Goal: Task Accomplishment & Management: Manage account settings

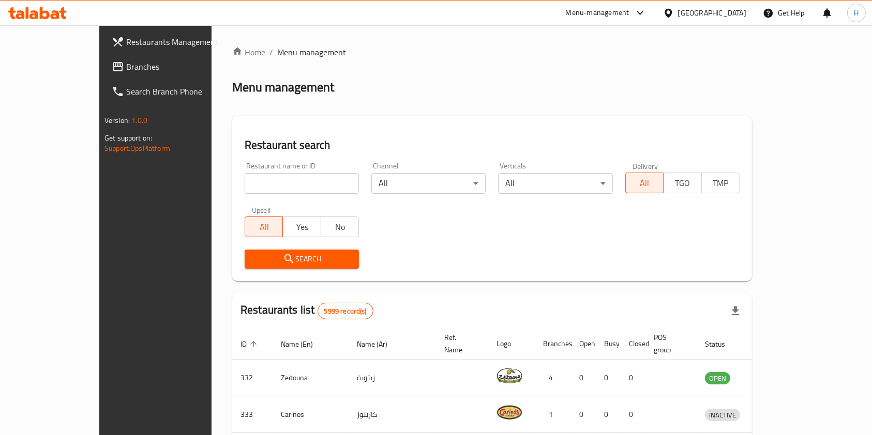
click at [265, 180] on input "search" at bounding box center [302, 183] width 114 height 21
paste input "Maltenz Sweets"
type input "Maltenz Sweets"
click button "Search" at bounding box center [302, 259] width 114 height 19
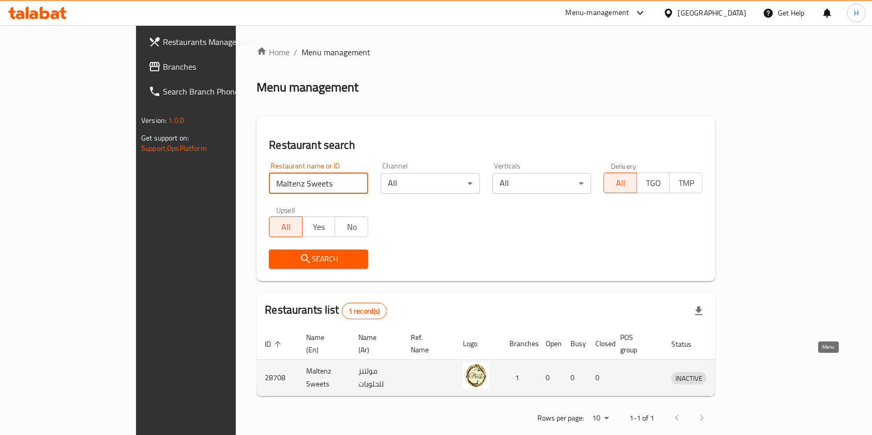
click at [739, 374] on icon "enhanced table" at bounding box center [732, 378] width 11 height 9
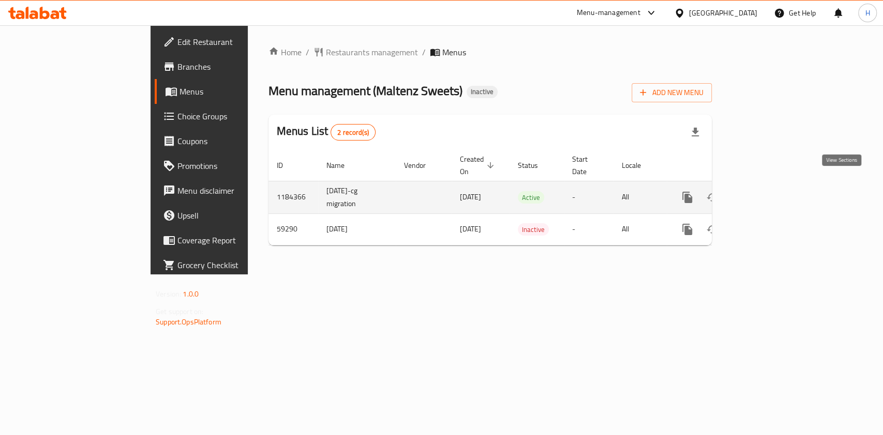
click at [774, 193] on link "enhanced table" at bounding box center [761, 197] width 25 height 25
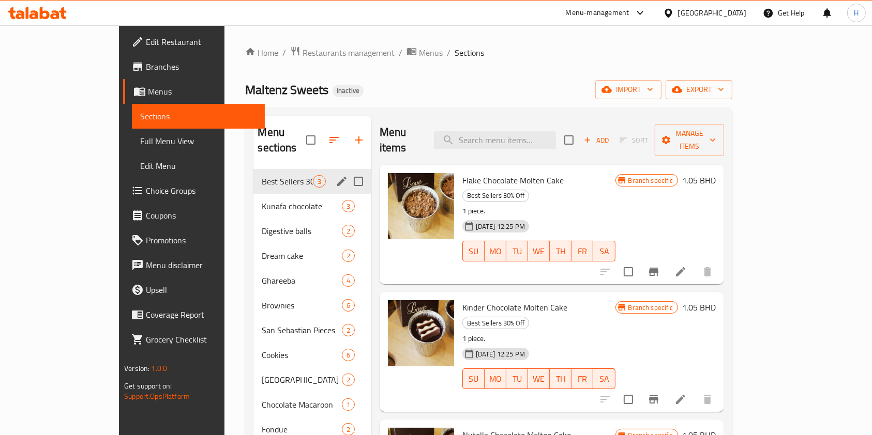
click at [347, 171] on input "Menu sections" at bounding box center [358, 182] width 22 height 22
checkbox input "true"
click at [716, 131] on span "Manage items" at bounding box center [689, 140] width 53 height 26
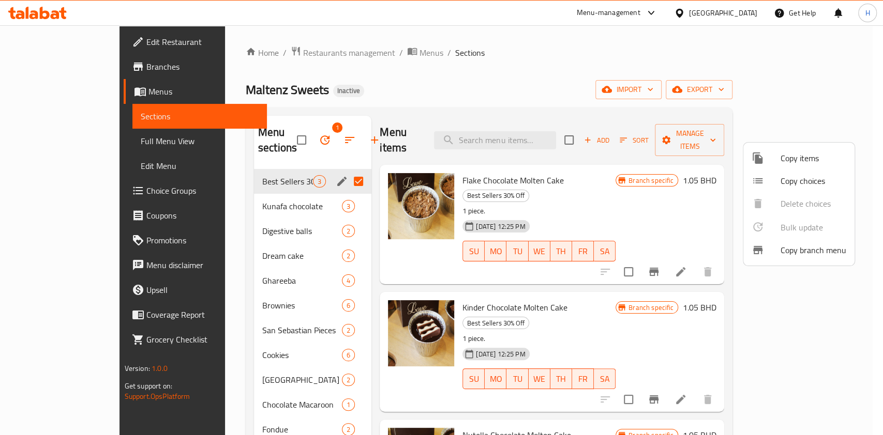
click at [312, 165] on div at bounding box center [441, 217] width 883 height 435
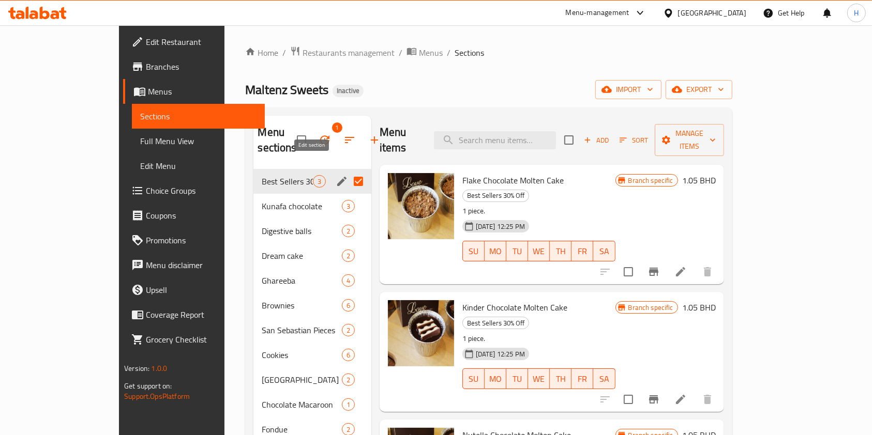
click at [337, 177] on icon "edit" at bounding box center [341, 181] width 9 height 9
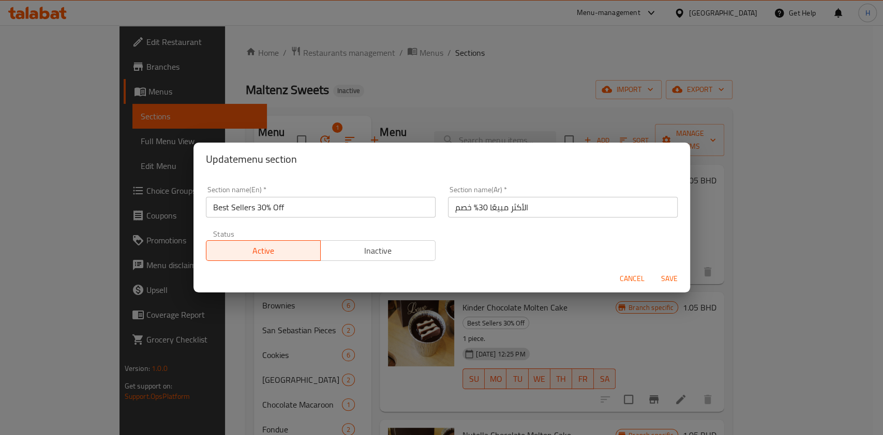
click at [405, 245] on span "Inactive" at bounding box center [378, 251] width 107 height 15
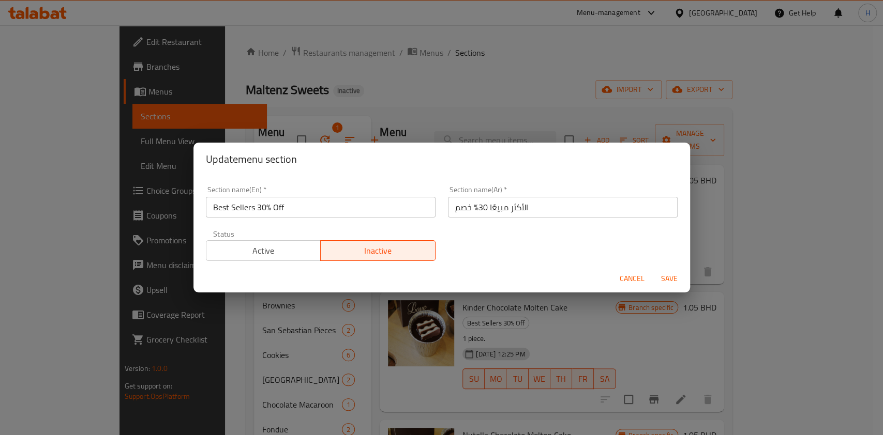
click at [671, 272] on span "Save" at bounding box center [669, 278] width 25 height 13
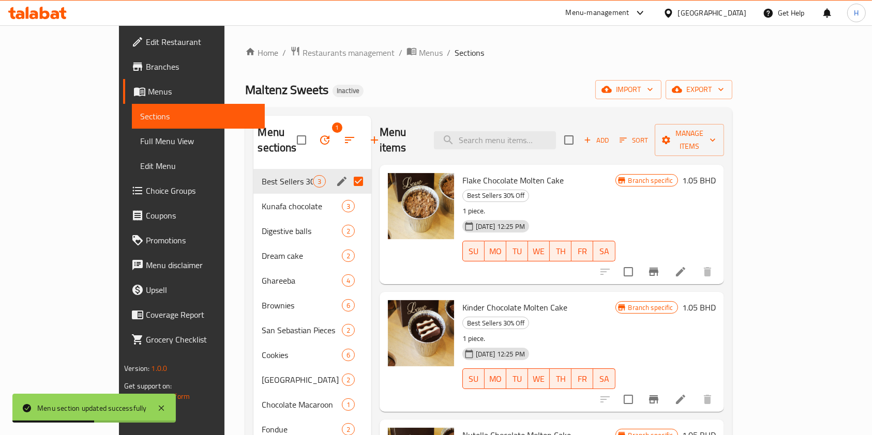
click at [45, 16] on icon at bounding box center [37, 13] width 58 height 12
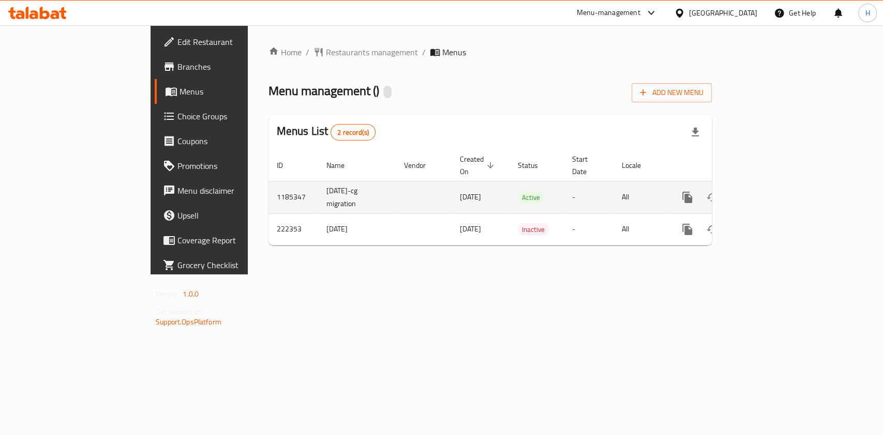
click at [768, 191] on icon "enhanced table" at bounding box center [761, 197] width 12 height 12
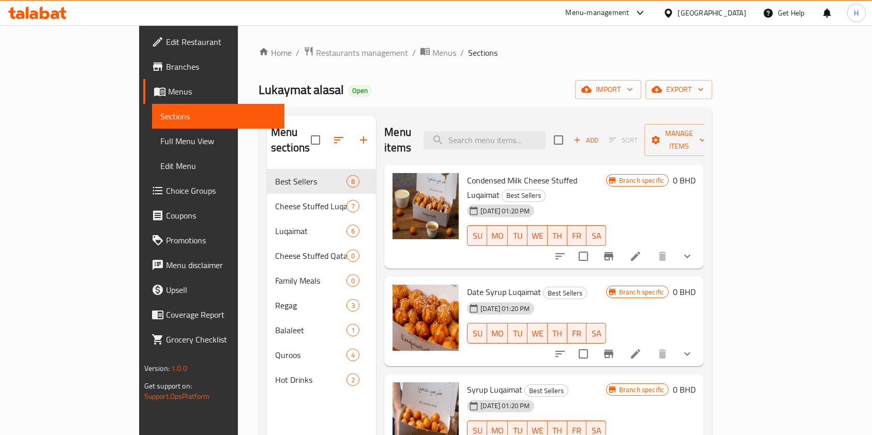
click at [46, 12] on icon at bounding box center [45, 13] width 10 height 12
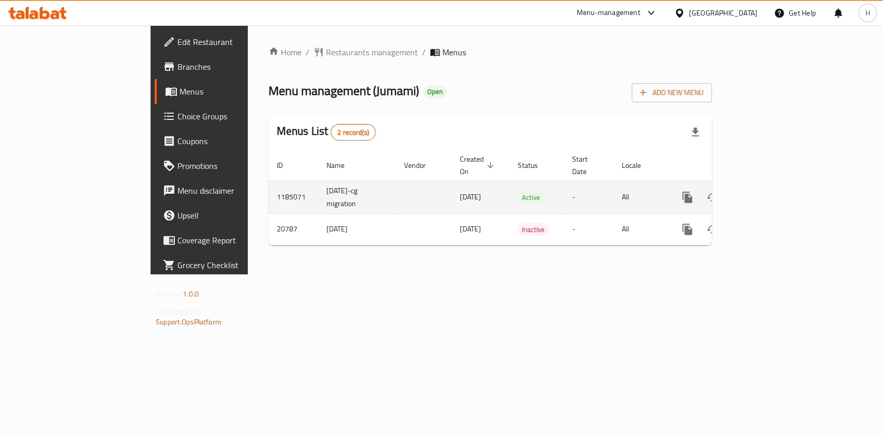
click at [768, 191] on icon "enhanced table" at bounding box center [761, 197] width 12 height 12
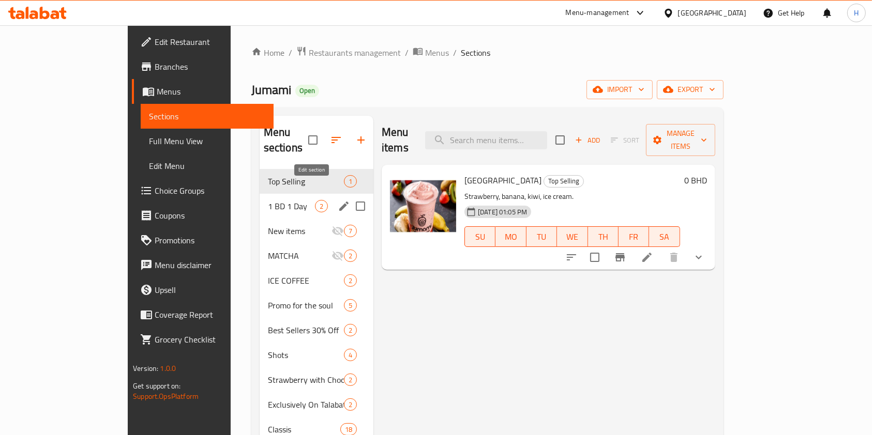
click at [338, 200] on icon "edit" at bounding box center [344, 206] width 12 height 12
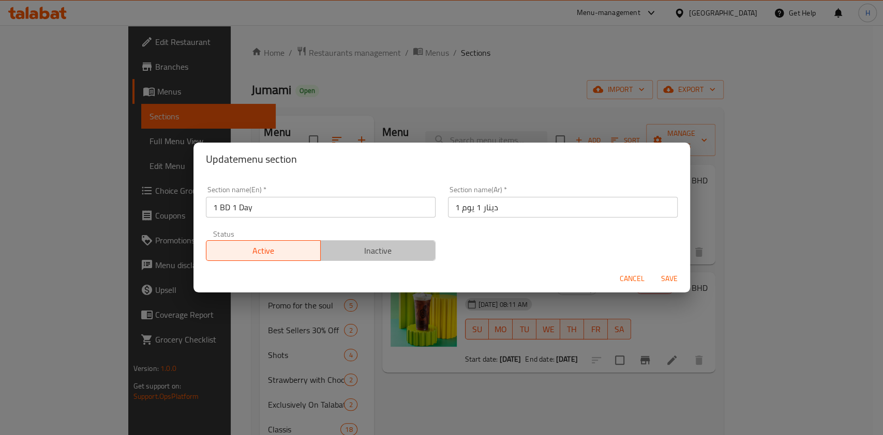
click at [404, 254] on span "Inactive" at bounding box center [378, 251] width 107 height 15
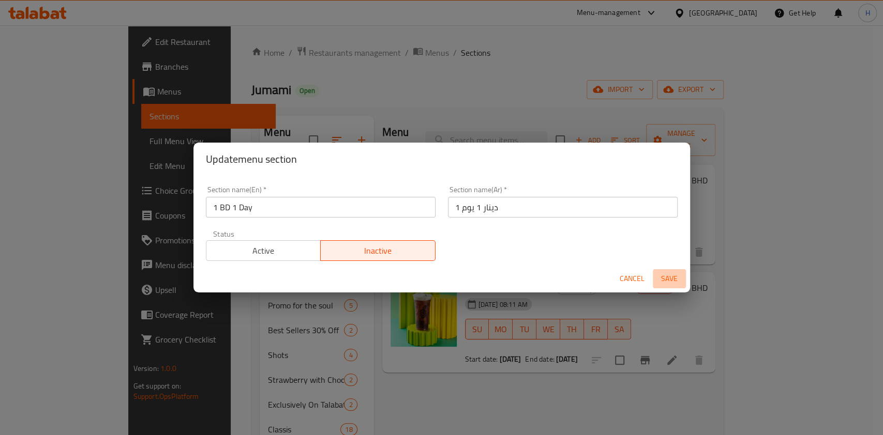
click at [664, 281] on span "Save" at bounding box center [669, 278] width 25 height 13
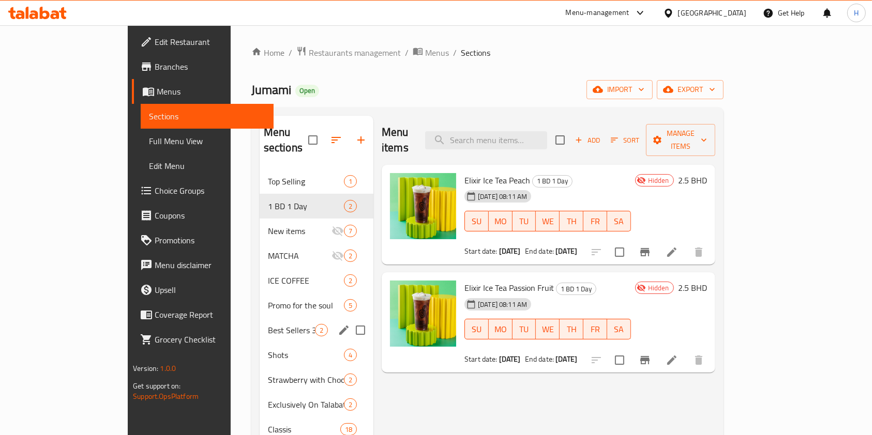
click at [260, 318] on div "Best Sellers 30% Off 2" at bounding box center [317, 330] width 114 height 25
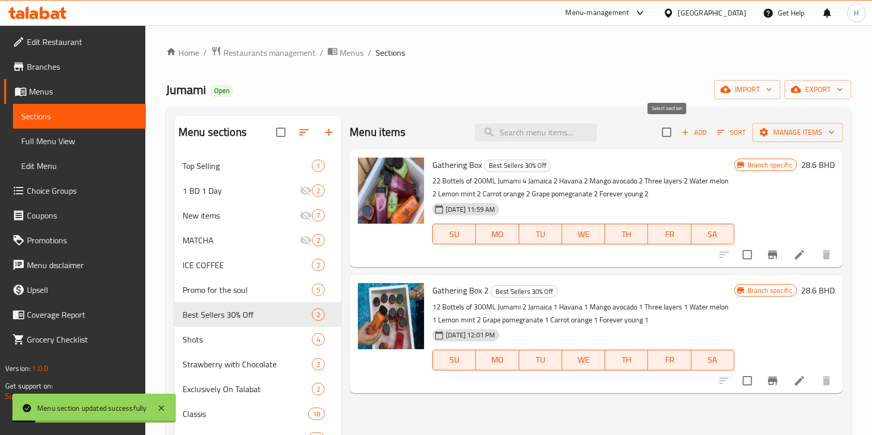
click at [664, 131] on input "checkbox" at bounding box center [667, 132] width 22 height 22
checkbox input "true"
click at [801, 131] on span "Manage items" at bounding box center [797, 132] width 74 height 13
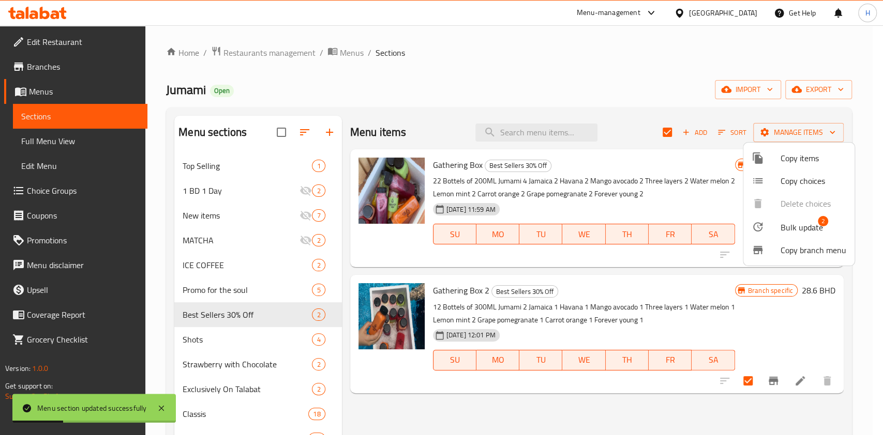
click at [808, 227] on span "Bulk update" at bounding box center [801, 227] width 42 height 12
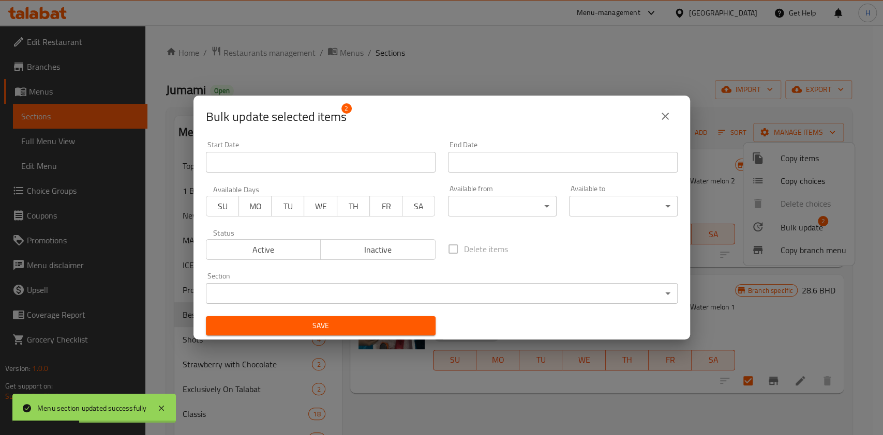
click at [414, 286] on body "Menu section updated successfully ​ Menu-management Bahrain Get Help H Edit Res…" at bounding box center [441, 230] width 883 height 410
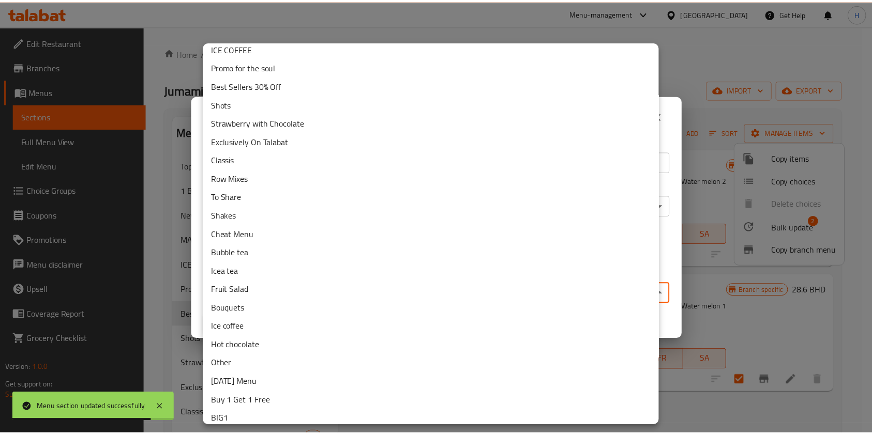
scroll to position [88, 0]
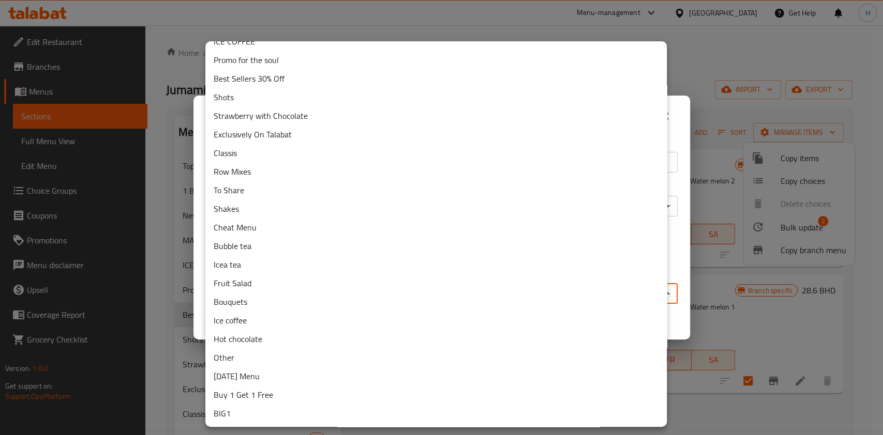
click at [229, 194] on li "To Share" at bounding box center [435, 190] width 461 height 19
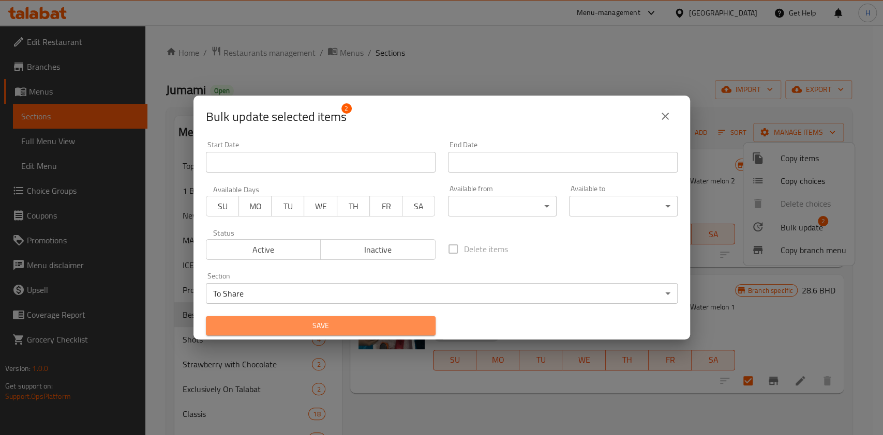
click at [368, 330] on span "Save" at bounding box center [320, 326] width 213 height 13
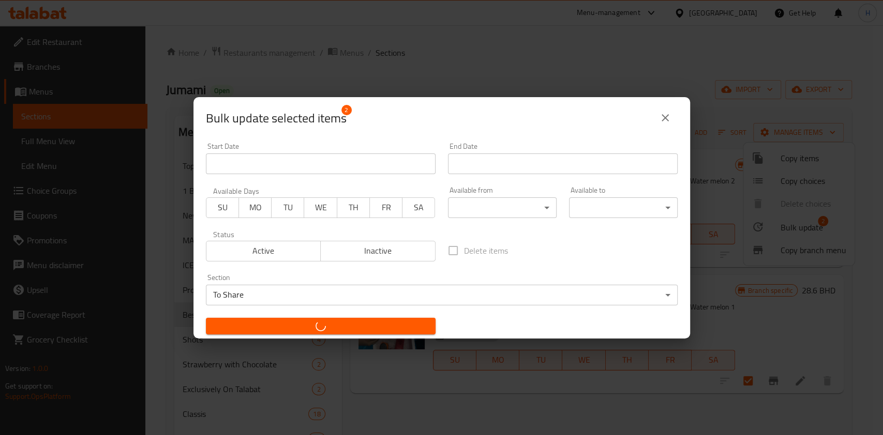
checkbox input "false"
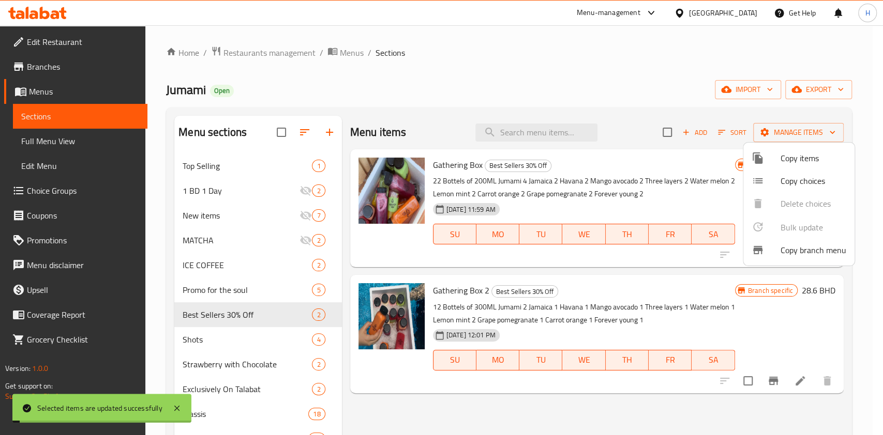
click at [397, 391] on div at bounding box center [441, 217] width 883 height 435
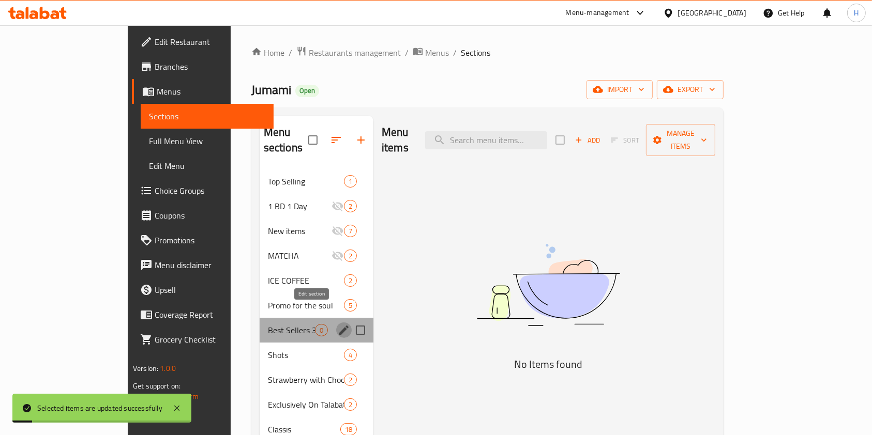
click at [338, 324] on icon "edit" at bounding box center [344, 330] width 12 height 12
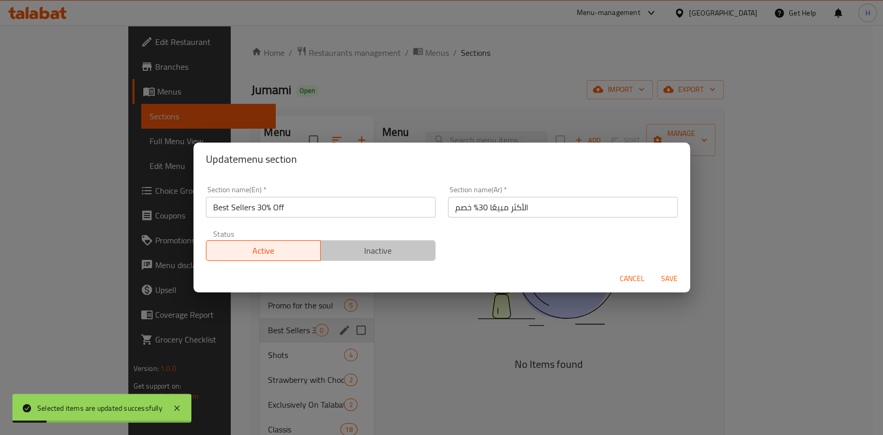
click at [381, 251] on span "Inactive" at bounding box center [378, 251] width 107 height 15
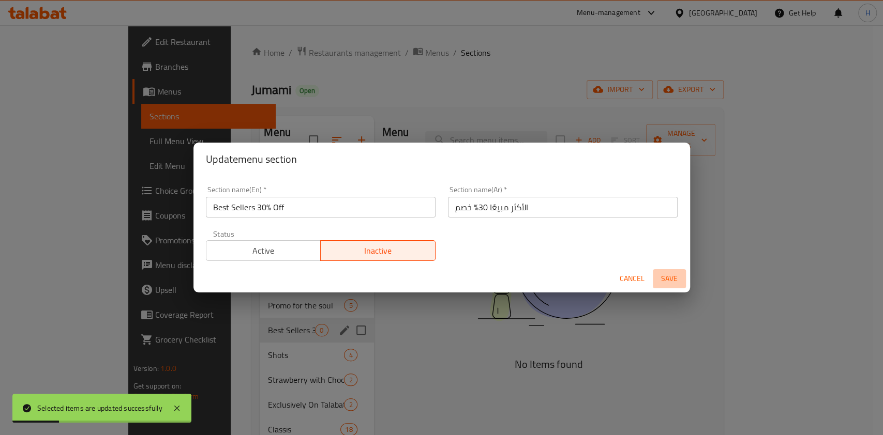
click at [667, 275] on span "Save" at bounding box center [669, 278] width 25 height 13
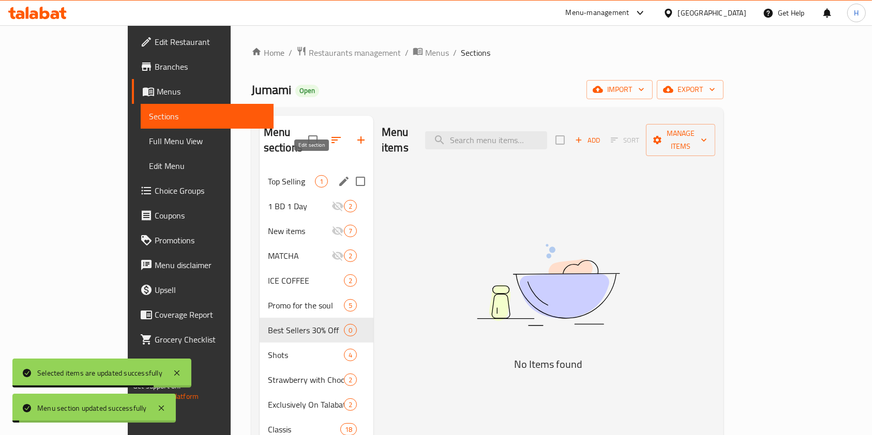
click at [338, 175] on icon "edit" at bounding box center [344, 181] width 12 height 12
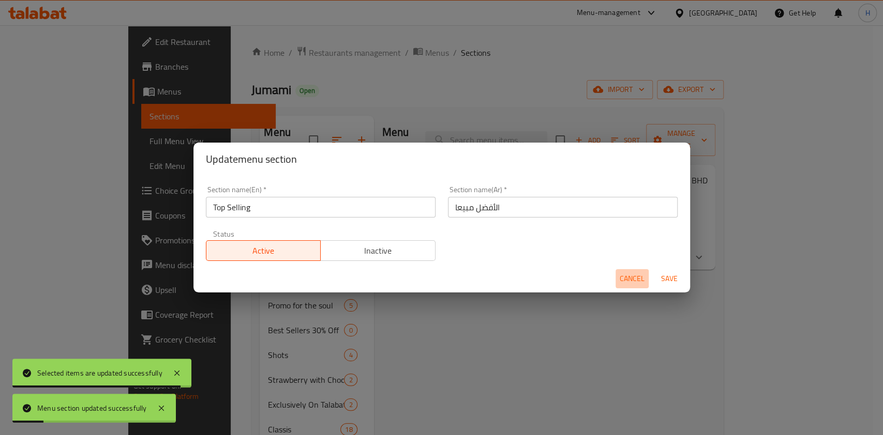
click at [637, 277] on span "Cancel" at bounding box center [631, 278] width 25 height 13
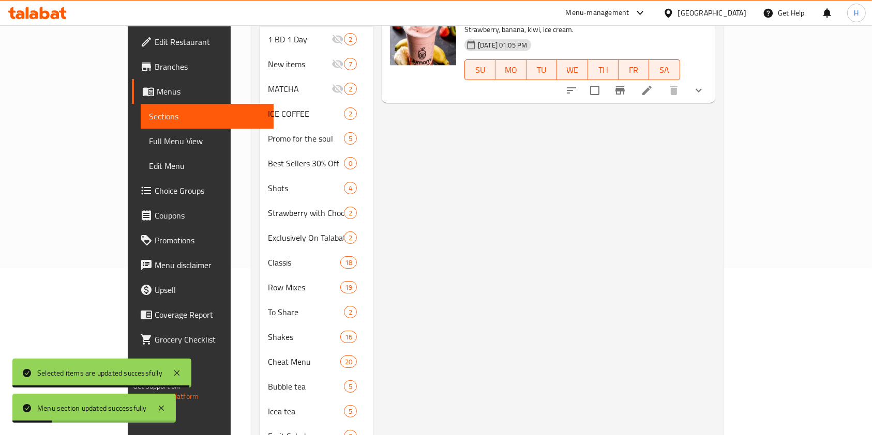
scroll to position [207, 0]
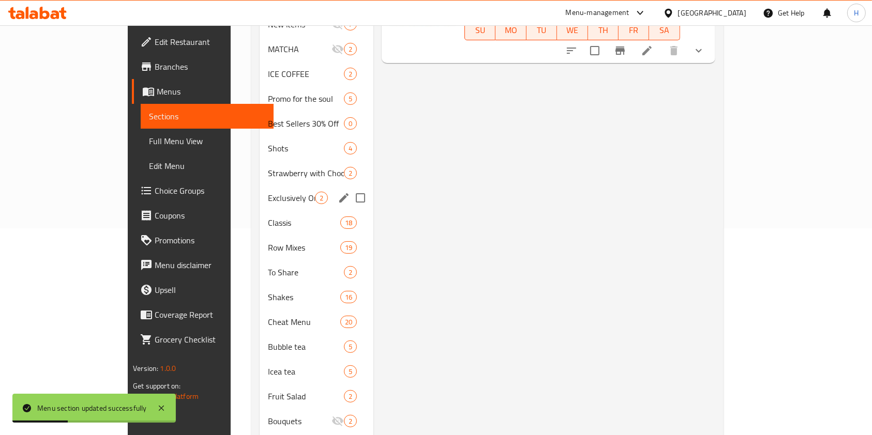
click at [260, 189] on div "Exclusively On Talabat 2" at bounding box center [317, 198] width 114 height 25
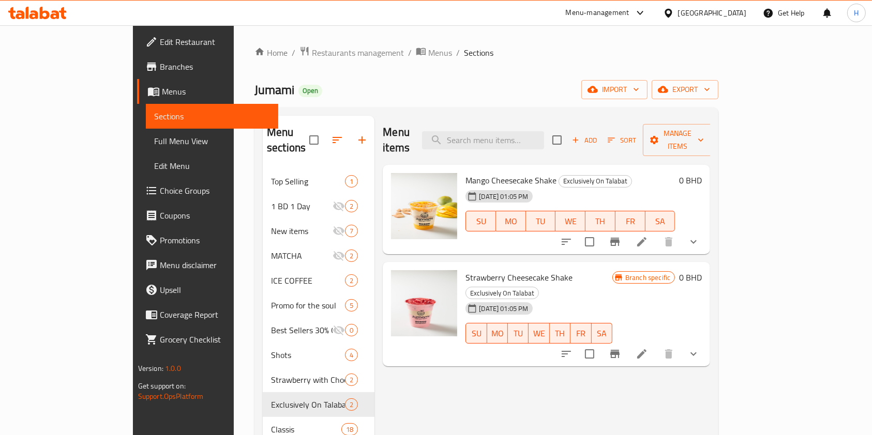
click at [21, 7] on icon at bounding box center [37, 13] width 58 height 12
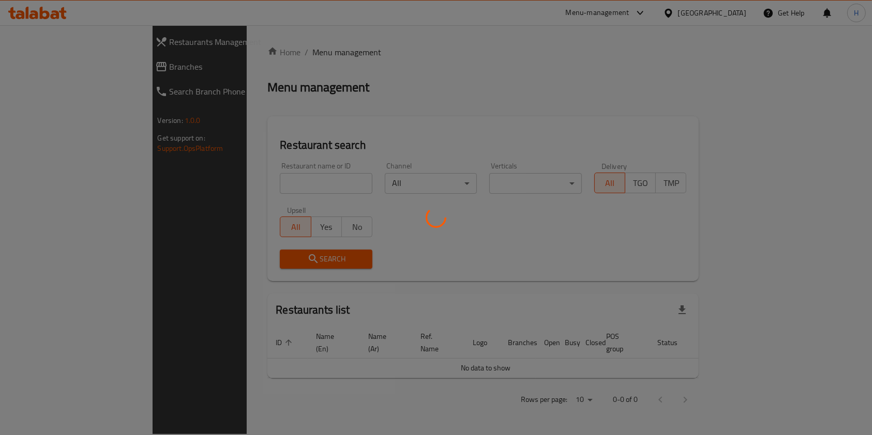
click at [272, 179] on div at bounding box center [436, 217] width 872 height 435
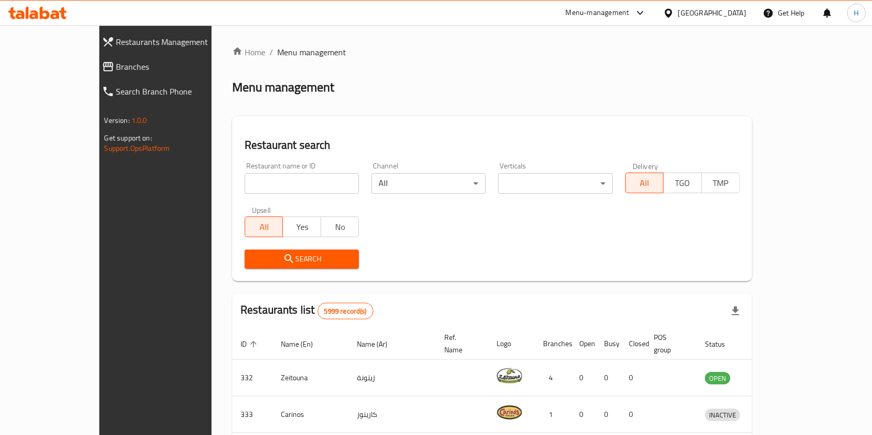
click at [272, 179] on input "search" at bounding box center [302, 183] width 114 height 21
paste input "Pasta 101"
type input "Pasta 101"
click button "Search" at bounding box center [302, 259] width 114 height 19
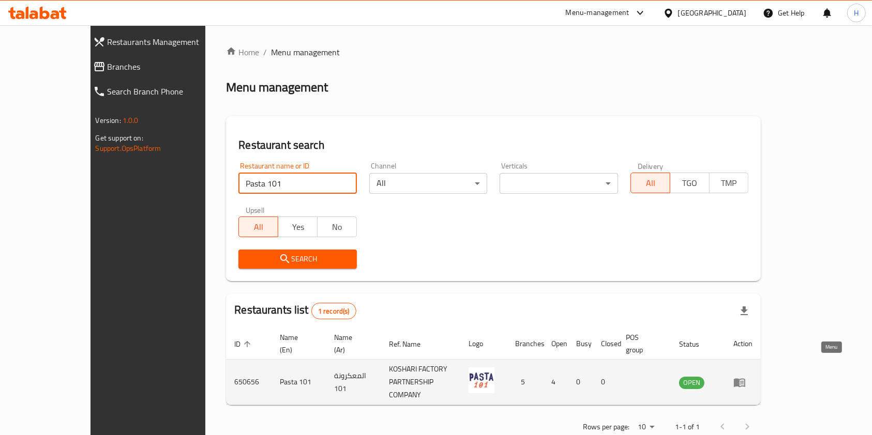
click at [746, 376] on icon "enhanced table" at bounding box center [739, 382] width 12 height 12
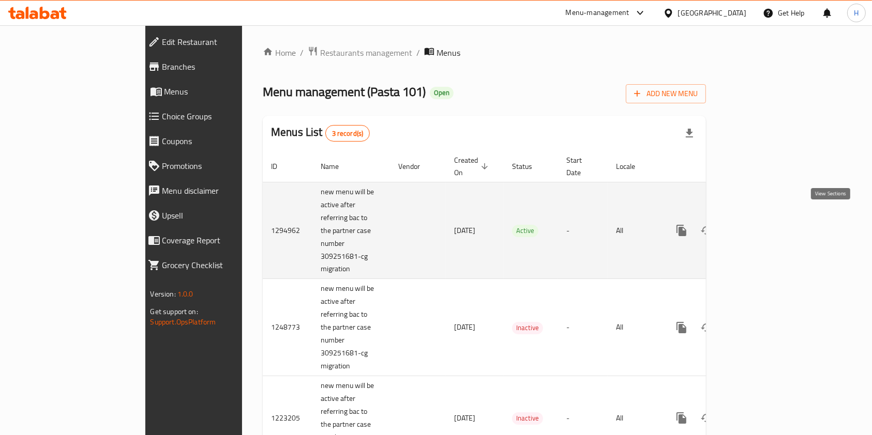
click at [762, 224] on icon "enhanced table" at bounding box center [756, 230] width 12 height 12
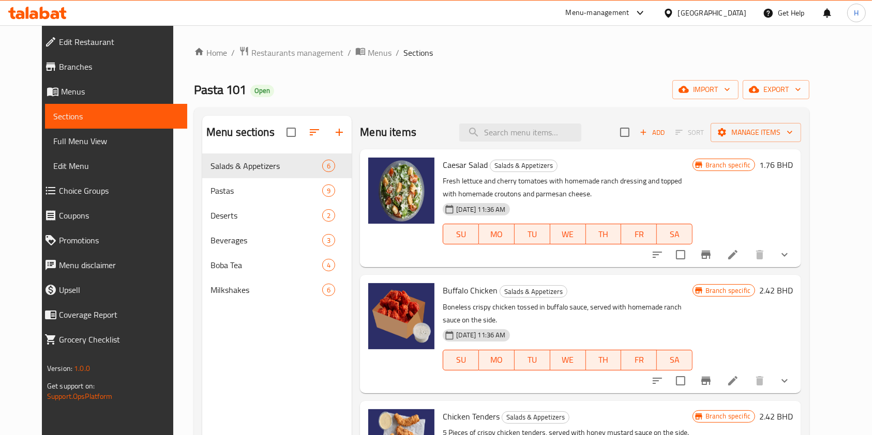
click at [24, 10] on icon at bounding box center [37, 13] width 58 height 12
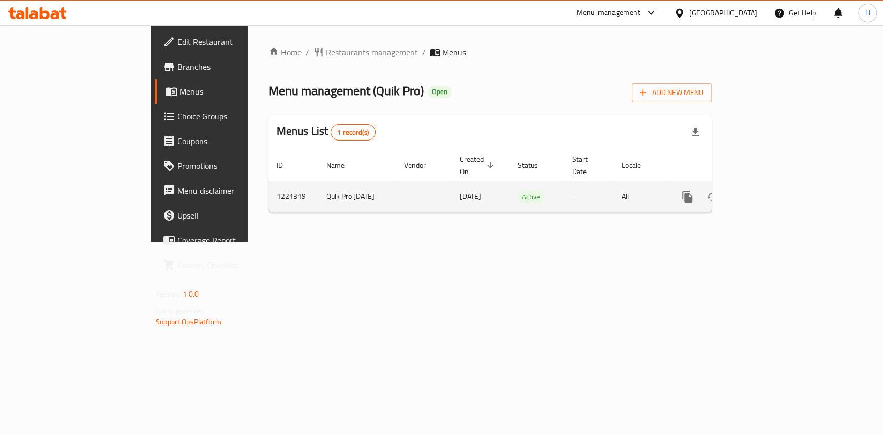
click at [768, 191] on icon "enhanced table" at bounding box center [761, 197] width 12 height 12
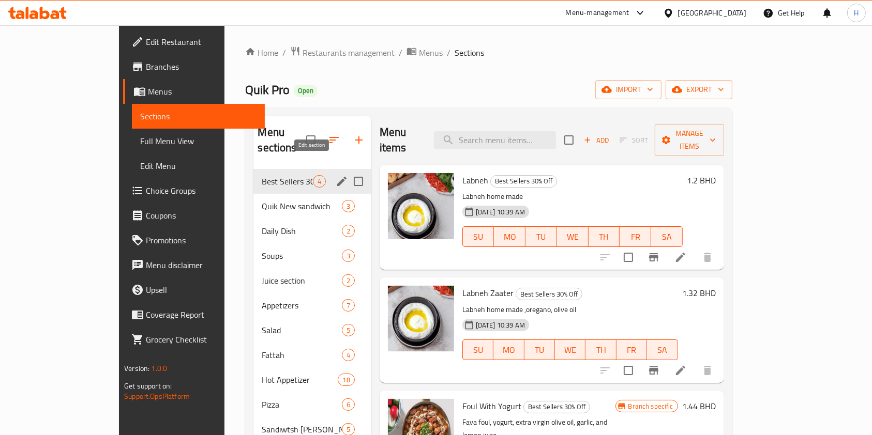
click at [336, 175] on icon "edit" at bounding box center [342, 181] width 12 height 12
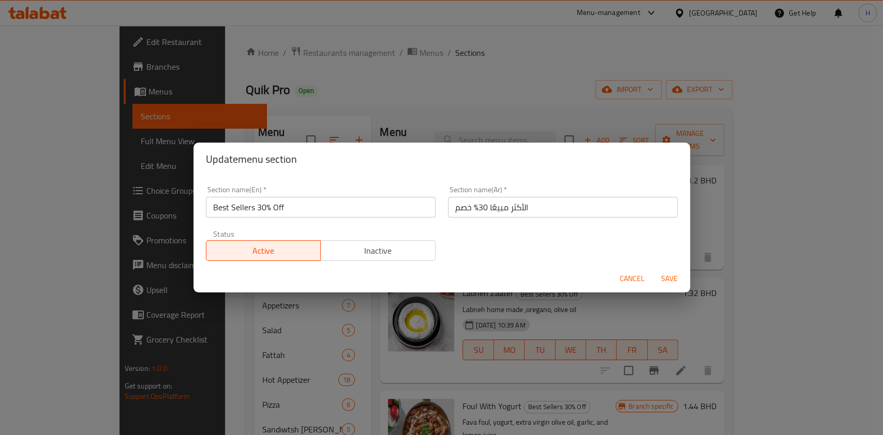
click at [356, 253] on span "Inactive" at bounding box center [378, 251] width 107 height 15
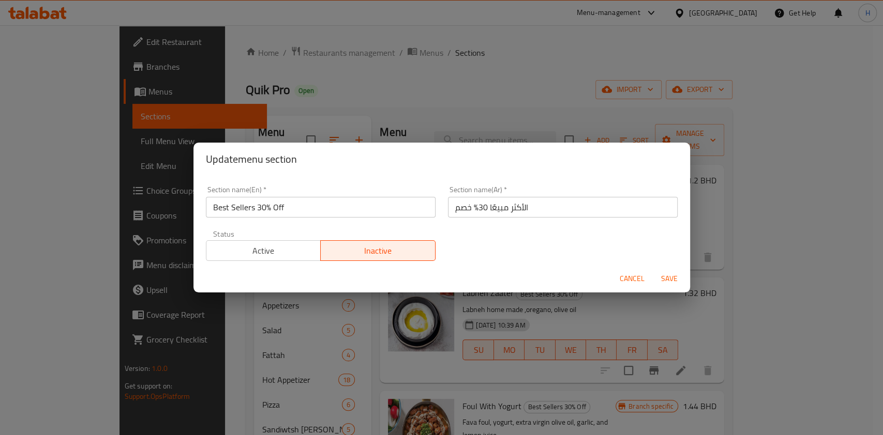
click at [656, 282] on button "Save" at bounding box center [668, 278] width 33 height 19
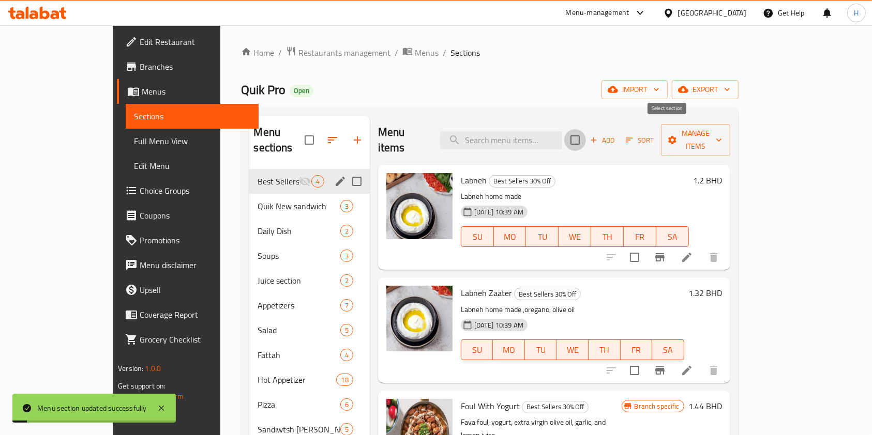
click at [586, 132] on input "checkbox" at bounding box center [575, 140] width 22 height 22
checkbox input "true"
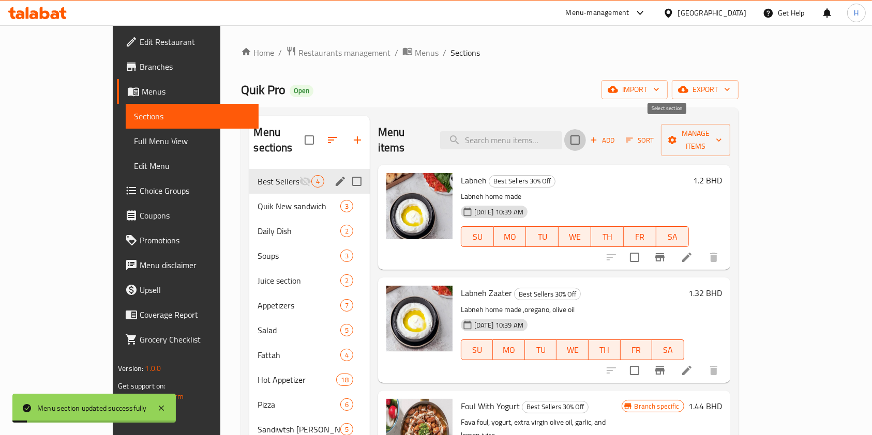
checkbox input "true"
click at [730, 136] on button "Manage items" at bounding box center [695, 140] width 69 height 32
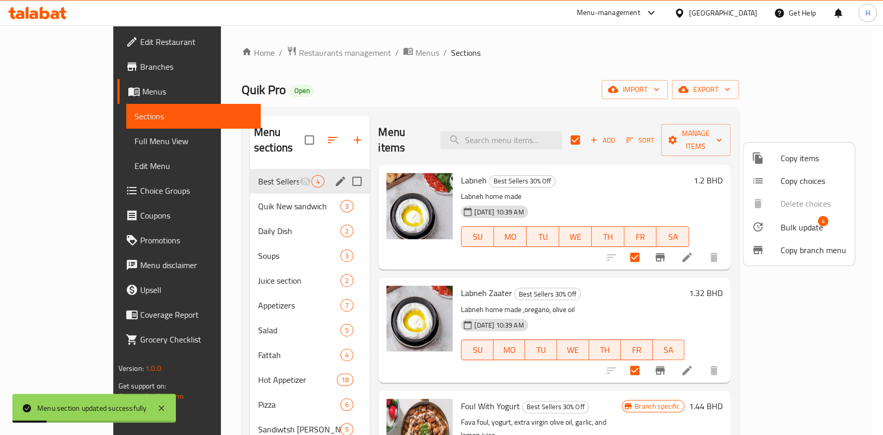
click at [779, 225] on div at bounding box center [765, 227] width 29 height 12
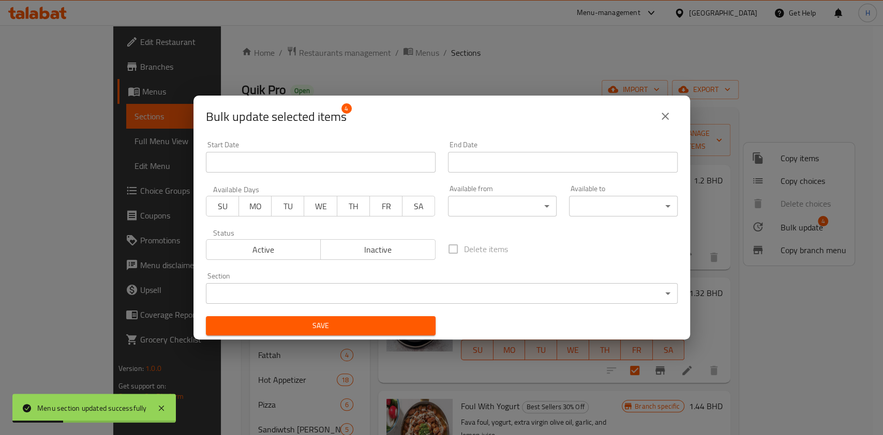
click at [294, 283] on body "Menu section updated successfully ​ Menu-management Bahrain Get Help H Edit Res…" at bounding box center [441, 230] width 883 height 410
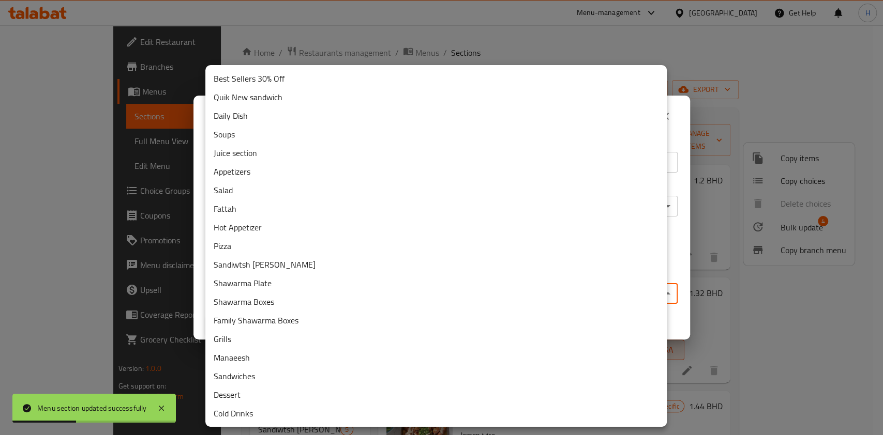
click at [252, 237] on li "Pizza" at bounding box center [435, 246] width 461 height 19
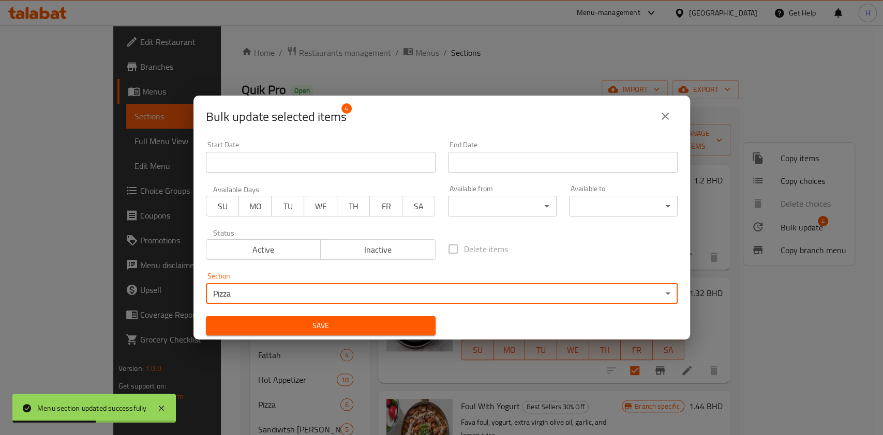
click at [273, 287] on body "Menu section updated successfully ​ Menu-management Bahrain Get Help H Edit Res…" at bounding box center [441, 230] width 883 height 410
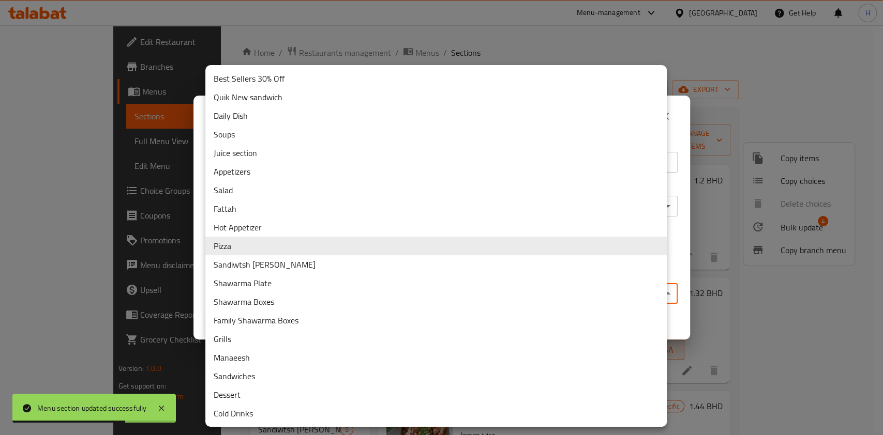
click at [242, 229] on li "Hot Appetizer" at bounding box center [435, 227] width 461 height 19
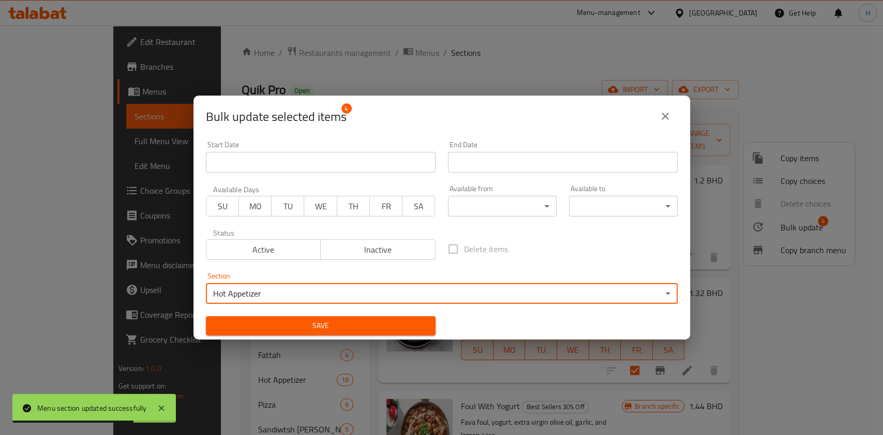
click at [307, 335] on button "Save" at bounding box center [321, 325] width 230 height 19
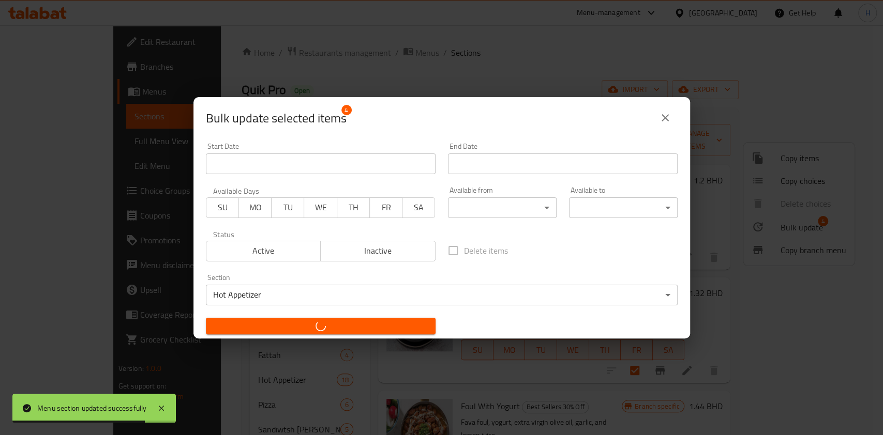
checkbox input "false"
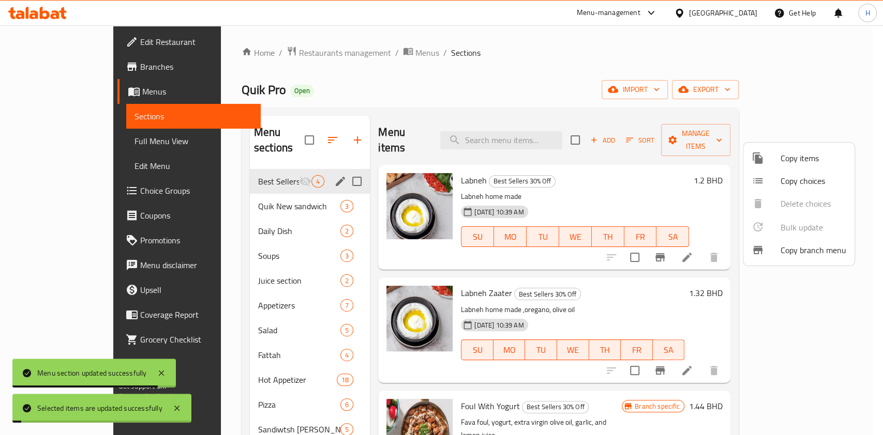
click at [345, 52] on div at bounding box center [441, 217] width 883 height 435
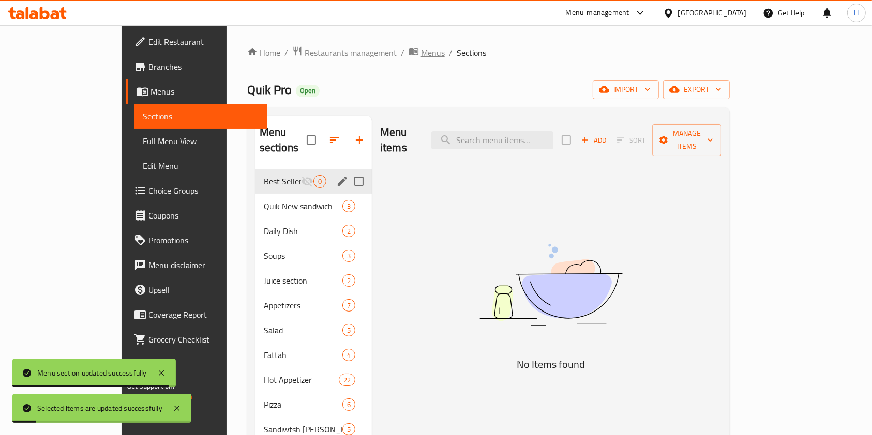
click at [421, 51] on span "Menus" at bounding box center [433, 53] width 24 height 12
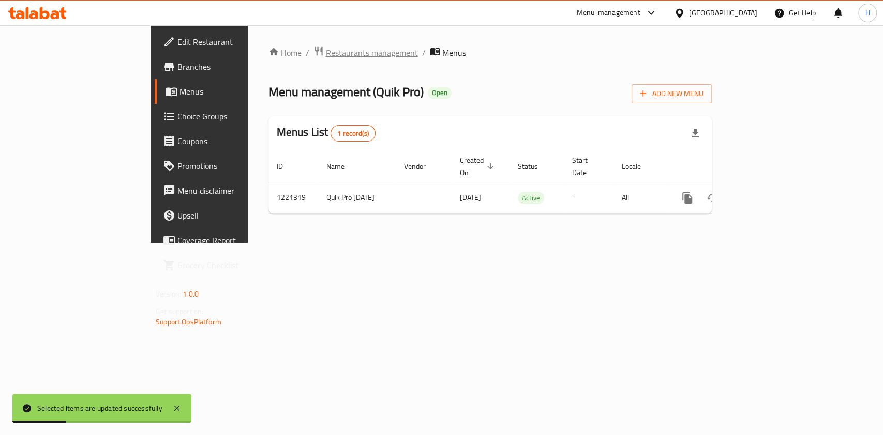
click at [326, 48] on span "Restaurants management" at bounding box center [372, 53] width 92 height 12
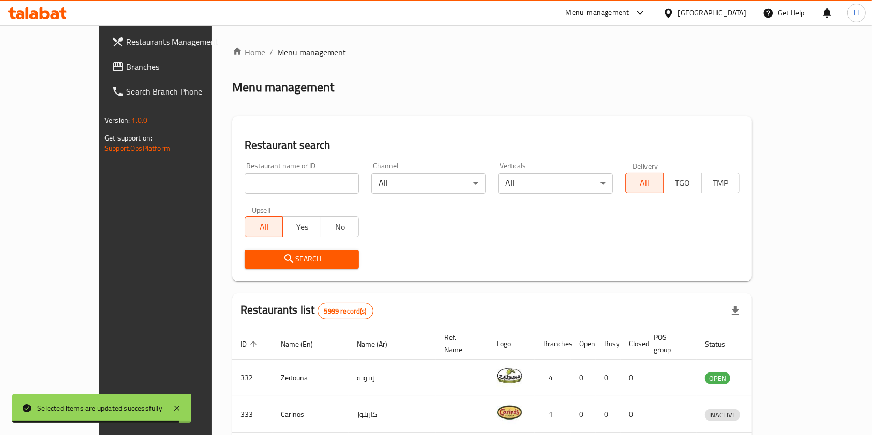
drag, startPoint x: 230, startPoint y: 187, endPoint x: 222, endPoint y: 186, distance: 7.4
click at [245, 187] on input "search" at bounding box center [302, 183] width 114 height 21
paste input "Vintage"
type input "Vintage"
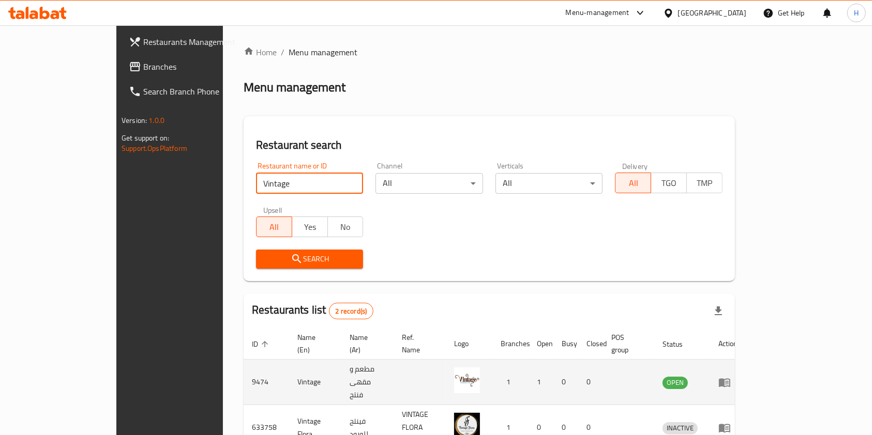
click at [746, 360] on td "enhanced table" at bounding box center [728, 382] width 36 height 45
click at [731, 376] on icon "enhanced table" at bounding box center [724, 382] width 12 height 12
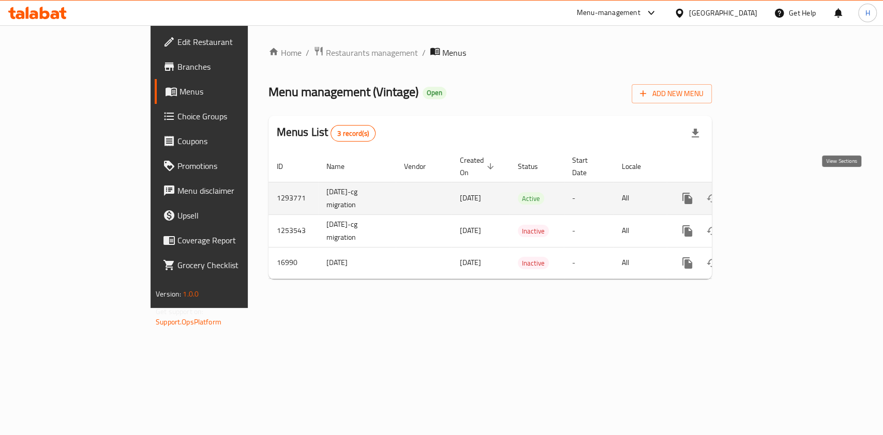
click at [768, 192] on icon "enhanced table" at bounding box center [761, 198] width 12 height 12
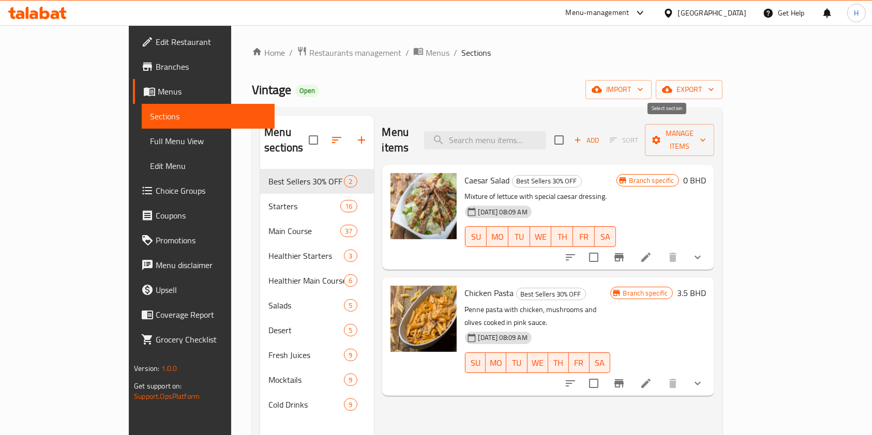
click at [570, 134] on input "checkbox" at bounding box center [559, 140] width 22 height 22
checkbox input "true"
click at [706, 128] on span "Manage items" at bounding box center [679, 140] width 53 height 26
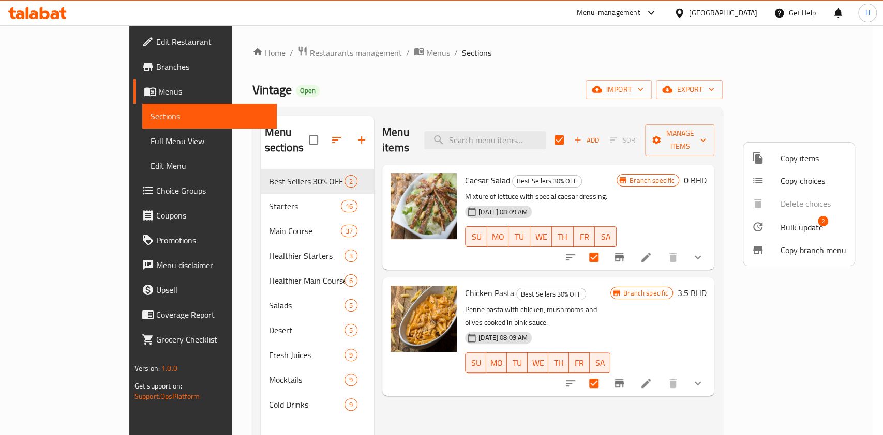
click at [792, 127] on div at bounding box center [441, 217] width 883 height 435
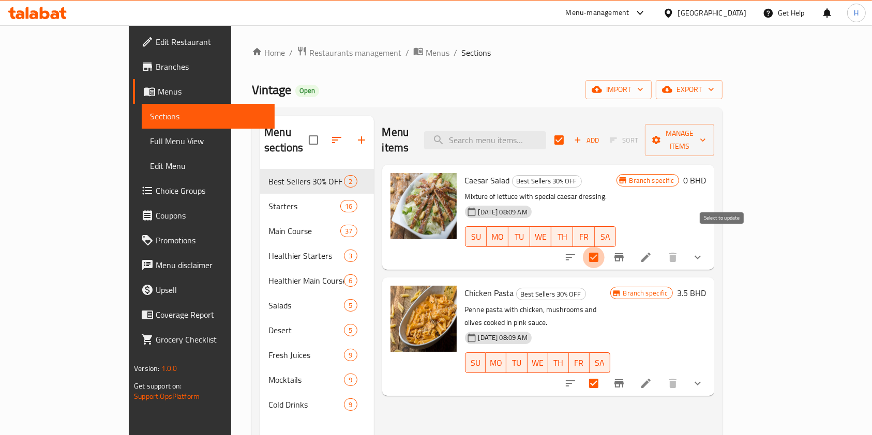
click at [604, 247] on input "checkbox" at bounding box center [594, 258] width 22 height 22
checkbox input "false"
click at [604, 247] on input "checkbox" at bounding box center [594, 258] width 22 height 22
checkbox input "true"
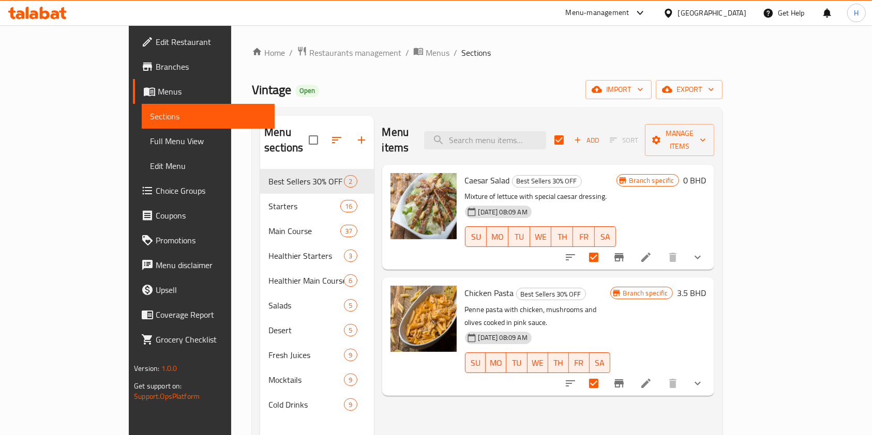
click at [570, 129] on input "checkbox" at bounding box center [559, 140] width 22 height 22
checkbox input "false"
click at [604, 247] on input "checkbox" at bounding box center [594, 258] width 22 height 22
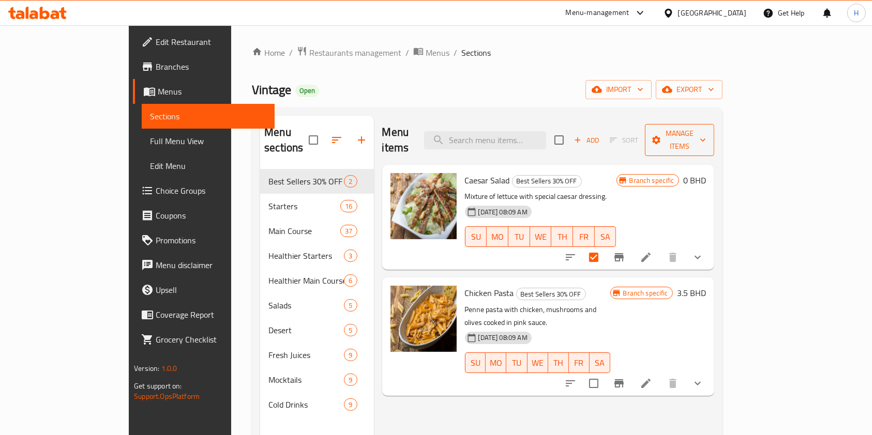
click at [706, 132] on span "Manage items" at bounding box center [679, 140] width 53 height 26
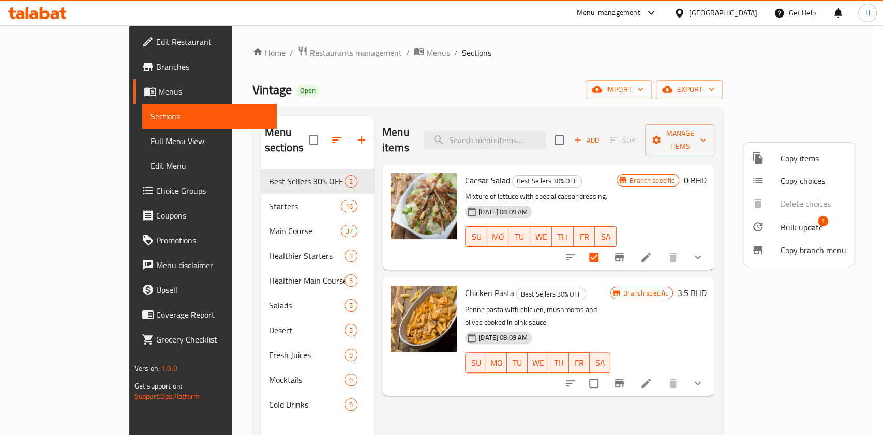
click at [773, 230] on div at bounding box center [765, 227] width 29 height 12
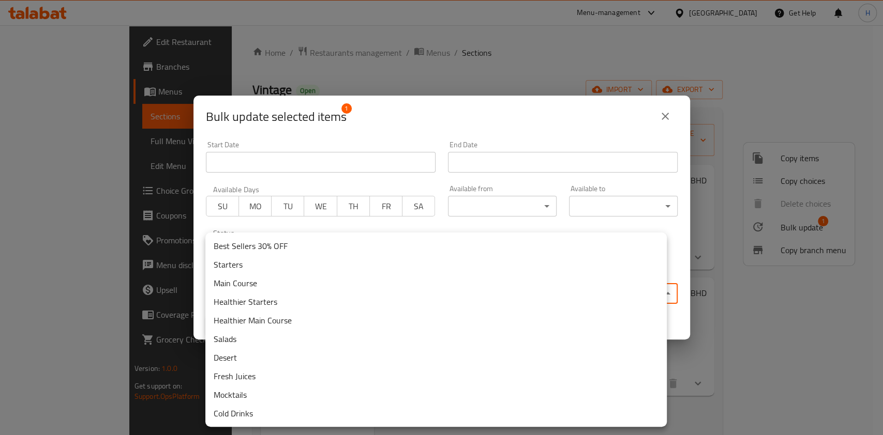
click at [486, 291] on body "​ Menu-management Bahrain Get Help H Edit Restaurant Branches Menus Sections Fu…" at bounding box center [441, 230] width 883 height 410
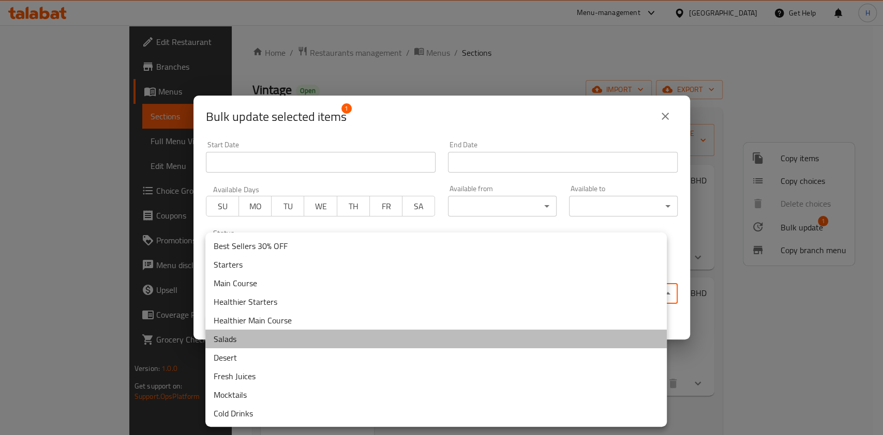
click at [258, 337] on li "Salads" at bounding box center [435, 339] width 461 height 19
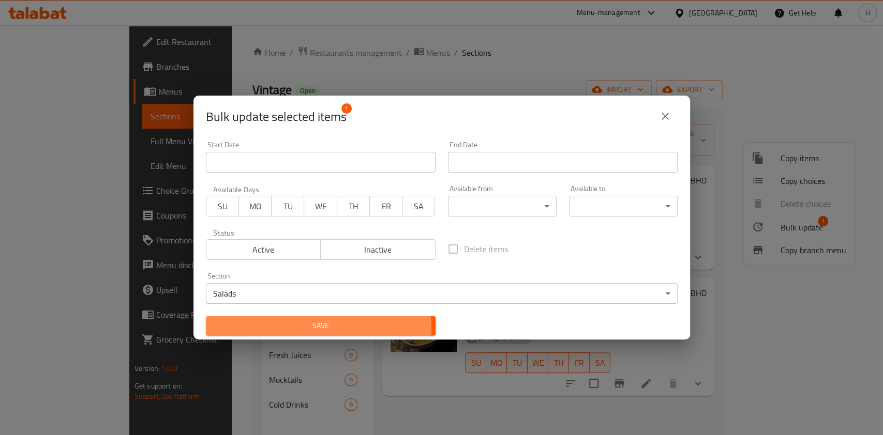
click at [301, 329] on span "Save" at bounding box center [320, 326] width 213 height 13
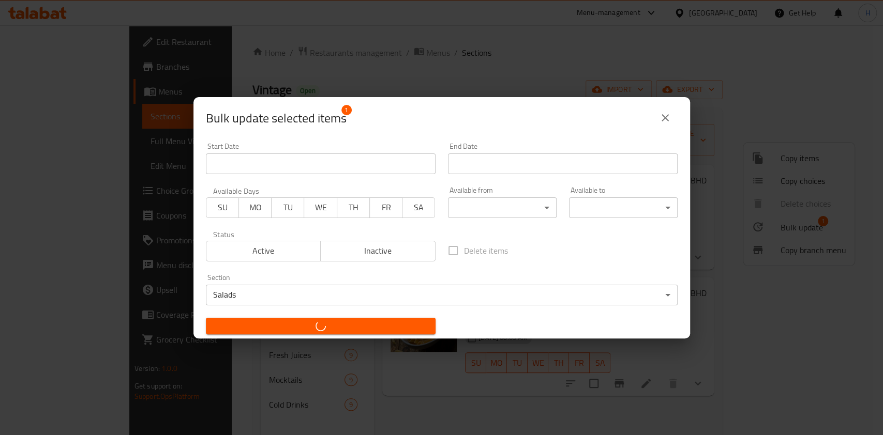
checkbox input "false"
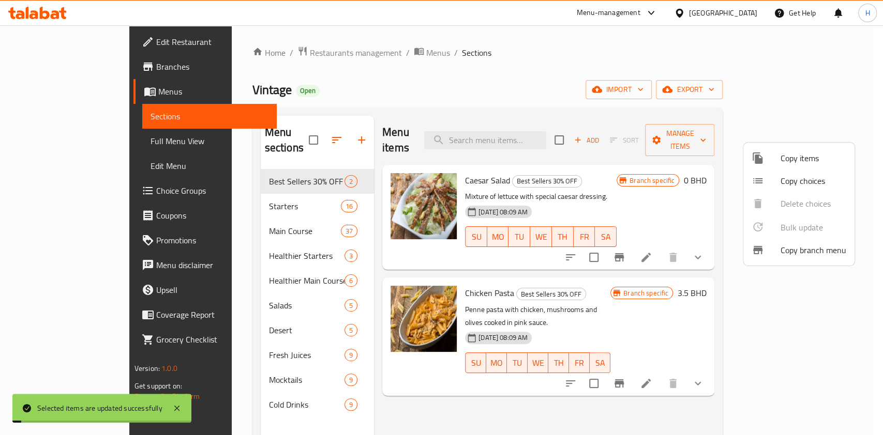
click at [728, 388] on div at bounding box center [441, 217] width 883 height 435
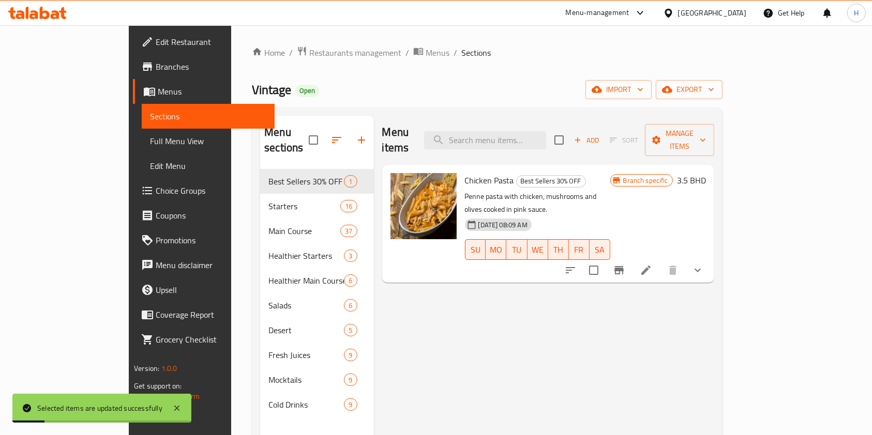
click at [604, 260] on input "checkbox" at bounding box center [594, 271] width 22 height 22
checkbox input "true"
click at [706, 128] on span "Manage items" at bounding box center [679, 140] width 53 height 26
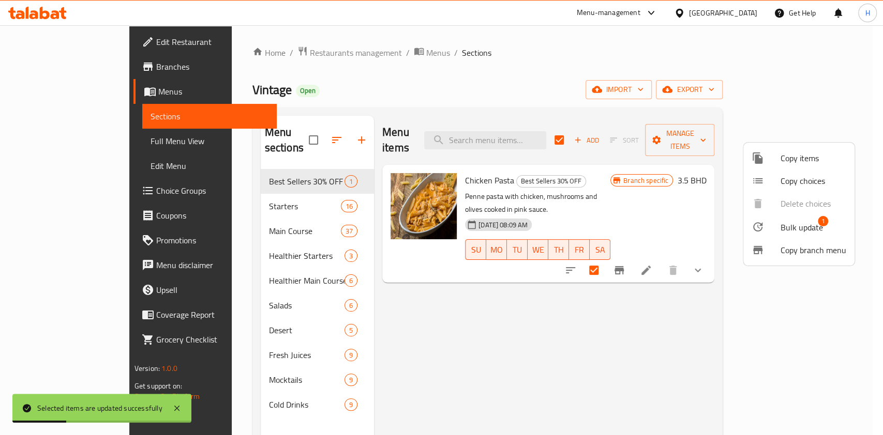
click at [794, 233] on span "Bulk update" at bounding box center [801, 227] width 42 height 12
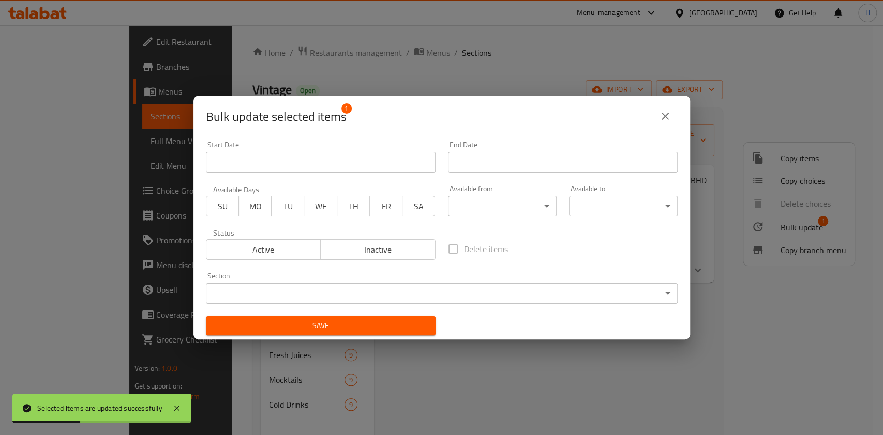
click at [290, 288] on body "Selected items are updated successfully ​ Menu-management Bahrain Get Help H Ed…" at bounding box center [441, 230] width 883 height 410
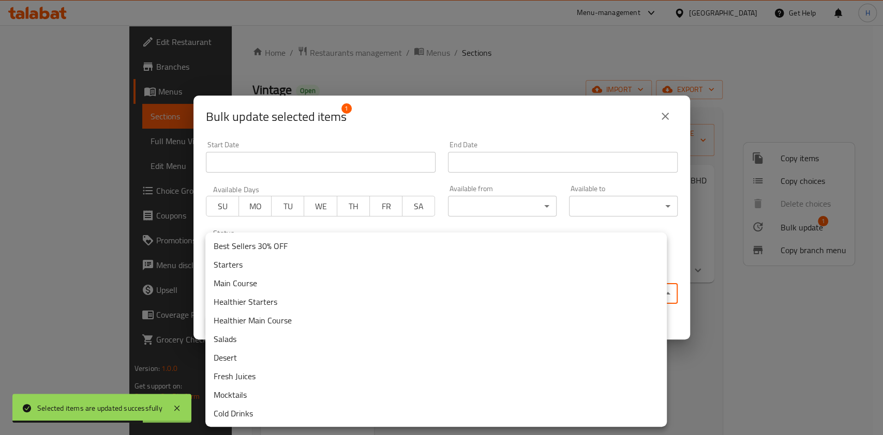
click at [248, 290] on li "Main Course" at bounding box center [435, 283] width 461 height 19
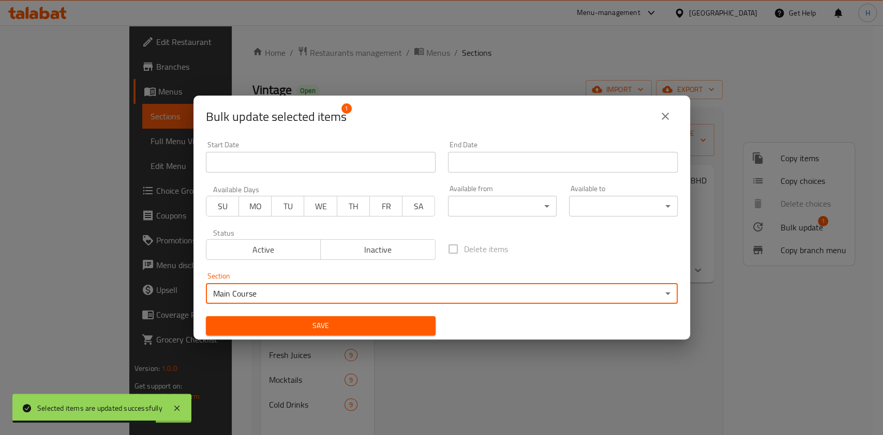
click at [380, 316] on button "Save" at bounding box center [321, 325] width 230 height 19
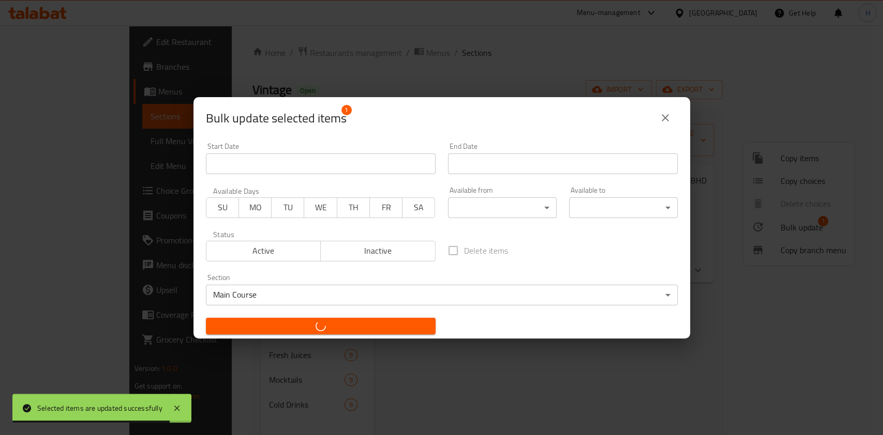
checkbox input "false"
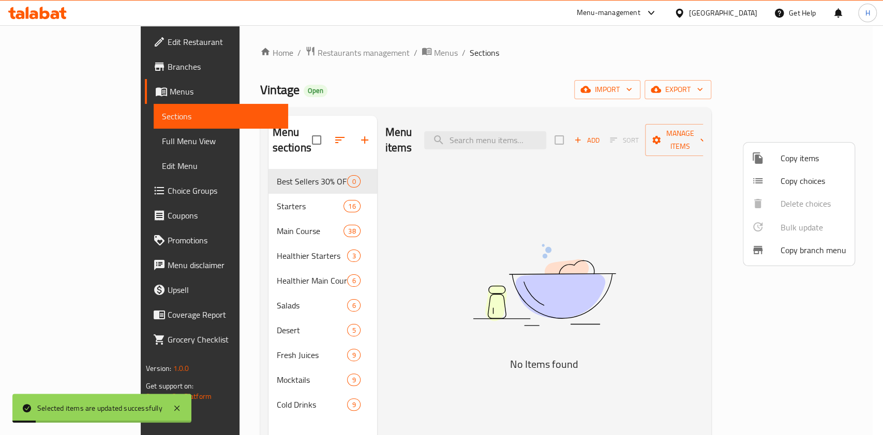
click at [309, 174] on div at bounding box center [441, 217] width 883 height 435
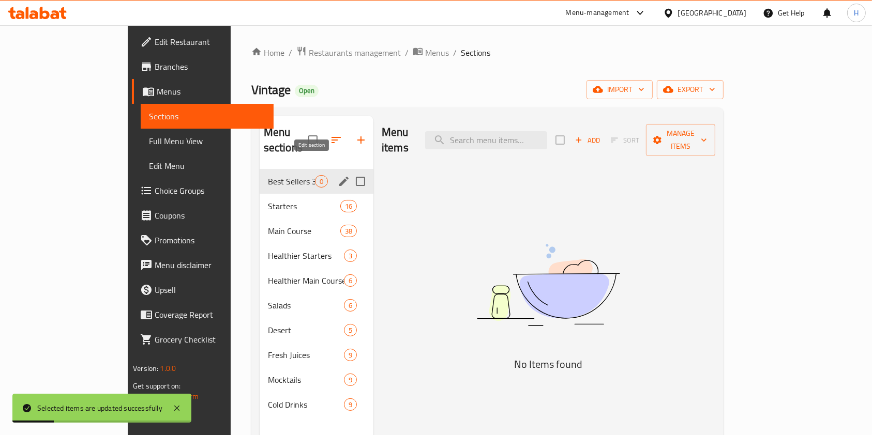
click at [339, 177] on icon "edit" at bounding box center [343, 181] width 9 height 9
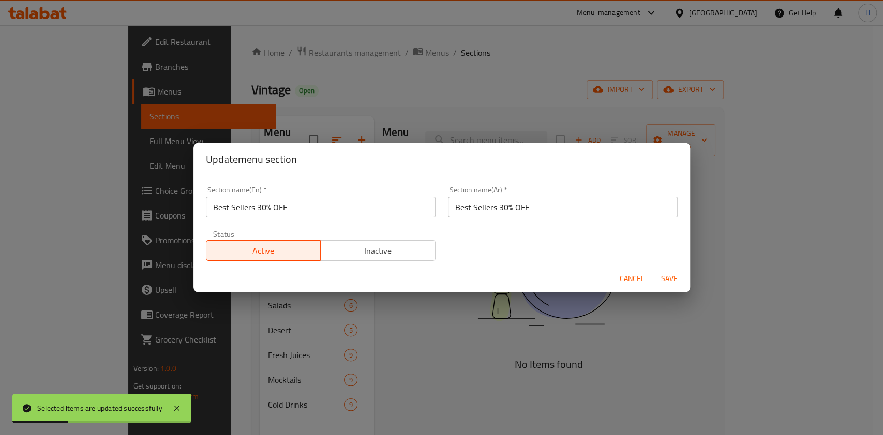
click at [379, 253] on span "Inactive" at bounding box center [378, 251] width 107 height 15
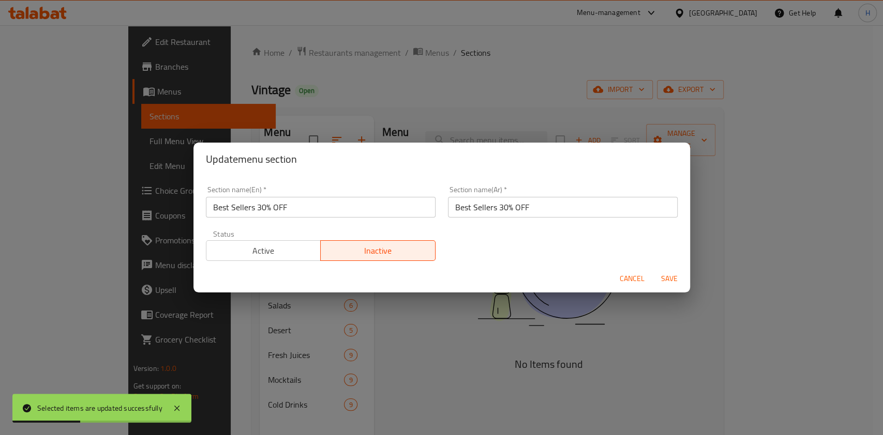
click at [678, 275] on span "Save" at bounding box center [669, 278] width 25 height 13
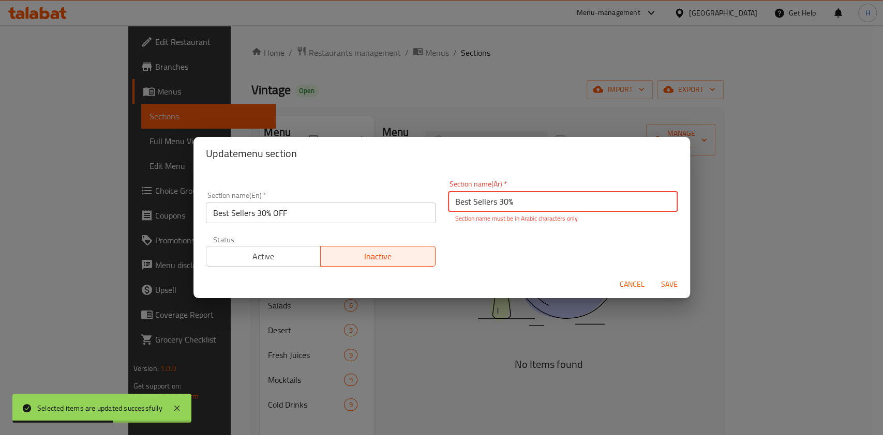
type input "Best Sellers 30%"
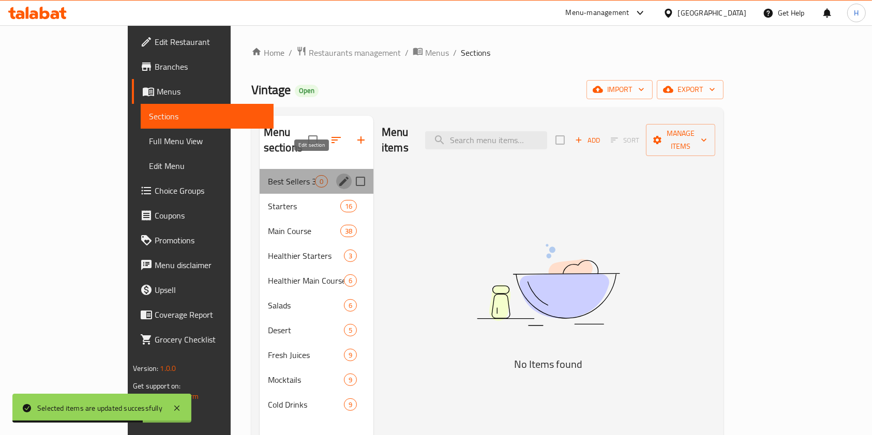
click at [338, 175] on icon "edit" at bounding box center [344, 181] width 12 height 12
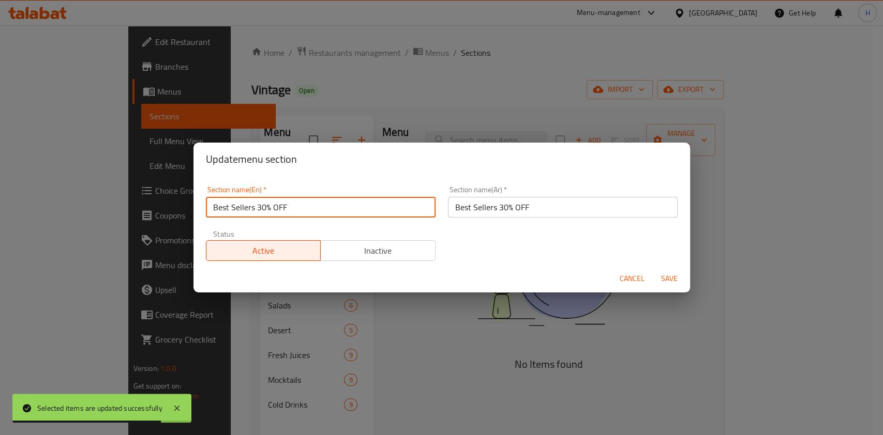
drag, startPoint x: 314, startPoint y: 216, endPoint x: 16, endPoint y: 238, distance: 299.1
click at [16, 239] on div "Update menu section Section name(En)   * Best Sellers 30% OFF Section name(En) …" at bounding box center [441, 217] width 883 height 435
type input "t"
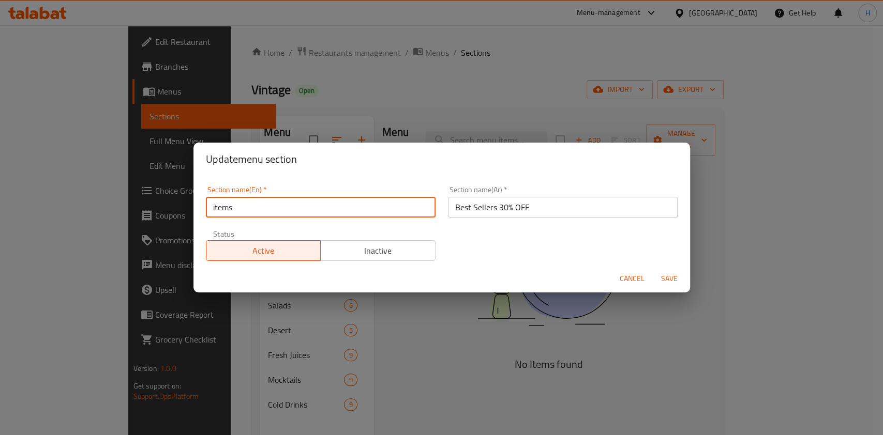
type input "items"
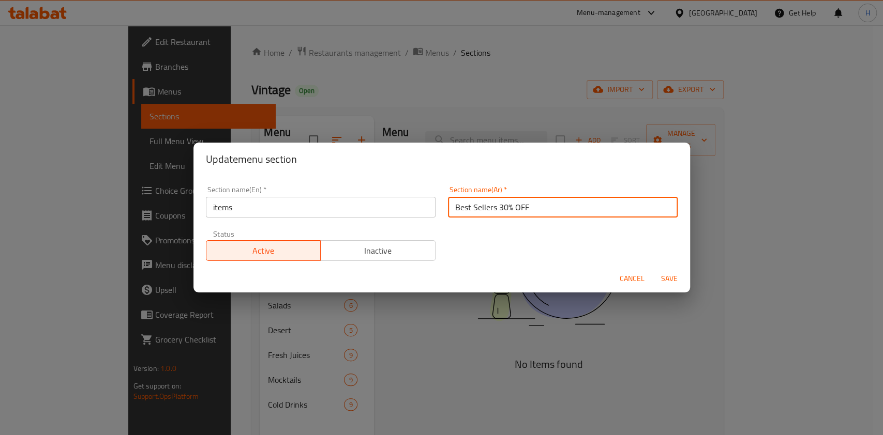
drag, startPoint x: 579, startPoint y: 204, endPoint x: 136, endPoint y: 246, distance: 444.0
click at [136, 246] on div "Update menu section Section name(En)   * items Section name(En) * Section name(…" at bounding box center [441, 217] width 883 height 435
type input "اصناف"
drag, startPoint x: 388, startPoint y: 175, endPoint x: 606, endPoint y: 215, distance: 222.3
click at [388, 175] on div "Update menu section" at bounding box center [441, 159] width 496 height 33
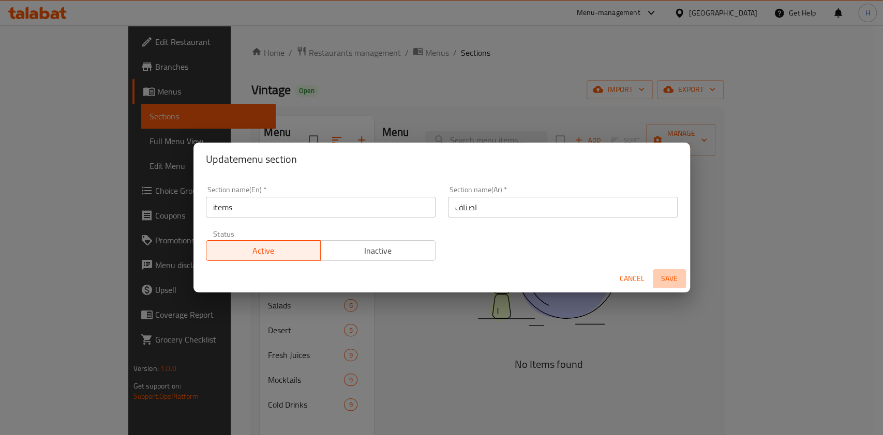
click at [670, 287] on button "Save" at bounding box center [668, 278] width 33 height 19
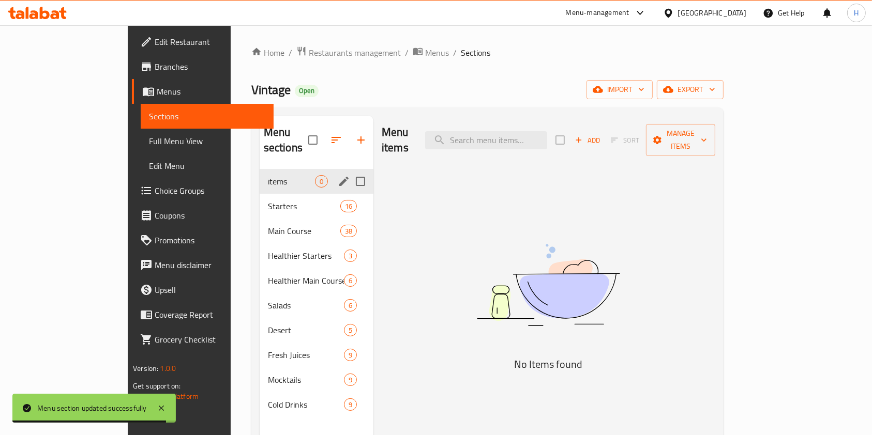
click at [32, 18] on icon at bounding box center [33, 14] width 9 height 9
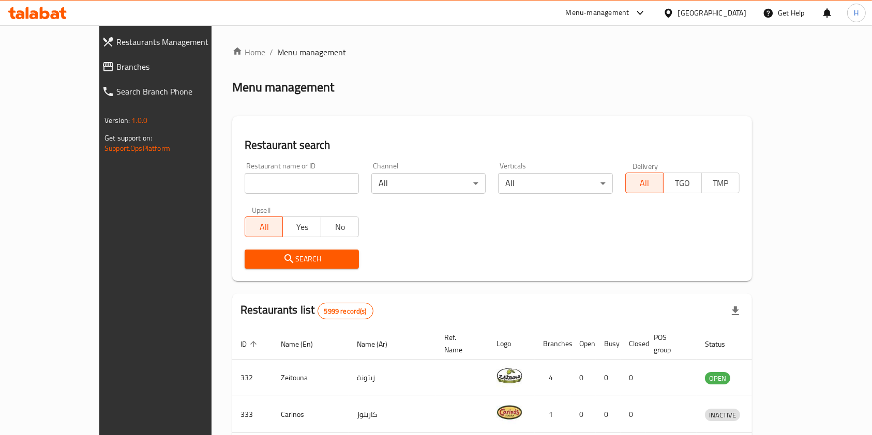
click at [307, 190] on input "search" at bounding box center [302, 183] width 114 height 21
paste input "The Street Shawarma"
click at [307, 190] on input "search" at bounding box center [302, 183] width 114 height 21
type input "The Street Shawarma"
click button "Search" at bounding box center [302, 259] width 114 height 19
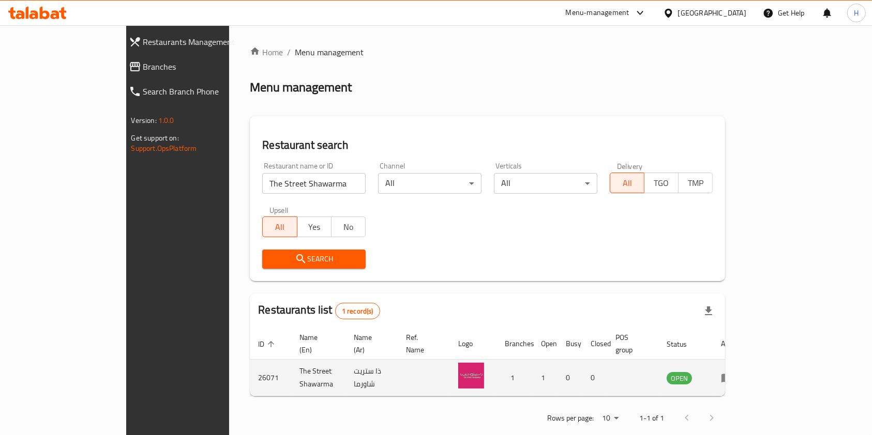
click at [748, 373] on td "enhanced table" at bounding box center [730, 378] width 36 height 37
click at [733, 372] on icon "enhanced table" at bounding box center [727, 378] width 12 height 12
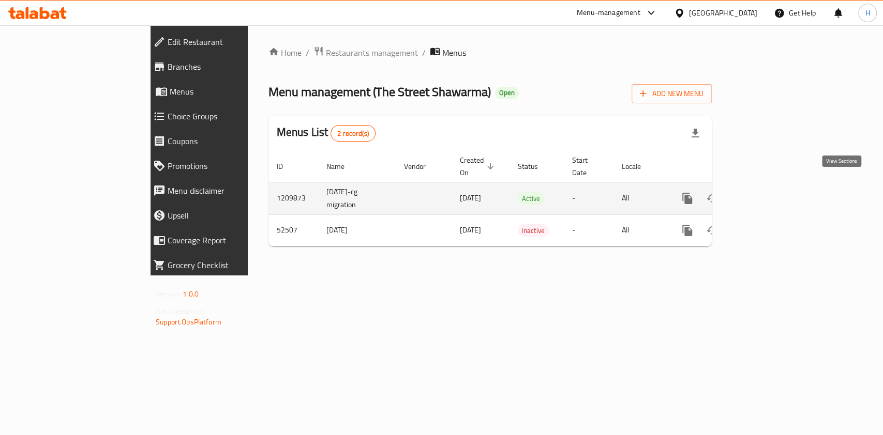
click at [768, 192] on icon "enhanced table" at bounding box center [761, 198] width 12 height 12
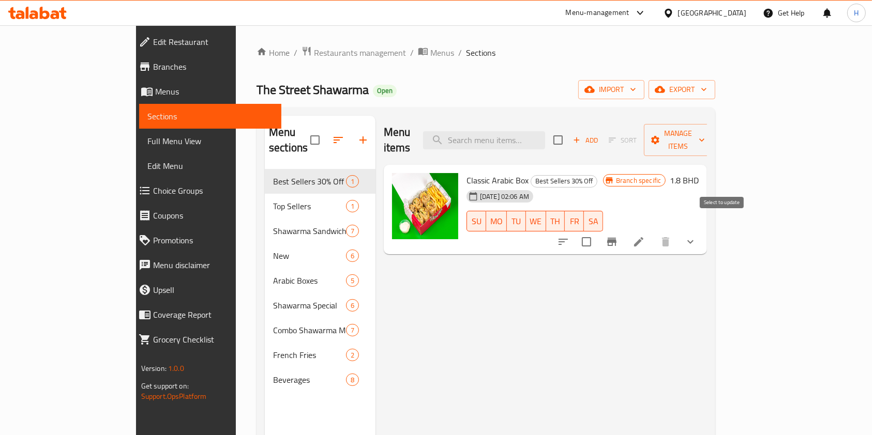
click at [597, 231] on input "checkbox" at bounding box center [586, 242] width 22 height 22
checkbox input "true"
click at [705, 130] on span "Manage items" at bounding box center [678, 140] width 53 height 26
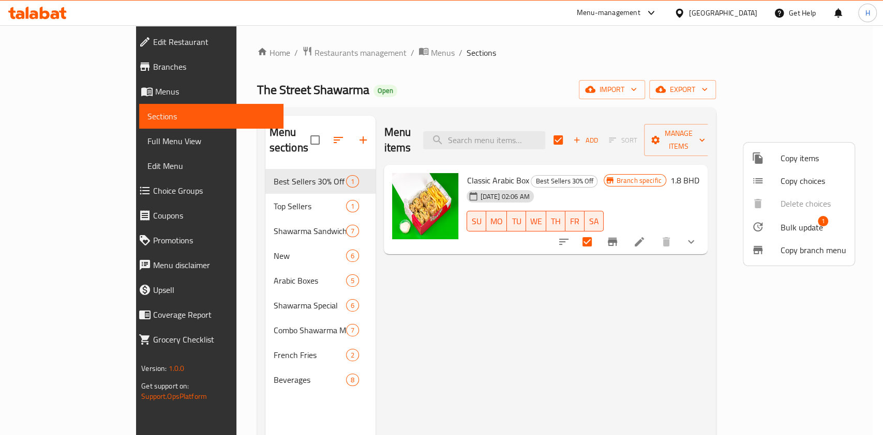
click at [798, 225] on span "Bulk update" at bounding box center [801, 227] width 42 height 12
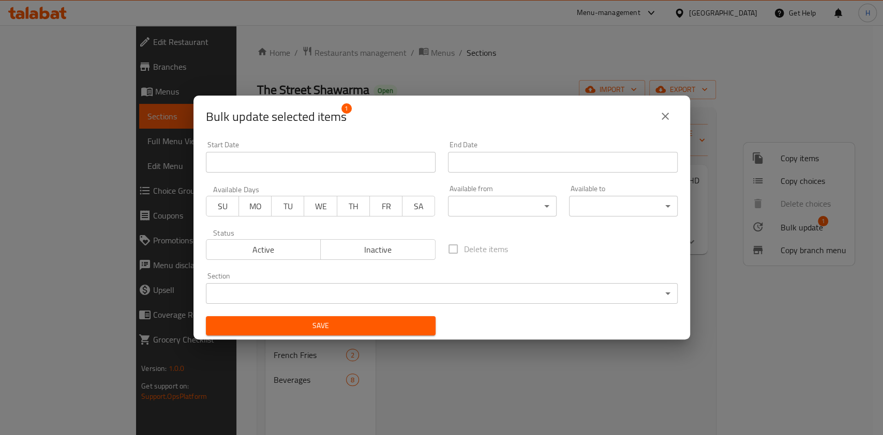
click at [379, 296] on body "​ Menu-management [GEOGRAPHIC_DATA] Get Help H Edit Restaurant Branches Menus S…" at bounding box center [441, 230] width 883 height 410
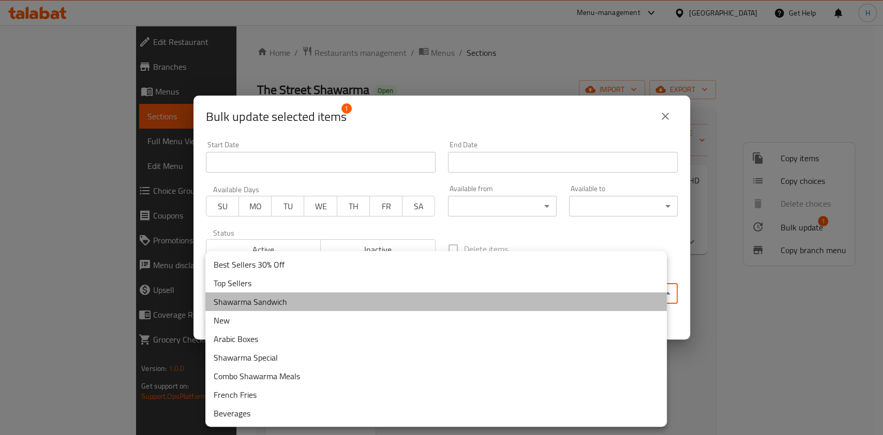
click at [255, 307] on li "Shawarma Sandwich" at bounding box center [435, 302] width 461 height 19
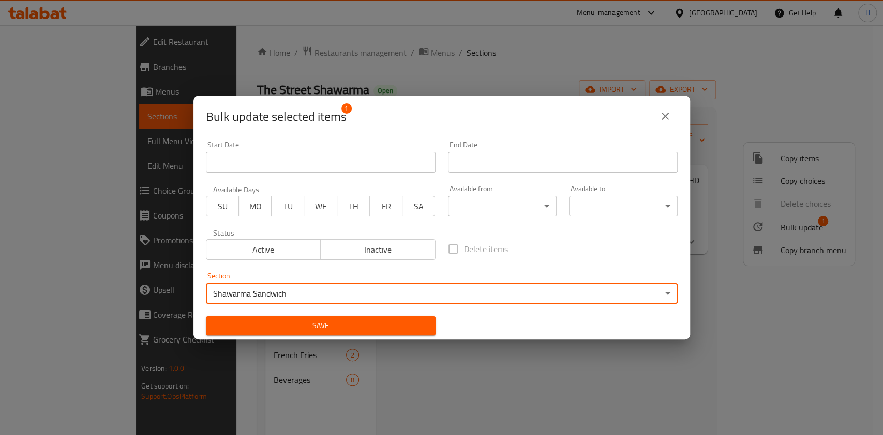
click at [368, 326] on span "Save" at bounding box center [320, 326] width 213 height 13
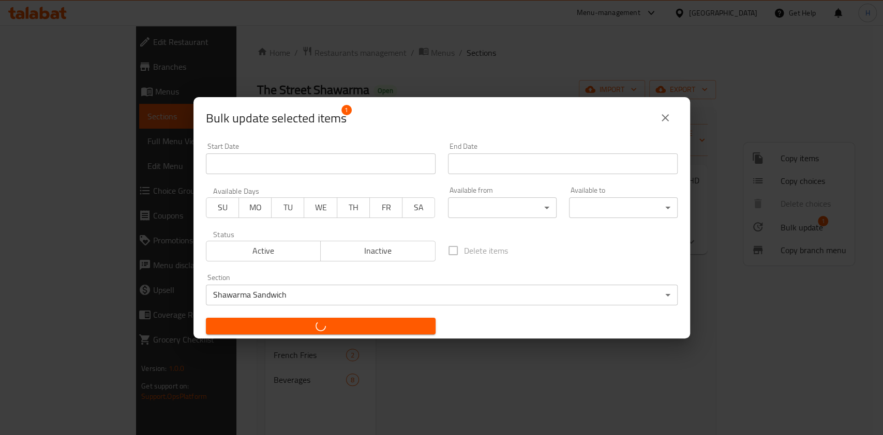
checkbox input "false"
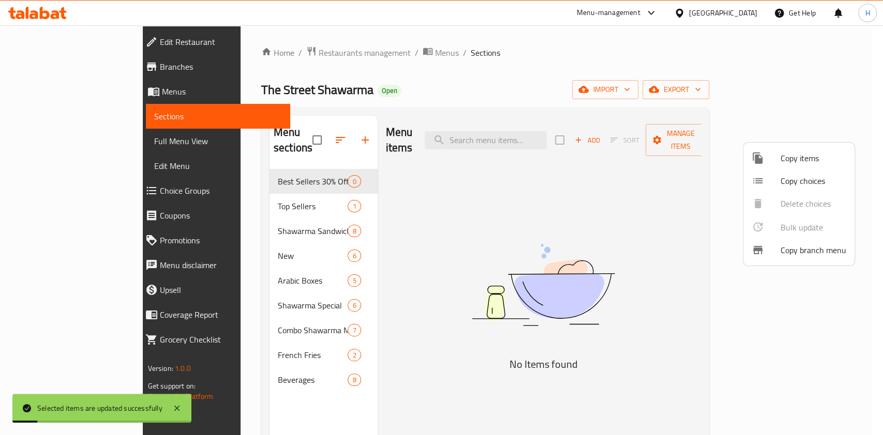
drag, startPoint x: 486, startPoint y: 318, endPoint x: 351, endPoint y: 200, distance: 180.2
click at [484, 317] on div at bounding box center [441, 217] width 883 height 435
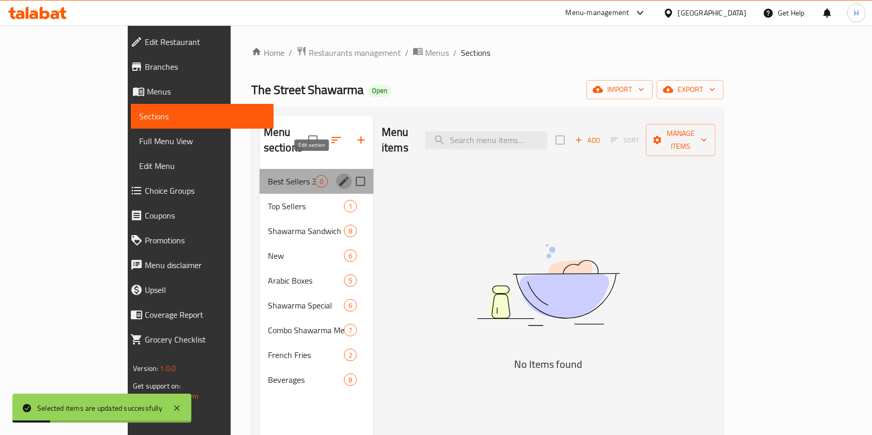
click at [338, 175] on icon "edit" at bounding box center [344, 181] width 12 height 12
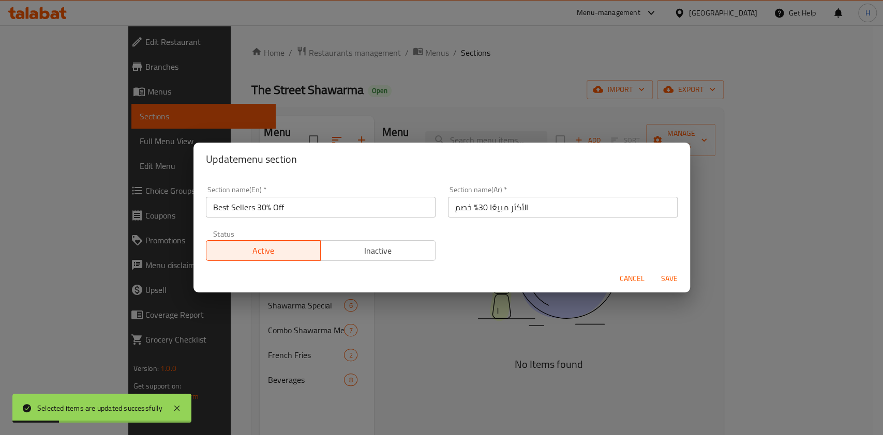
click at [362, 245] on span "Inactive" at bounding box center [378, 251] width 107 height 15
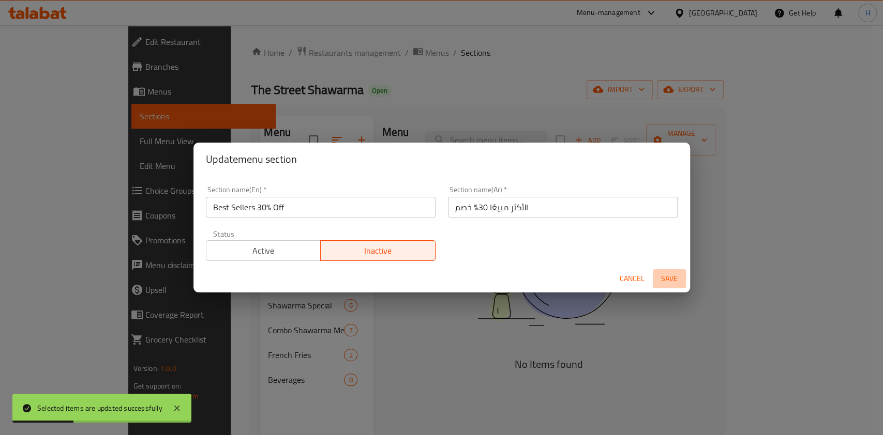
click at [666, 277] on span "Save" at bounding box center [669, 278] width 25 height 13
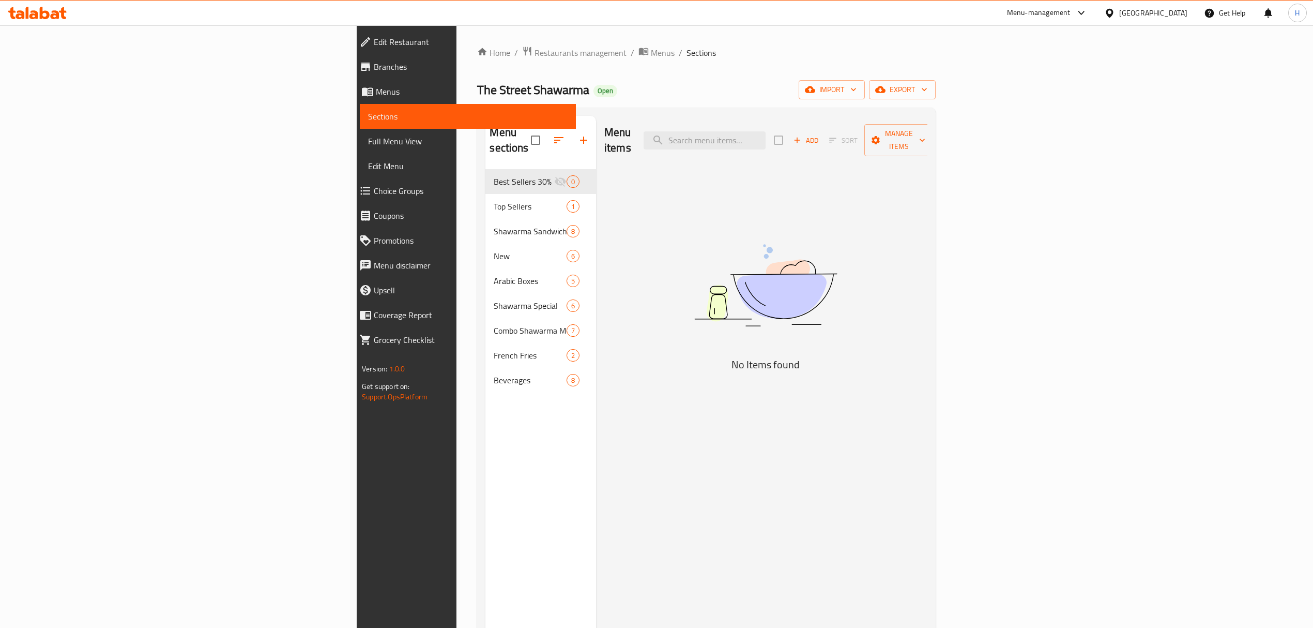
click at [38, 21] on div at bounding box center [37, 13] width 75 height 21
click at [32, 13] on icon at bounding box center [37, 13] width 58 height 12
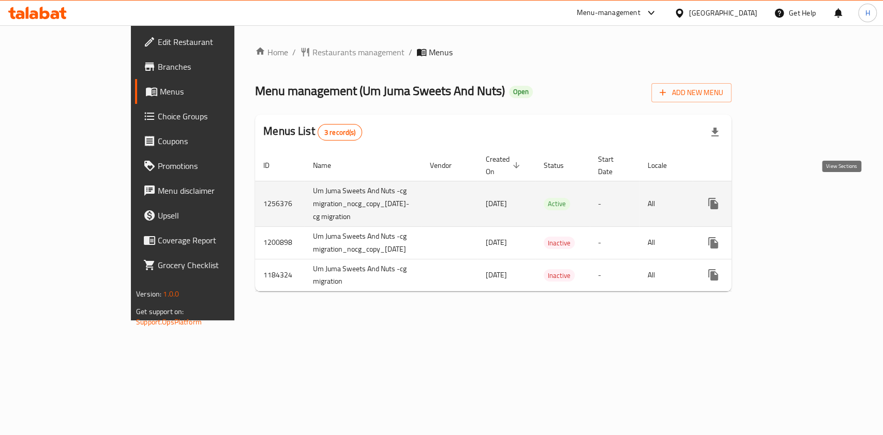
click at [794, 197] on icon "enhanced table" at bounding box center [787, 203] width 12 height 12
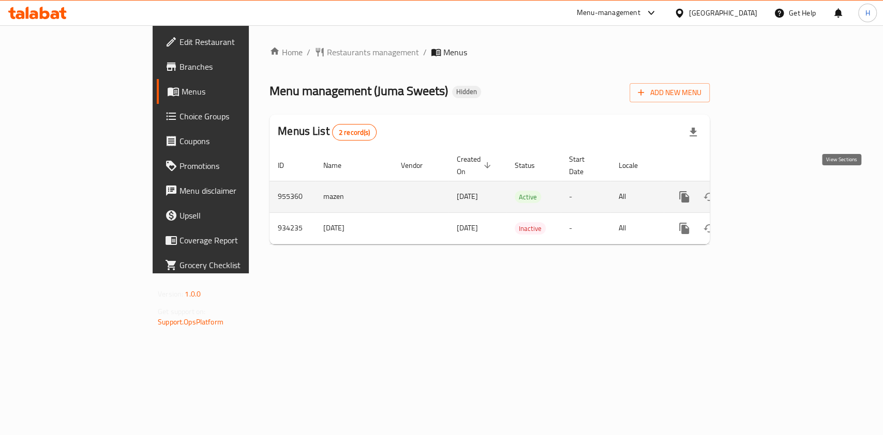
click at [765, 191] on icon "enhanced table" at bounding box center [758, 197] width 12 height 12
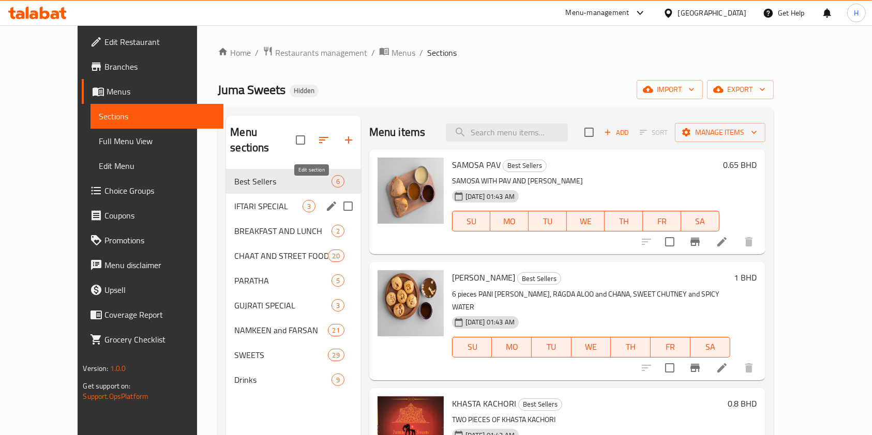
click at [325, 200] on icon "edit" at bounding box center [331, 206] width 12 height 12
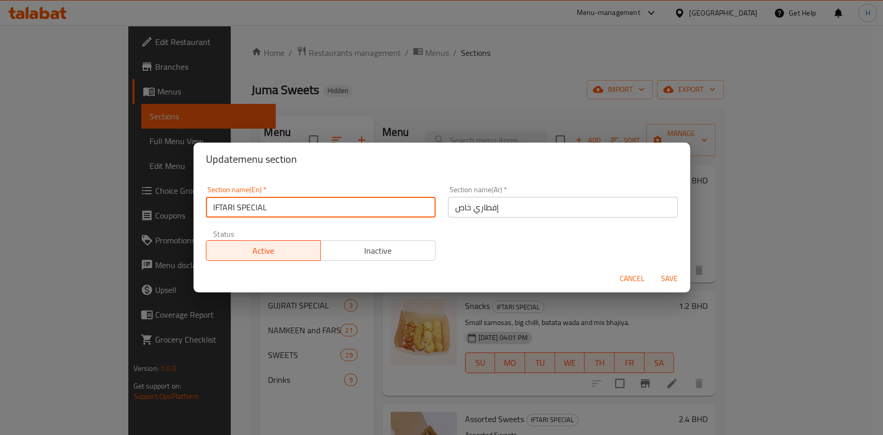
drag, startPoint x: 240, startPoint y: 206, endPoint x: 407, endPoint y: 206, distance: 167.5
click at [407, 206] on input "IFTARI SPECIAL" at bounding box center [321, 207] width 230 height 21
type input "IFTARI"
drag, startPoint x: 466, startPoint y: 209, endPoint x: 422, endPoint y: 210, distance: 44.5
click at [422, 210] on div "Section name(En)   * IFTARI Section name(En) * Section name(Ar)   * إفطاري خاص …" at bounding box center [442, 223] width 484 height 87
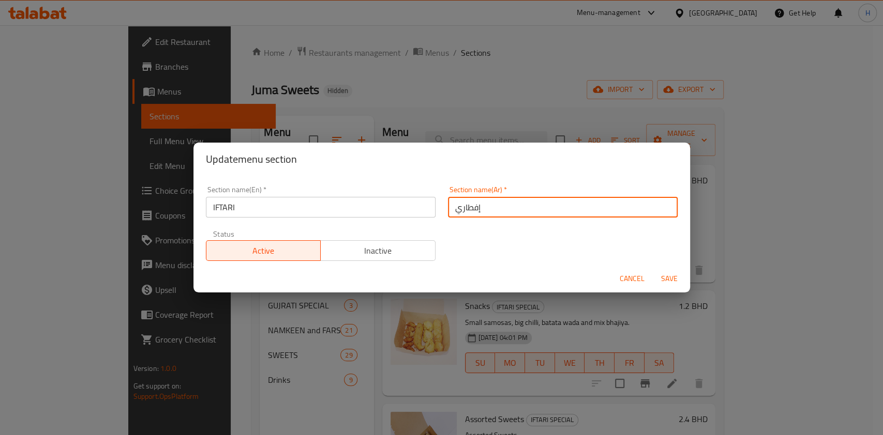
type input "إفطاري"
click at [662, 282] on span "Save" at bounding box center [669, 278] width 25 height 13
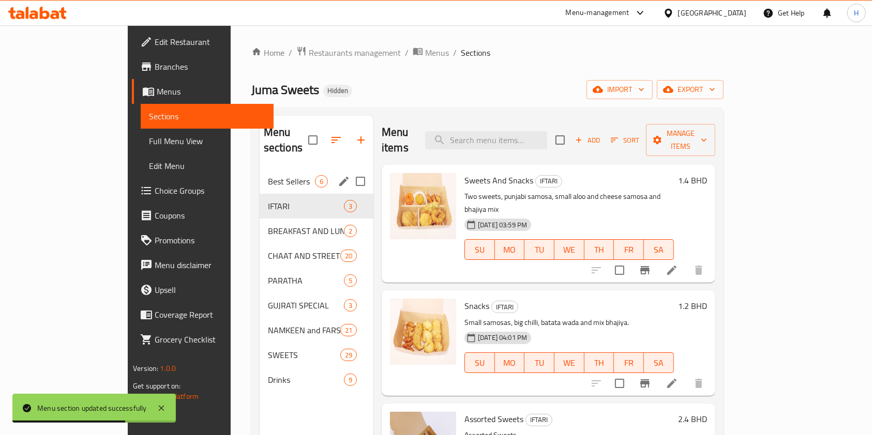
click at [338, 175] on icon "edit" at bounding box center [344, 181] width 12 height 12
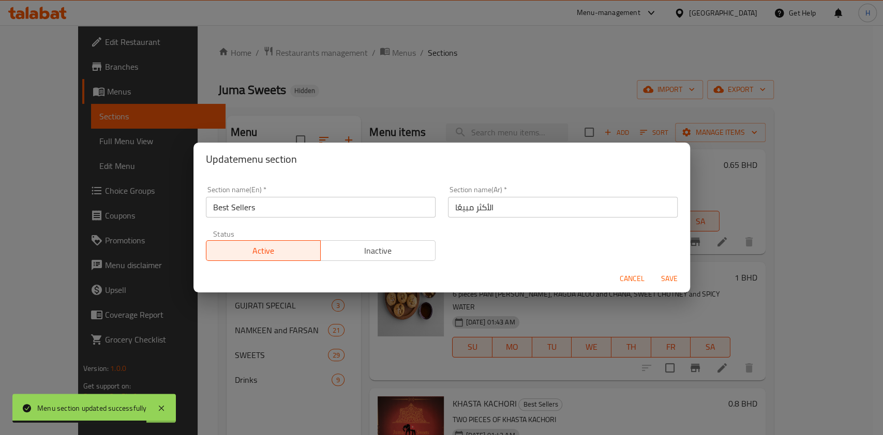
click at [620, 278] on span "Cancel" at bounding box center [631, 278] width 25 height 13
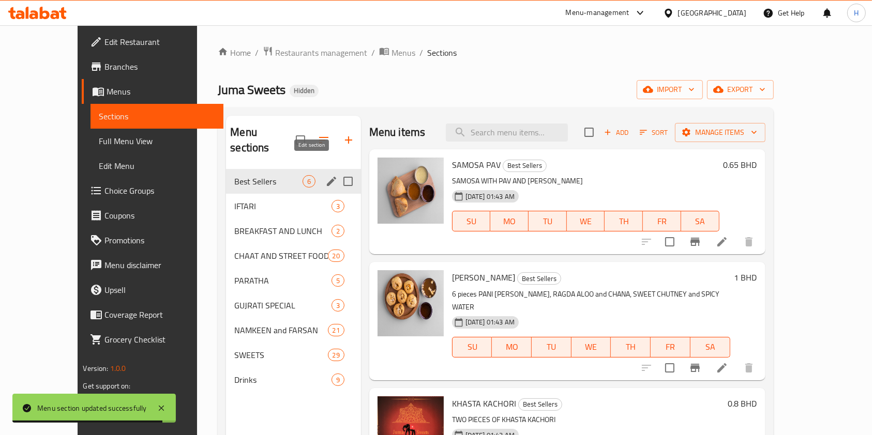
click at [325, 175] on icon "edit" at bounding box center [331, 181] width 12 height 12
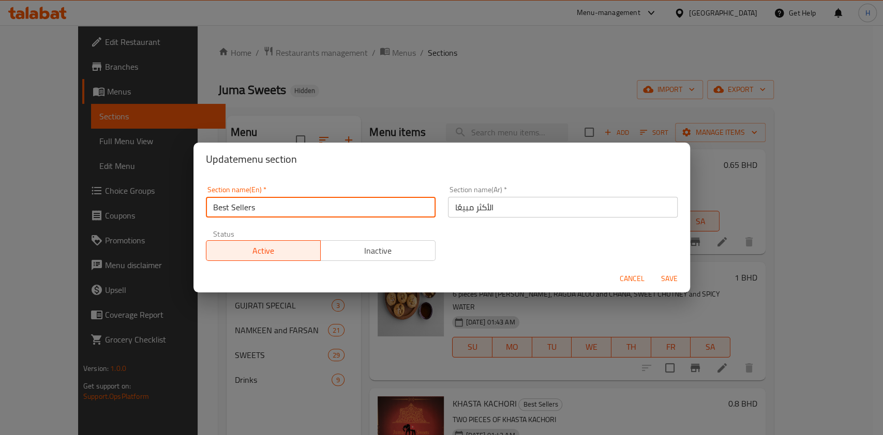
drag, startPoint x: 266, startPoint y: 195, endPoint x: 197, endPoint y: 210, distance: 70.8
click at [196, 209] on div "Section name(En)   * Best Sellers Section name(En) * Section name(Ar)   * الأكث…" at bounding box center [441, 220] width 496 height 89
drag, startPoint x: 288, startPoint y: 213, endPoint x: 56, endPoint y: 234, distance: 233.1
click at [56, 234] on div "Update menu section Section name(En)   * Best Sellers Section name(En) * Sectio…" at bounding box center [441, 217] width 883 height 435
type input "i"
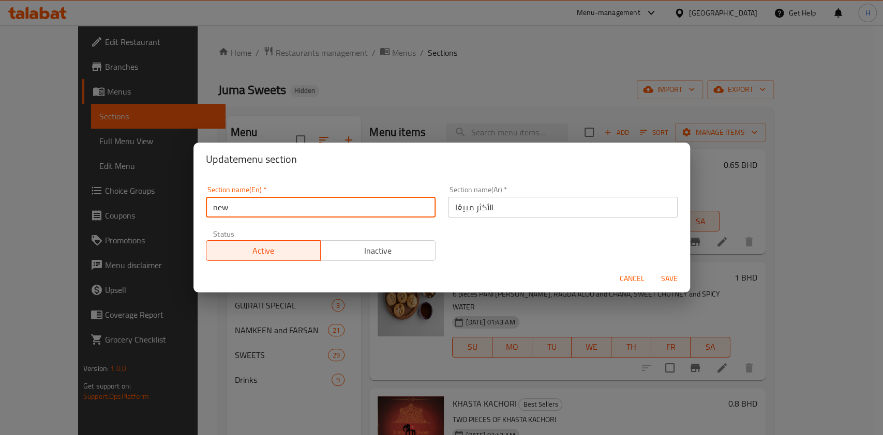
type input "new"
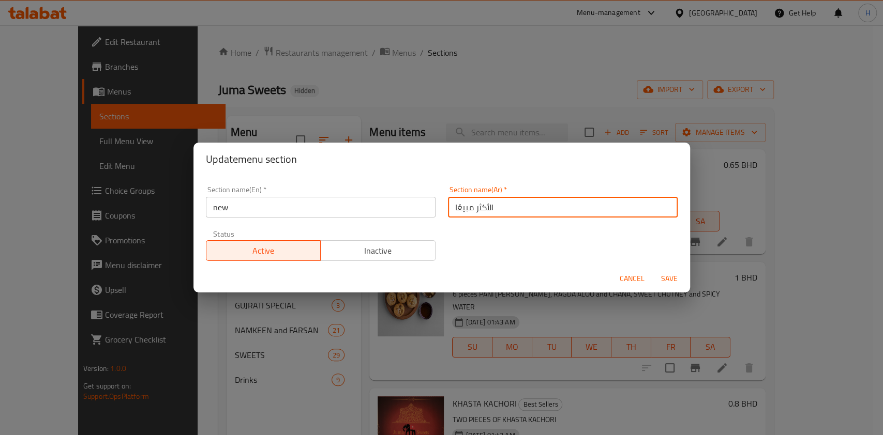
click at [519, 209] on input "الأكثر مبيعًا" at bounding box center [563, 207] width 230 height 21
type input "["
type input "جديد"
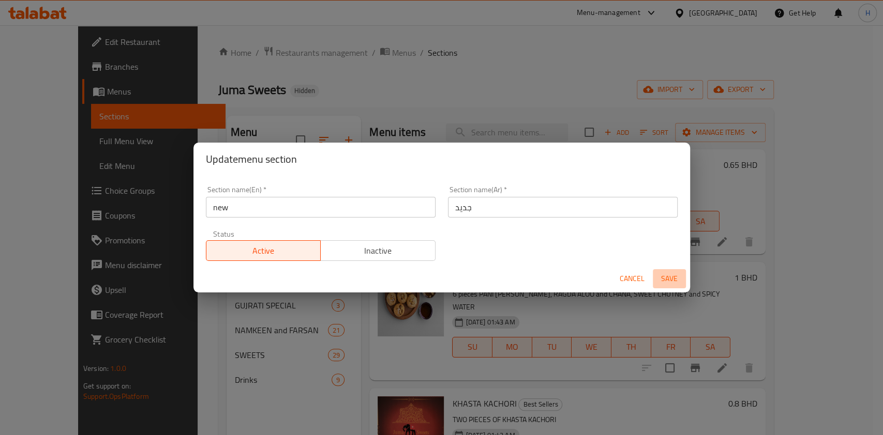
click at [670, 278] on span "Save" at bounding box center [669, 278] width 25 height 13
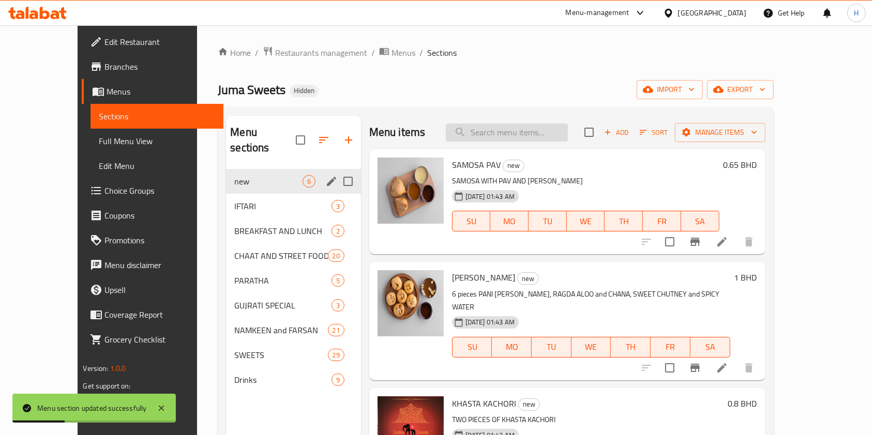
click at [535, 121] on div "Menu items Add Sort Manage items" at bounding box center [567, 133] width 396 height 34
click at [537, 126] on input "search" at bounding box center [507, 133] width 122 height 18
paste input "Jumami"
type input "Jumami"
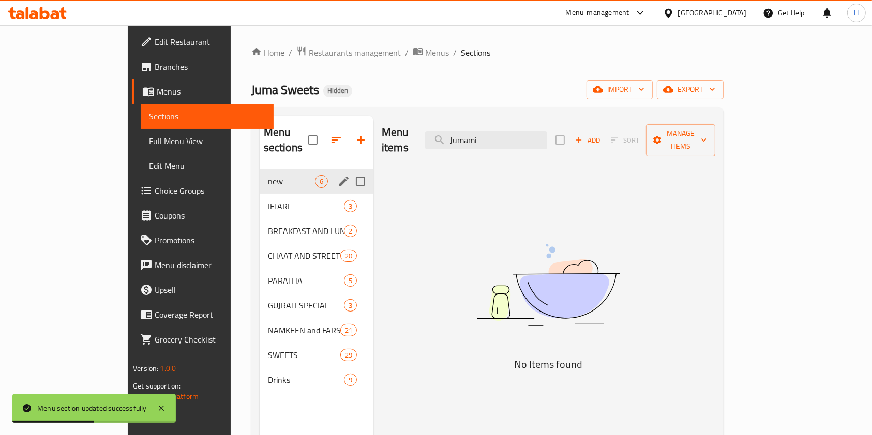
click at [45, 10] on icon at bounding box center [45, 13] width 10 height 12
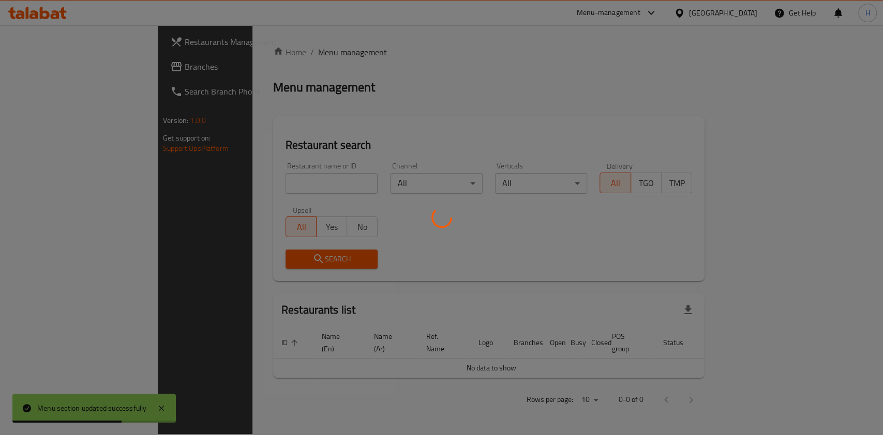
click at [198, 193] on div at bounding box center [441, 217] width 883 height 435
click at [222, 178] on div at bounding box center [441, 217] width 883 height 435
click at [230, 186] on div at bounding box center [441, 217] width 883 height 435
click at [231, 187] on div at bounding box center [441, 217] width 883 height 435
click at [256, 203] on div at bounding box center [441, 217] width 883 height 435
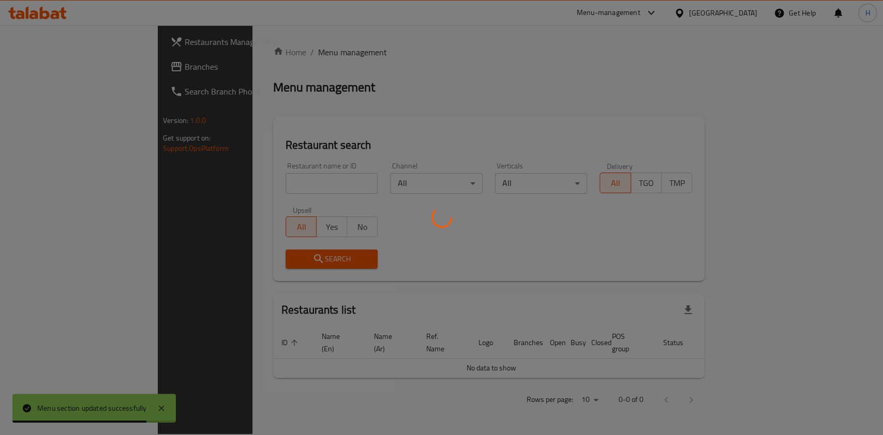
click at [252, 199] on div at bounding box center [441, 217] width 883 height 435
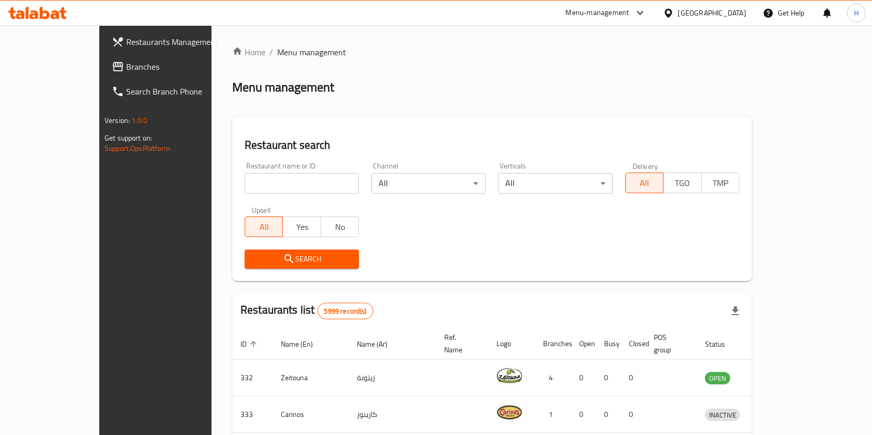
click at [301, 173] on input "search" at bounding box center [302, 183] width 114 height 21
paste input "Jumami"
type input "Jumami"
click button "Search" at bounding box center [302, 259] width 114 height 19
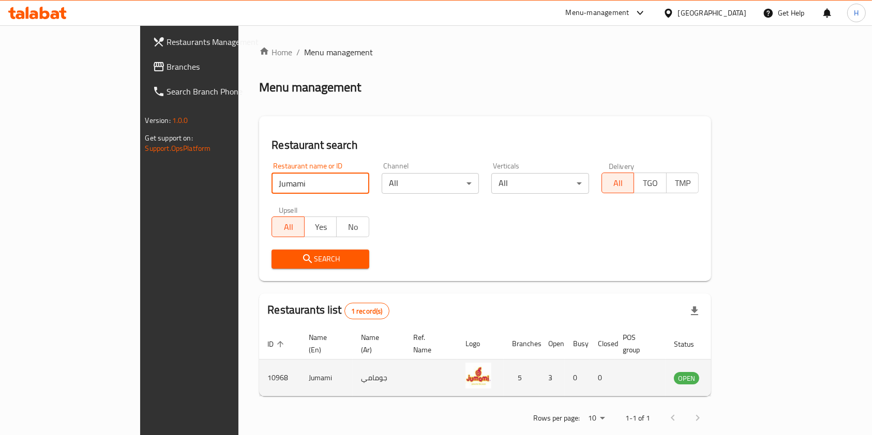
click at [740, 374] on icon "enhanced table" at bounding box center [733, 378] width 11 height 9
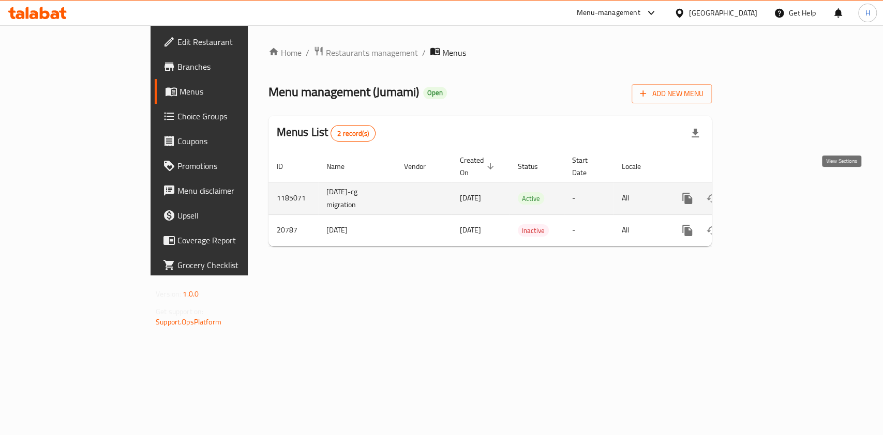
click at [766, 194] on icon "enhanced table" at bounding box center [761, 198] width 9 height 9
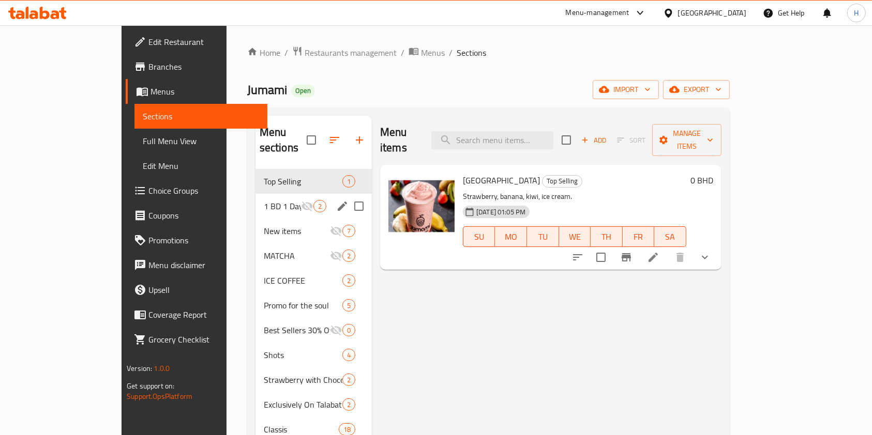
click at [336, 200] on icon "edit" at bounding box center [342, 206] width 12 height 12
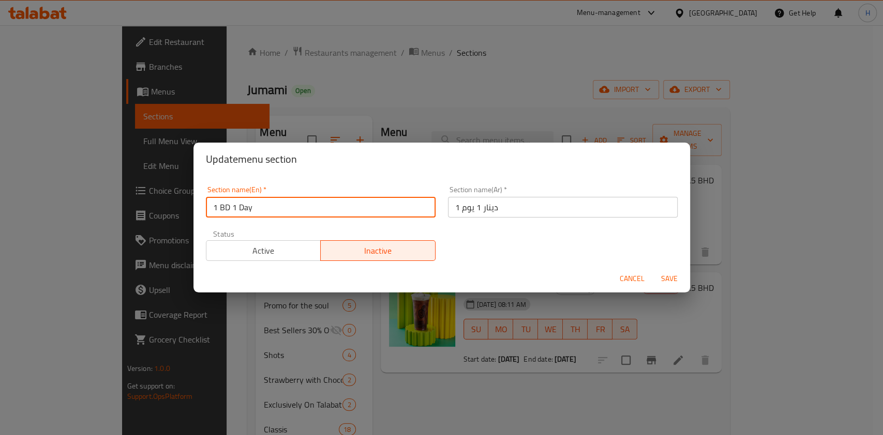
drag, startPoint x: 269, startPoint y: 212, endPoint x: 196, endPoint y: 211, distance: 73.4
click at [196, 211] on div "Section name(En)   * 1 BD 1 Day Section name(En) * Section name(Ar)   * دينار 1…" at bounding box center [441, 220] width 496 height 89
type input "new"
drag, startPoint x: 521, startPoint y: 201, endPoint x: 360, endPoint y: 211, distance: 161.2
click at [343, 214] on div "Section name(En)   * new Section name(En) * Section name(Ar)   * دينار 1 يوم 1 …" at bounding box center [442, 223] width 484 height 87
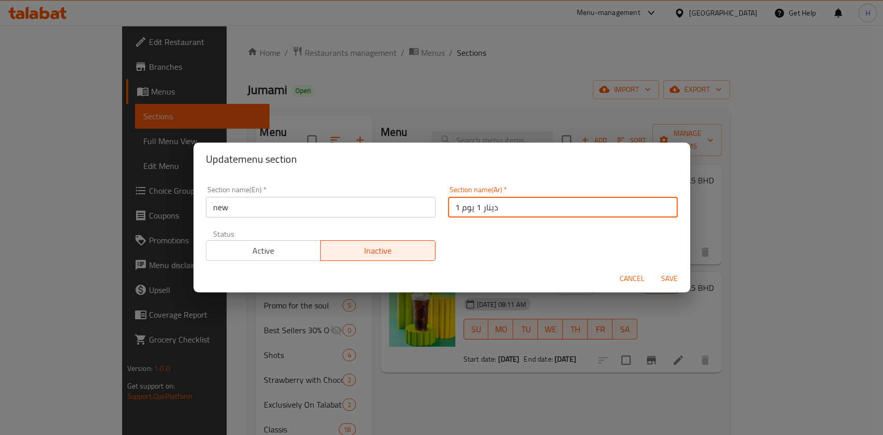
click at [530, 217] on div "Section name(Ar)   * دينار 1 يوم 1 Section name(Ar) *" at bounding box center [563, 202] width 242 height 44
click at [522, 213] on input "دينار 1 يوم 1" at bounding box center [563, 207] width 230 height 21
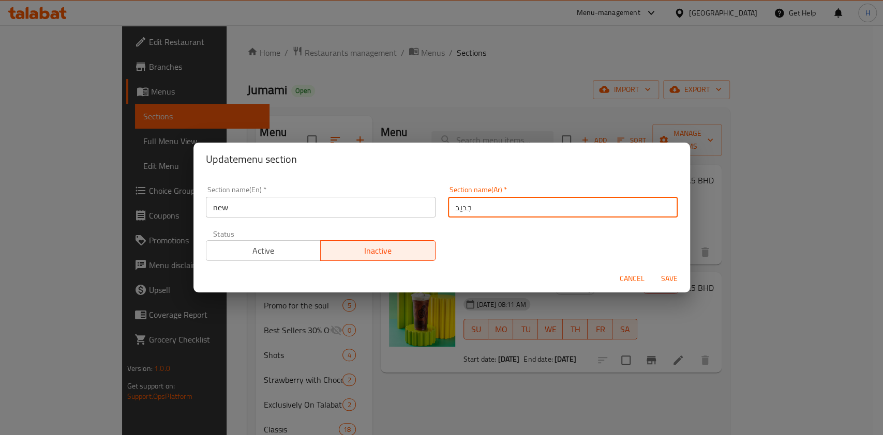
type input "جديد"
click at [664, 279] on span "Save" at bounding box center [669, 278] width 25 height 13
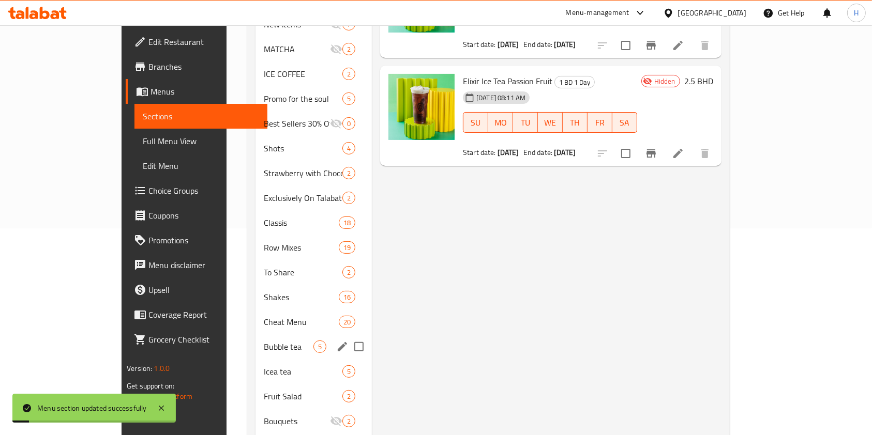
scroll to position [372, 0]
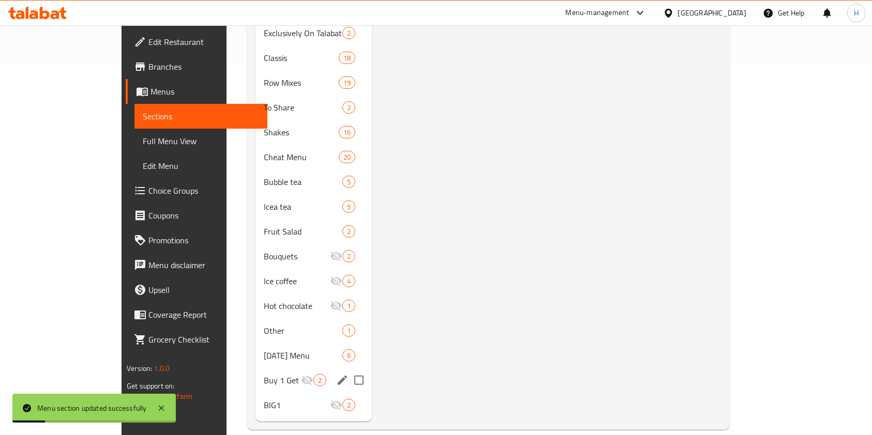
click at [338, 376] on icon "edit" at bounding box center [342, 380] width 9 height 9
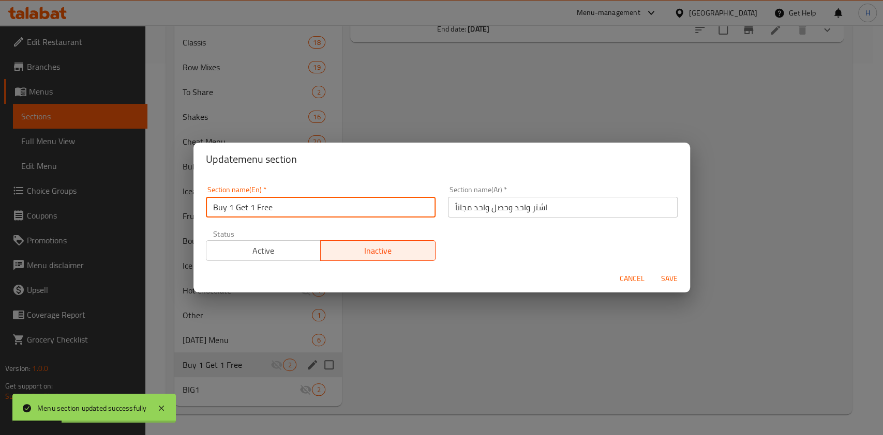
drag, startPoint x: 319, startPoint y: 208, endPoint x: 99, endPoint y: 230, distance: 221.3
click at [100, 230] on div "Update menu section Section name(En)   * Buy 1 Get 1 Free Section name(En) * Se…" at bounding box center [441, 217] width 883 height 435
click at [227, 214] on input "Buy 1 Get 1 Free" at bounding box center [321, 207] width 230 height 21
click at [227, 213] on input "Buy 1 Get 1 Free" at bounding box center [321, 207] width 230 height 21
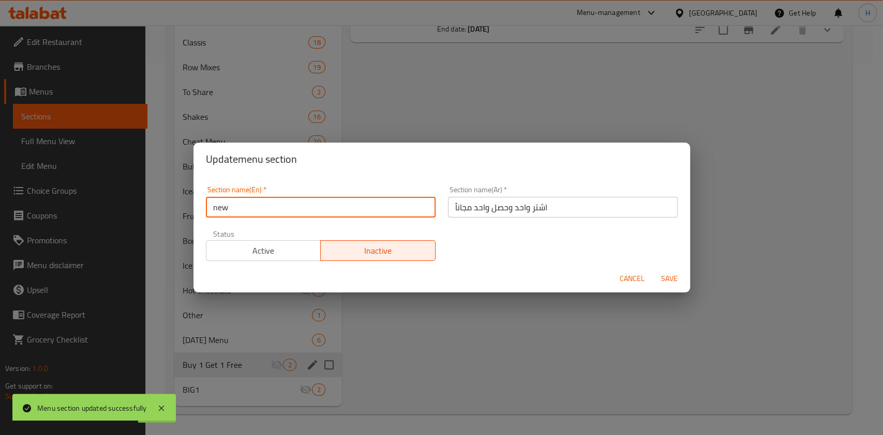
type input "new"
click at [458, 215] on input "اشتر واحد وحصل واحد مجاناََ" at bounding box center [563, 207] width 230 height 21
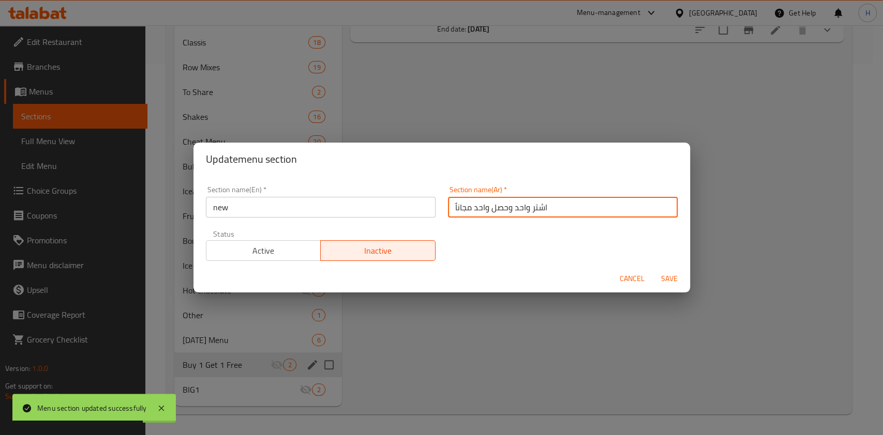
click at [458, 215] on input "اشتر واحد وحصل واحد مجاناََ" at bounding box center [563, 207] width 230 height 21
type input "جديد"
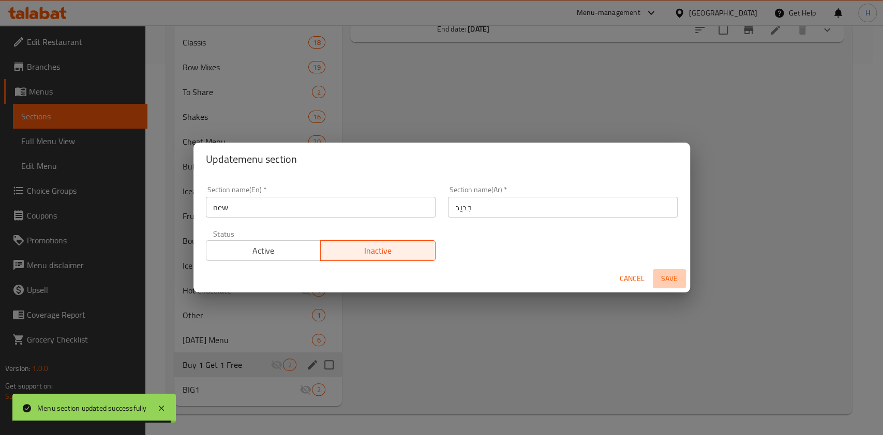
click at [675, 273] on span "Save" at bounding box center [669, 278] width 25 height 13
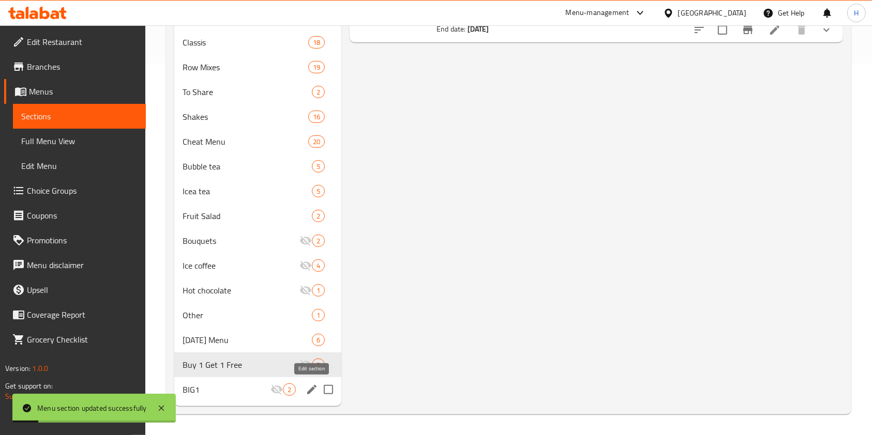
click at [307, 393] on icon "edit" at bounding box center [312, 390] width 12 height 12
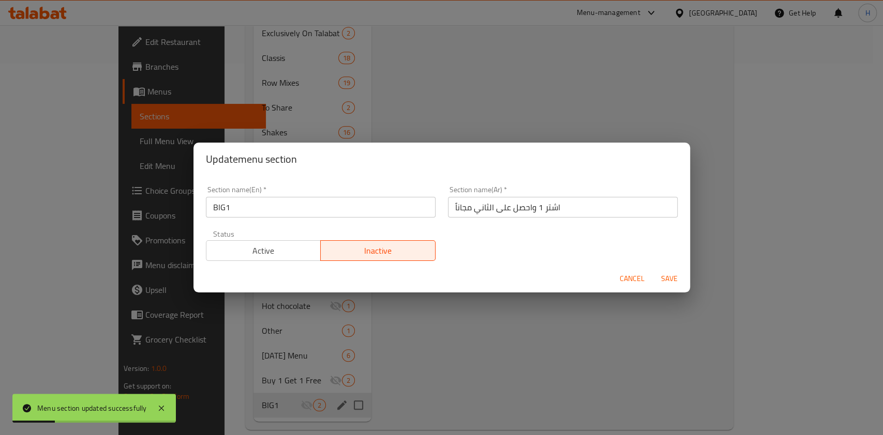
click at [97, 221] on div "Update menu section Section name(En)   * BIG1 Section name(En) * Section name(A…" at bounding box center [441, 217] width 883 height 435
type input "--"
click at [530, 219] on div "Section name(Ar)   * اشتر 1 واحصل على الثاني مجاناً Section name(Ar) *" at bounding box center [563, 202] width 242 height 44
click at [528, 213] on input "اشتر 1 واحصل على الثاني مجاناً" at bounding box center [563, 207] width 230 height 21
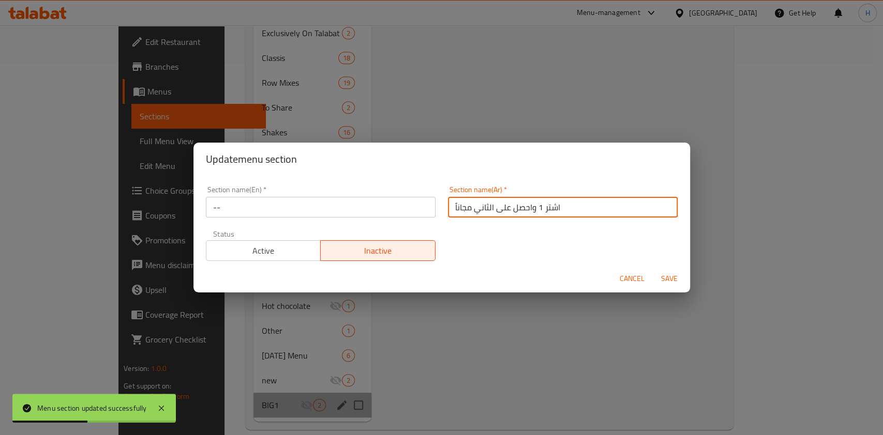
click at [528, 213] on input "اشتر 1 واحصل على الثاني مجاناً" at bounding box center [563, 207] width 230 height 21
type input "-"
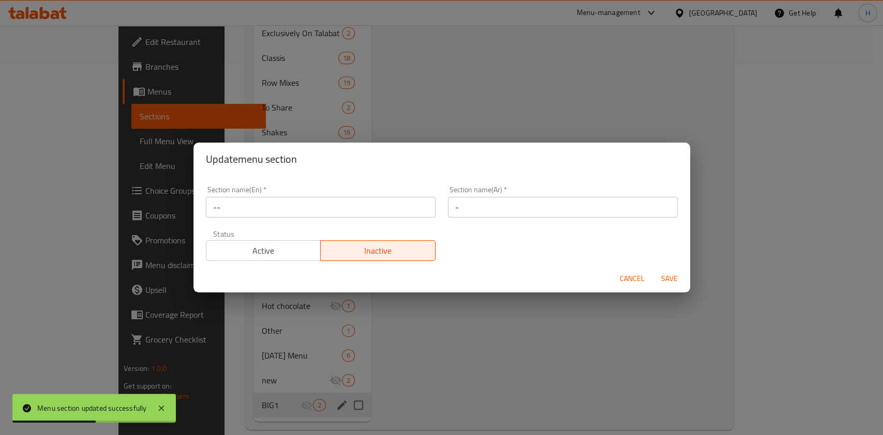
drag, startPoint x: 519, startPoint y: 167, endPoint x: 593, endPoint y: 262, distance: 120.4
click at [520, 169] on div "Update menu section" at bounding box center [441, 159] width 496 height 33
click at [667, 278] on span "Save" at bounding box center [669, 278] width 25 height 13
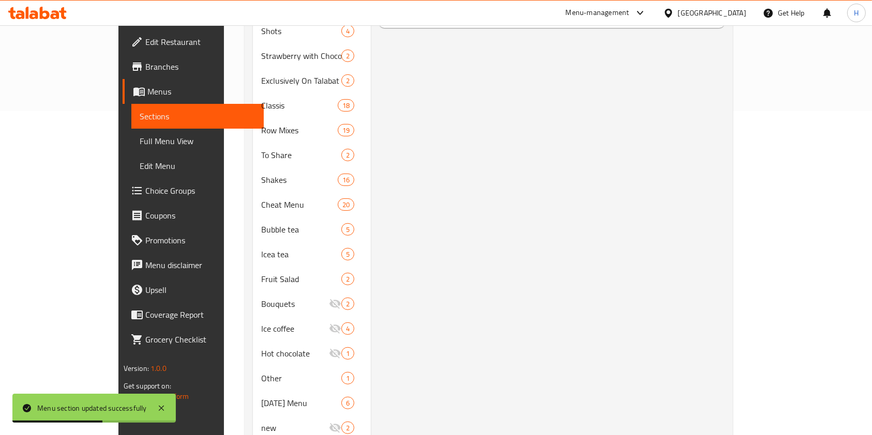
scroll to position [302, 0]
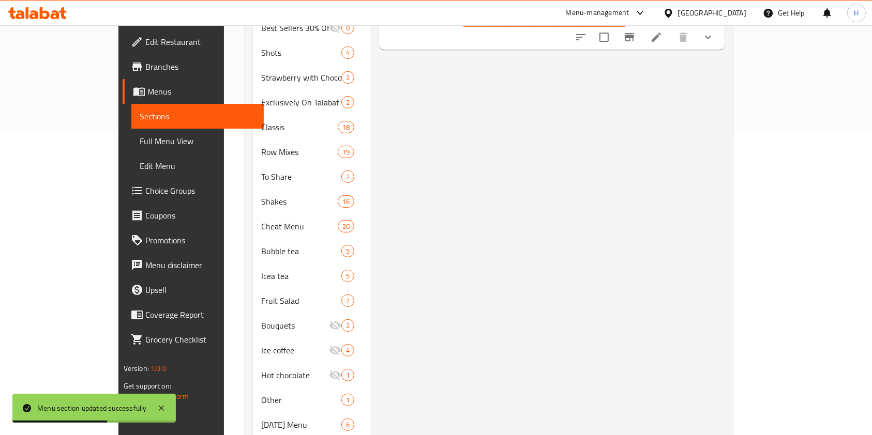
click at [36, 11] on icon at bounding box center [33, 14] width 9 height 9
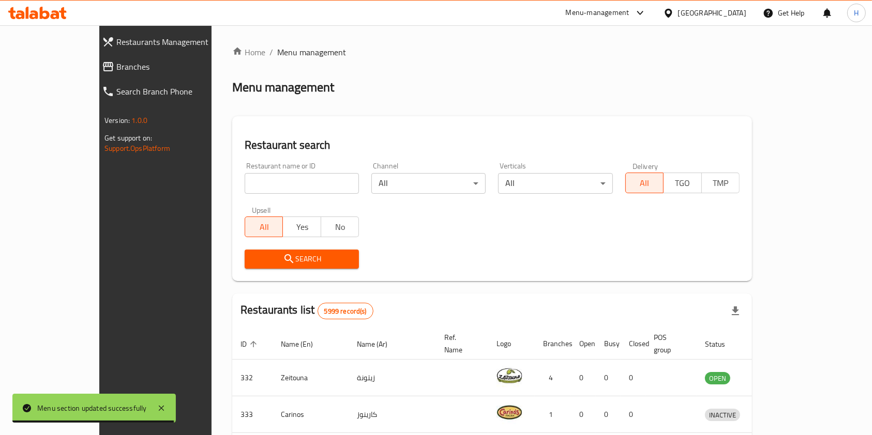
click at [268, 184] on input "search" at bounding box center [302, 183] width 114 height 21
paste input "Lukaymat alasal"
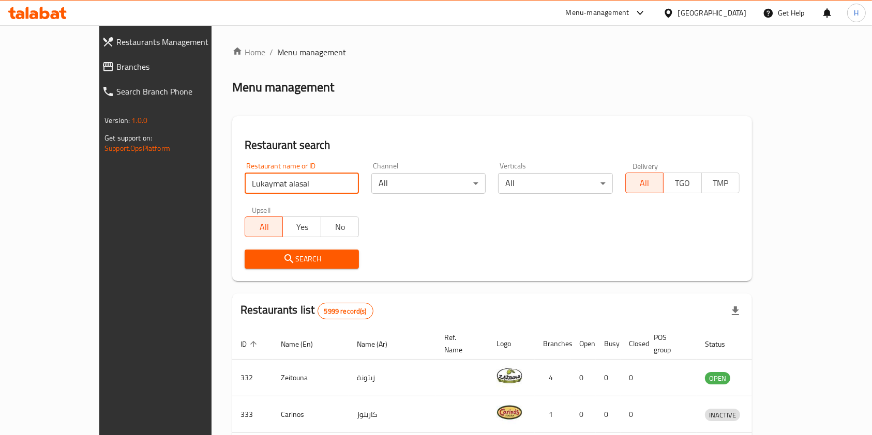
type input "Lukaymat alasal"
click button "Search" at bounding box center [302, 259] width 114 height 19
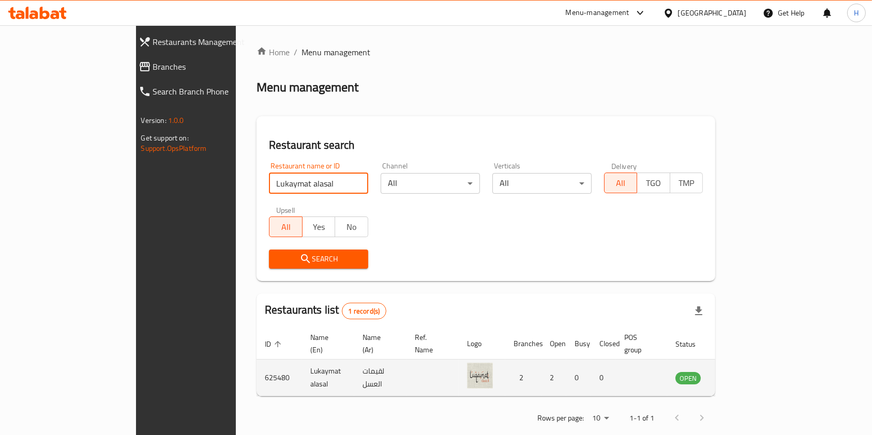
click at [742, 372] on icon "enhanced table" at bounding box center [735, 378] width 12 height 12
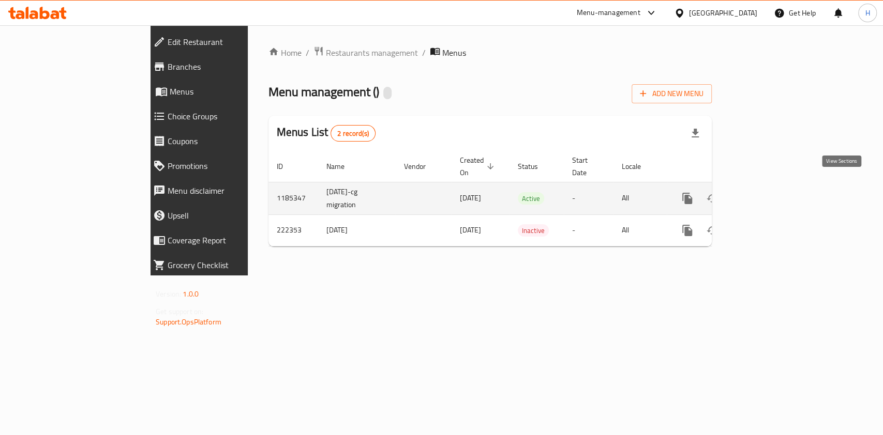
click at [768, 192] on icon "enhanced table" at bounding box center [761, 198] width 12 height 12
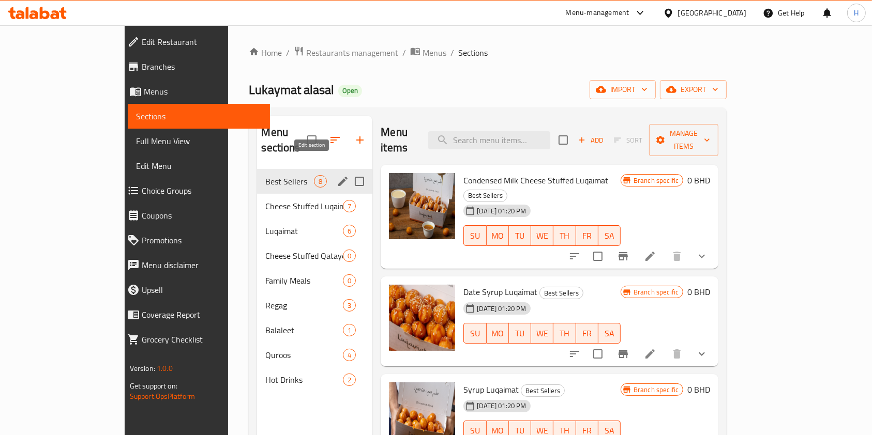
click at [337, 175] on icon "edit" at bounding box center [343, 181] width 12 height 12
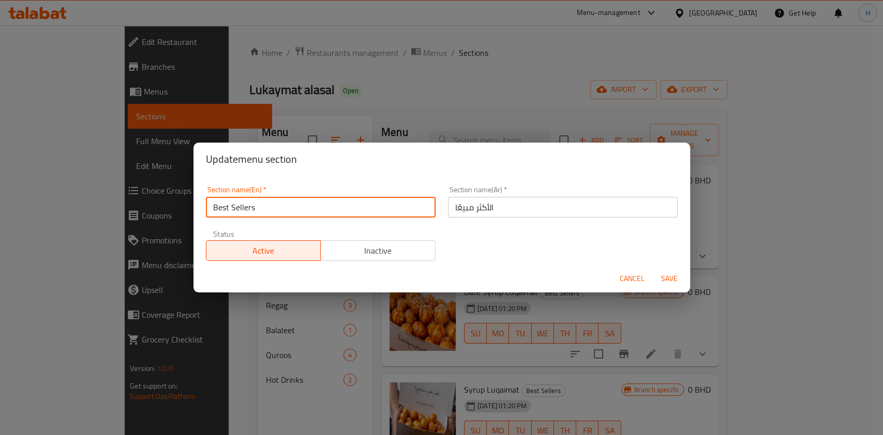
drag, startPoint x: 261, startPoint y: 205, endPoint x: 198, endPoint y: 210, distance: 62.8
click at [198, 210] on div "Section name(En)   * Best Sellers Section name(En) * Section name(Ar)   * الأكث…" at bounding box center [441, 220] width 496 height 89
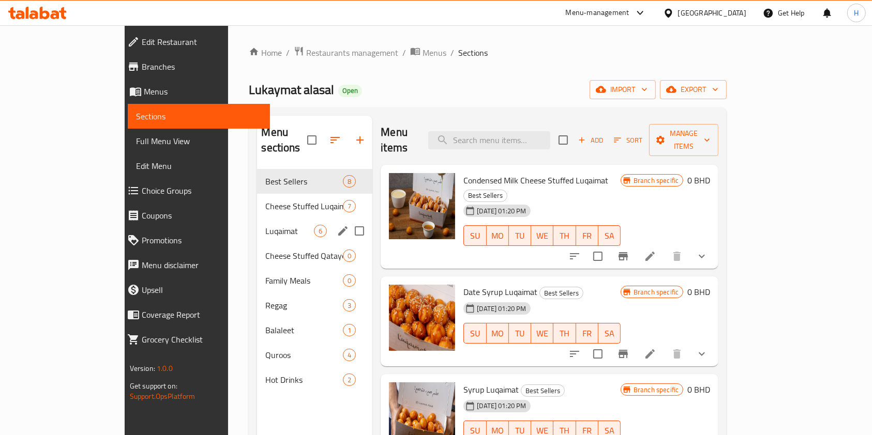
click at [271, 225] on span "Luqaimat" at bounding box center [289, 231] width 49 height 12
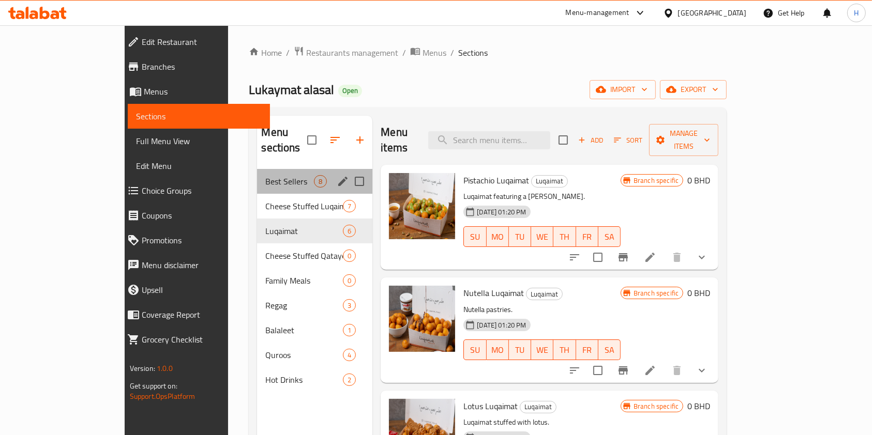
click at [257, 175] on div "Best Sellers 8" at bounding box center [314, 181] width 115 height 25
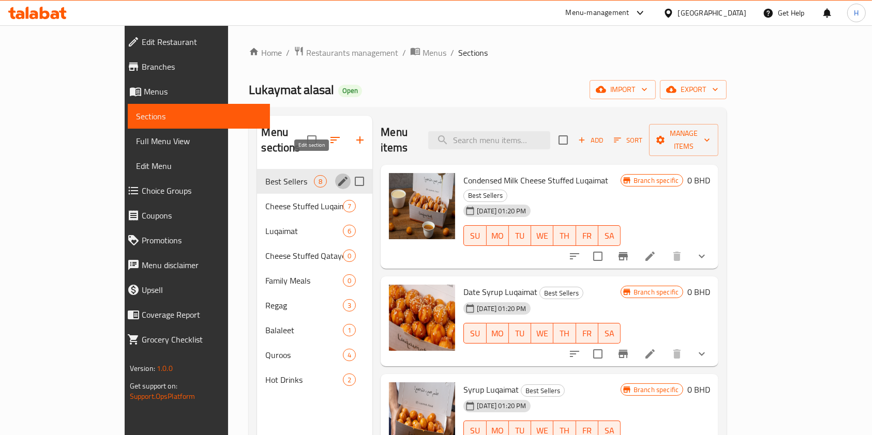
click at [337, 175] on icon "edit" at bounding box center [343, 181] width 12 height 12
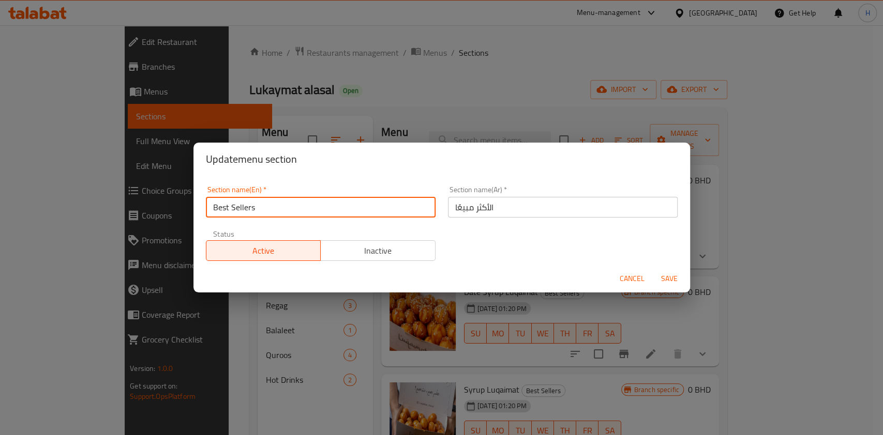
drag, startPoint x: 327, startPoint y: 200, endPoint x: 108, endPoint y: 224, distance: 220.5
click at [108, 224] on div "Update menu section Section name(En)   * Best Sellers Section name(En) * Sectio…" at bounding box center [441, 217] width 883 height 435
click at [404, 166] on h2 "Update menu section" at bounding box center [441, 159] width 471 height 17
click at [626, 283] on span "Cancel" at bounding box center [631, 278] width 25 height 13
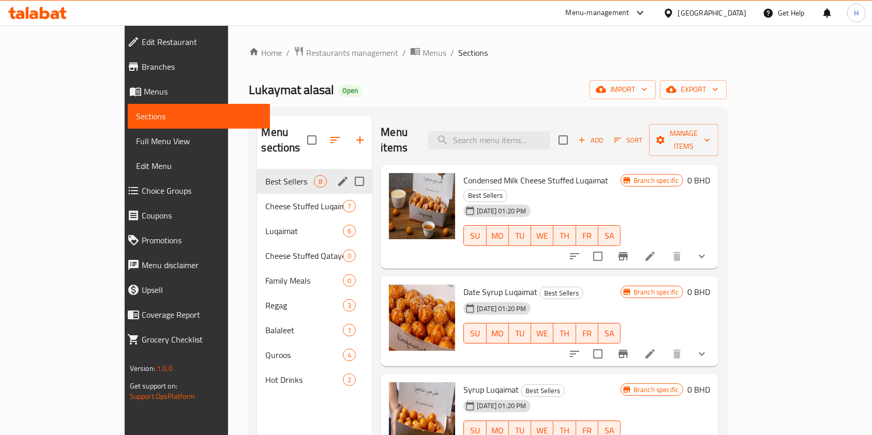
click at [63, 10] on icon at bounding box center [62, 13] width 7 height 12
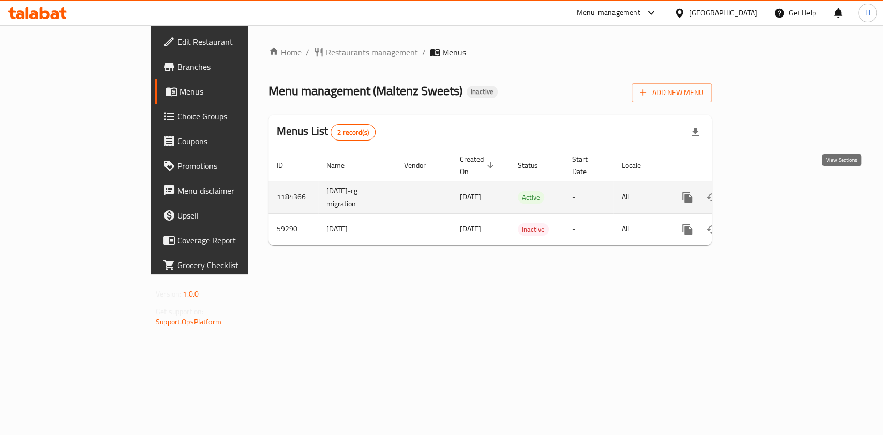
click at [768, 191] on icon "enhanced table" at bounding box center [761, 197] width 12 height 12
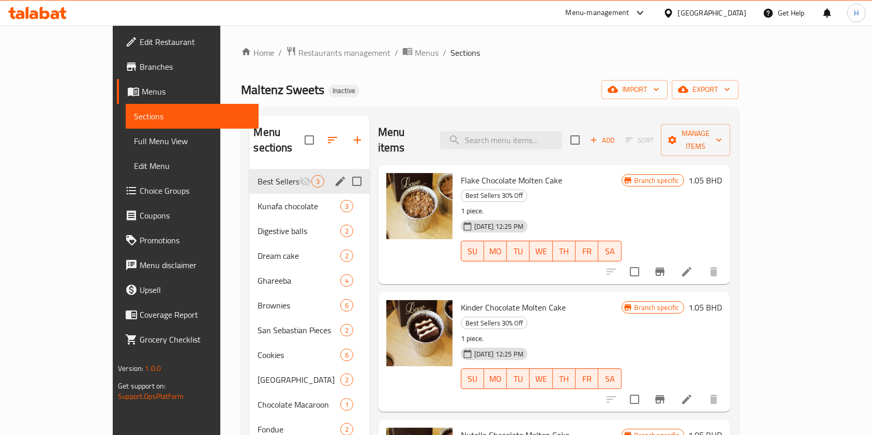
click at [311, 169] on div "Best Sellers 30% Off 3" at bounding box center [309, 181] width 120 height 25
click at [334, 175] on icon "edit" at bounding box center [340, 181] width 12 height 12
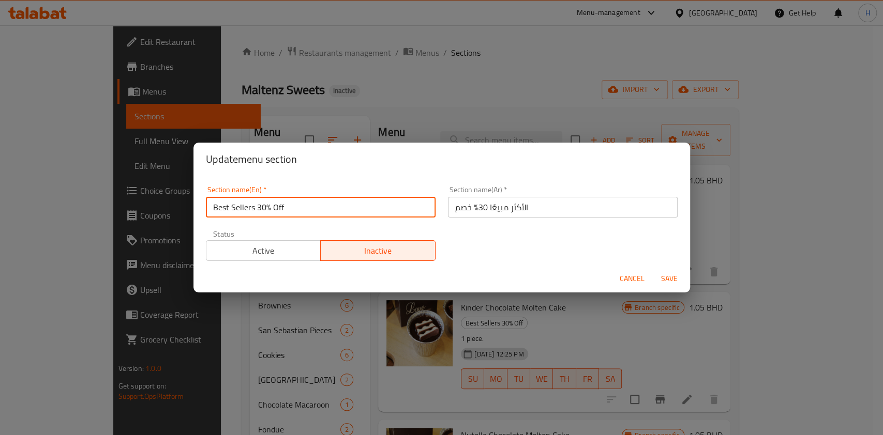
drag, startPoint x: 288, startPoint y: 213, endPoint x: 301, endPoint y: 205, distance: 15.8
click at [288, 213] on input "Best Sellers 30% Off" at bounding box center [321, 207] width 230 height 21
drag, startPoint x: 301, startPoint y: 205, endPoint x: 47, endPoint y: 218, distance: 254.7
click at [48, 218] on div "Update menu section Section name(En)   * Best Sellers 30% Off Section name(En) …" at bounding box center [441, 217] width 883 height 435
type input "items"
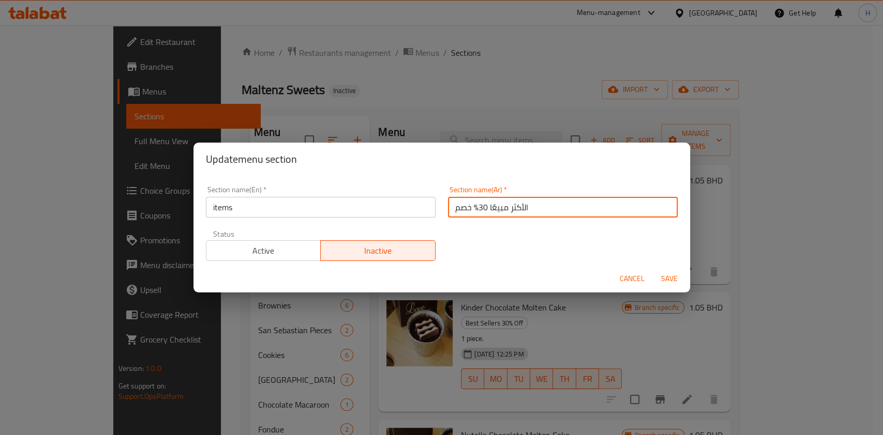
drag, startPoint x: 562, startPoint y: 202, endPoint x: 0, endPoint y: 242, distance: 563.9
click at [0, 231] on div "Update menu section Section name(En)   * items Section name(En) * Section name(…" at bounding box center [441, 217] width 883 height 435
type input "اصناف"
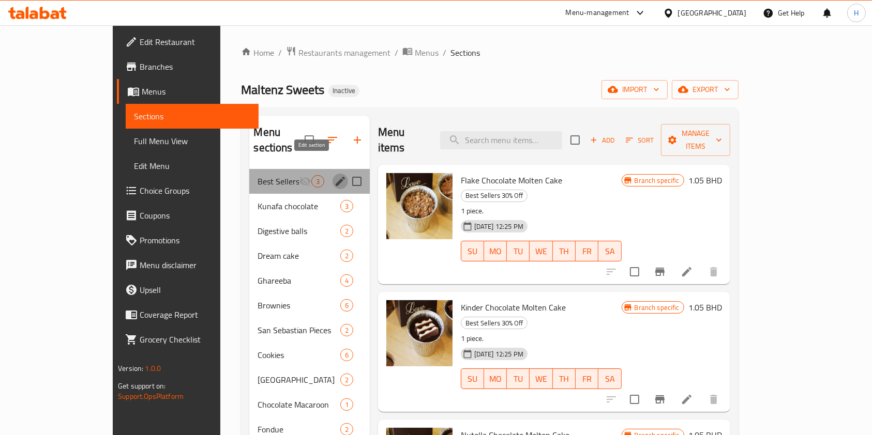
click at [334, 175] on icon "edit" at bounding box center [340, 181] width 12 height 12
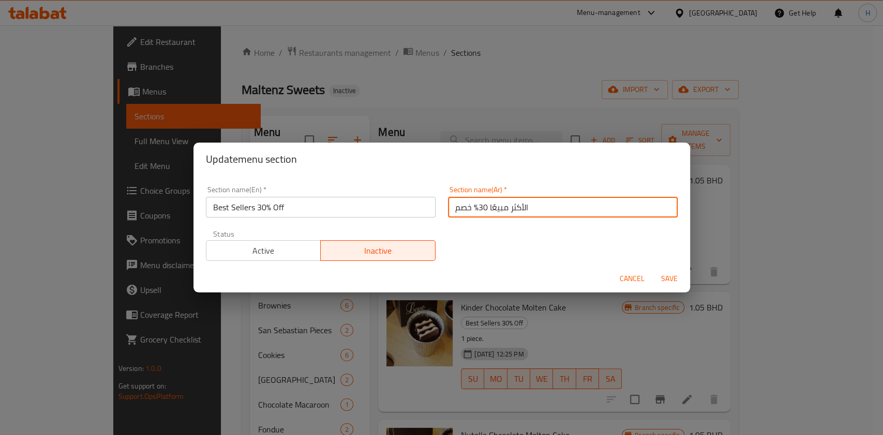
click at [545, 204] on input "الأكثر مبيعًا 30% خصم" at bounding box center [563, 207] width 230 height 21
type input "اصناف"
click at [527, 172] on div "Update menu section" at bounding box center [441, 159] width 496 height 33
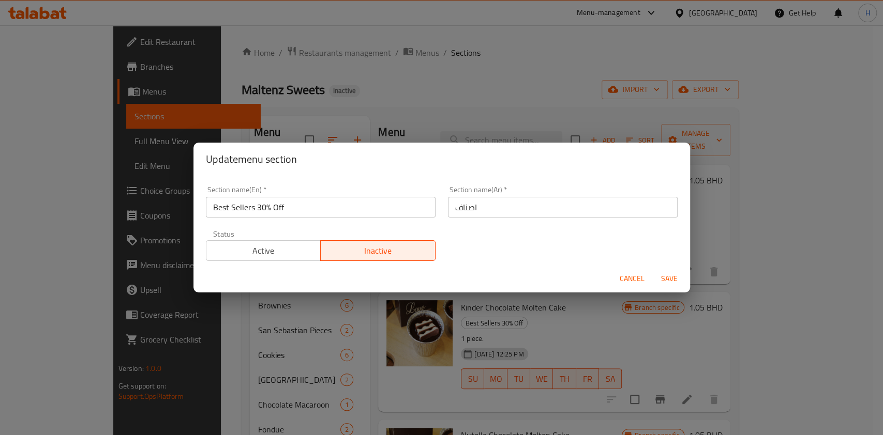
click at [340, 211] on input "Best Sellers 30% Off" at bounding box center [321, 207] width 230 height 21
type input "items"
click at [342, 163] on h2 "Update menu section" at bounding box center [441, 159] width 471 height 17
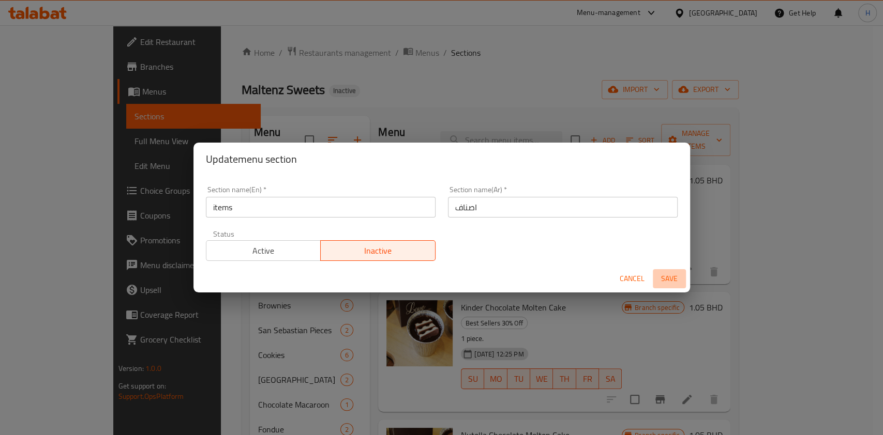
click at [673, 279] on span "Save" at bounding box center [669, 278] width 25 height 13
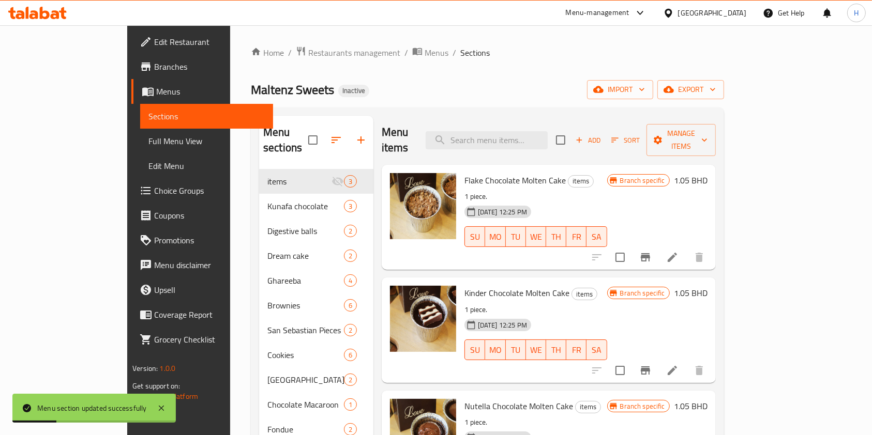
click at [28, 7] on icon at bounding box center [37, 13] width 58 height 12
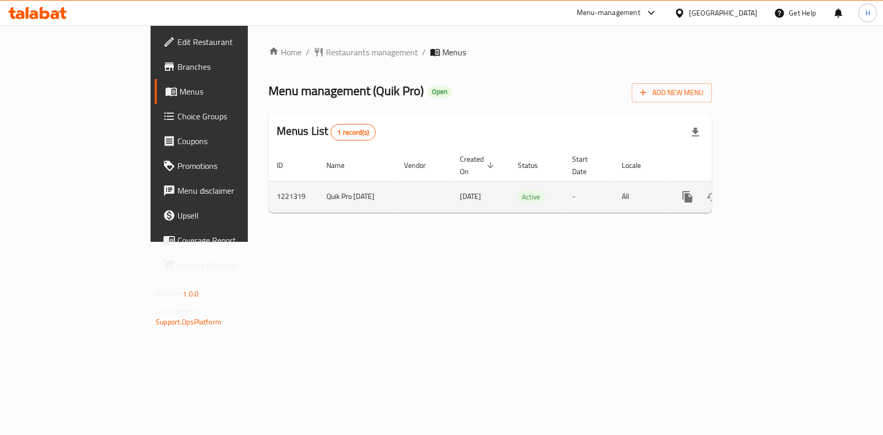
click at [774, 185] on link "enhanced table" at bounding box center [761, 197] width 25 height 25
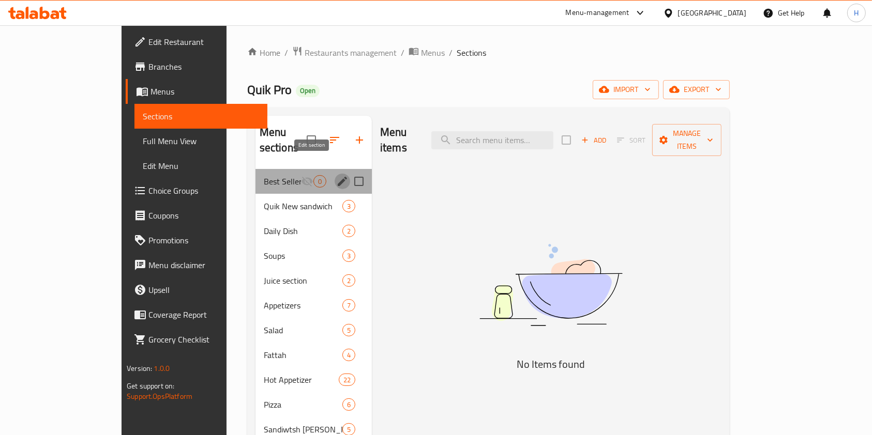
click at [336, 175] on icon "edit" at bounding box center [342, 181] width 12 height 12
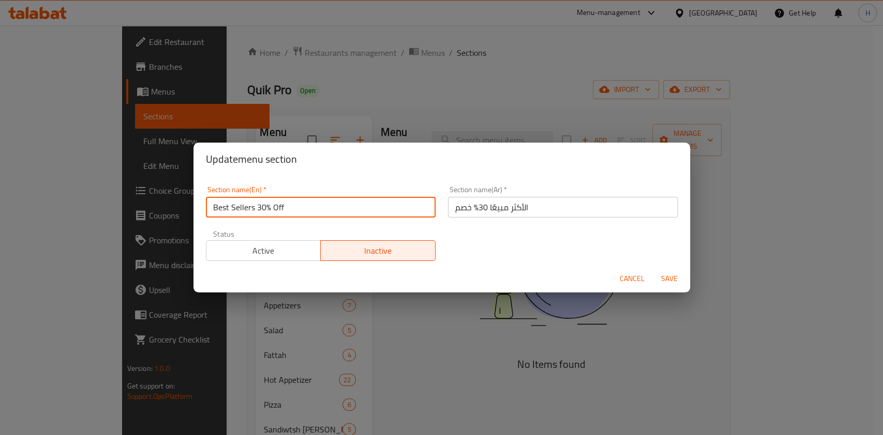
drag, startPoint x: 303, startPoint y: 205, endPoint x: 156, endPoint y: 209, distance: 147.4
click at [156, 209] on div "Update menu section Section name(En)   * Best Sellers 30% Off Section name(En) …" at bounding box center [441, 217] width 883 height 435
type input "items"
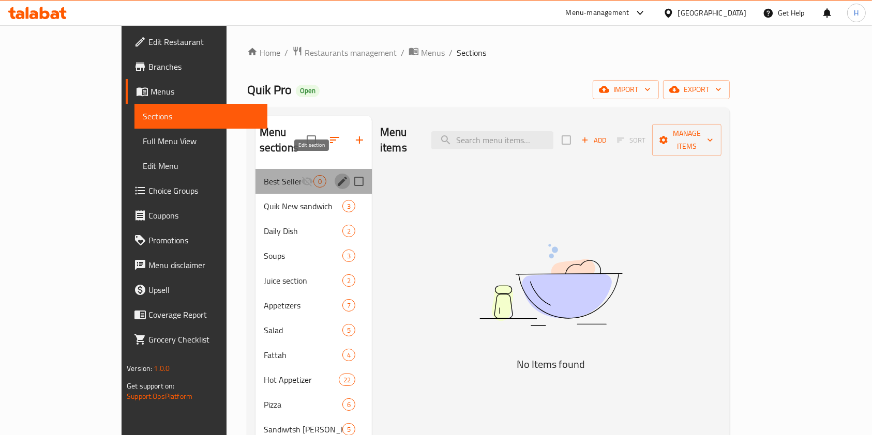
click at [334, 174] on button "edit" at bounding box center [342, 182] width 16 height 16
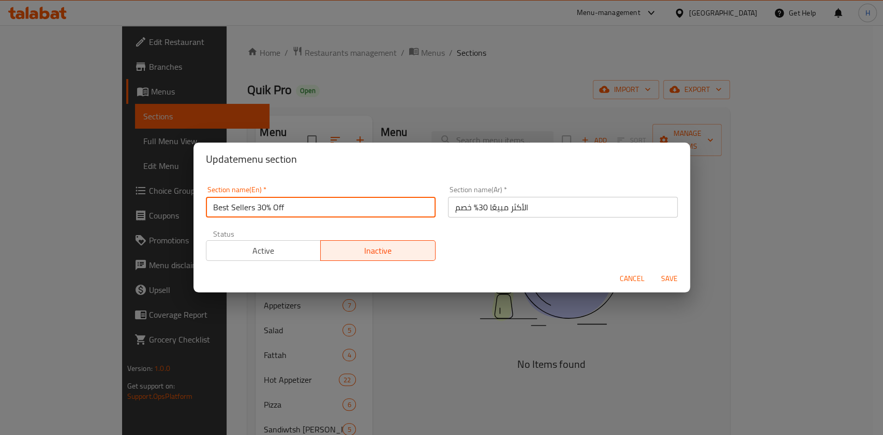
drag, startPoint x: 291, startPoint y: 209, endPoint x: 181, endPoint y: 207, distance: 110.1
click at [201, 204] on div "Section name(En)   * Best Sellers 30% Off Section name(En) *" at bounding box center [321, 202] width 242 height 44
type input "ه"
type input "items"
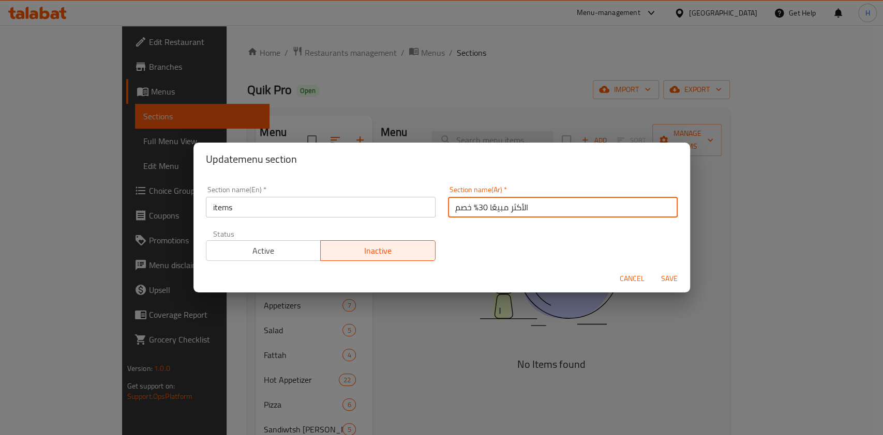
click at [566, 209] on input "الأكثر مبيعًا 30% خصم" at bounding box center [563, 207] width 230 height 21
type input "h"
type input "اصناف"
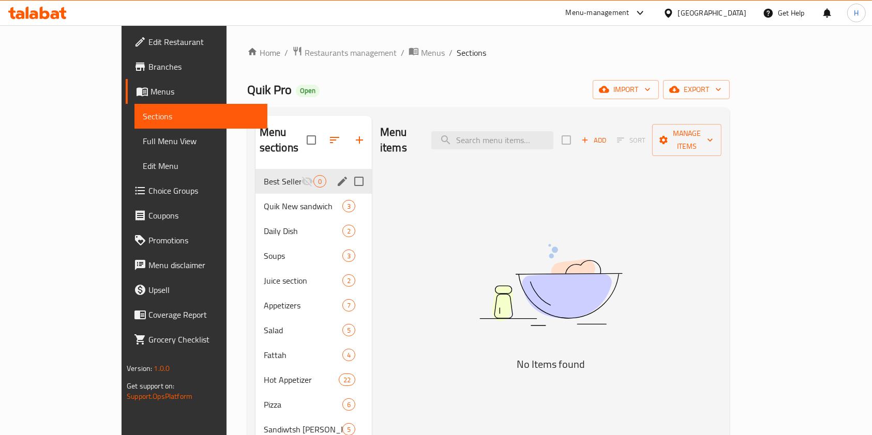
click at [336, 175] on icon "edit" at bounding box center [342, 181] width 12 height 12
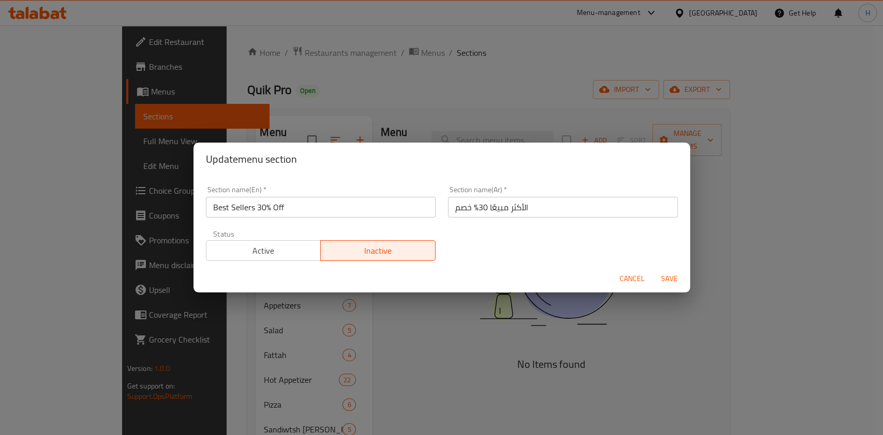
click at [80, 206] on div "Update menu section Section name(En)   * Best Sellers 30% Off Section name(En) …" at bounding box center [441, 217] width 883 height 435
type input "items"
click at [534, 196] on div "Section name(Ar)   * الأكثر مبيعًا 30% خصم Section name(Ar) *" at bounding box center [563, 202] width 230 height 32
click at [534, 198] on input "الأكثر مبيعًا 30% خصم" at bounding box center [563, 207] width 230 height 21
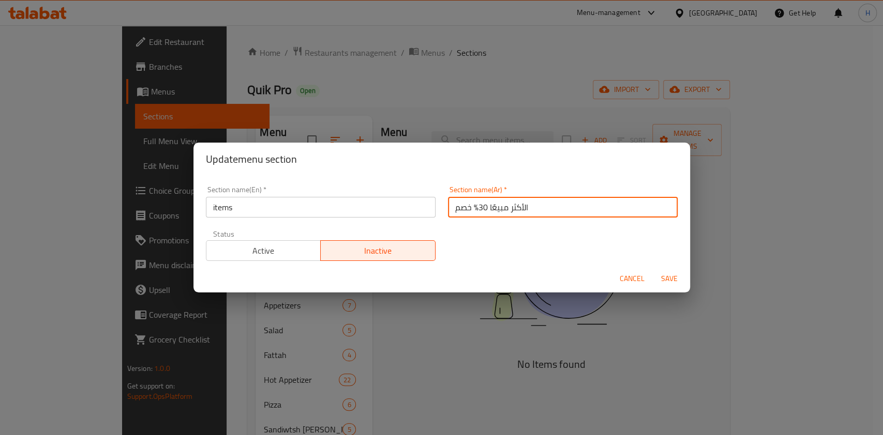
click at [534, 198] on input "الأكثر مبيعًا 30% خصم" at bounding box center [563, 207] width 230 height 21
type input "اصناف"
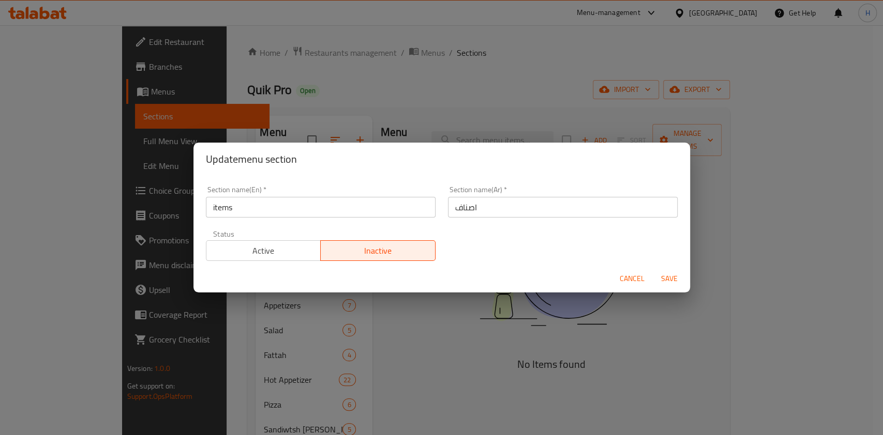
click at [424, 164] on h2 "Update menu section" at bounding box center [441, 159] width 471 height 17
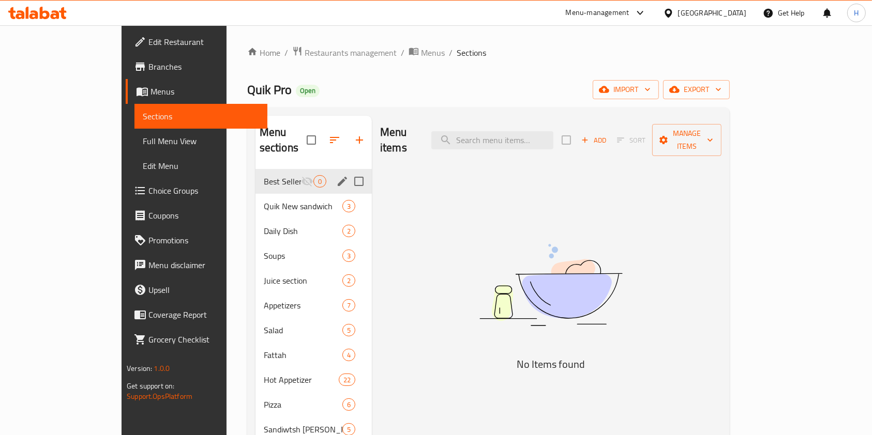
drag, startPoint x: 334, startPoint y: 169, endPoint x: 310, endPoint y: 168, distance: 24.3
click at [338, 177] on icon "edit" at bounding box center [342, 181] width 9 height 9
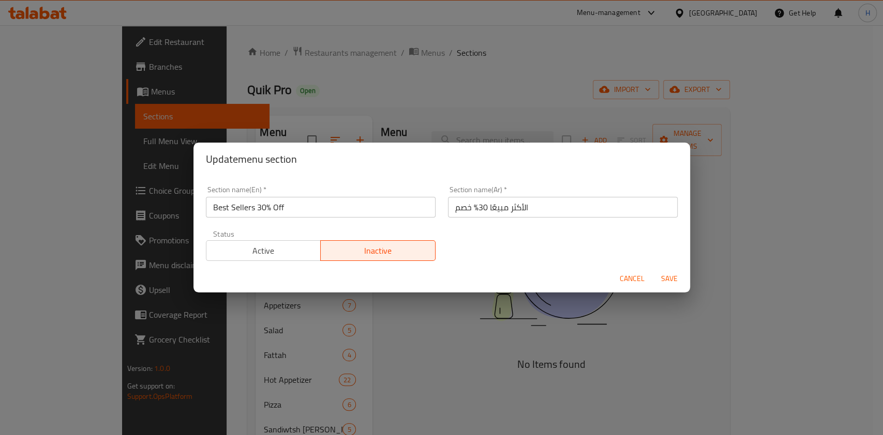
click at [323, 208] on input "Best Sellers 30% Off" at bounding box center [321, 207] width 230 height 21
type input "ا"
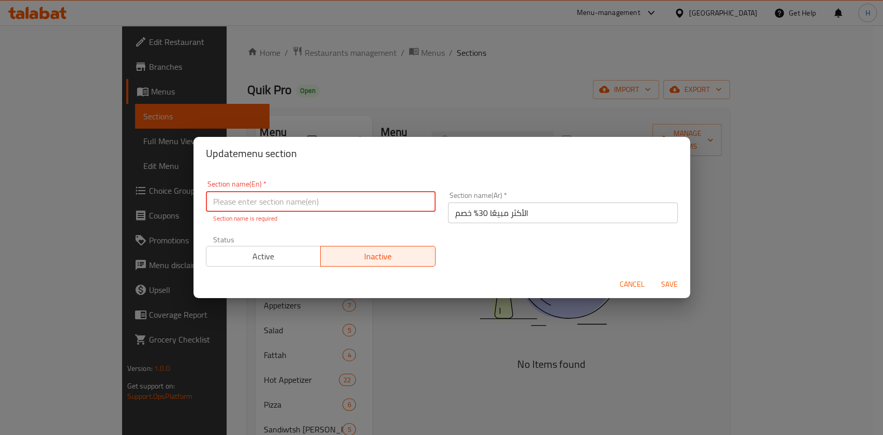
click at [323, 208] on input "text" at bounding box center [321, 201] width 230 height 21
type input "item"
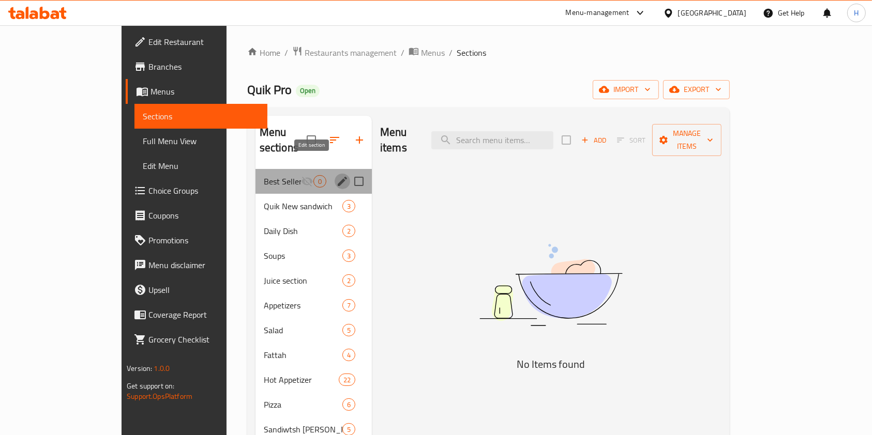
click at [336, 175] on icon "edit" at bounding box center [342, 181] width 12 height 12
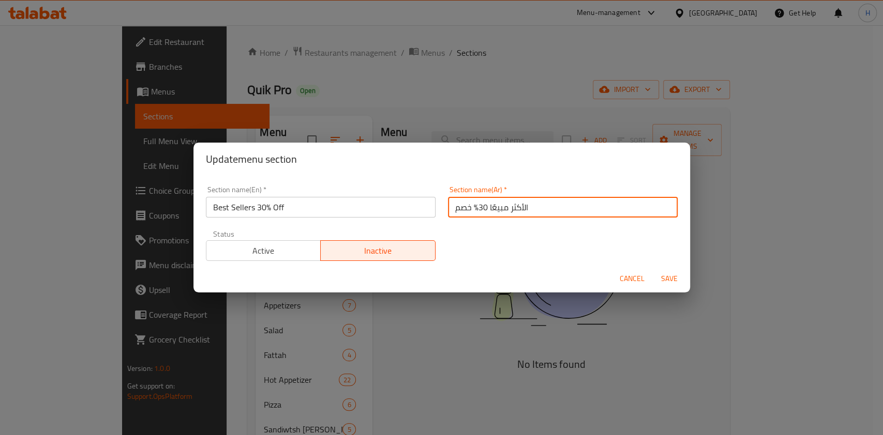
drag, startPoint x: 526, startPoint y: 209, endPoint x: 402, endPoint y: 203, distance: 124.2
click at [402, 203] on div "Section name(En)   * Best Sellers 30% Off Section name(En) * Section name(Ar)  …" at bounding box center [442, 223] width 484 height 87
type input "-"
drag, startPoint x: 336, startPoint y: 205, endPoint x: 179, endPoint y: 222, distance: 158.1
click at [179, 222] on div "Update menu section Section name(En)   * Best Sellers 30% Off Section name(En) …" at bounding box center [441, 217] width 883 height 435
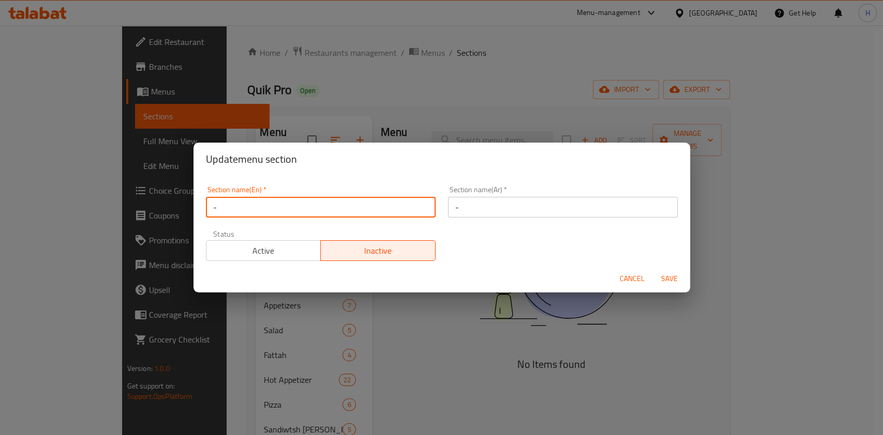
type input "-"
drag, startPoint x: 495, startPoint y: 246, endPoint x: 616, endPoint y: 283, distance: 126.6
click at [495, 246] on div "Section name(En)   * - Section name(En) * Section name(Ar)   * - Section name(A…" at bounding box center [442, 223] width 484 height 87
click at [678, 281] on span "Save" at bounding box center [669, 278] width 25 height 13
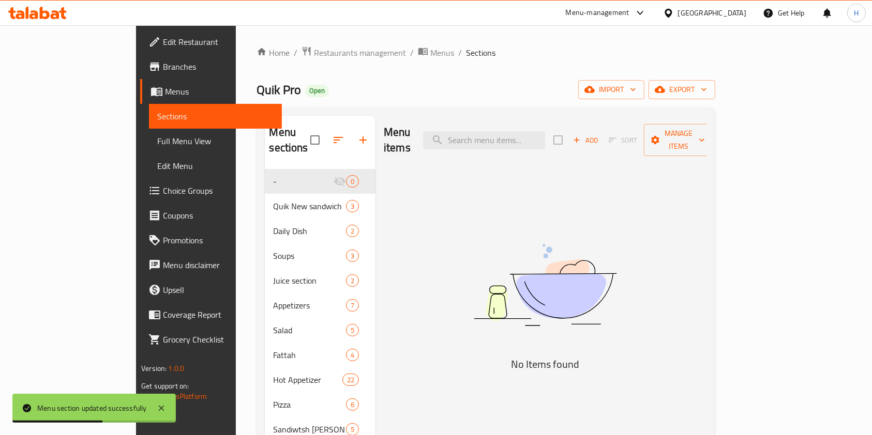
click at [33, 14] on icon at bounding box center [33, 14] width 9 height 9
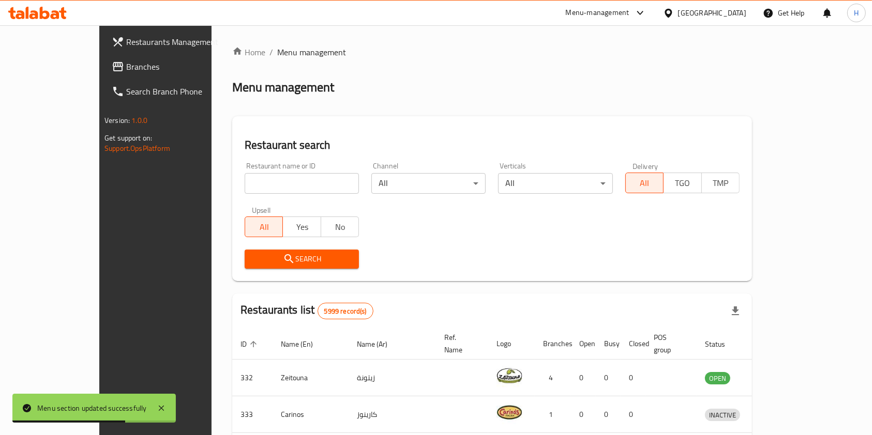
drag, startPoint x: 293, startPoint y: 187, endPoint x: 260, endPoint y: 185, distance: 33.1
click at [291, 187] on div "Home / Menu management Menu management Restaurant search Restaurant name or ID …" at bounding box center [492, 385] width 520 height 678
click at [248, 181] on input "search" at bounding box center [302, 183] width 114 height 21
paste input "[PERSON_NAME]"
type input "[PERSON_NAME]"
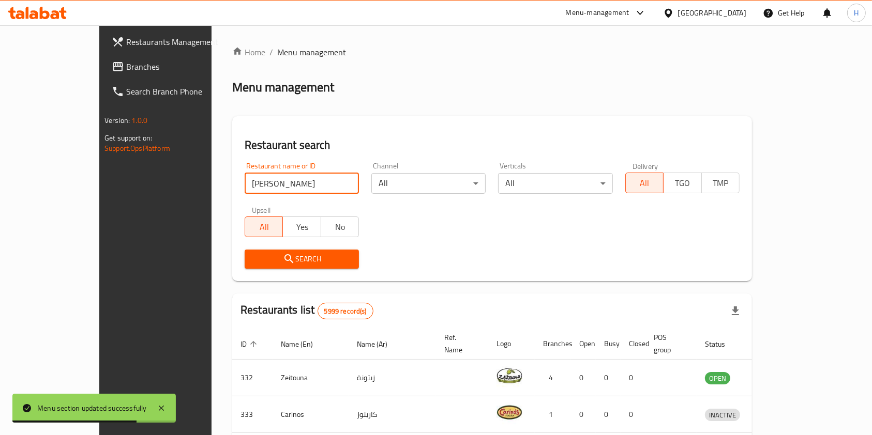
click button "Search" at bounding box center [302, 259] width 114 height 19
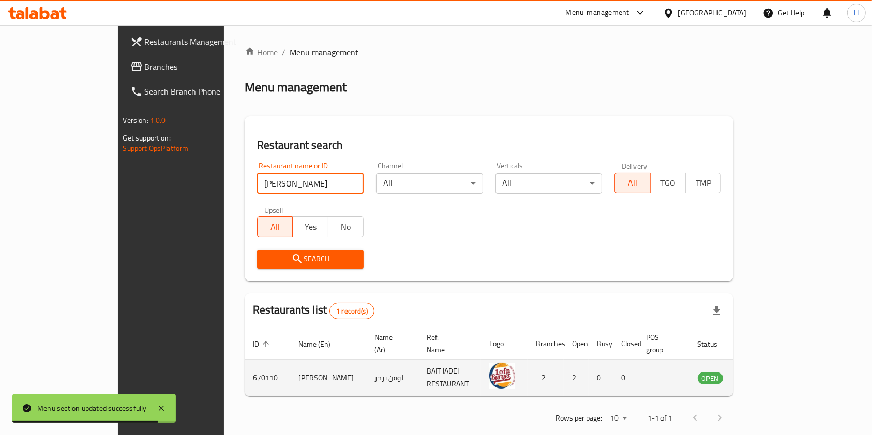
drag, startPoint x: 826, startPoint y: 355, endPoint x: 826, endPoint y: 362, distance: 6.7
click at [779, 360] on td "enhanced table" at bounding box center [761, 378] width 36 height 37
click at [764, 372] on icon "enhanced table" at bounding box center [758, 378] width 12 height 12
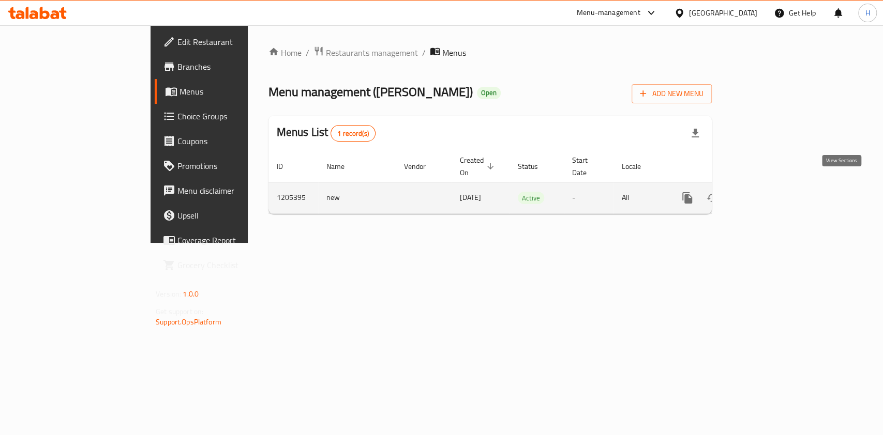
click at [768, 192] on icon "enhanced table" at bounding box center [761, 198] width 12 height 12
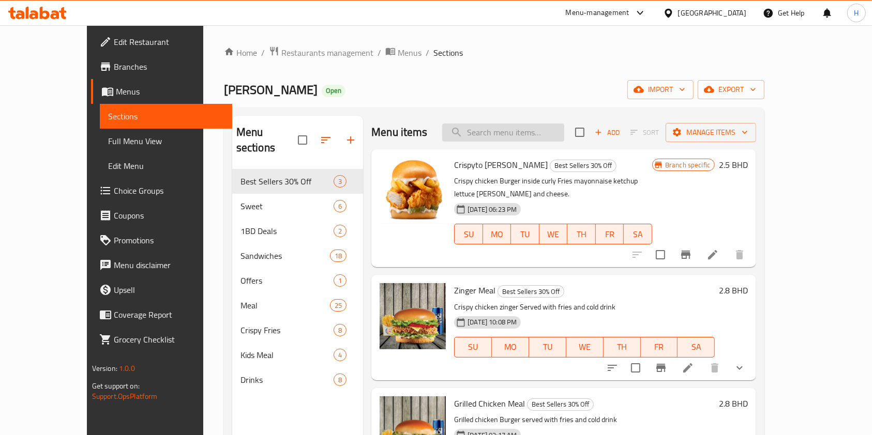
click at [550, 137] on input "search" at bounding box center [503, 133] width 122 height 18
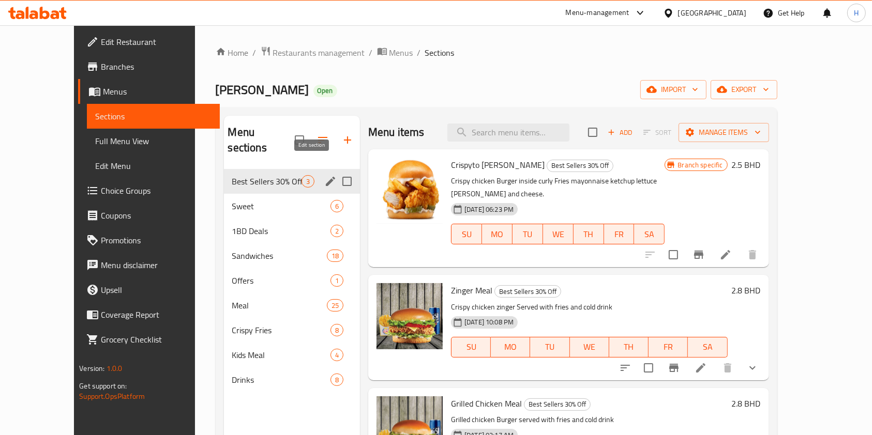
click at [324, 175] on icon "edit" at bounding box center [330, 181] width 12 height 12
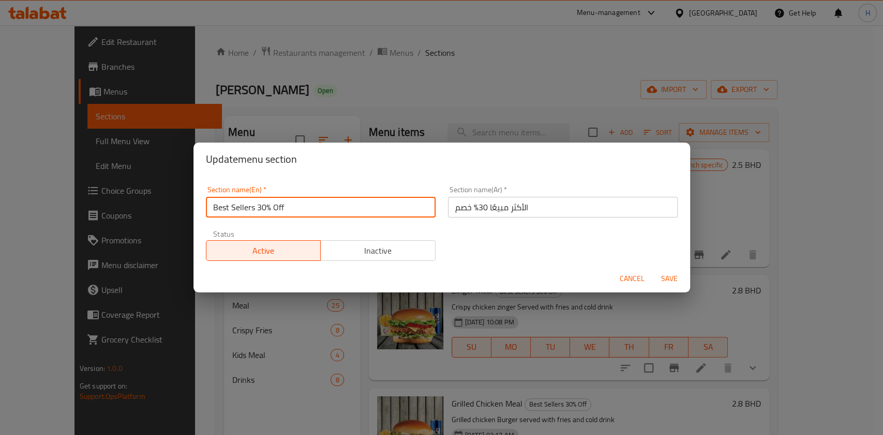
drag, startPoint x: 293, startPoint y: 212, endPoint x: 96, endPoint y: 216, distance: 197.5
click at [96, 216] on div "Update menu section Section name(En)   * Best Sellers 30% Off Section name(En) …" at bounding box center [441, 217] width 883 height 435
type input "New items"
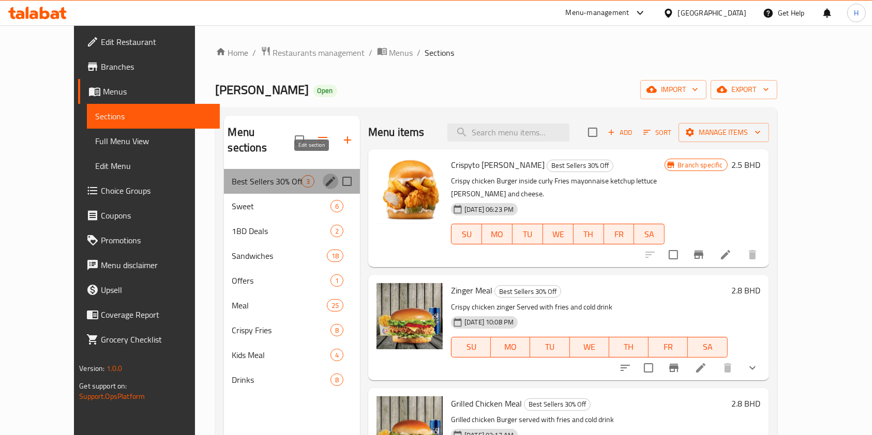
click at [326, 177] on icon "edit" at bounding box center [330, 181] width 9 height 9
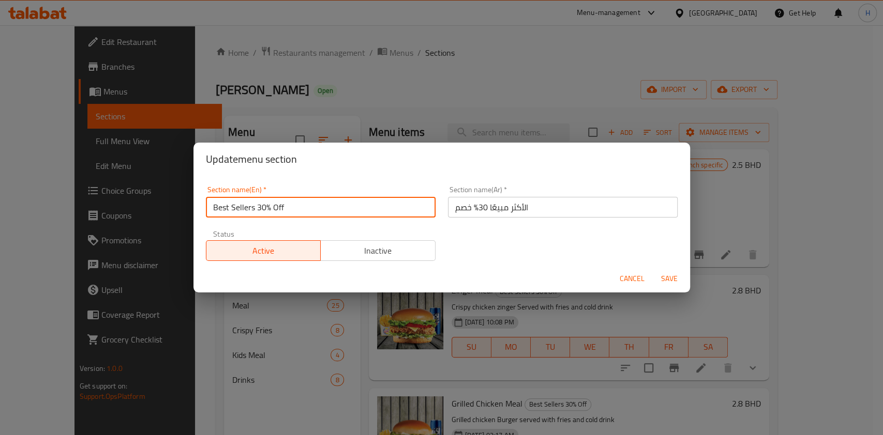
click at [272, 209] on input "Best Sellers 30% Off" at bounding box center [321, 207] width 230 height 21
type input "new items"
click at [488, 211] on input "الأكثر مبيعًا 30% خصم" at bounding box center [563, 207] width 230 height 21
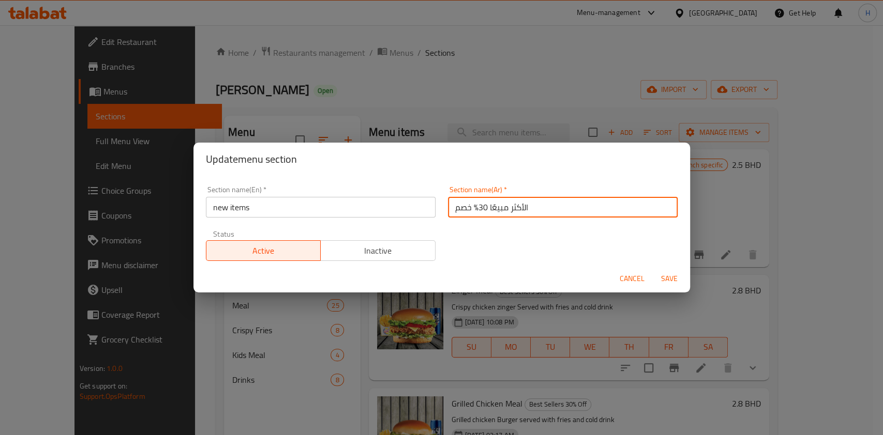
click at [488, 211] on input "الأكثر مبيعًا 30% خصم" at bounding box center [563, 207] width 230 height 21
type input "اصناف جديده"
click at [489, 168] on div "Update menu section" at bounding box center [441, 159] width 496 height 33
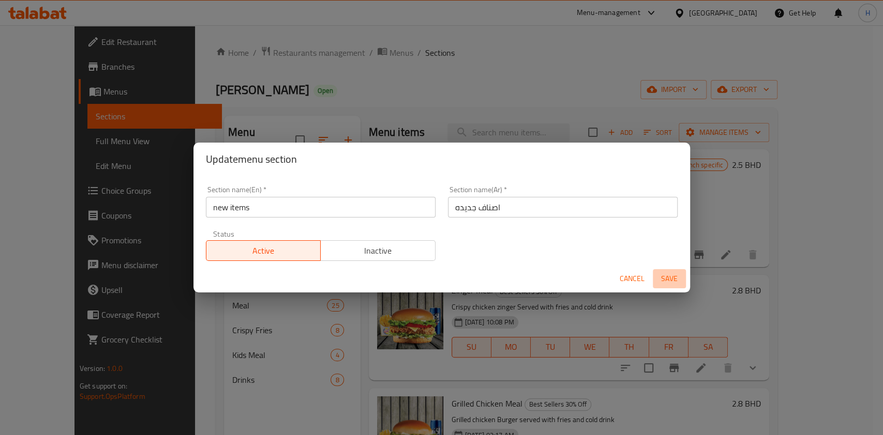
click at [674, 276] on span "Save" at bounding box center [669, 278] width 25 height 13
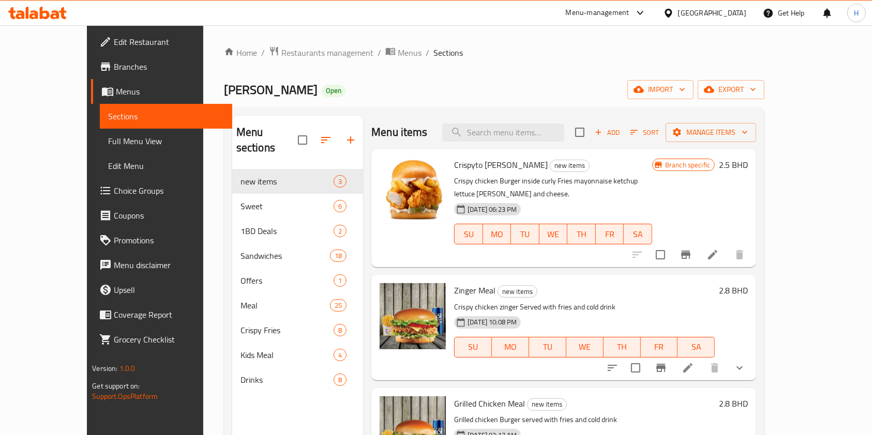
click at [25, 21] on div at bounding box center [37, 13] width 75 height 21
click at [25, 13] on icon at bounding box center [37, 13] width 58 height 12
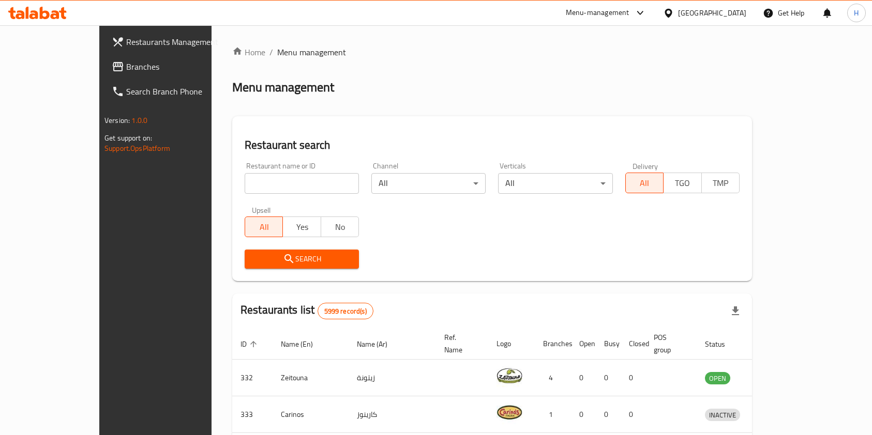
scroll to position [69, 0]
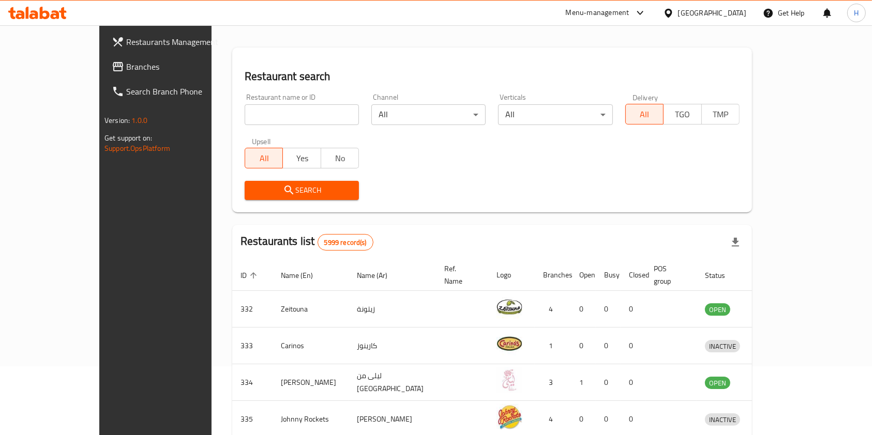
click at [265, 105] on input "search" at bounding box center [302, 114] width 114 height 21
paste input "[PERSON_NAME] Baghdad Restaurant"
click button "Search" at bounding box center [302, 190] width 114 height 19
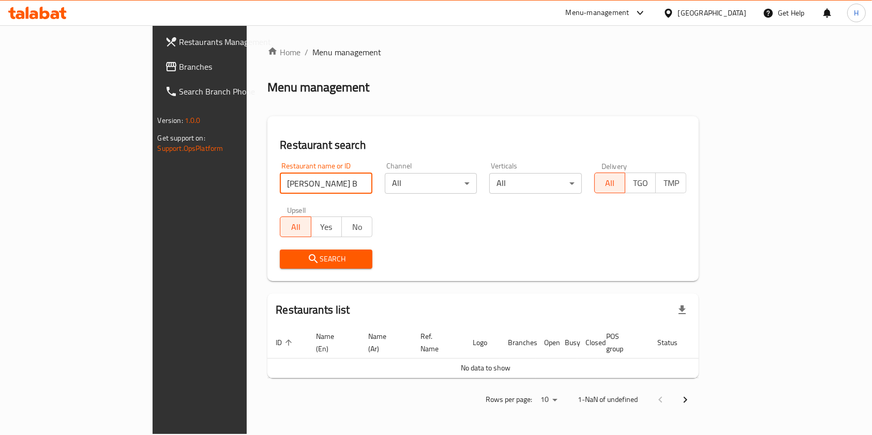
scroll to position [0, 0]
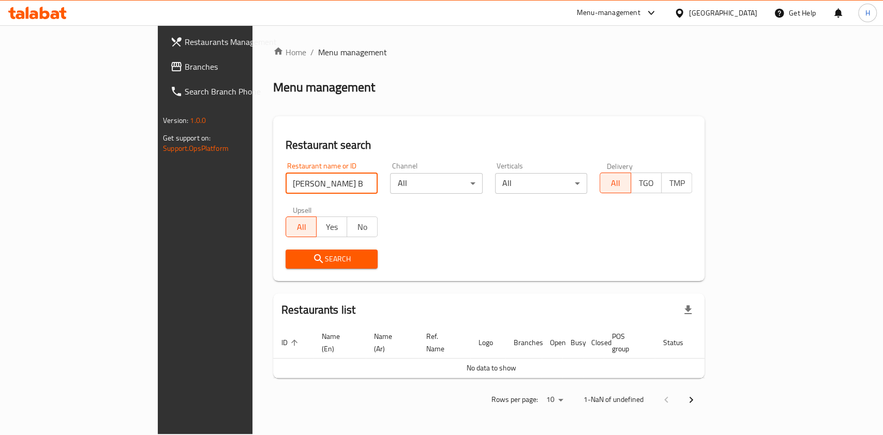
drag, startPoint x: 265, startPoint y: 178, endPoint x: 471, endPoint y: 177, distance: 206.8
click at [468, 168] on div "Restaurant name or ID Kahramanat Baghdad Restaurant Restaurant name or ID Chann…" at bounding box center [488, 215] width 419 height 119
type input "Kahramanat Baghdad"
click button "Search" at bounding box center [331, 259] width 93 height 19
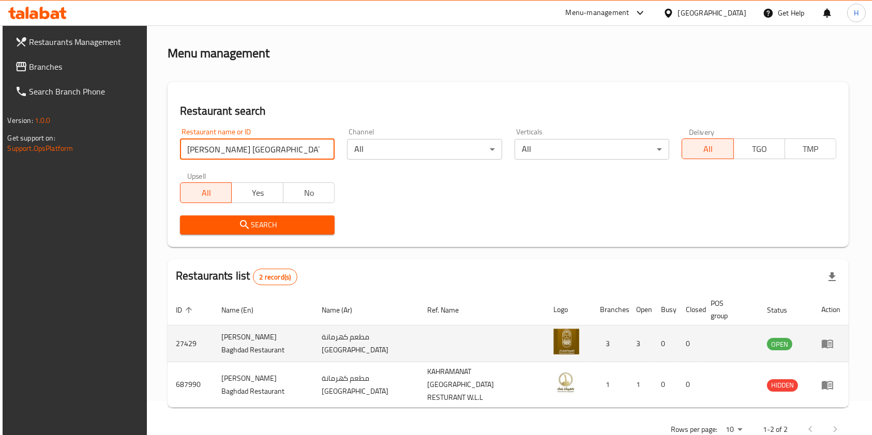
scroll to position [53, 0]
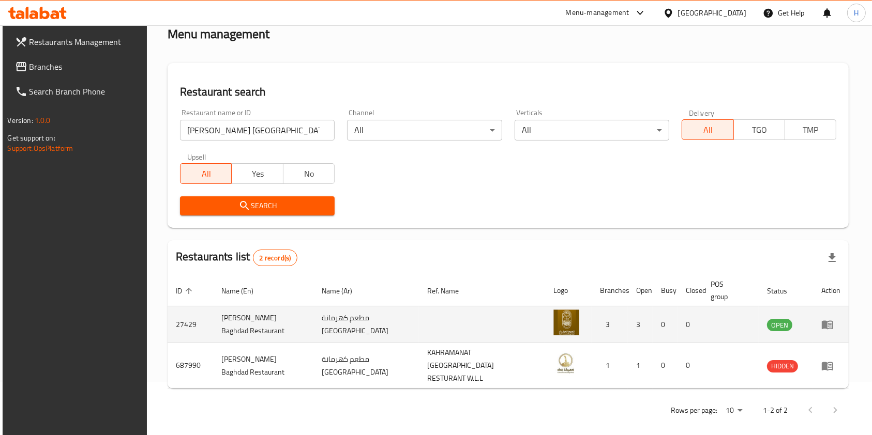
click at [831, 315] on td "enhanced table" at bounding box center [831, 325] width 36 height 37
click at [831, 323] on icon "enhanced table" at bounding box center [830, 325] width 4 height 4
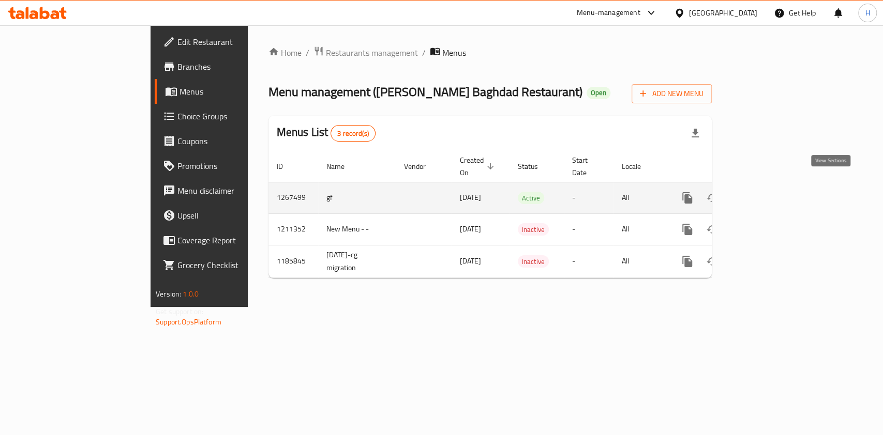
click at [768, 192] on icon "enhanced table" at bounding box center [761, 198] width 12 height 12
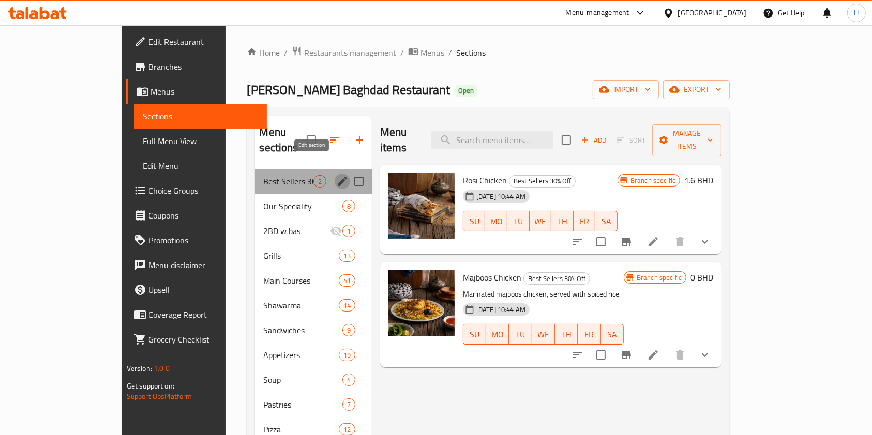
click at [338, 177] on icon "edit" at bounding box center [342, 181] width 9 height 9
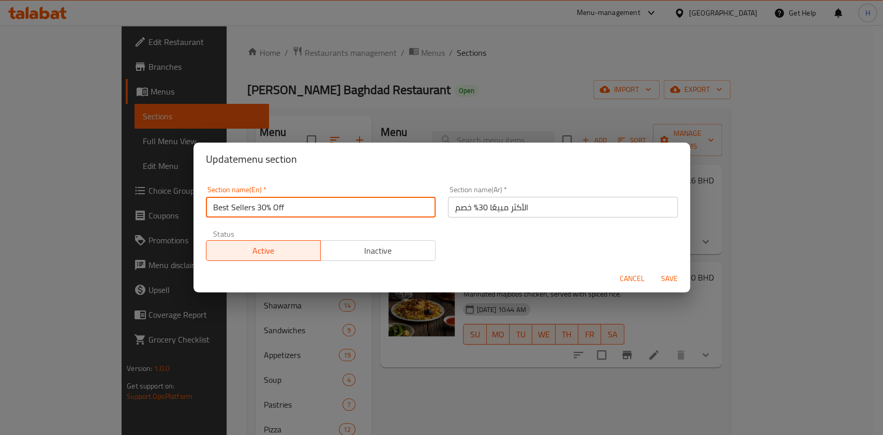
drag, startPoint x: 294, startPoint y: 206, endPoint x: 176, endPoint y: 206, distance: 117.9
click at [176, 206] on div "Update menu section Section name(En)   * Best Sellers 30% Off Section name(En) …" at bounding box center [441, 217] width 883 height 435
type input "Best selling items"
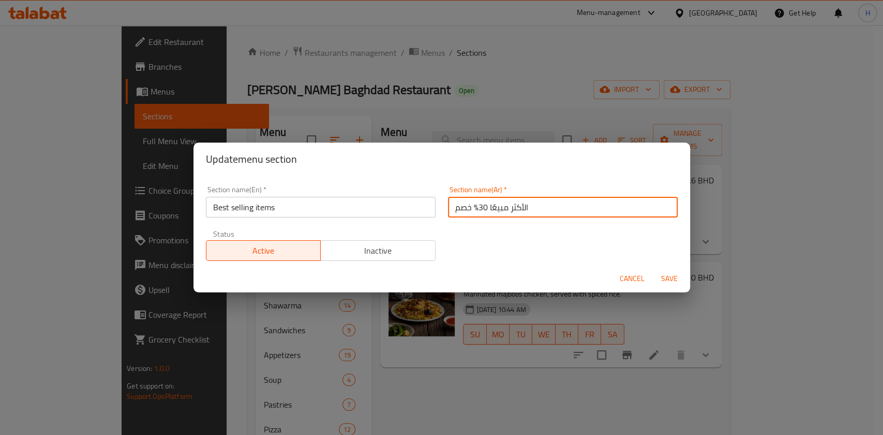
drag, startPoint x: 481, startPoint y: 207, endPoint x: 439, endPoint y: 205, distance: 42.5
click at [442, 205] on div "Section name(Ar)   * الأكثر مبيعًا 30% خصم Section name(Ar) *" at bounding box center [563, 202] width 242 height 44
type input "الأكثر مبيعً"
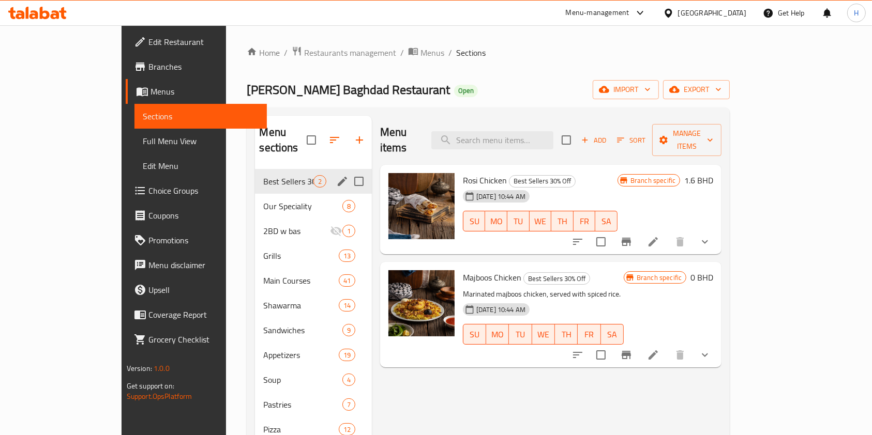
click at [338, 177] on icon "edit" at bounding box center [342, 181] width 9 height 9
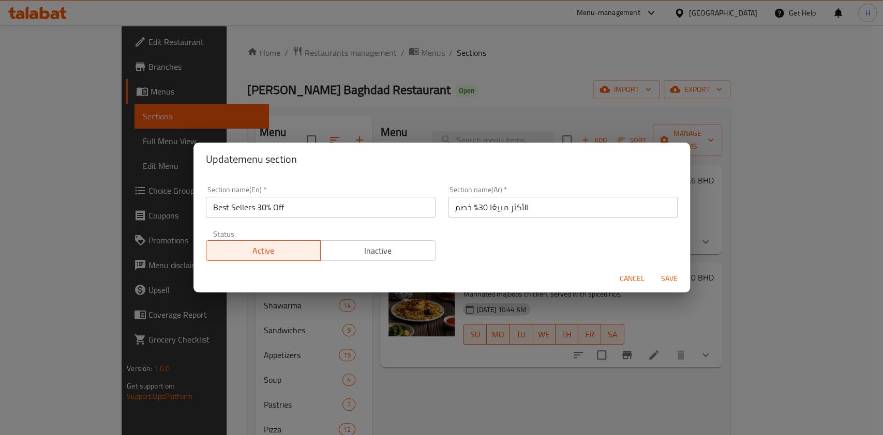
click at [321, 203] on input "Best Sellers 30% Off" at bounding box center [321, 207] width 230 height 21
type input "best selling item"
click at [496, 202] on input "الأكثر مبيعًا 30% خصم" at bounding box center [563, 207] width 230 height 21
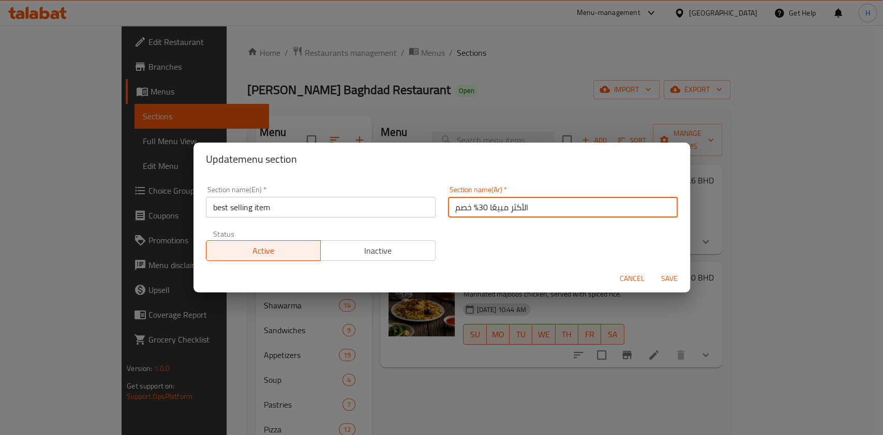
click at [496, 202] on input "الأكثر مبيعًا 30% خصم" at bounding box center [563, 207] width 230 height 21
type input "الاصناف الاكثر مبيعا"
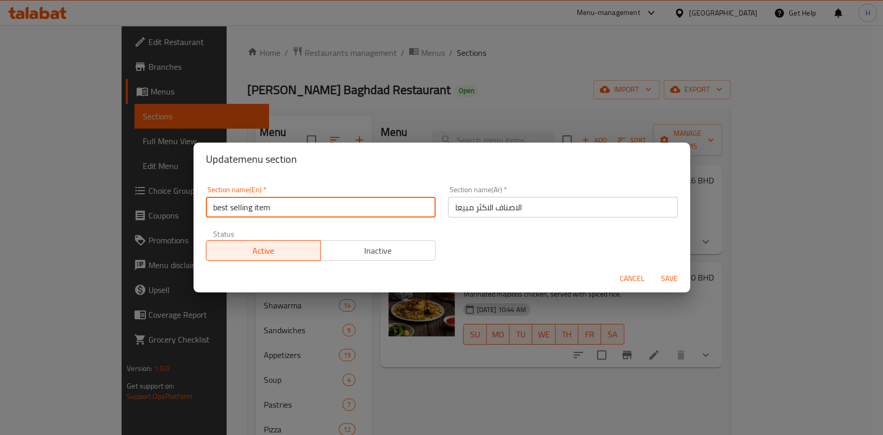
click at [329, 209] on input "best selling item" at bounding box center [321, 207] width 230 height 21
drag, startPoint x: 219, startPoint y: 205, endPoint x: 207, endPoint y: 205, distance: 11.9
click at [207, 205] on input "best selling items" at bounding box center [321, 207] width 230 height 21
type input "Best selling items"
click at [671, 282] on span "Save" at bounding box center [669, 278] width 25 height 13
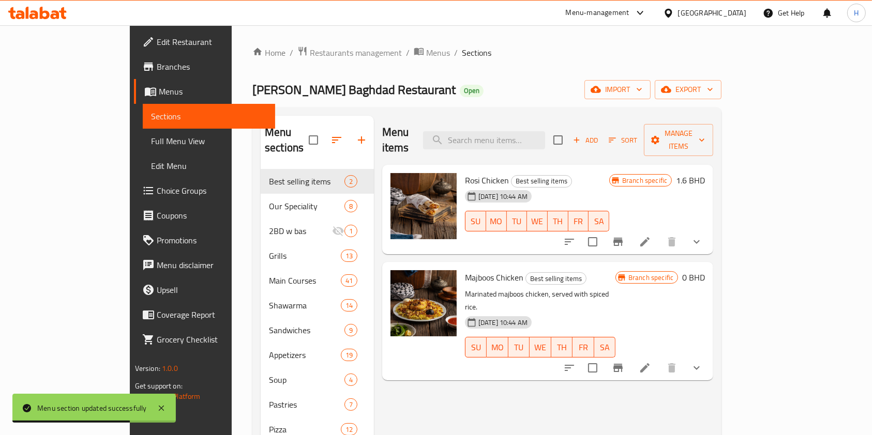
click at [21, 19] on div at bounding box center [37, 13] width 58 height 12
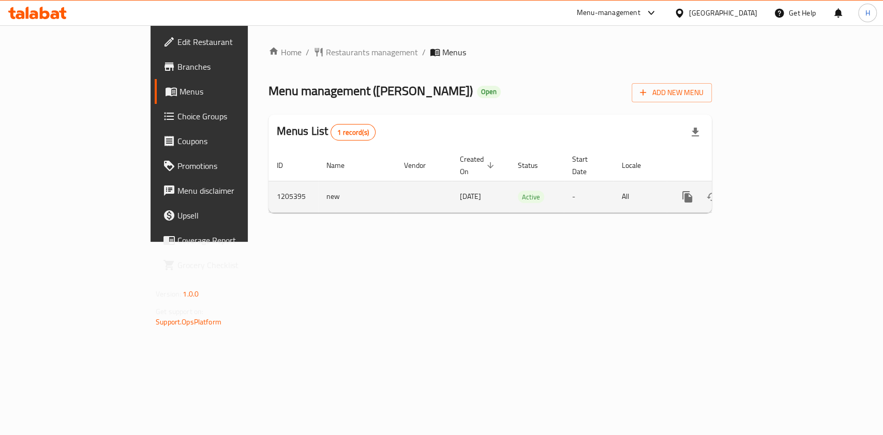
click at [768, 191] on icon "enhanced table" at bounding box center [761, 197] width 12 height 12
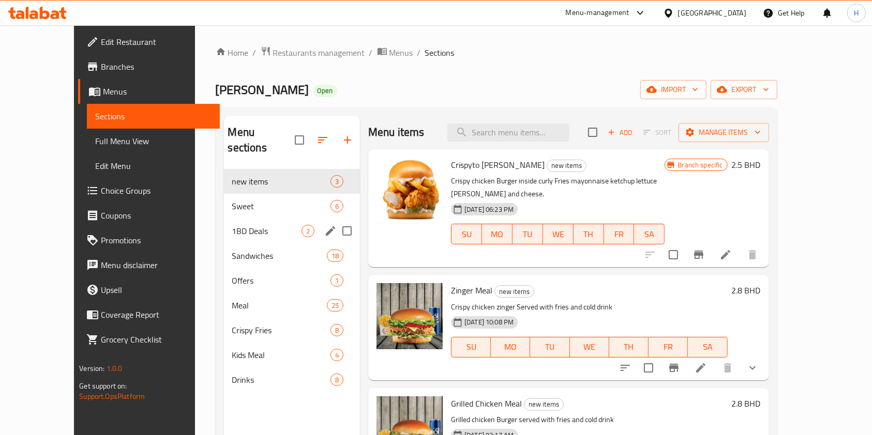
click at [232, 225] on span "1BD Deals" at bounding box center [266, 231] width 69 height 12
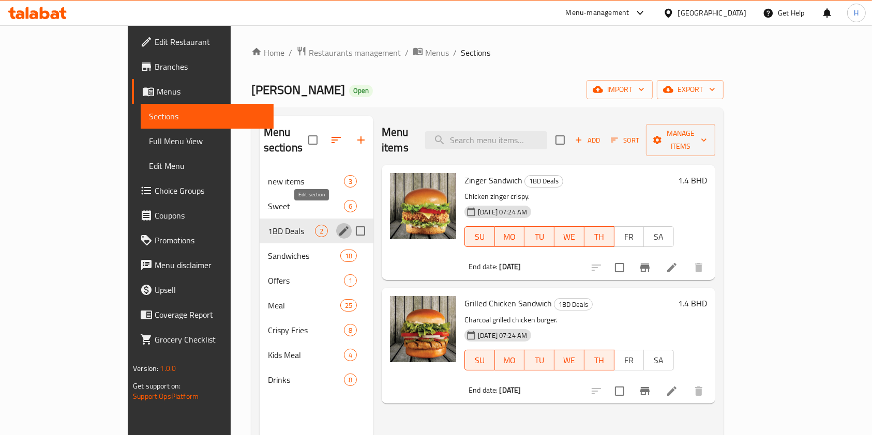
click at [338, 225] on icon "edit" at bounding box center [344, 231] width 12 height 12
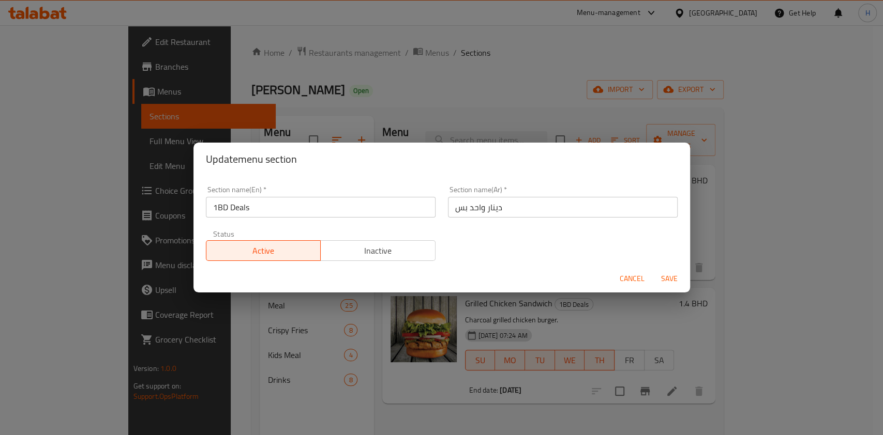
drag, startPoint x: 117, startPoint y: 209, endPoint x: 109, endPoint y: 208, distance: 8.3
click at [109, 208] on div "Update menu section Section name(En)   * 1BD Deals Section name(En) * Section n…" at bounding box center [441, 217] width 883 height 435
type input "Chicken items"
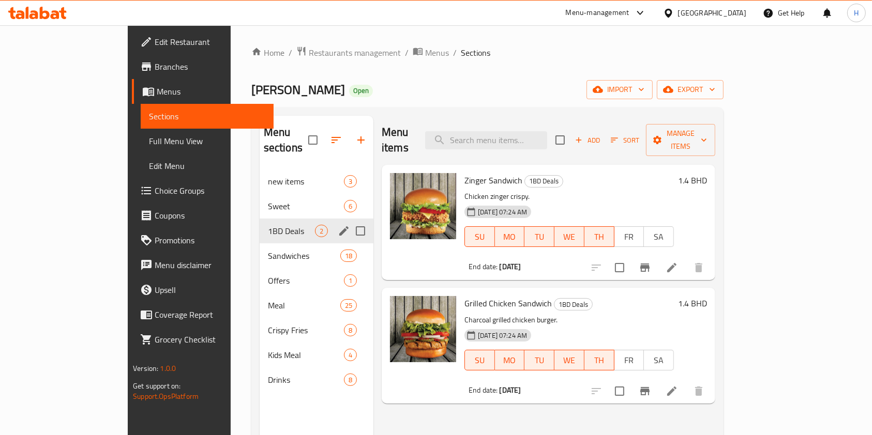
click at [338, 225] on icon "edit" at bounding box center [344, 231] width 12 height 12
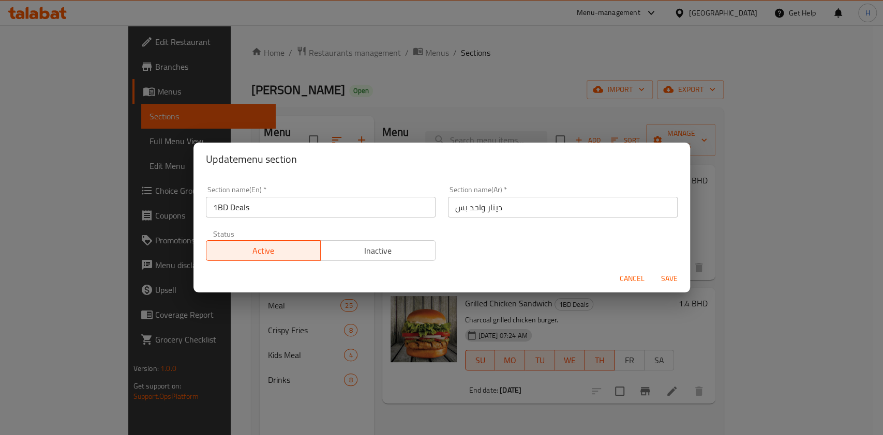
click at [293, 207] on input "1BD Deals" at bounding box center [321, 207] width 230 height 21
type input "Chicken items"
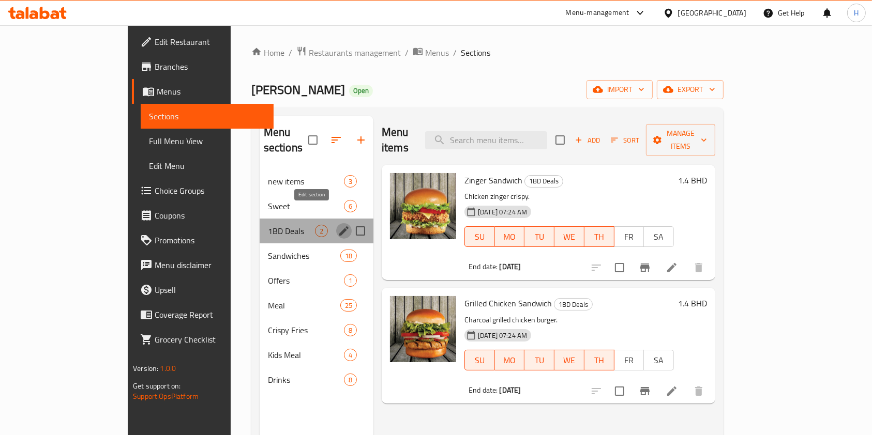
click at [339, 226] on icon "edit" at bounding box center [343, 230] width 9 height 9
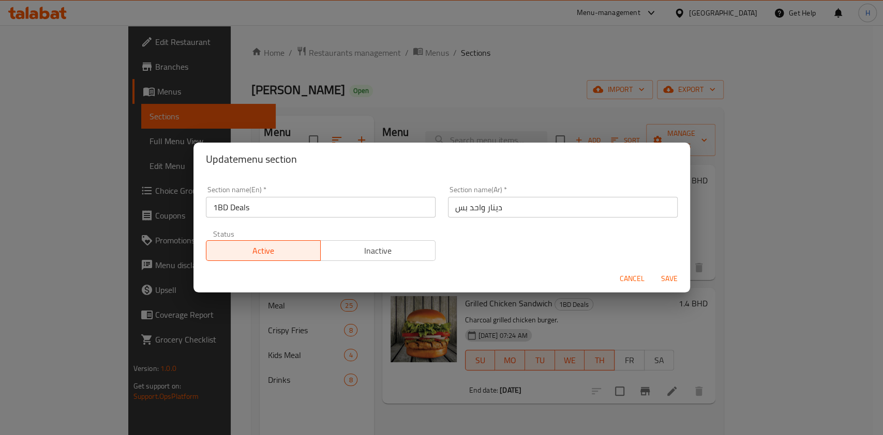
drag, startPoint x: 322, startPoint y: 195, endPoint x: 162, endPoint y: 215, distance: 160.9
click at [162, 215] on div "Update menu section Section name(En)   * 1BD Deals Section name(En) * Section n…" at bounding box center [441, 217] width 883 height 435
click at [265, 210] on input "1BD Deals" at bounding box center [321, 207] width 230 height 21
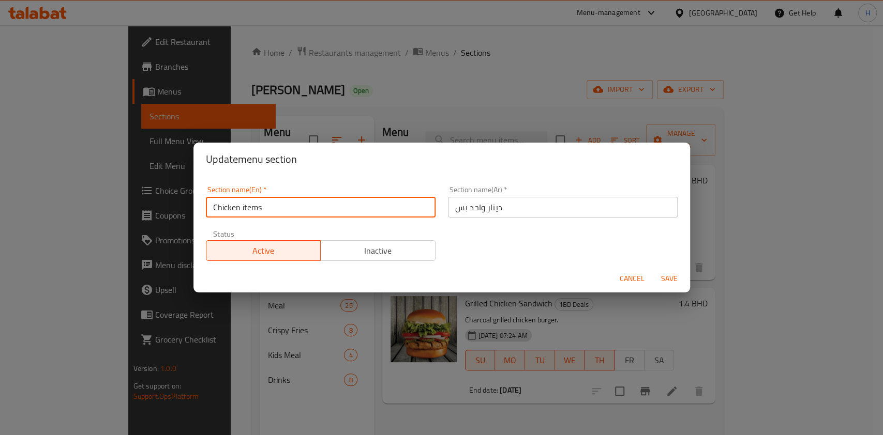
type input "Chicken items"
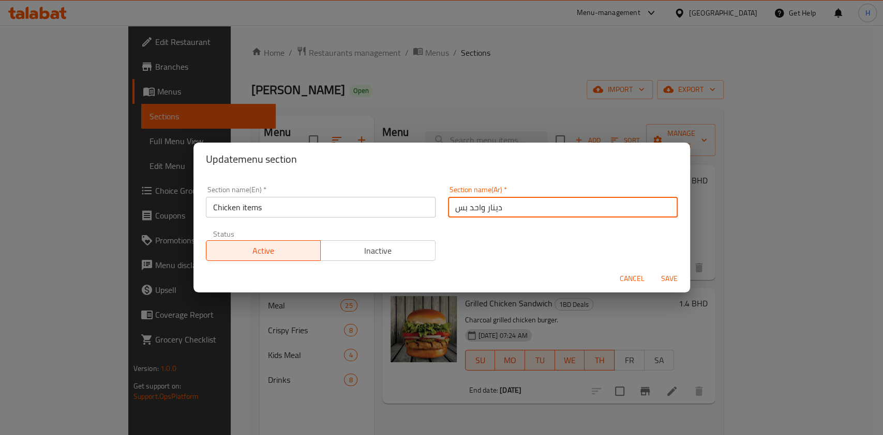
click at [483, 205] on input "دينار واحد بس" at bounding box center [563, 207] width 230 height 21
type input "اصناف الدجاج"
click at [670, 279] on span "Save" at bounding box center [669, 278] width 25 height 13
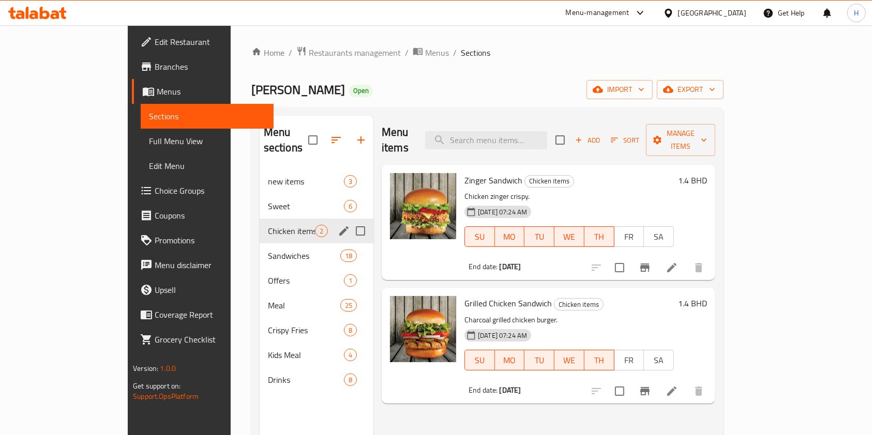
click at [61, 9] on icon at bounding box center [37, 13] width 58 height 12
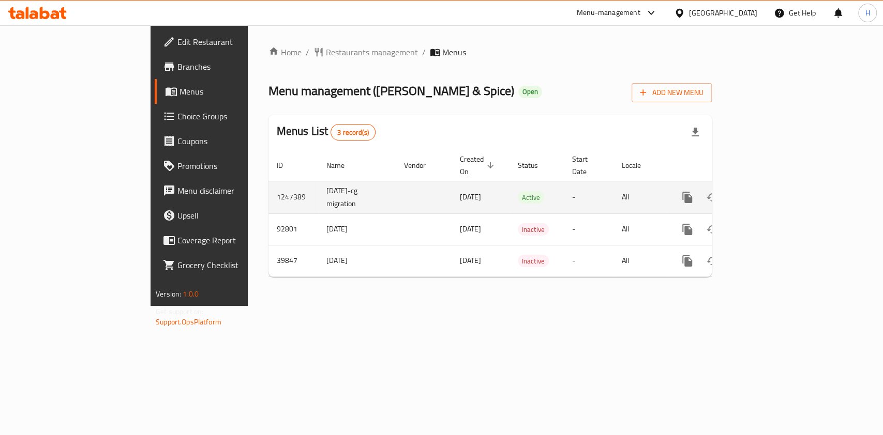
click at [774, 185] on link "enhanced table" at bounding box center [761, 197] width 25 height 25
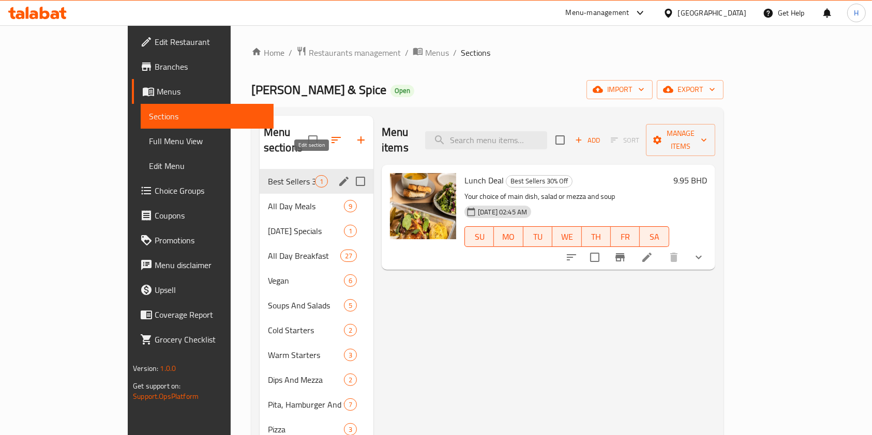
click at [338, 175] on icon "edit" at bounding box center [344, 181] width 12 height 12
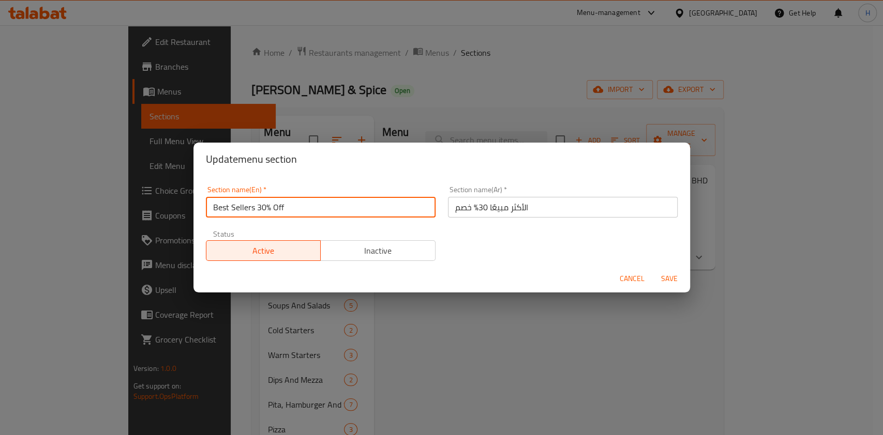
drag, startPoint x: 287, startPoint y: 212, endPoint x: 154, endPoint y: 209, distance: 133.4
click at [154, 209] on div "Update menu section Section name(En)   * Best Sellers 30% Off Section name(En) …" at bounding box center [441, 217] width 883 height 435
type input "item"
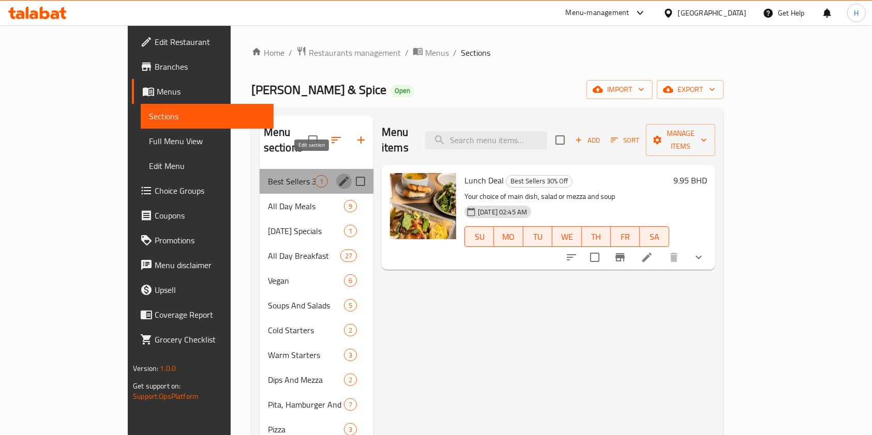
click at [339, 177] on icon "edit" at bounding box center [343, 181] width 9 height 9
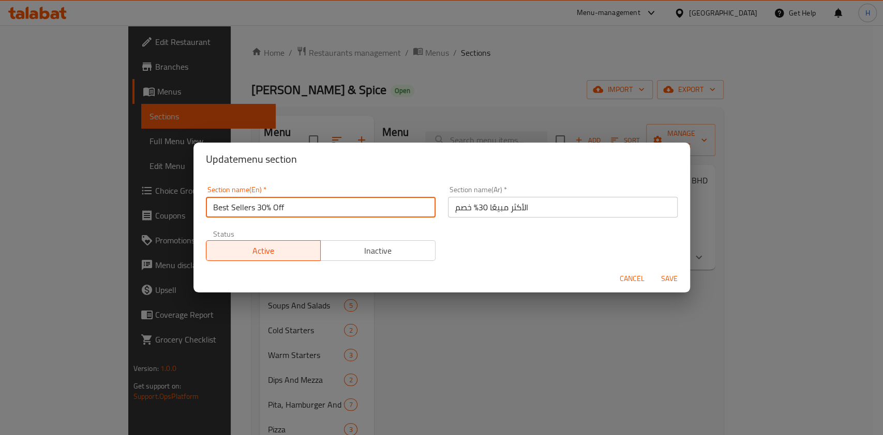
drag, startPoint x: 292, startPoint y: 211, endPoint x: 64, endPoint y: 253, distance: 232.2
click at [64, 253] on div "Update menu section Section name(En)   * Best Sellers 30% Off Section name(En) …" at bounding box center [441, 217] width 883 height 435
type input "lunch deal"
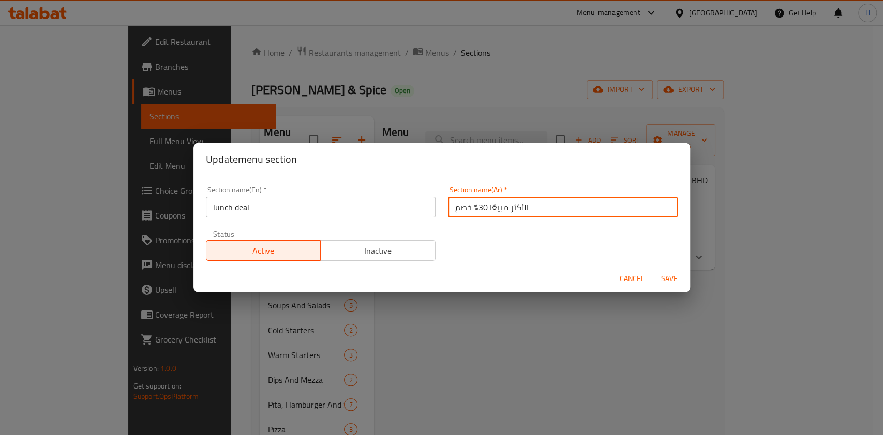
drag, startPoint x: 537, startPoint y: 213, endPoint x: 395, endPoint y: 197, distance: 142.0
click at [395, 197] on div "Section name(En)   * lunch deal Section name(En) * Section name(Ar)   * الأكثر …" at bounding box center [442, 223] width 484 height 87
type input "u"
type input "غذاء"
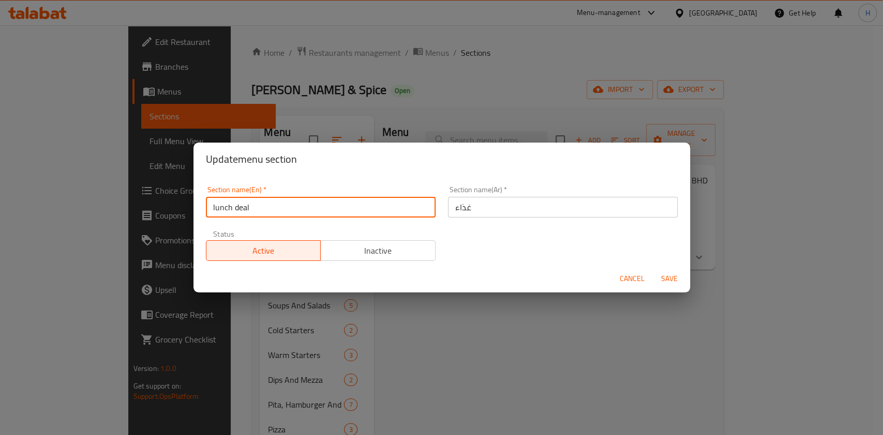
drag, startPoint x: 233, startPoint y: 209, endPoint x: 279, endPoint y: 206, distance: 46.2
click at [279, 206] on input "lunch deal" at bounding box center [321, 207] width 230 height 21
type input "lunch"
click at [672, 272] on span "Save" at bounding box center [669, 278] width 25 height 13
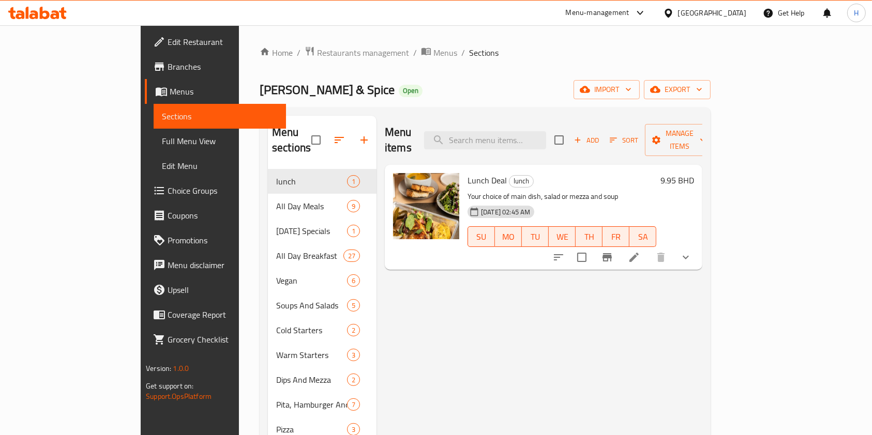
click at [54, 15] on icon at bounding box center [37, 13] width 58 height 12
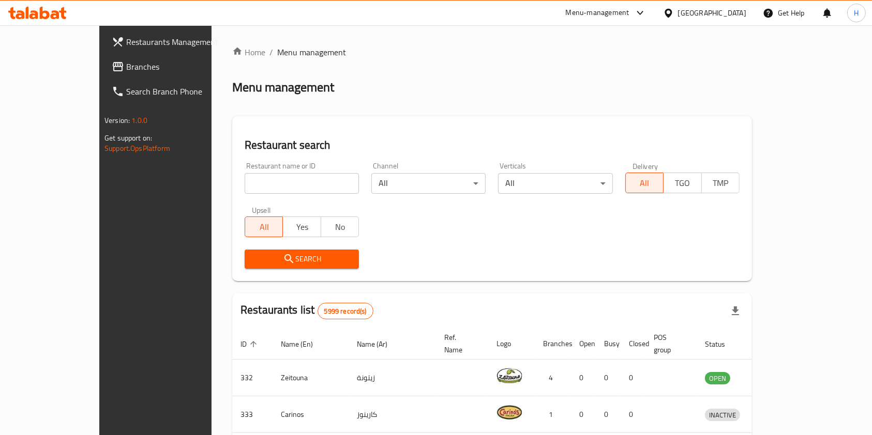
click at [326, 176] on input "search" at bounding box center [302, 183] width 114 height 21
type input "karami foods"
click button "Search" at bounding box center [302, 259] width 114 height 19
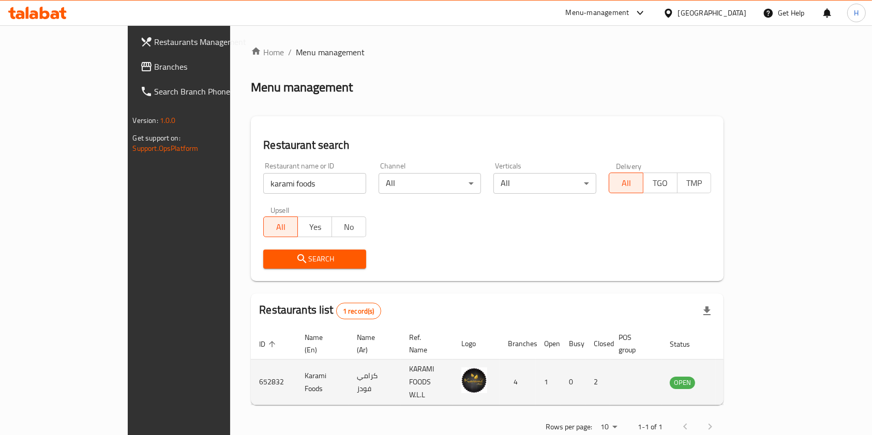
click at [751, 374] on td "enhanced table" at bounding box center [734, 382] width 36 height 45
click at [736, 378] on icon "enhanced table" at bounding box center [729, 382] width 11 height 9
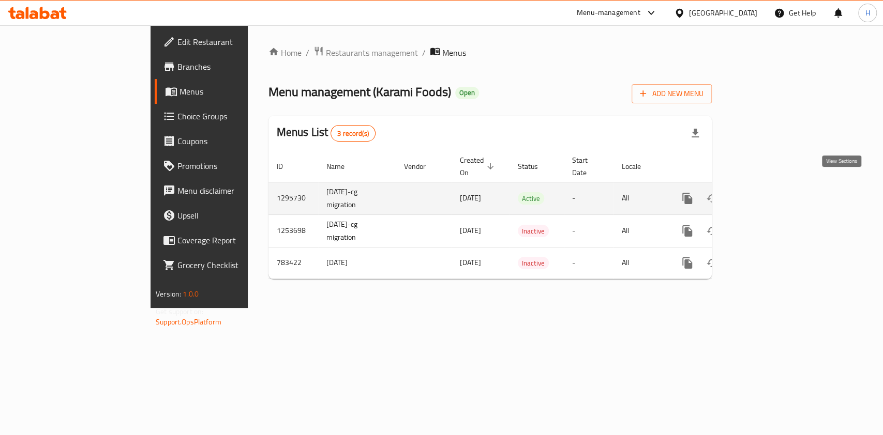
click at [774, 188] on link "enhanced table" at bounding box center [761, 198] width 25 height 25
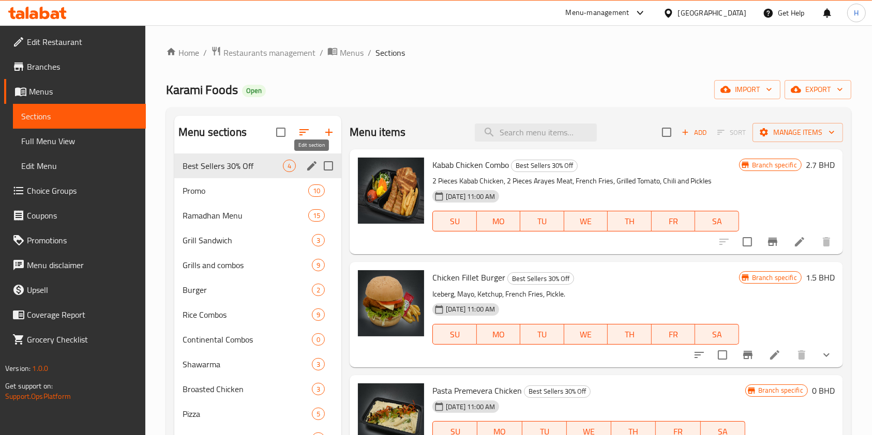
click at [310, 163] on icon "edit" at bounding box center [312, 166] width 12 height 12
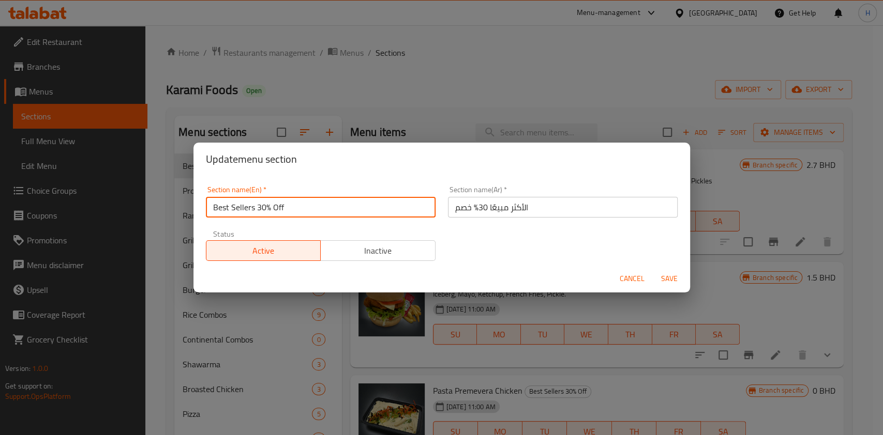
drag, startPoint x: 297, startPoint y: 213, endPoint x: 186, endPoint y: 210, distance: 110.7
click at [186, 210] on div "Update menu section Section name(En)   * Best Sellers 30% Off Section name(En) …" at bounding box center [441, 217] width 883 height 435
type input "="
type input "New items"
click at [488, 200] on input "الأكثر مبيعًا 30% خصم" at bounding box center [563, 207] width 230 height 21
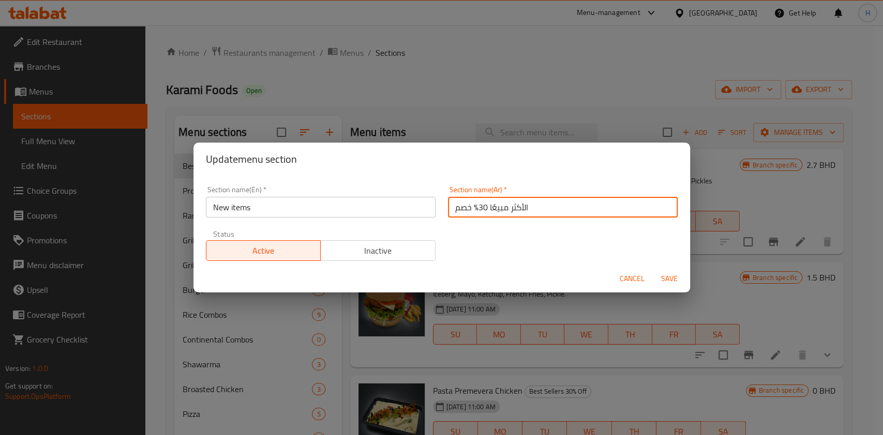
click at [489, 201] on input "الأكثر مبيعًا 30% خصم" at bounding box center [563, 207] width 230 height 21
type input "اصناف جديده"
click at [673, 273] on span "Save" at bounding box center [669, 278] width 25 height 13
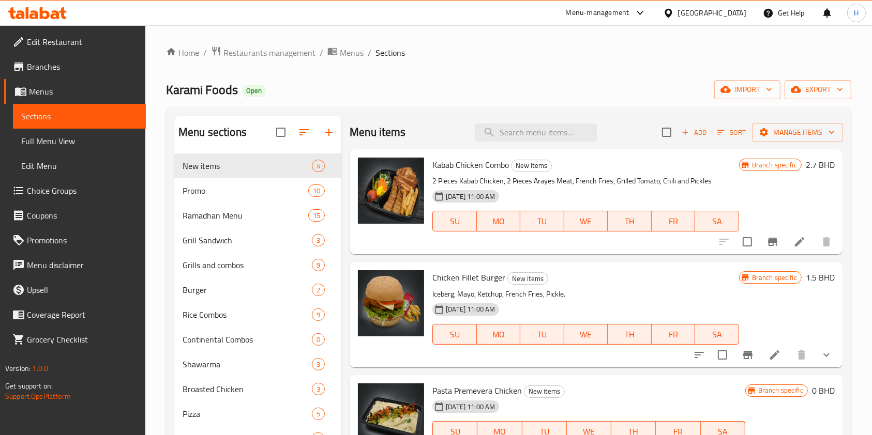
click at [60, 10] on icon at bounding box center [37, 13] width 58 height 12
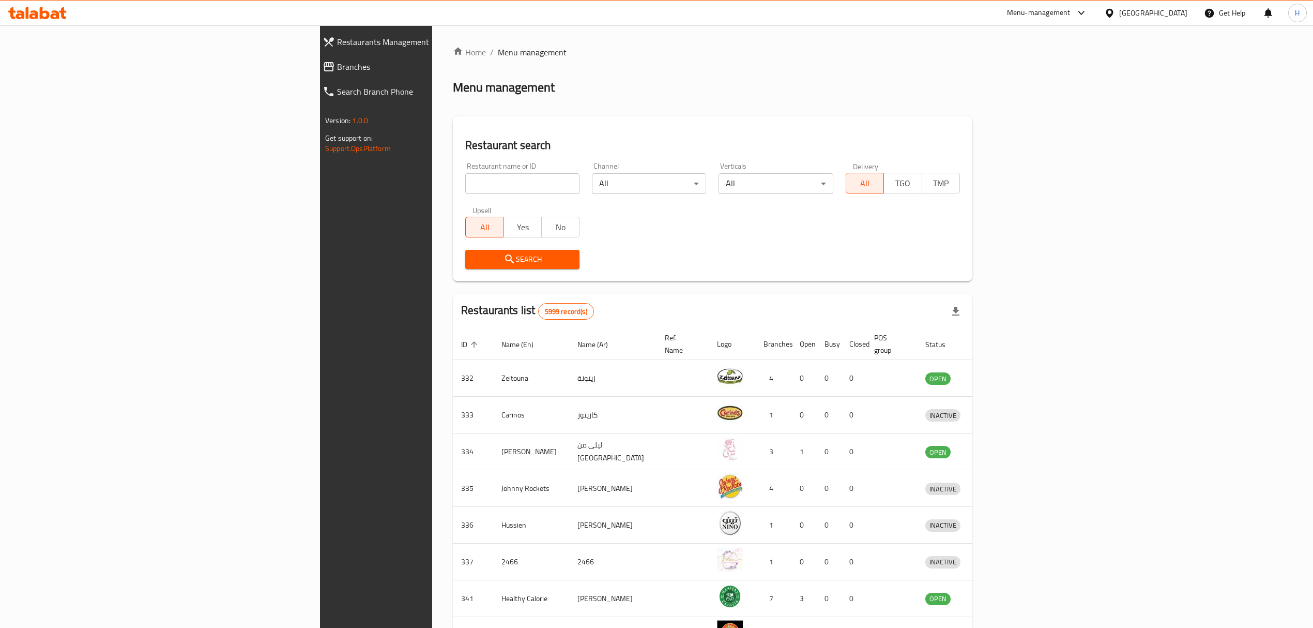
click at [465, 193] on input "search" at bounding box center [522, 183] width 114 height 21
type input "س"
click button "Search" at bounding box center [522, 259] width 114 height 19
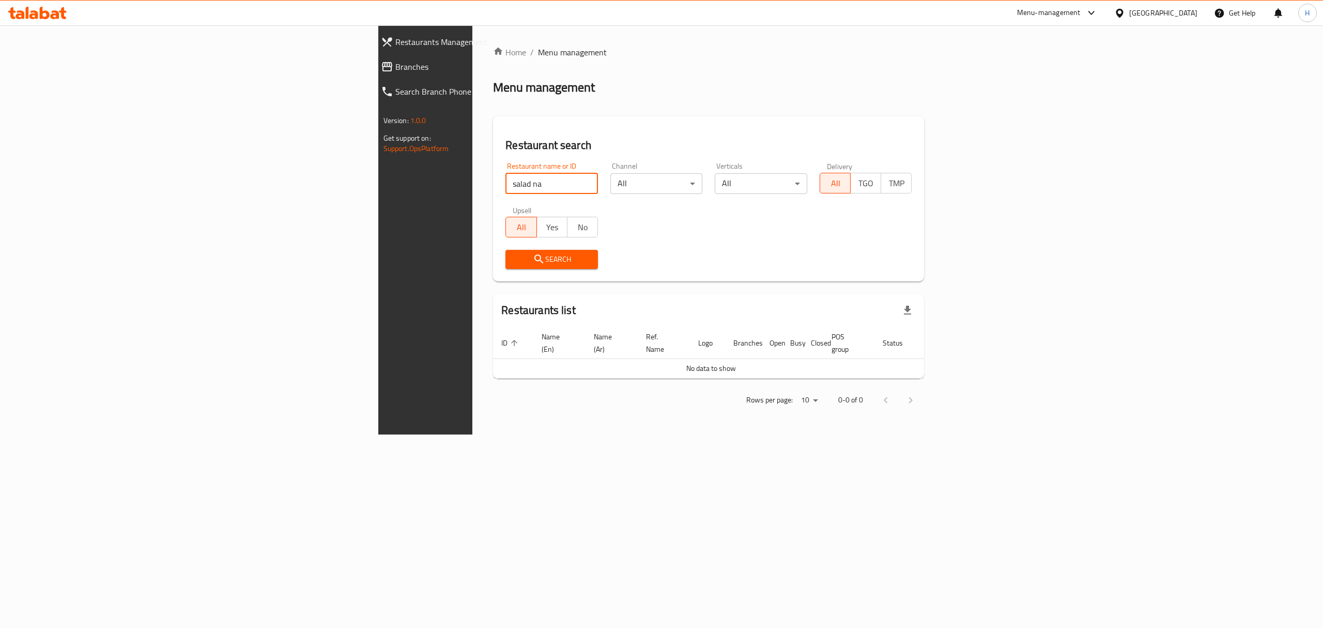
click at [506, 193] on input "salad na" at bounding box center [552, 183] width 93 height 21
type input "salad bar"
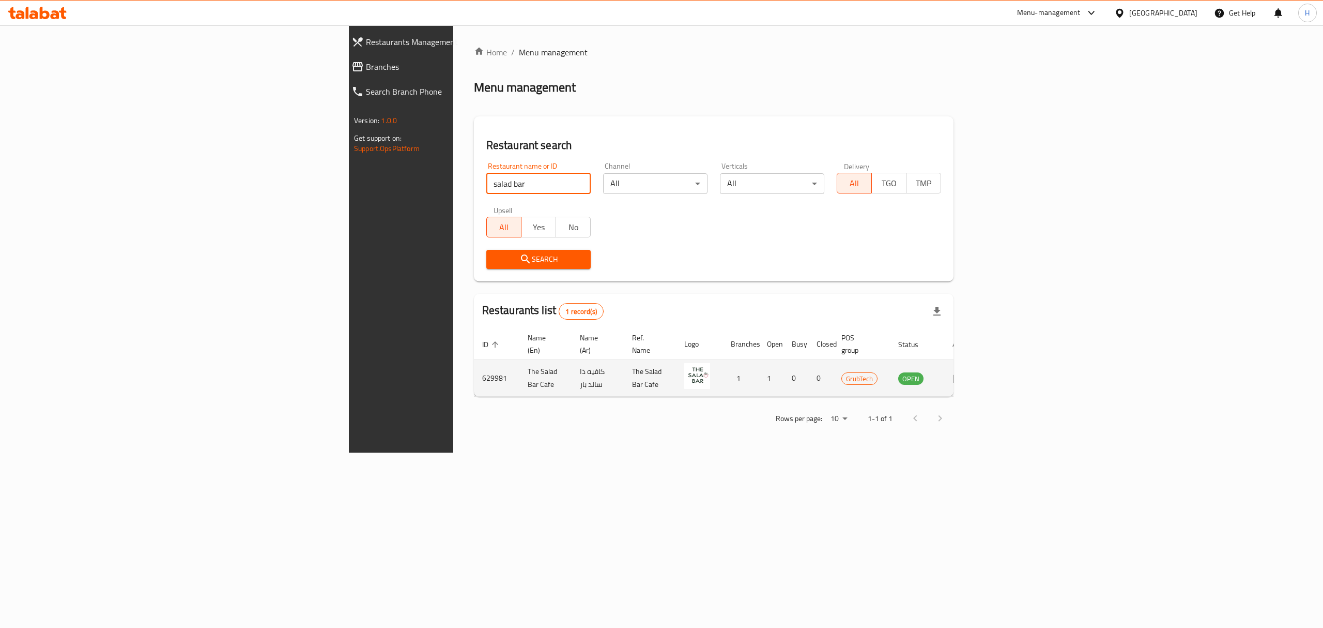
click at [965, 372] on icon "enhanced table" at bounding box center [959, 378] width 12 height 12
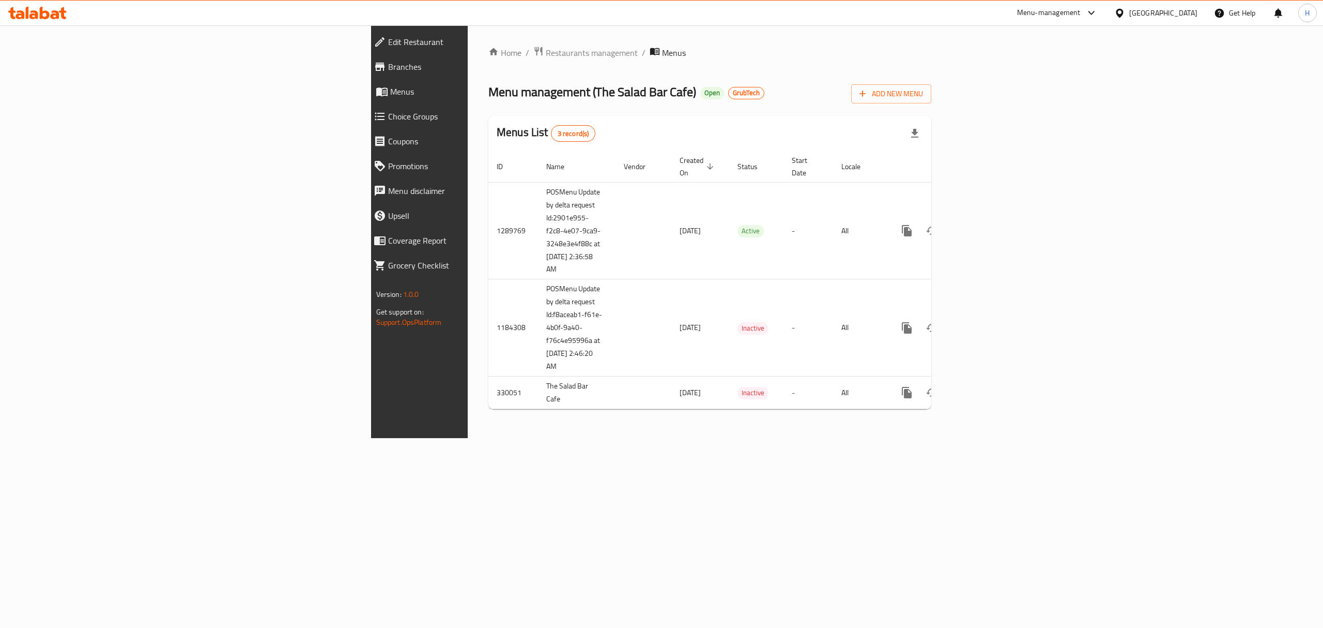
click at [952, 215] on div "Home / Restaurants management / Menus Menu management ( The Salad Bar Cafe ) Op…" at bounding box center [710, 231] width 484 height 413
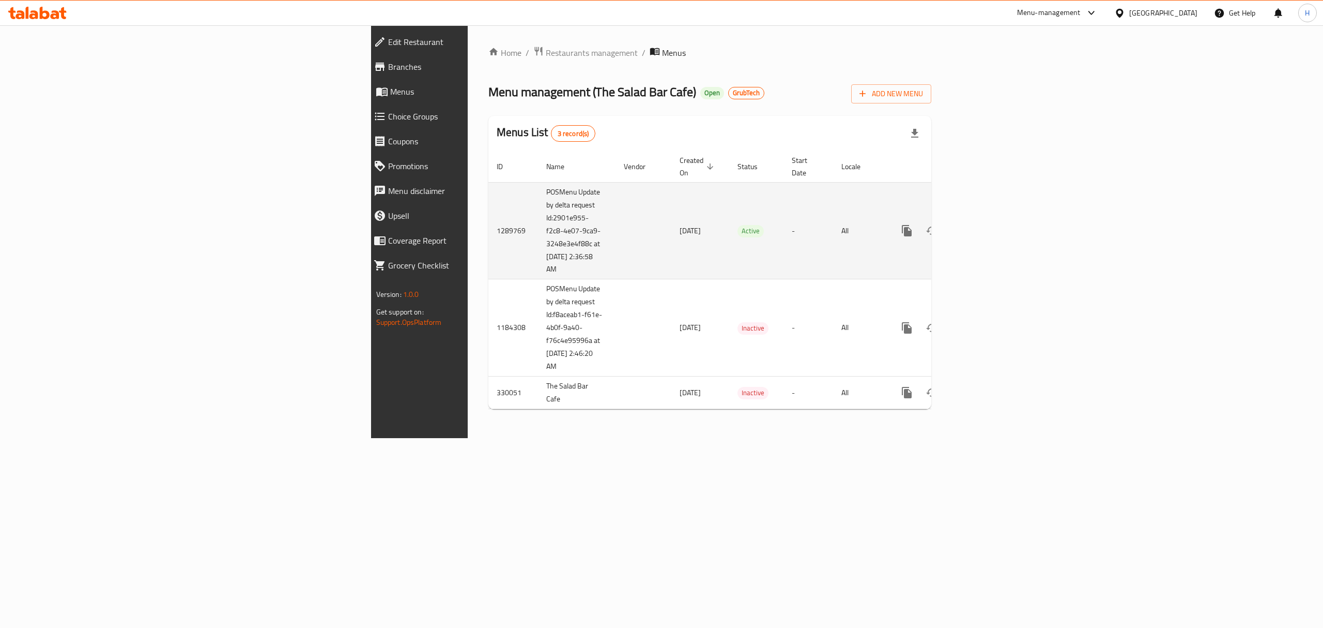
click at [994, 218] on link "enhanced table" at bounding box center [981, 230] width 25 height 25
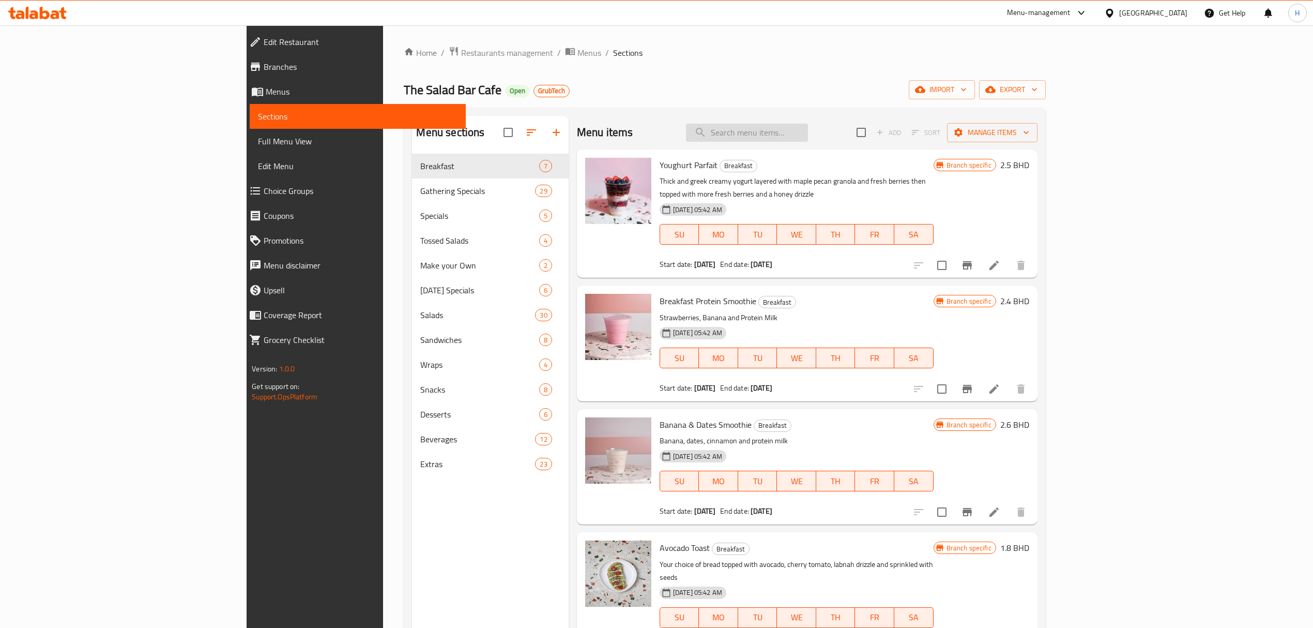
click at [808, 139] on input "search" at bounding box center [747, 133] width 122 height 18
paste input "The Salad Bar Cafe"
type input "The Salad Bar Cafe"
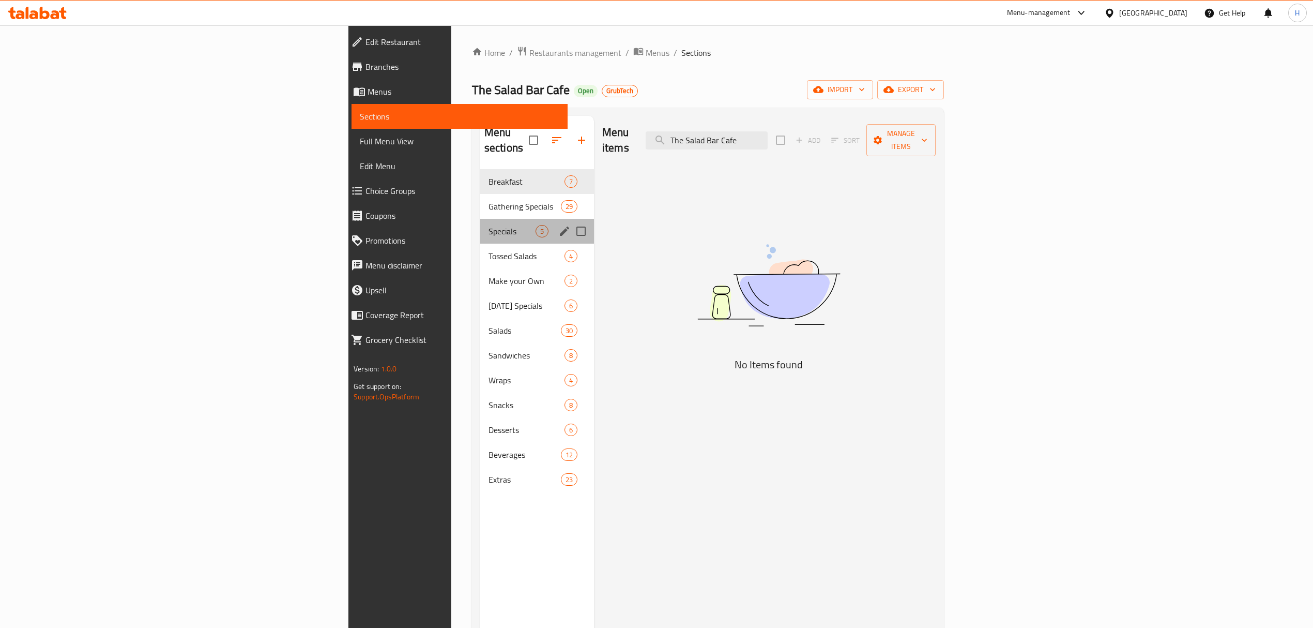
click at [480, 224] on div "Specials 5" at bounding box center [537, 231] width 114 height 25
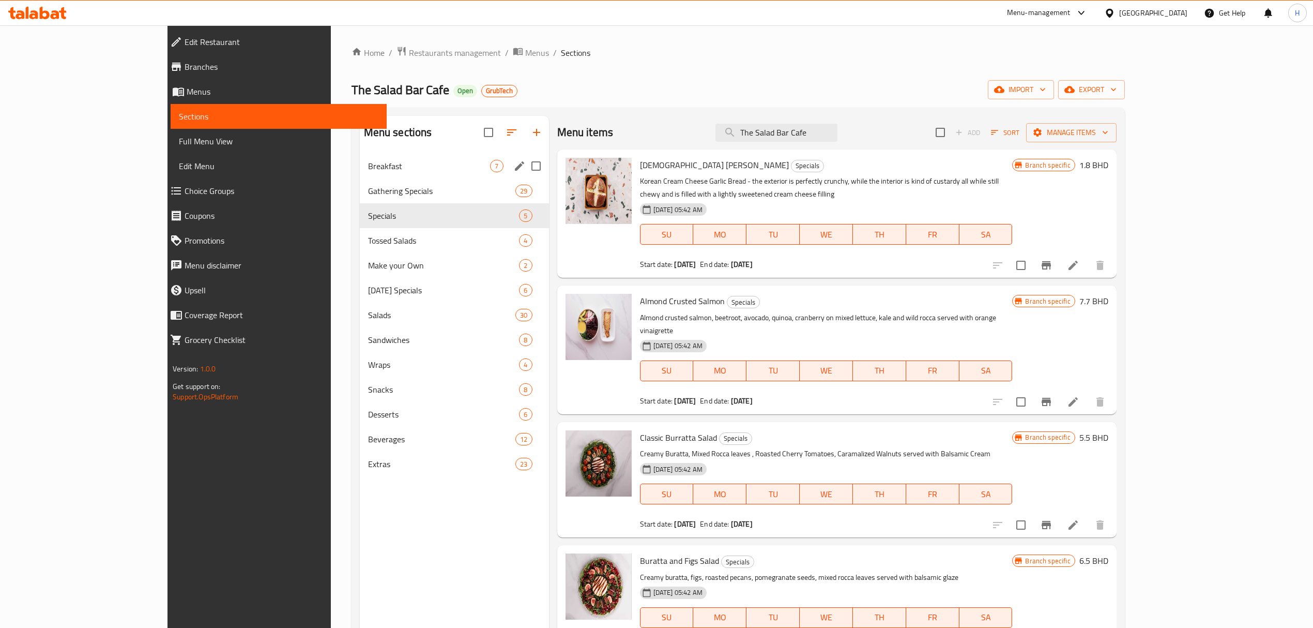
click at [360, 176] on div "Breakfast 7" at bounding box center [454, 166] width 189 height 25
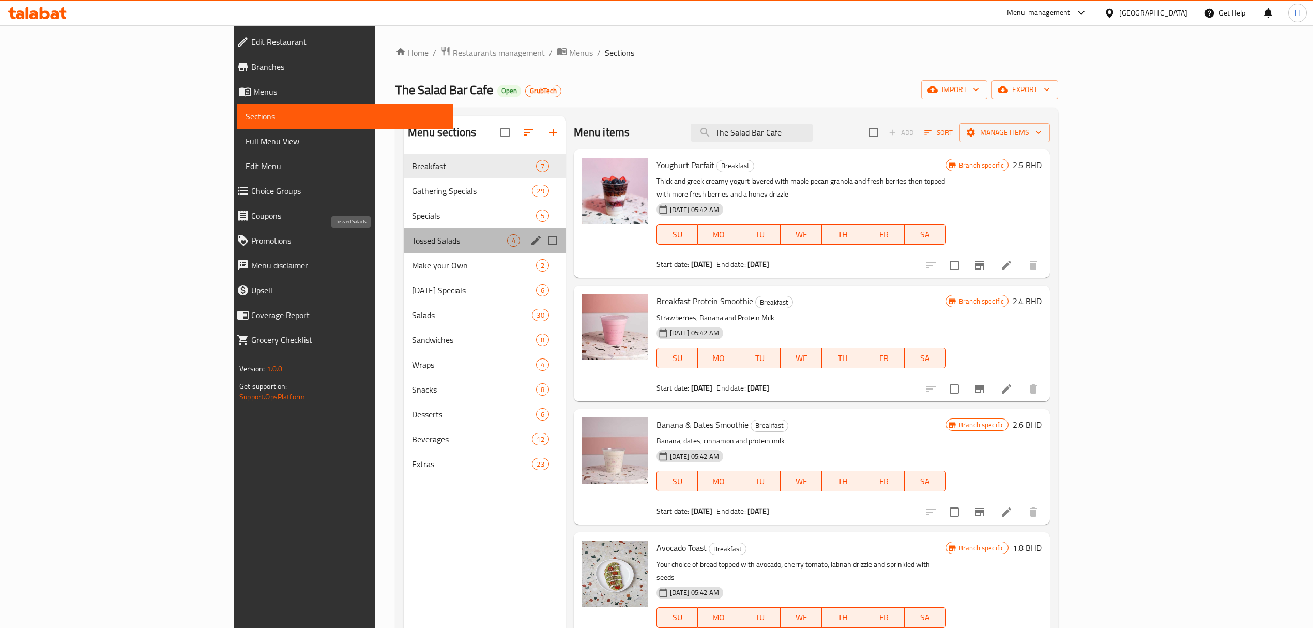
click at [412, 245] on span "Tossed Salads" at bounding box center [459, 240] width 95 height 12
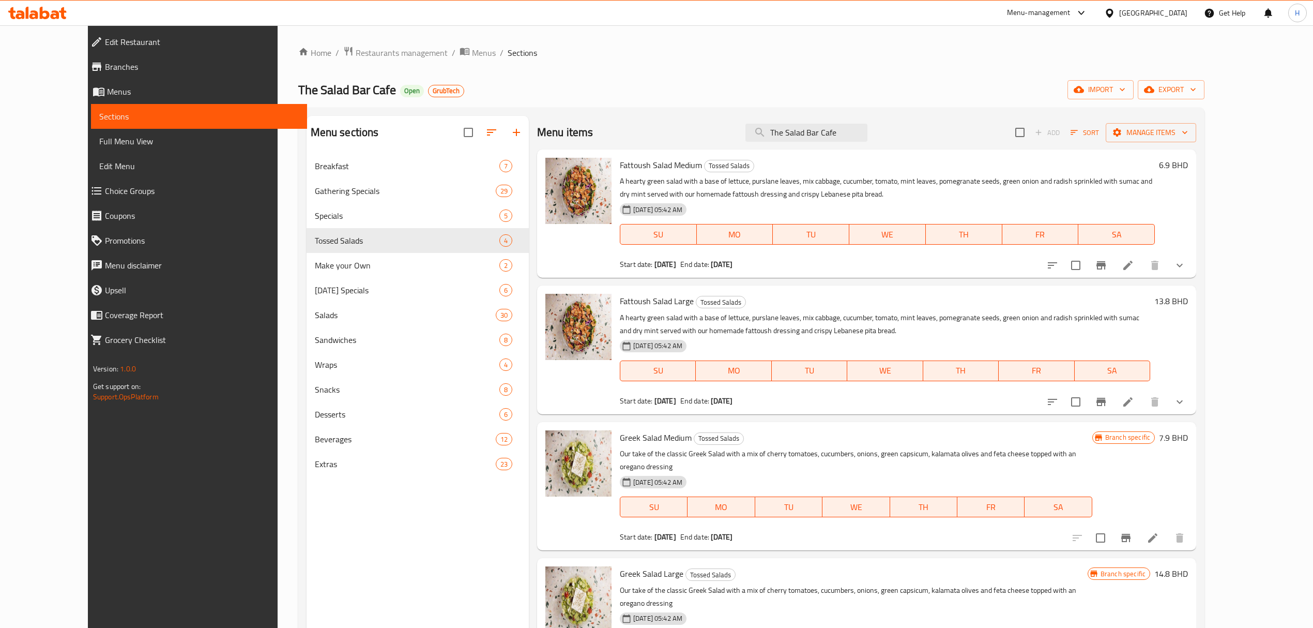
drag, startPoint x: 39, startPoint y: 23, endPoint x: 38, endPoint y: 17, distance: 6.3
click at [38, 22] on div "Menu-management [GEOGRAPHIC_DATA] Get Help H" at bounding box center [656, 13] width 1313 height 25
click at [38, 17] on icon at bounding box center [37, 13] width 58 height 12
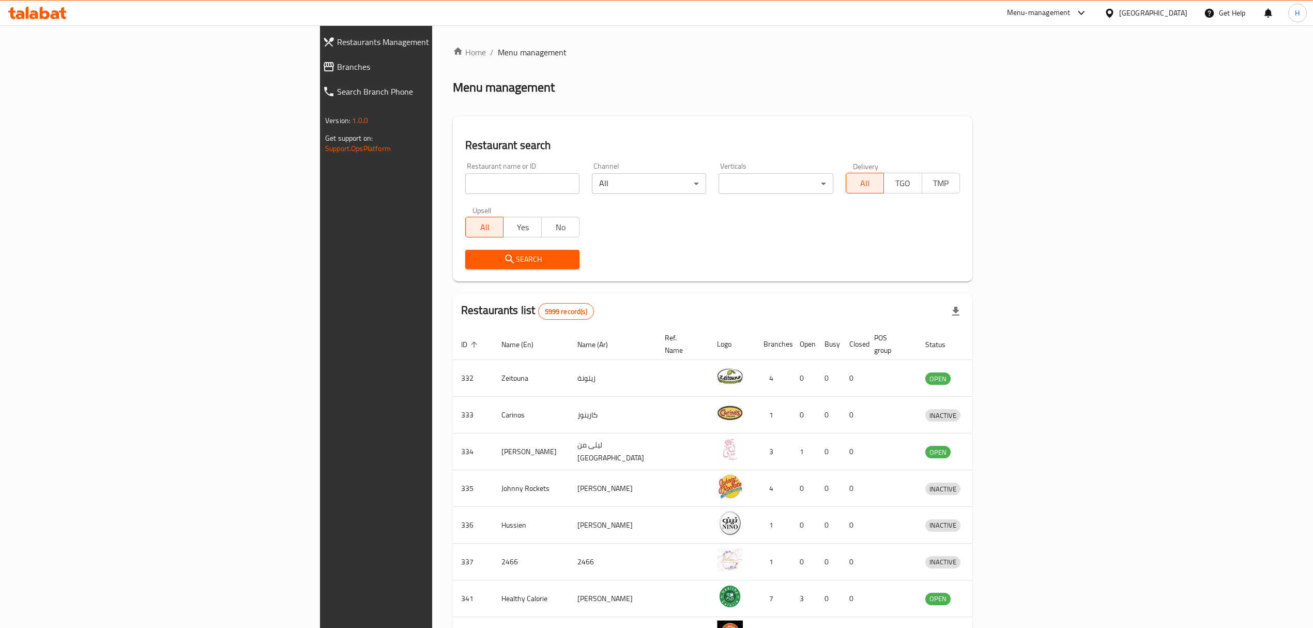
click at [465, 180] on input "search" at bounding box center [522, 183] width 114 height 21
paste input "The Noodle Hub"
type input "The Noodle Hub"
click button "Search" at bounding box center [522, 259] width 114 height 19
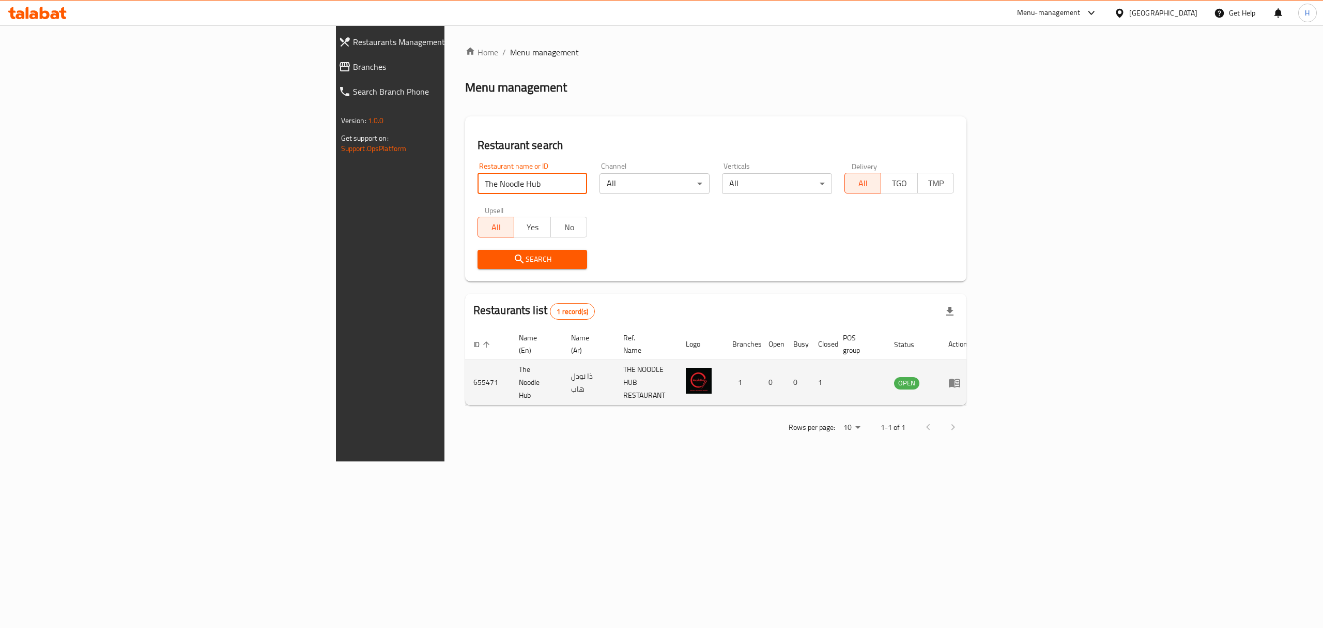
click at [961, 376] on icon "enhanced table" at bounding box center [955, 382] width 12 height 12
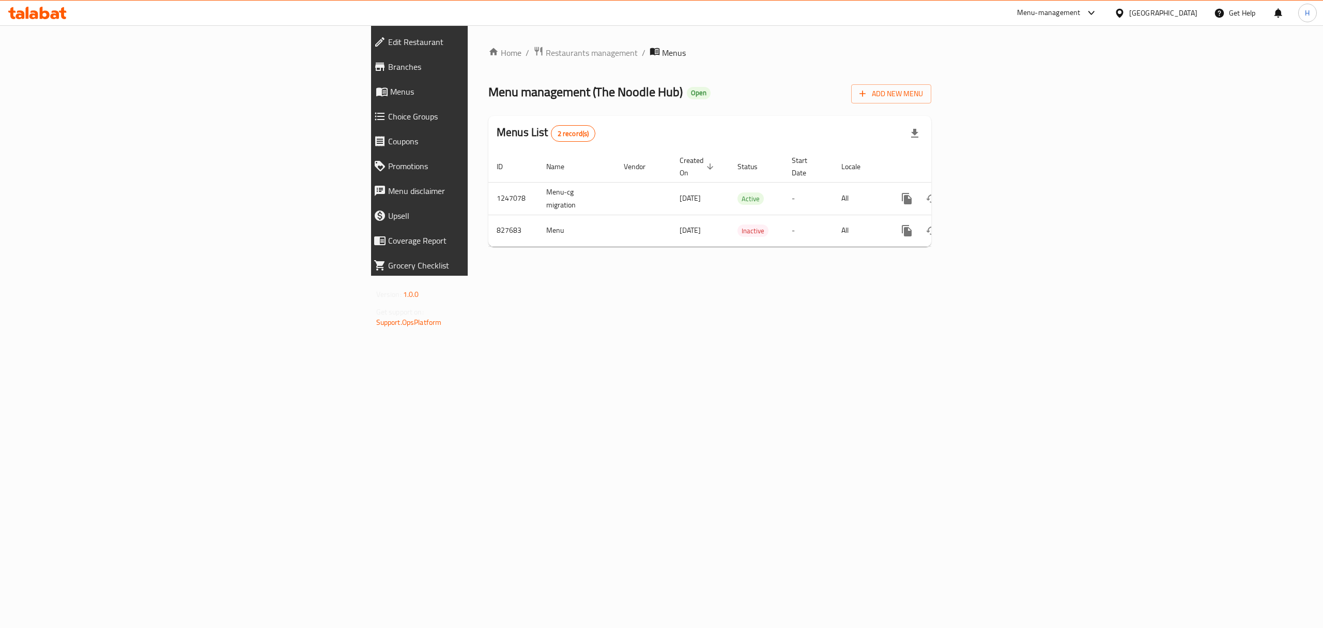
drag, startPoint x: 42, startPoint y: 5, endPoint x: 63, endPoint y: 31, distance: 33.1
click at [42, 5] on div at bounding box center [37, 13] width 75 height 21
click at [58, 25] on div at bounding box center [661, 25] width 1323 height 1
click at [50, 13] on icon at bounding box center [37, 13] width 58 height 12
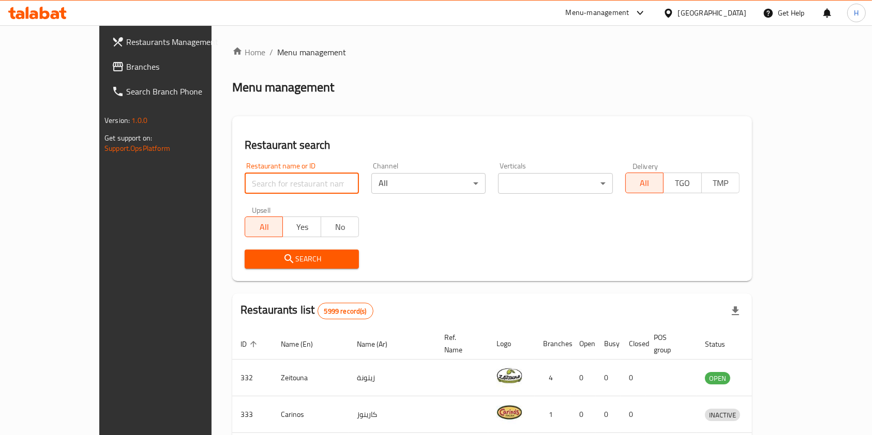
drag, startPoint x: 259, startPoint y: 176, endPoint x: 263, endPoint y: 187, distance: 11.1
click at [262, 180] on input "search" at bounding box center [302, 183] width 114 height 21
paste input "Fresh Feels"
type input "Fresh Feels"
click button "Search" at bounding box center [302, 259] width 114 height 19
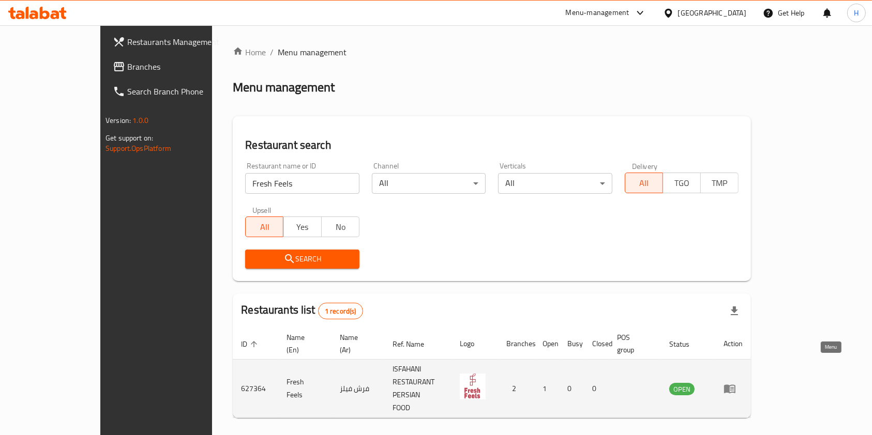
click at [735, 385] on icon "enhanced table" at bounding box center [729, 389] width 11 height 9
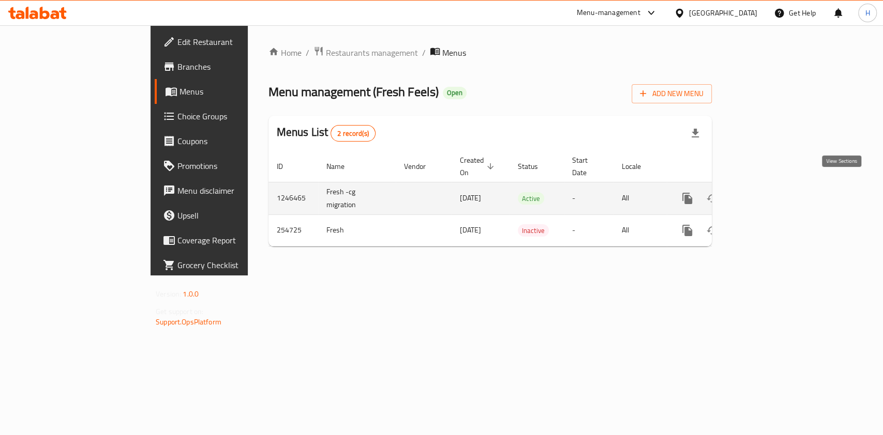
click at [768, 192] on icon "enhanced table" at bounding box center [761, 198] width 12 height 12
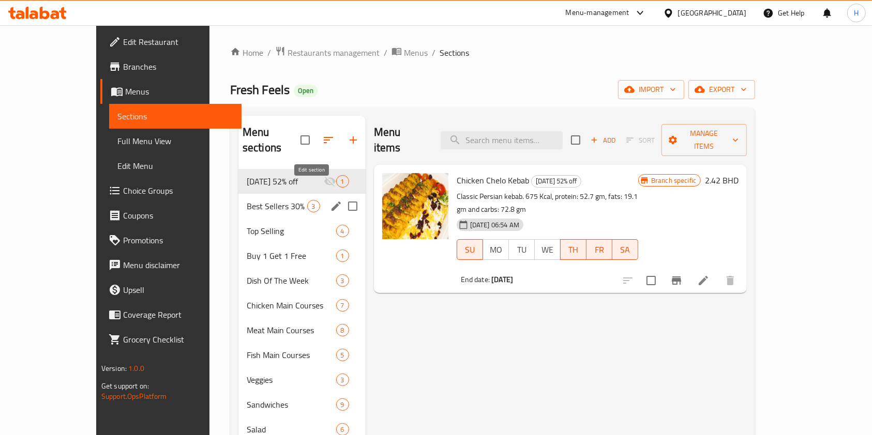
click at [330, 200] on icon "edit" at bounding box center [336, 206] width 12 height 12
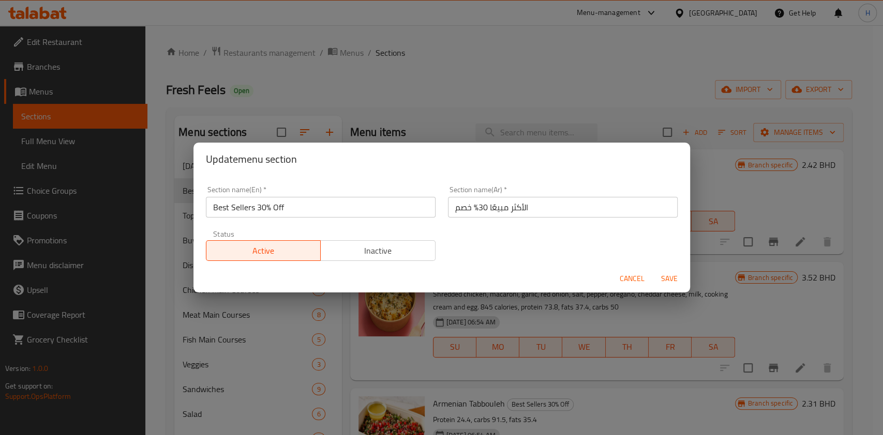
click at [243, 204] on input "Best Sellers 30% Off" at bounding box center [321, 207] width 230 height 21
type input "Best selling item"
click at [474, 201] on input "الأكثر مبيعًا 30% خصم" at bounding box center [563, 207] width 230 height 21
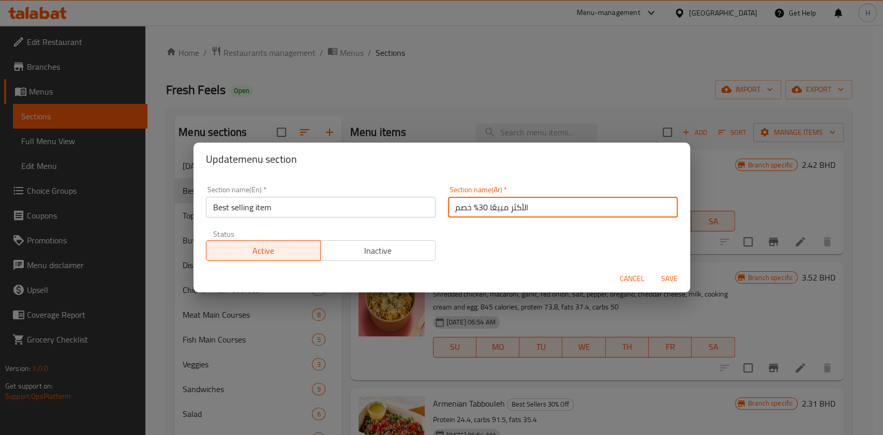
click at [474, 201] on input "الأكثر مبيعًا 30% خصم" at bounding box center [563, 207] width 230 height 21
type input "h"
type input "اصناف الاكثر مبيعا"
click at [667, 275] on span "Save" at bounding box center [669, 278] width 25 height 13
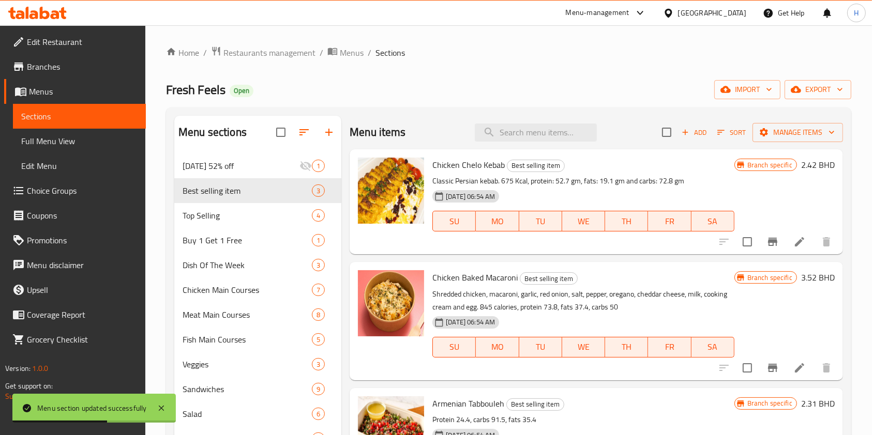
click at [39, 12] on icon at bounding box center [37, 13] width 58 height 12
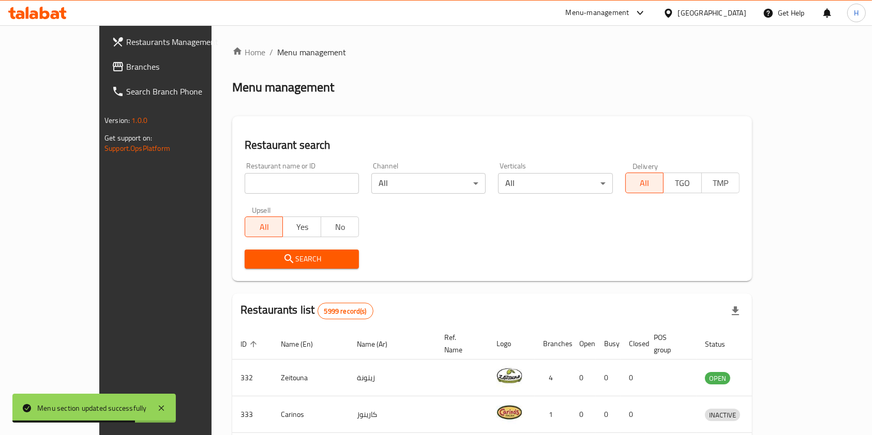
click at [283, 197] on div "Restaurant name or ID Restaurant name or ID" at bounding box center [301, 178] width 127 height 44
click at [281, 192] on input "search" at bounding box center [302, 183] width 114 height 21
paste input "Food Bank Healthy Restaurant"
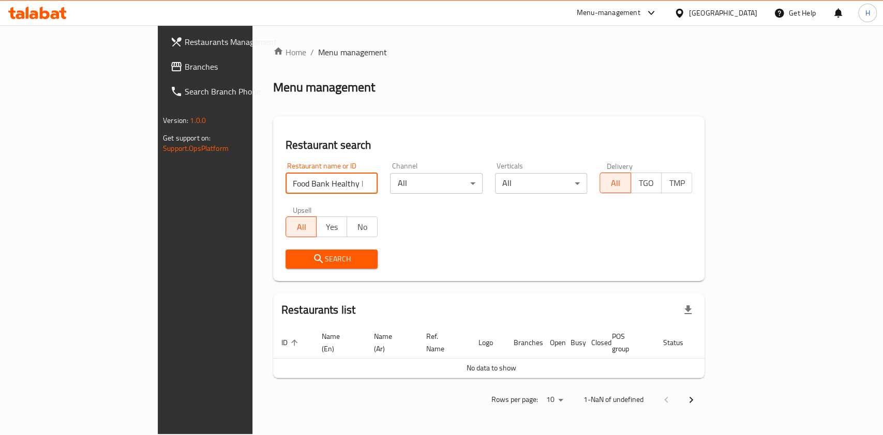
drag, startPoint x: 223, startPoint y: 191, endPoint x: 354, endPoint y: 176, distance: 131.1
click at [353, 176] on div "Restaurant name or ID Food Bank Healthy Restaurant Restaurant name or ID Channe…" at bounding box center [488, 215] width 419 height 119
type input "Food Bank"
click button "Search" at bounding box center [331, 259] width 93 height 19
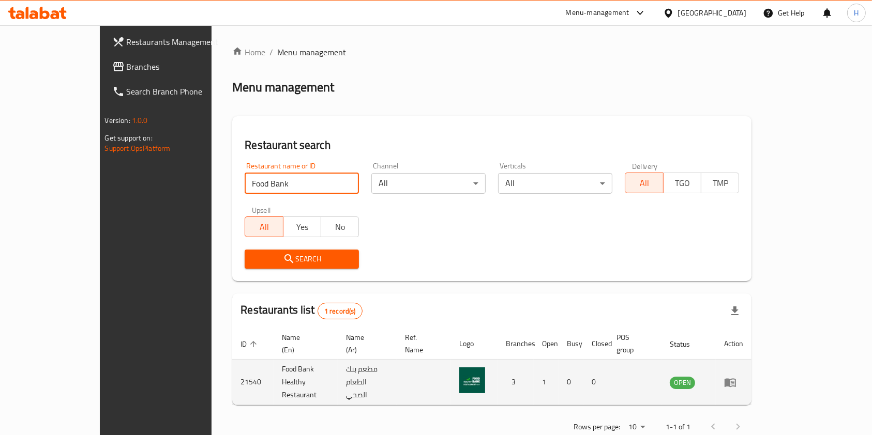
click at [736, 376] on icon "enhanced table" at bounding box center [730, 382] width 12 height 12
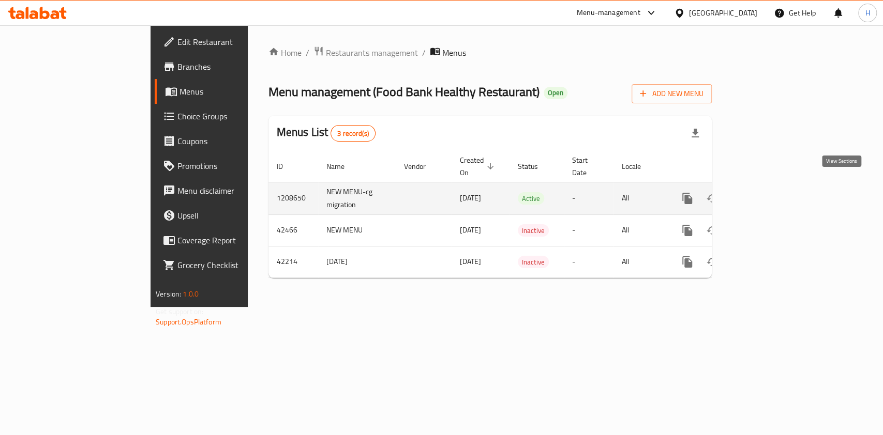
click at [774, 186] on link "enhanced table" at bounding box center [761, 198] width 25 height 25
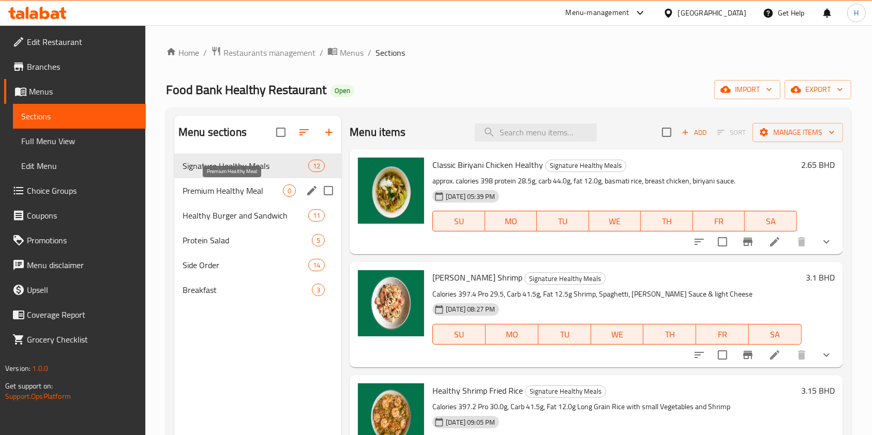
click at [238, 195] on span "Premium Healthy Meal" at bounding box center [232, 191] width 100 height 12
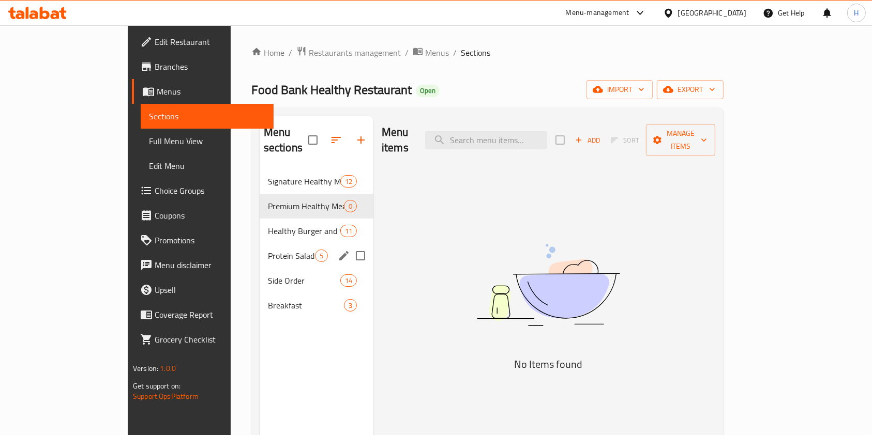
click at [260, 244] on div "Protein Salad 5" at bounding box center [317, 256] width 114 height 25
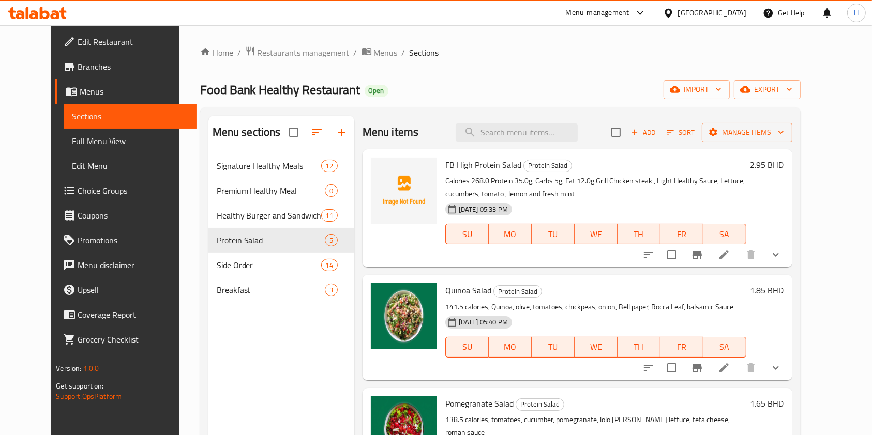
click at [58, 13] on icon at bounding box center [55, 14] width 9 height 9
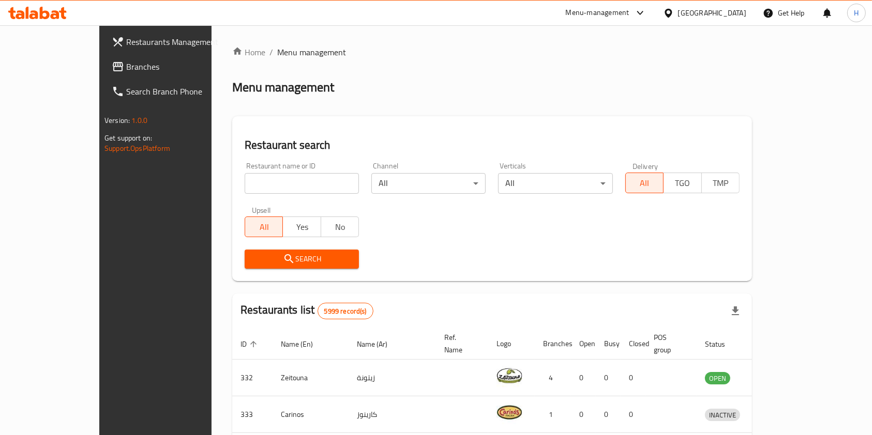
click at [300, 187] on input "search" at bounding box center [302, 183] width 114 height 21
type input "Khitam paradise"
click button "Search" at bounding box center [302, 259] width 114 height 19
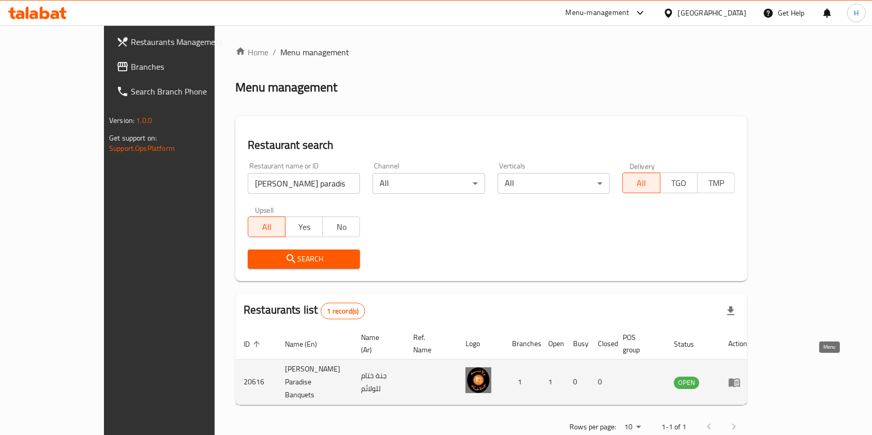
click at [740, 378] on icon "enhanced table" at bounding box center [733, 382] width 11 height 9
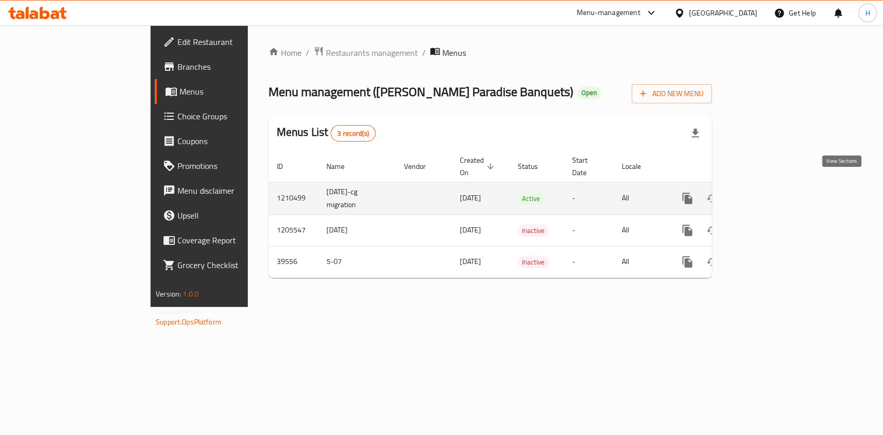
click at [766, 194] on icon "enhanced table" at bounding box center [761, 198] width 9 height 9
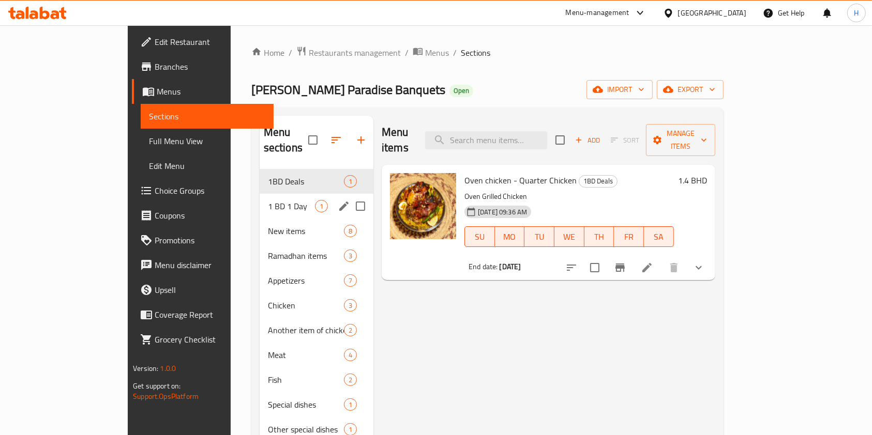
click at [339, 202] on icon "edit" at bounding box center [343, 206] width 9 height 9
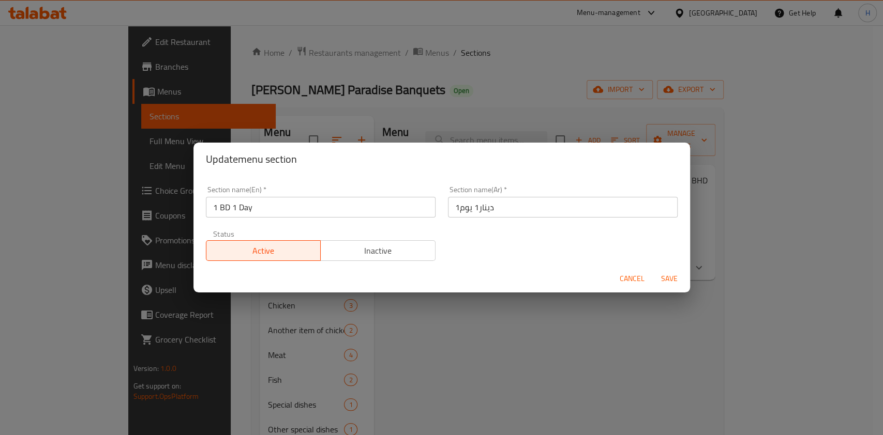
drag, startPoint x: 287, startPoint y: 205, endPoint x: 201, endPoint y: 203, distance: 85.8
click at [201, 203] on div "Section name(En)   * 1 BD 1 Day Section name(En) *" at bounding box center [321, 202] width 242 height 44
click at [529, 203] on input "دينار1 يوم1" at bounding box center [563, 207] width 230 height 21
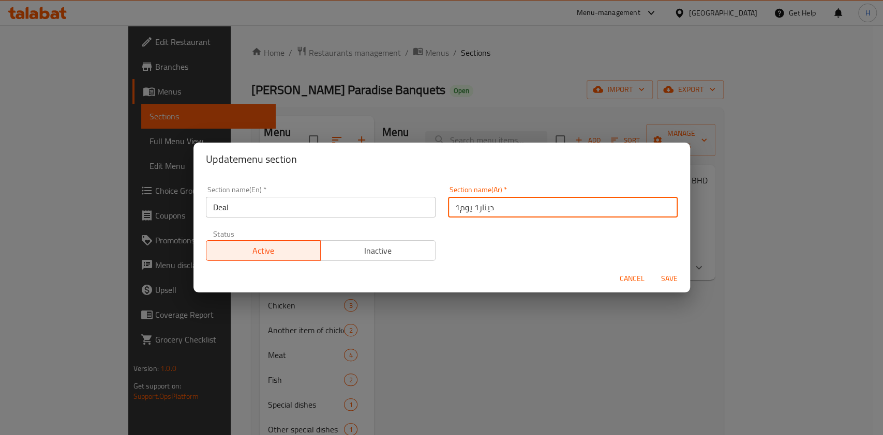
click at [529, 203] on input "دينار1 يوم1" at bounding box center [563, 207] width 230 height 21
drag, startPoint x: 529, startPoint y: 203, endPoint x: 229, endPoint y: 215, distance: 301.1
click at [529, 203] on input "دينار1 يوم1" at bounding box center [563, 207] width 230 height 21
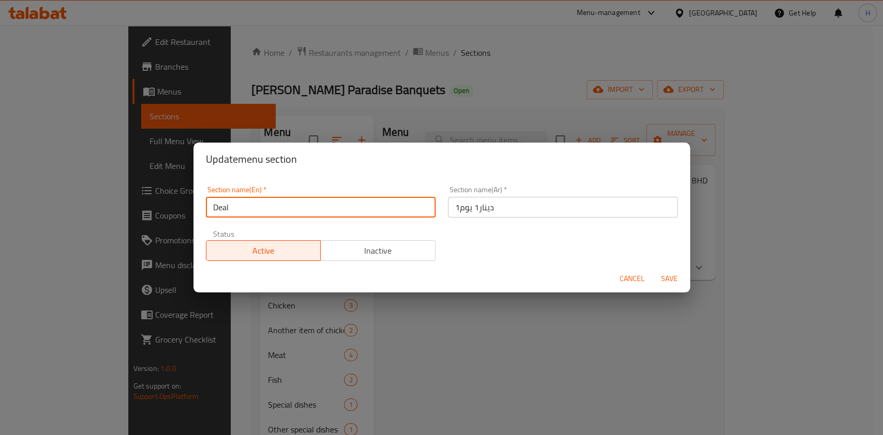
click at [223, 214] on input "Deal" at bounding box center [321, 207] width 230 height 21
type input "Chicken"
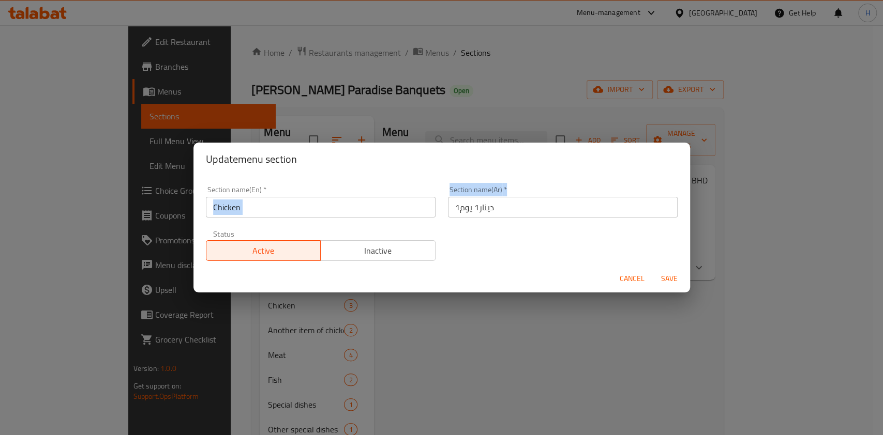
drag, startPoint x: 537, startPoint y: 219, endPoint x: 447, endPoint y: 206, distance: 90.4
click at [419, 209] on div "Section name(En)   * Chicken Section name(En) * Section name(Ar)   * دينار1 يوم…" at bounding box center [442, 223] width 484 height 87
click at [463, 207] on input "دينار1 يوم1" at bounding box center [563, 207] width 230 height 21
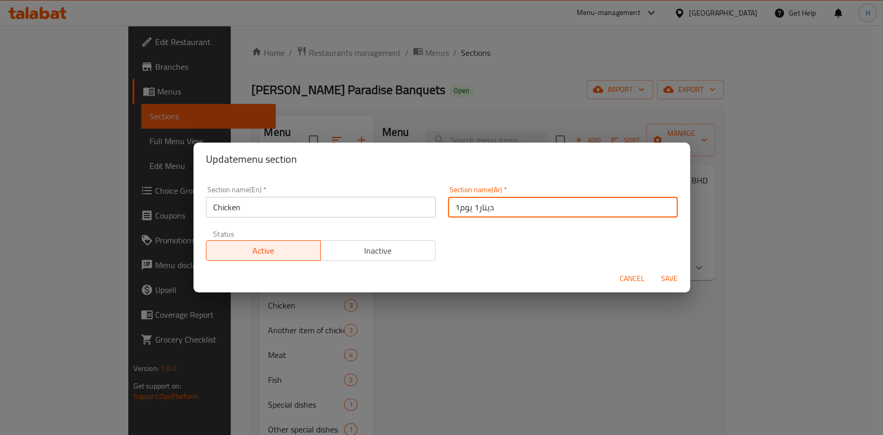
click at [463, 207] on input "دينار1 يوم1" at bounding box center [563, 207] width 230 height 21
type input "دجاج"
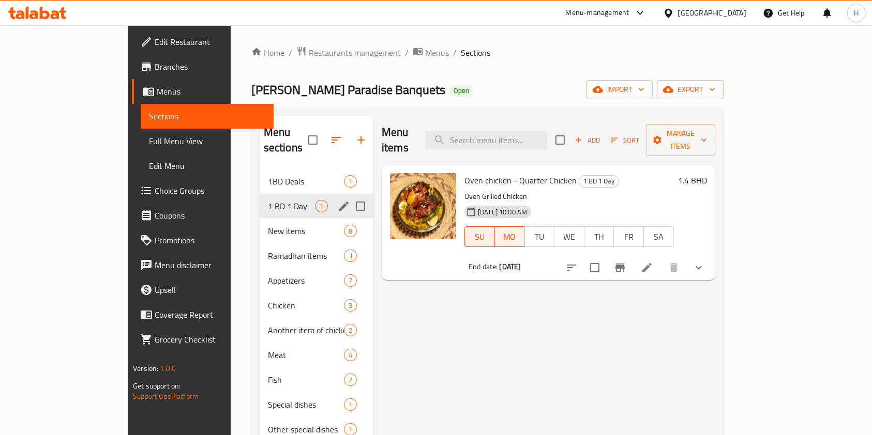
click at [338, 200] on icon "edit" at bounding box center [344, 206] width 12 height 12
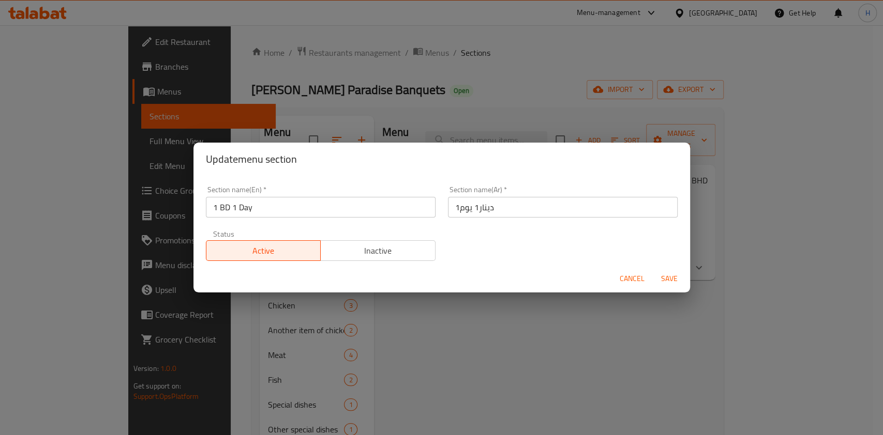
drag, startPoint x: 360, startPoint y: 254, endPoint x: 426, endPoint y: 250, distance: 66.3
click at [360, 253] on span "Inactive" at bounding box center [378, 251] width 107 height 15
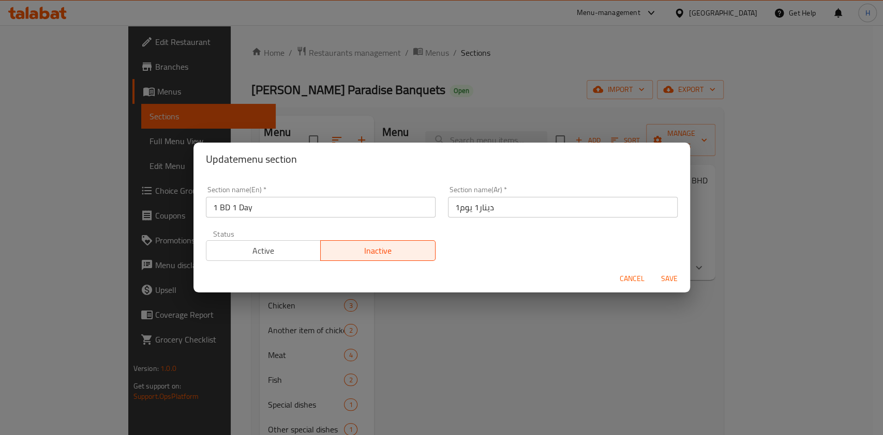
click at [668, 278] on span "Save" at bounding box center [669, 278] width 25 height 13
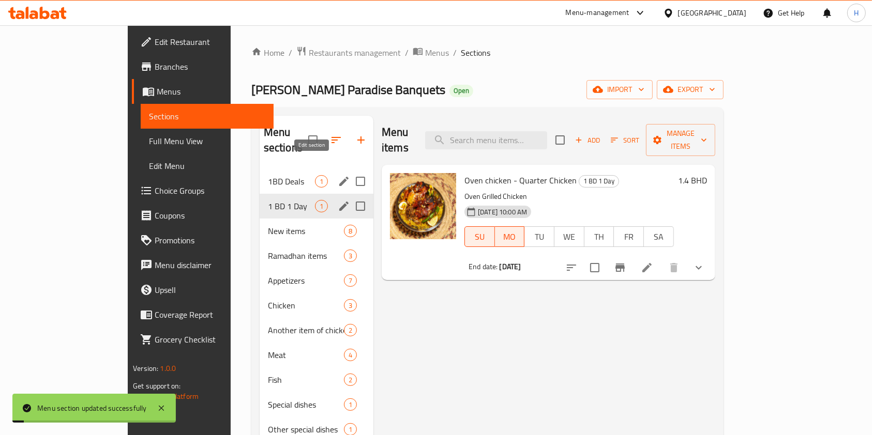
click at [339, 177] on icon "edit" at bounding box center [343, 181] width 9 height 9
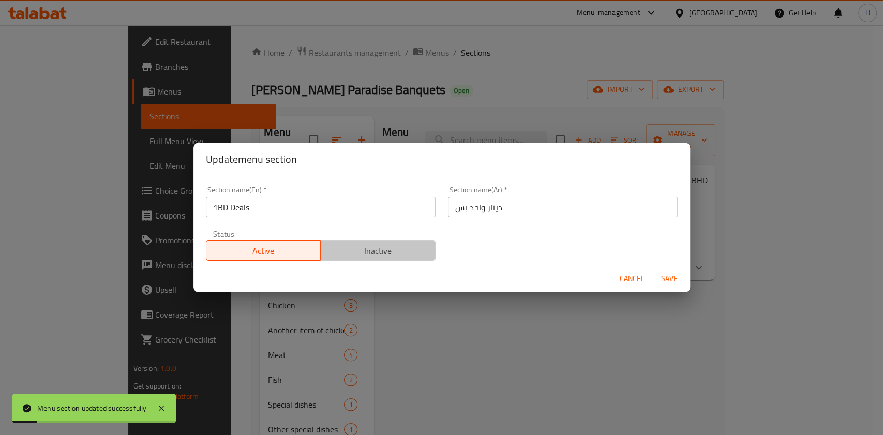
click at [391, 247] on span "Inactive" at bounding box center [378, 251] width 107 height 15
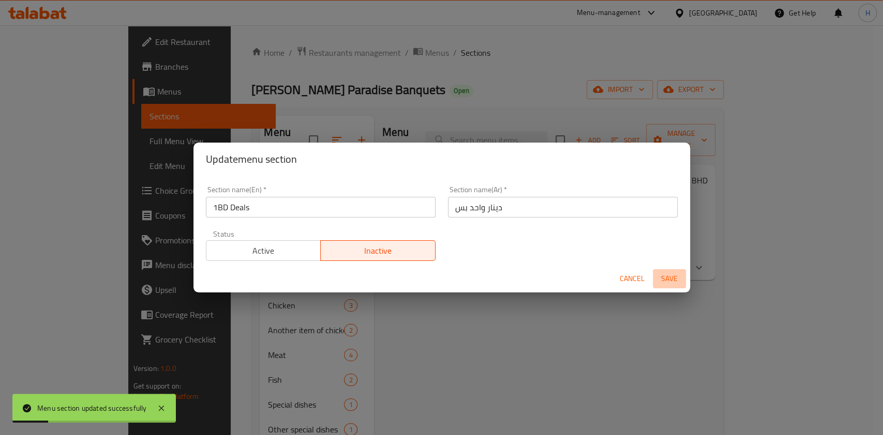
click at [662, 280] on span "Save" at bounding box center [669, 278] width 25 height 13
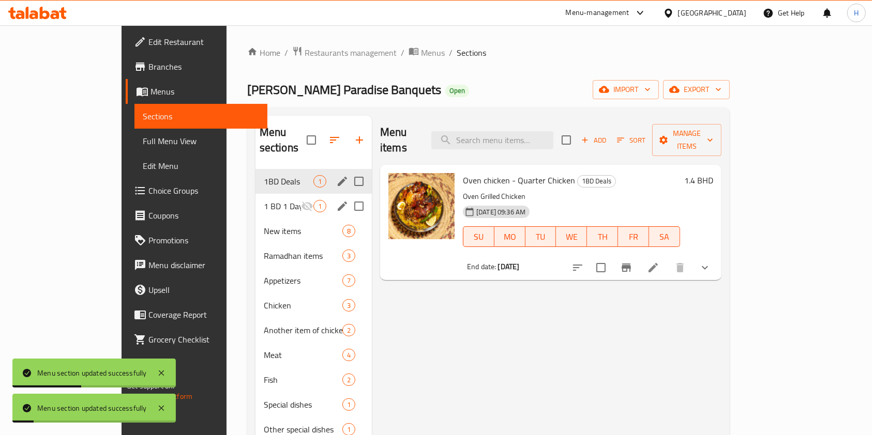
click at [338, 202] on icon "edit" at bounding box center [342, 206] width 9 height 9
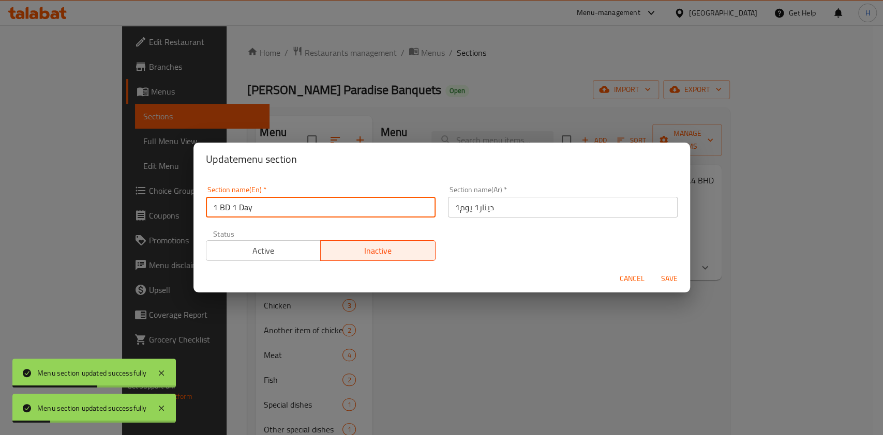
drag, startPoint x: 259, startPoint y: 208, endPoint x: 217, endPoint y: 208, distance: 42.4
click at [217, 208] on input "1 BD 1 Day" at bounding box center [321, 207] width 230 height 21
type input "1"
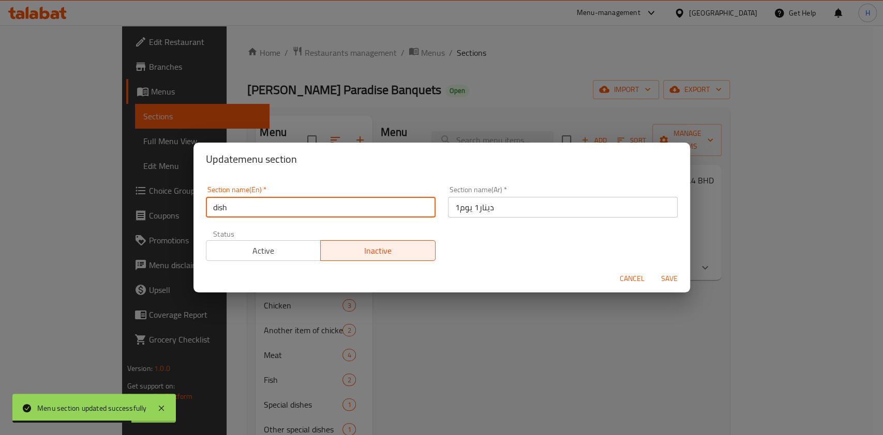
type input "dish"
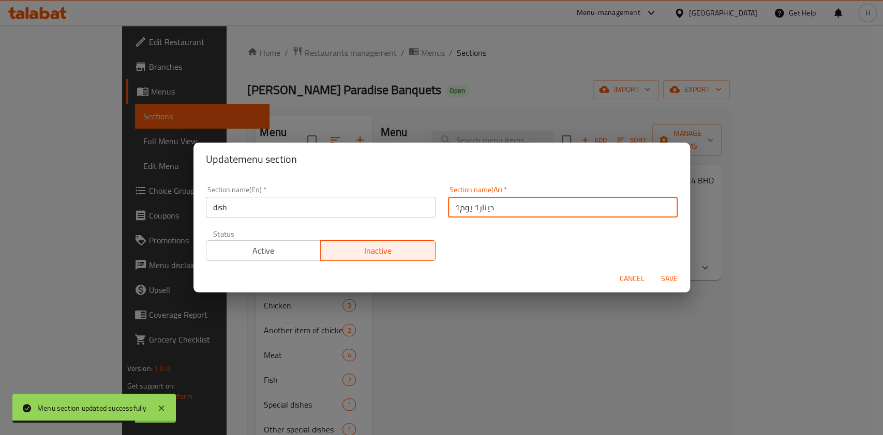
drag, startPoint x: 434, startPoint y: 215, endPoint x: 404, endPoint y: 216, distance: 29.5
click at [404, 216] on div "Section name(En)   * dish Section name(En) * Section name(Ar)   * دينار1 يوم1 S…" at bounding box center [442, 223] width 484 height 87
click at [511, 202] on input "دينار1 يومط" at bounding box center [563, 207] width 230 height 21
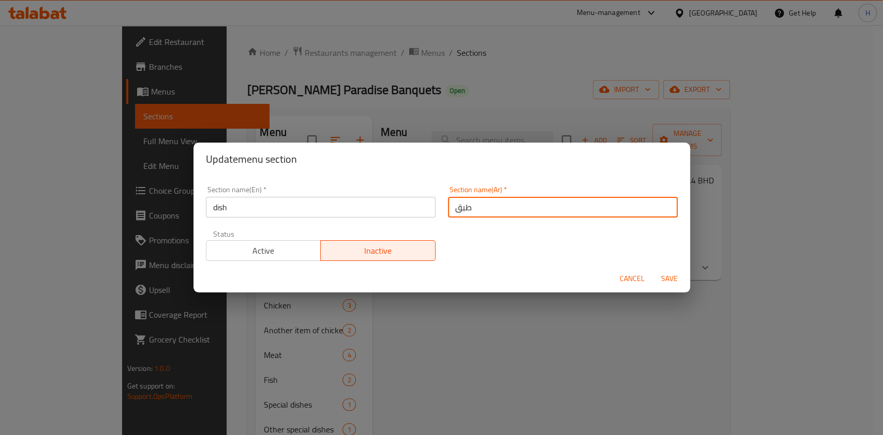
type input "طبق"
click at [656, 276] on button "Save" at bounding box center [668, 278] width 33 height 19
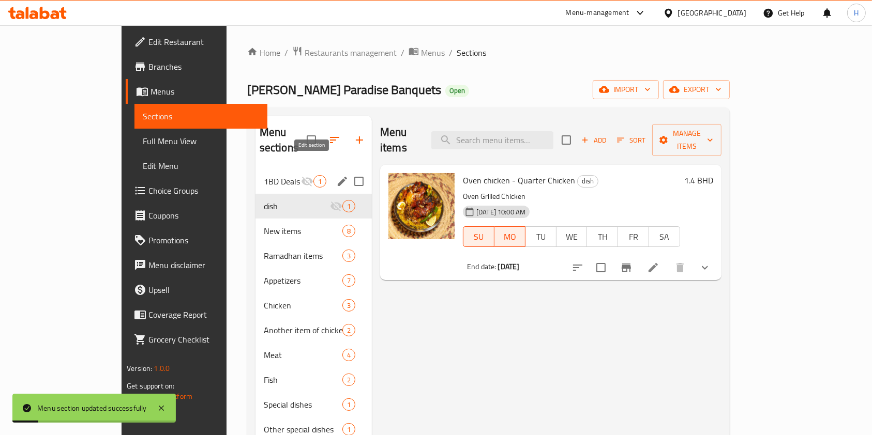
click at [336, 175] on icon "edit" at bounding box center [342, 181] width 12 height 12
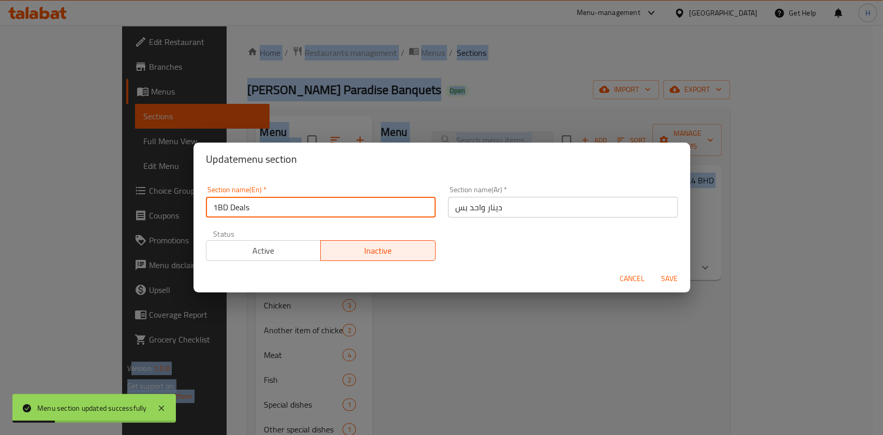
drag, startPoint x: 337, startPoint y: 214, endPoint x: -26, endPoint y: 186, distance: 363.5
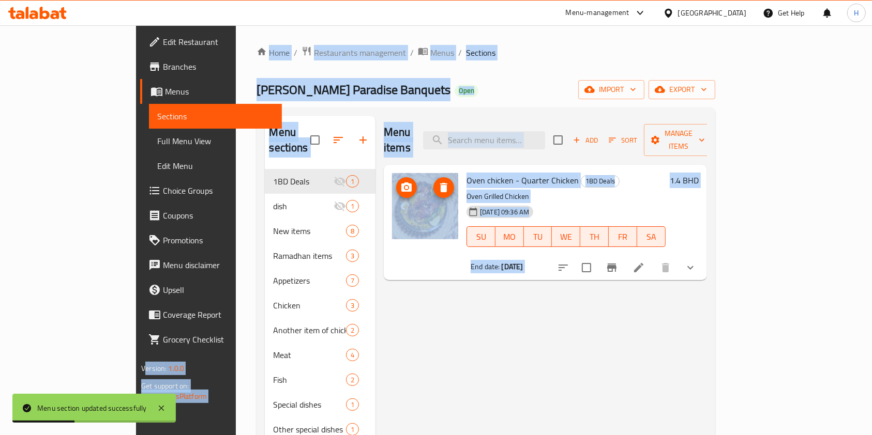
click at [398, 234] on div at bounding box center [425, 222] width 74 height 107
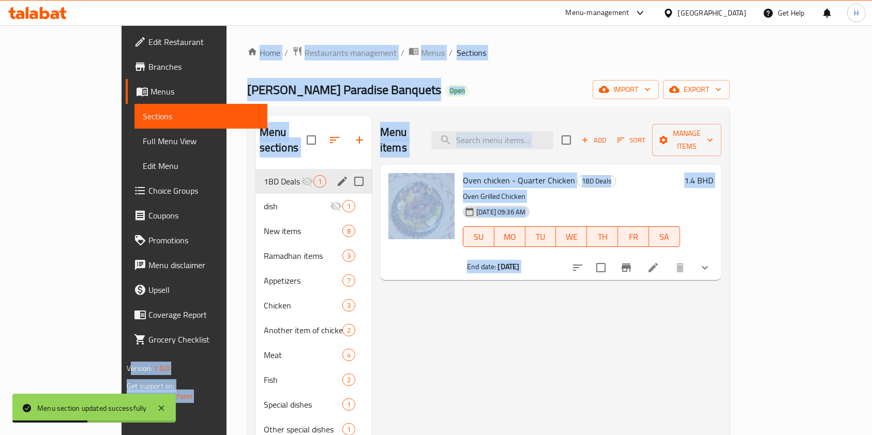
click at [336, 175] on icon "edit" at bounding box center [342, 181] width 12 height 12
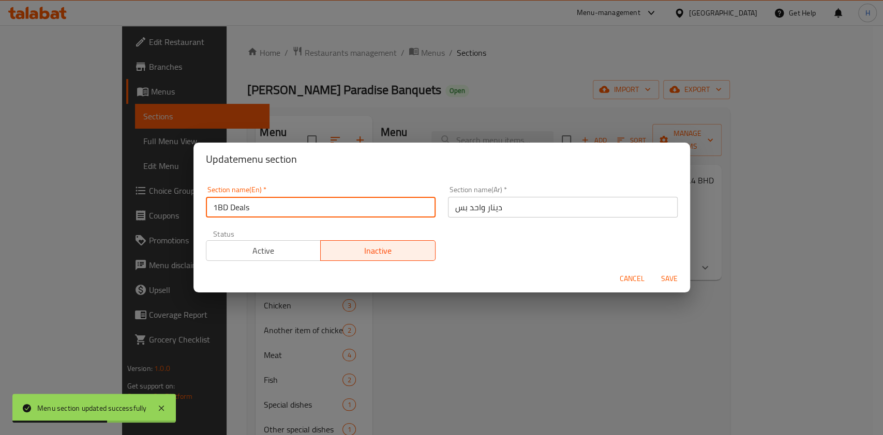
drag, startPoint x: 319, startPoint y: 205, endPoint x: 204, endPoint y: 192, distance: 115.5
click at [204, 192] on div "Section name(En)   * 1BD Deals Section name(En) *" at bounding box center [321, 202] width 242 height 44
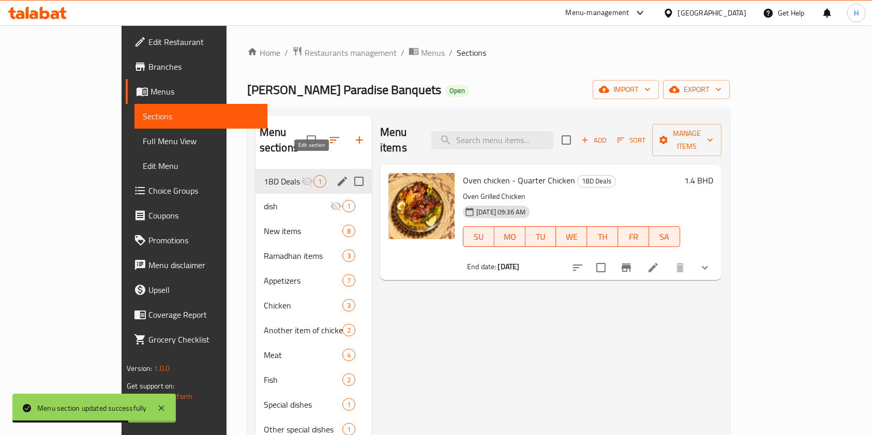
click at [336, 175] on icon "edit" at bounding box center [342, 181] width 12 height 12
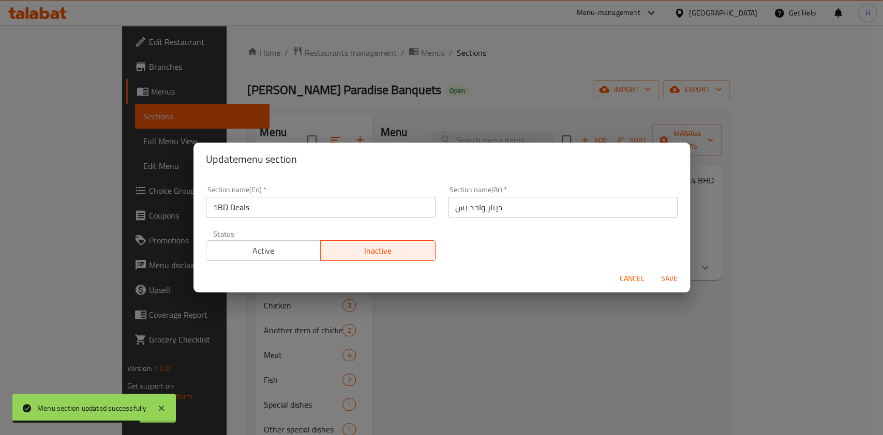
click at [496, 201] on input "دينار واحد بس" at bounding box center [563, 207] width 230 height 21
click at [495, 201] on input "دينار واحد بس" at bounding box center [563, 207] width 230 height 21
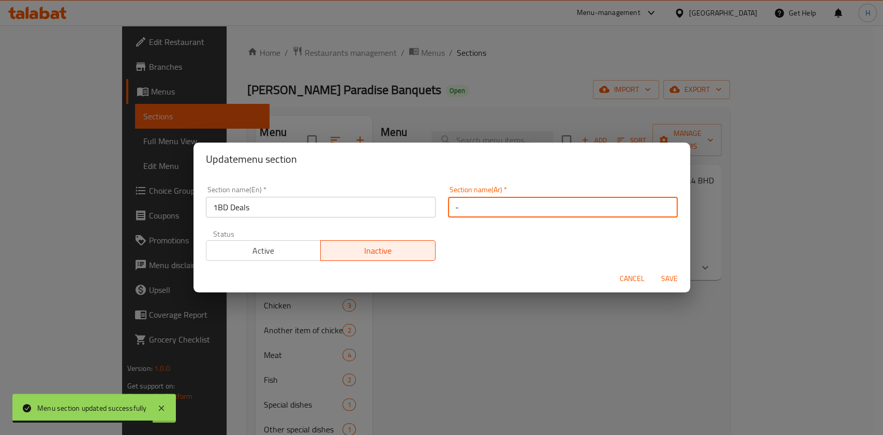
type input "-"
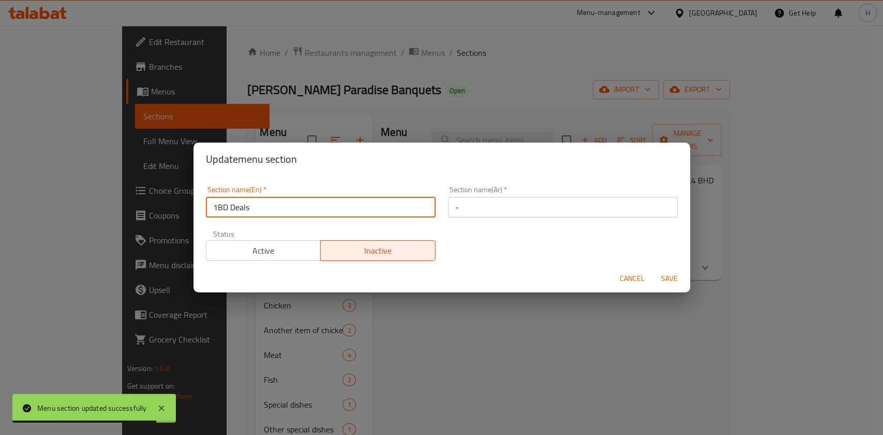
click at [423, 201] on input "1BD Deals" at bounding box center [321, 207] width 230 height 21
click at [423, 201] on input "1BD Deals-" at bounding box center [321, 207] width 230 height 21
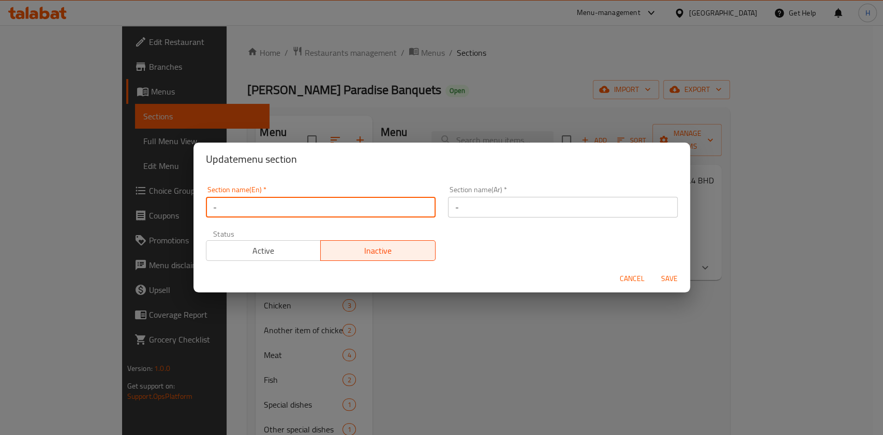
type input "-"
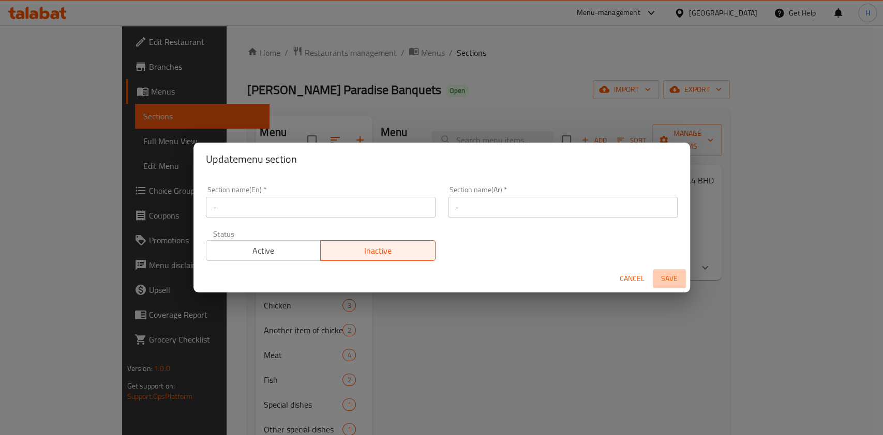
click at [674, 279] on span "Save" at bounding box center [669, 278] width 25 height 13
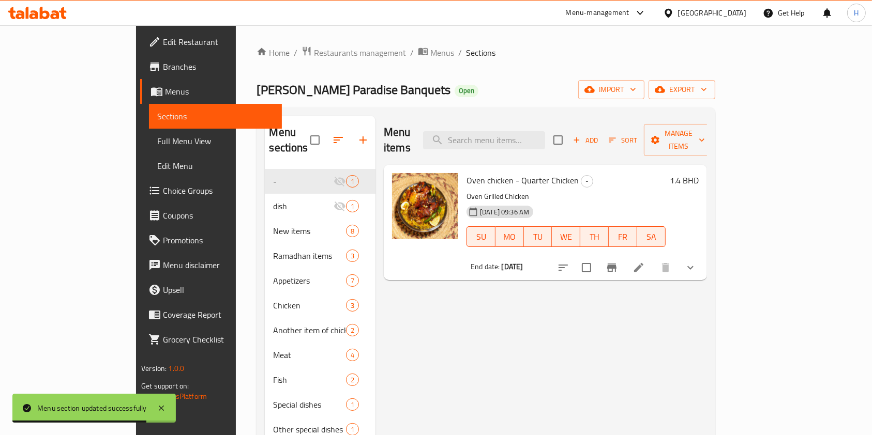
click at [51, 18] on icon at bounding box center [55, 14] width 9 height 9
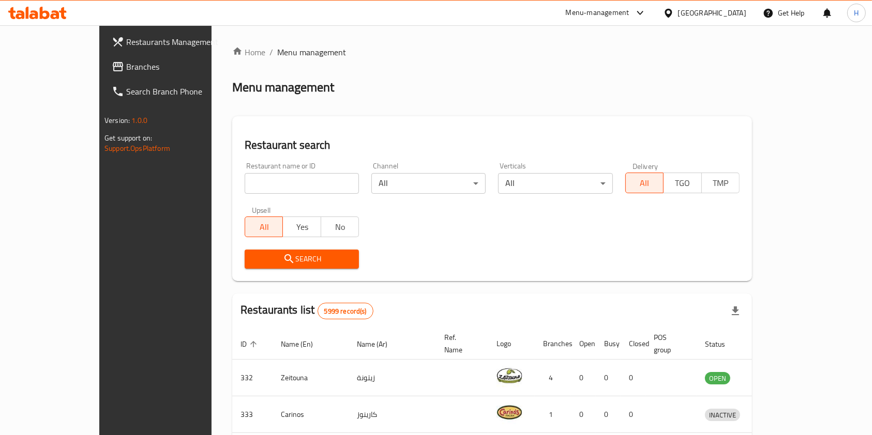
click at [247, 184] on input "search" at bounding box center [302, 183] width 114 height 21
type input "tadka"
click button "Search" at bounding box center [302, 259] width 114 height 19
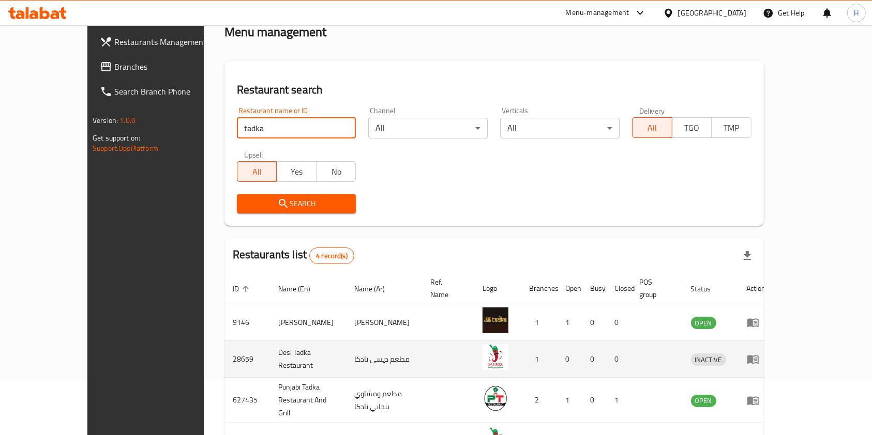
scroll to position [114, 0]
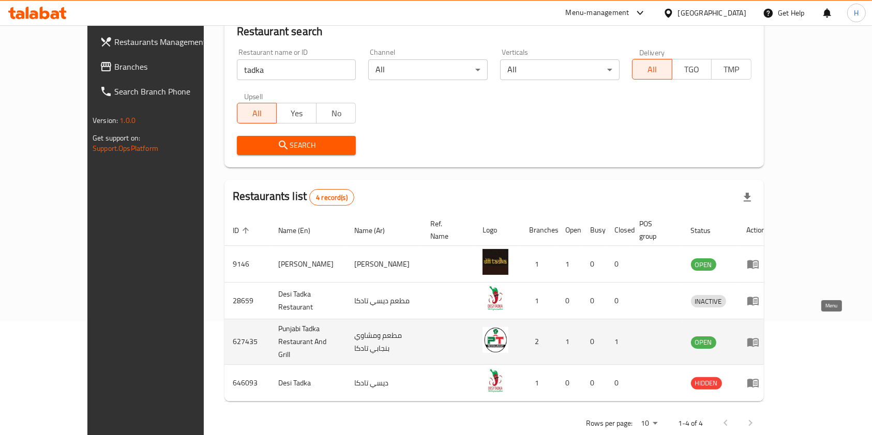
click at [758, 338] on icon "enhanced table" at bounding box center [752, 342] width 11 height 9
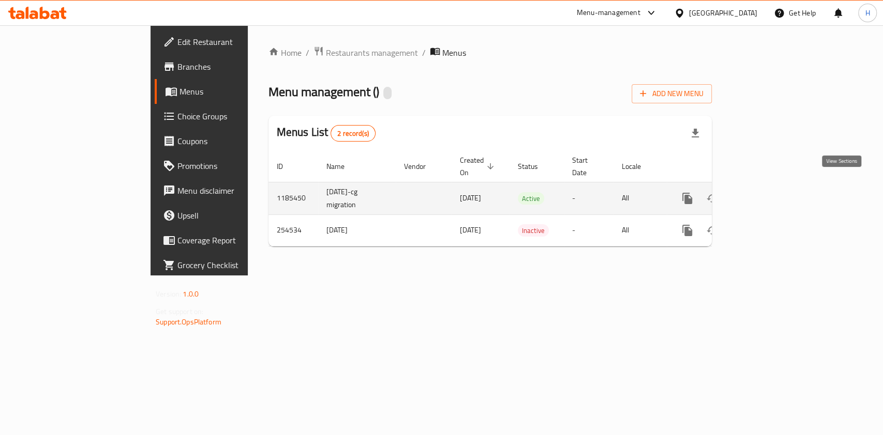
click at [768, 192] on icon "enhanced table" at bounding box center [761, 198] width 12 height 12
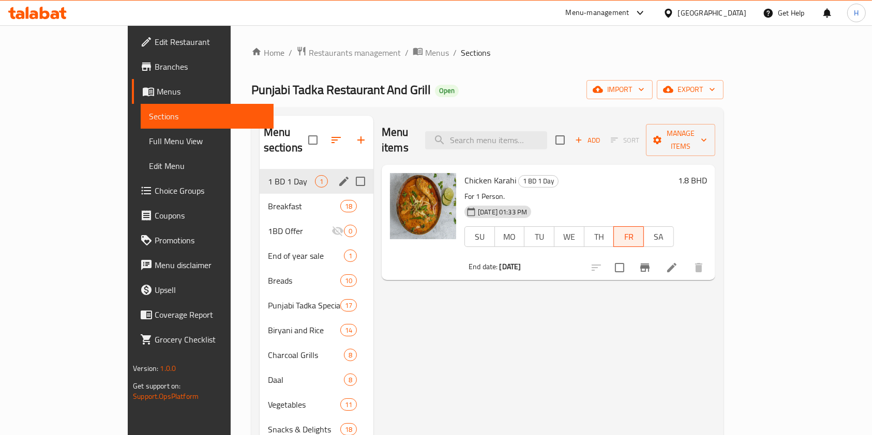
click at [339, 177] on icon "edit" at bounding box center [343, 181] width 9 height 9
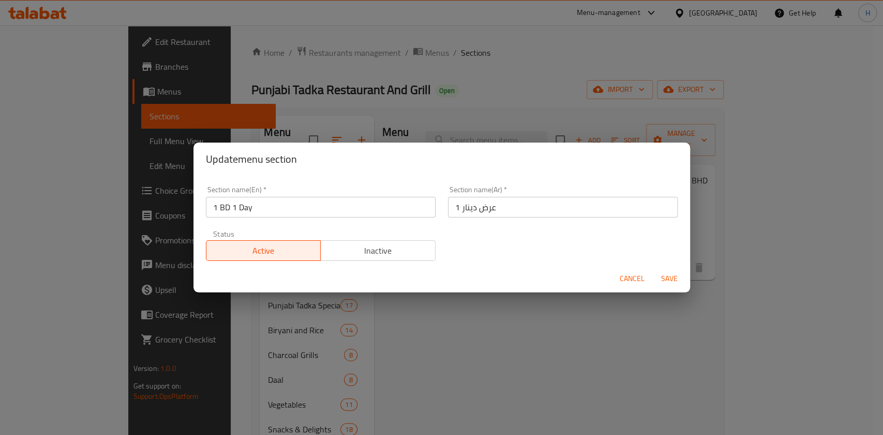
click at [356, 258] on button "Inactive" at bounding box center [377, 250] width 115 height 21
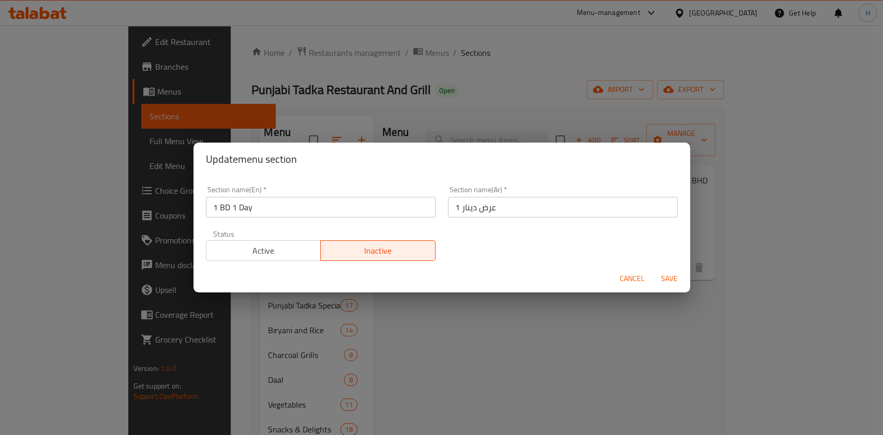
click at [671, 274] on span "Save" at bounding box center [669, 278] width 25 height 13
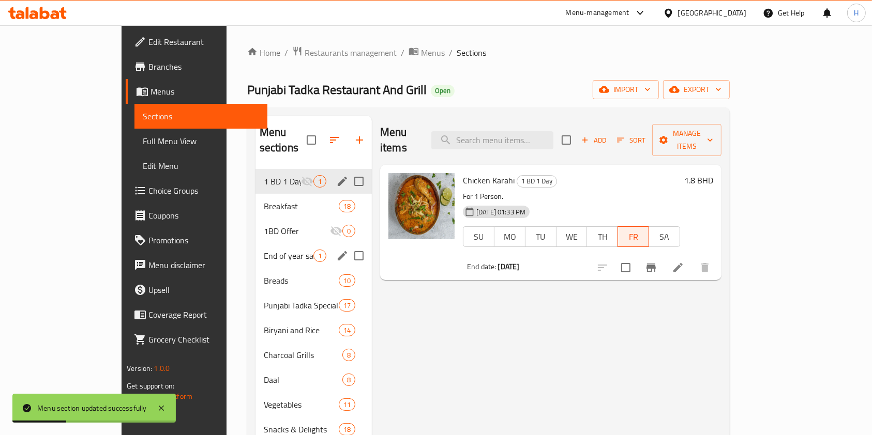
click at [338, 251] on icon "edit" at bounding box center [342, 255] width 9 height 9
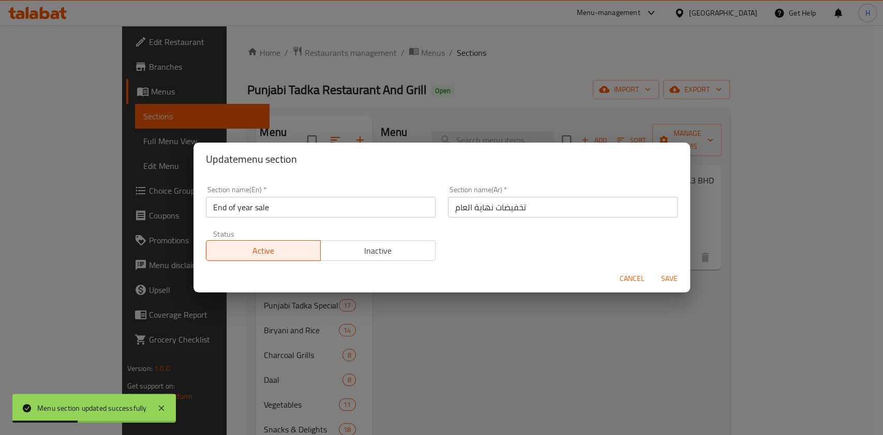
click at [409, 242] on button "Inactive" at bounding box center [377, 250] width 115 height 21
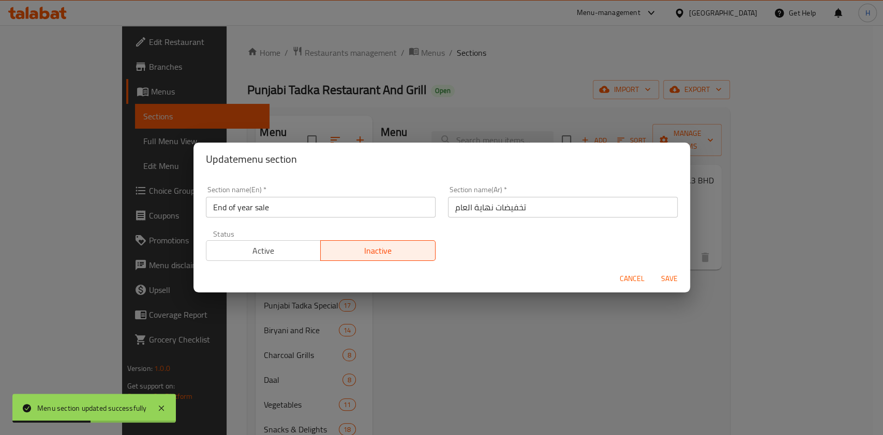
click at [664, 272] on span "Save" at bounding box center [669, 278] width 25 height 13
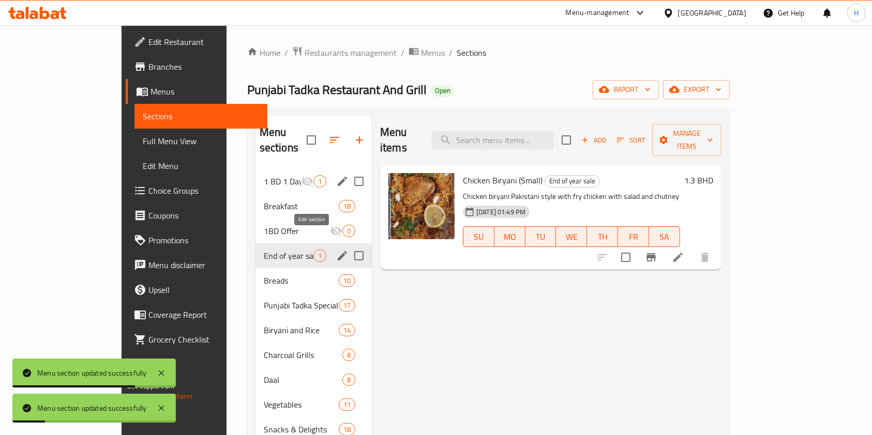
click at [336, 250] on icon "edit" at bounding box center [342, 256] width 12 height 12
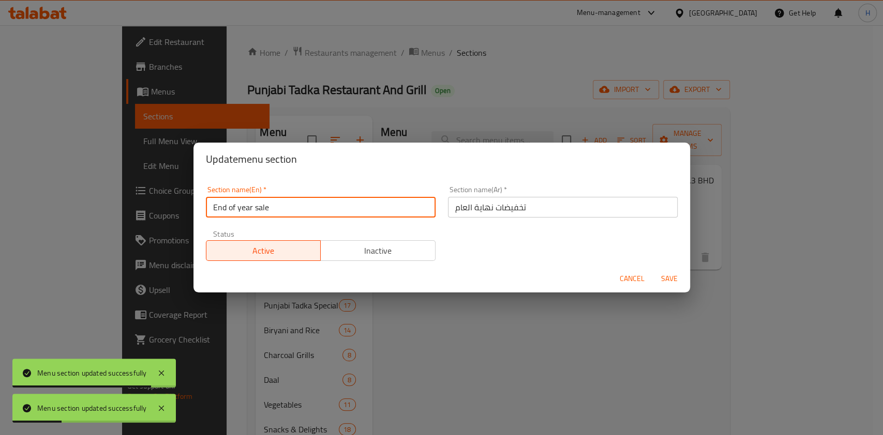
drag, startPoint x: 302, startPoint y: 208, endPoint x: 158, endPoint y: 230, distance: 146.4
click at [158, 230] on div "Update menu section Section name(En)   * End of year sale Section name(En) * Se…" at bounding box center [441, 217] width 883 height 435
type input "i"
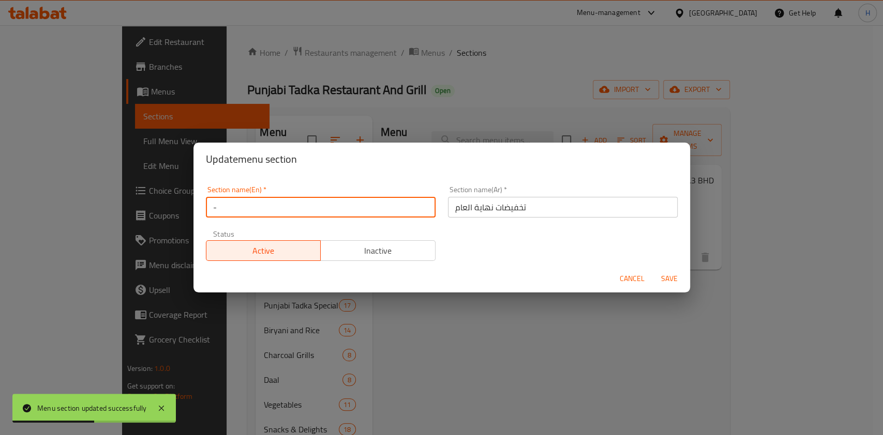
type input "-"
click at [523, 207] on input "تخفيضات نهاية العام" at bounding box center [563, 207] width 230 height 21
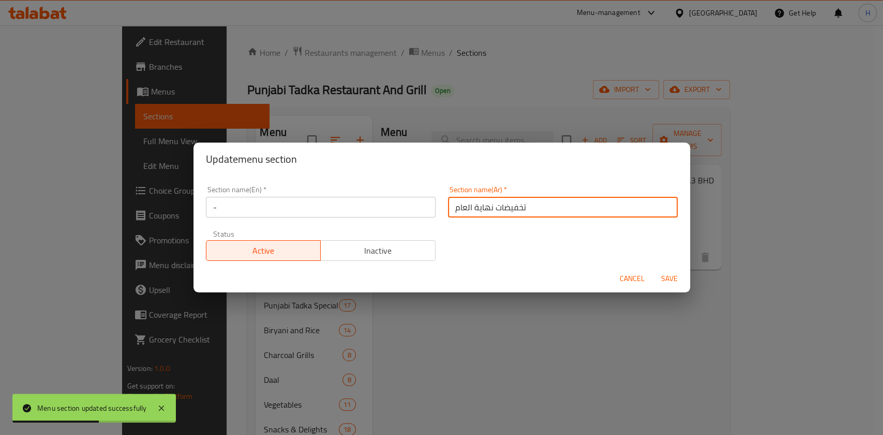
click at [523, 207] on input "تخفيضات نهاية العام" at bounding box center [563, 207] width 230 height 21
type input "-"
click at [664, 279] on span "Save" at bounding box center [669, 278] width 25 height 13
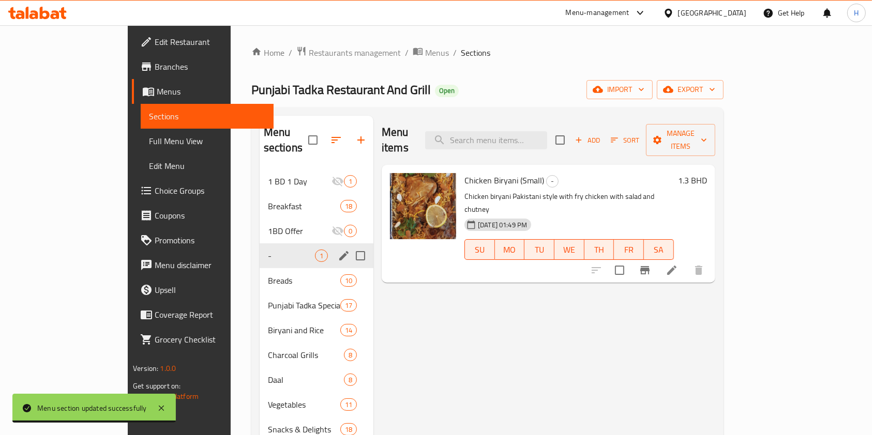
click at [36, 17] on icon at bounding box center [33, 14] width 9 height 9
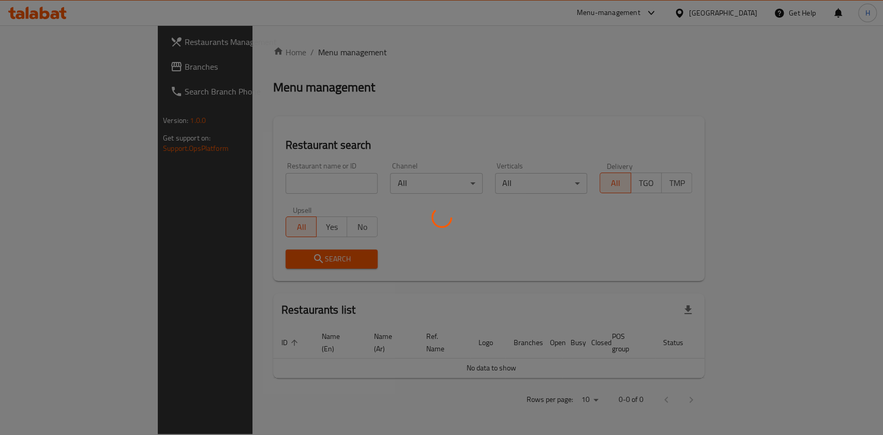
drag, startPoint x: 278, startPoint y: 185, endPoint x: 149, endPoint y: 1, distance: 224.6
click at [277, 185] on div at bounding box center [441, 217] width 883 height 435
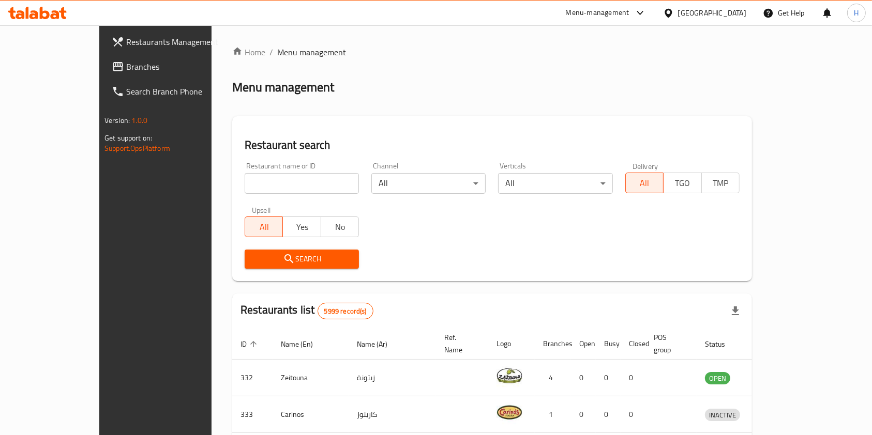
click at [273, 183] on input "search" at bounding box center [302, 183] width 114 height 21
type input "pasta italia"
click button "Search" at bounding box center [302, 259] width 114 height 19
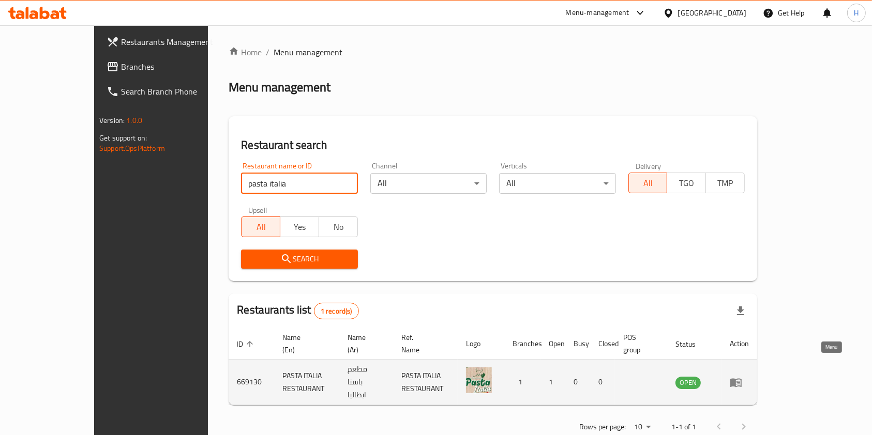
click at [742, 376] on icon "enhanced table" at bounding box center [735, 382] width 12 height 12
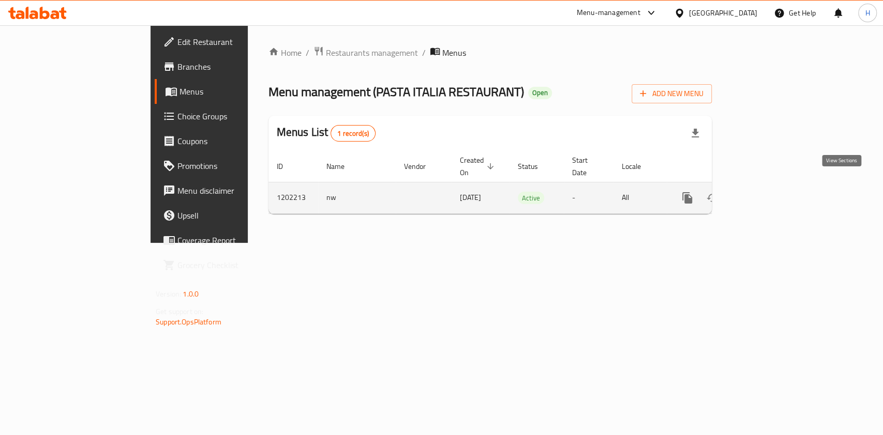
click at [768, 192] on icon "enhanced table" at bounding box center [761, 198] width 12 height 12
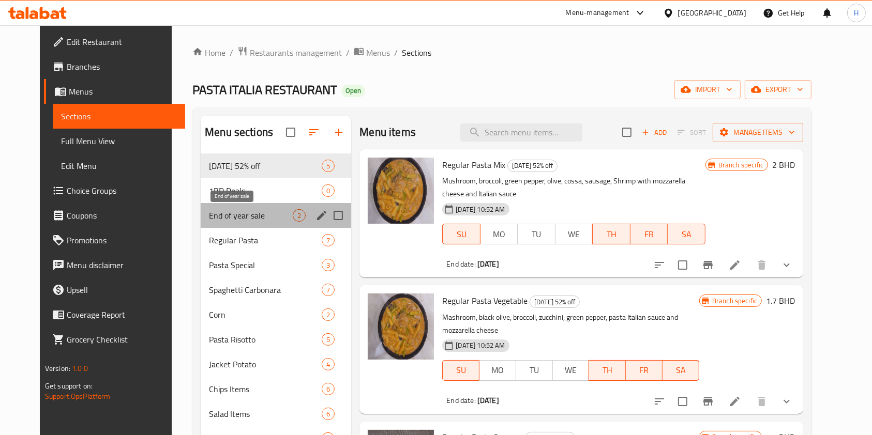
click at [244, 209] on span "End of year sale" at bounding box center [251, 215] width 84 height 12
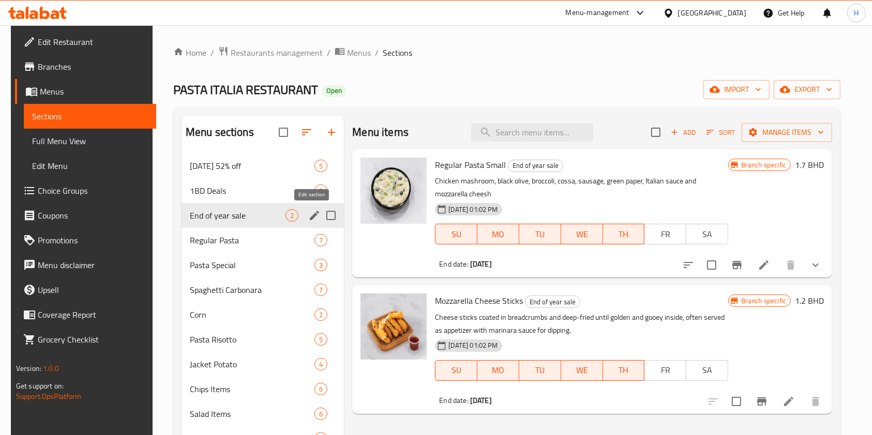
click at [307, 216] on button "edit" at bounding box center [315, 216] width 16 height 16
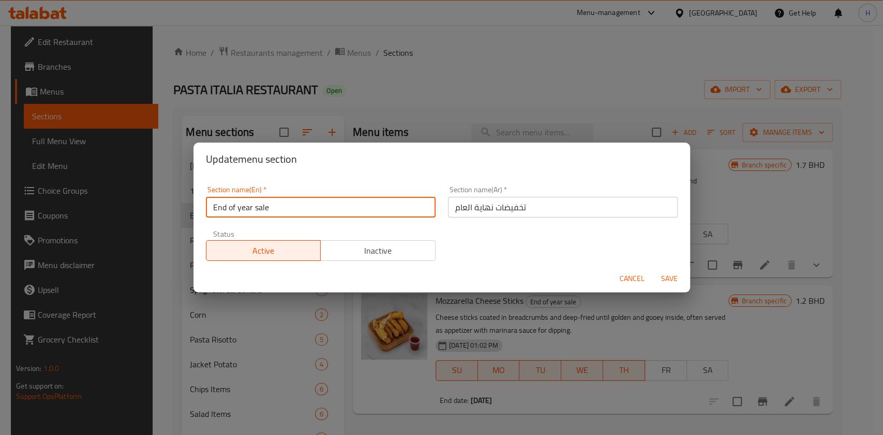
drag, startPoint x: 352, startPoint y: 206, endPoint x: 175, endPoint y: 247, distance: 181.5
click at [175, 247] on div "Update menu section Section name(En)   * End of year sale Section name(En) * Se…" at bounding box center [441, 217] width 883 height 435
type input "pasta"
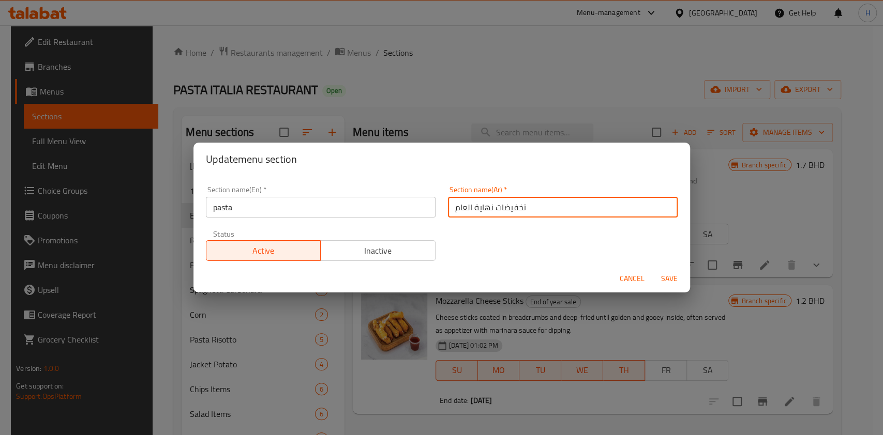
drag, startPoint x: 547, startPoint y: 209, endPoint x: 439, endPoint y: 196, distance: 109.3
click at [442, 196] on div "Section name(Ar)   * تخفيضات نهاية العام Section name(Ar) *" at bounding box center [563, 202] width 242 height 44
type input "باستا"
click at [666, 275] on span "Save" at bounding box center [669, 278] width 25 height 13
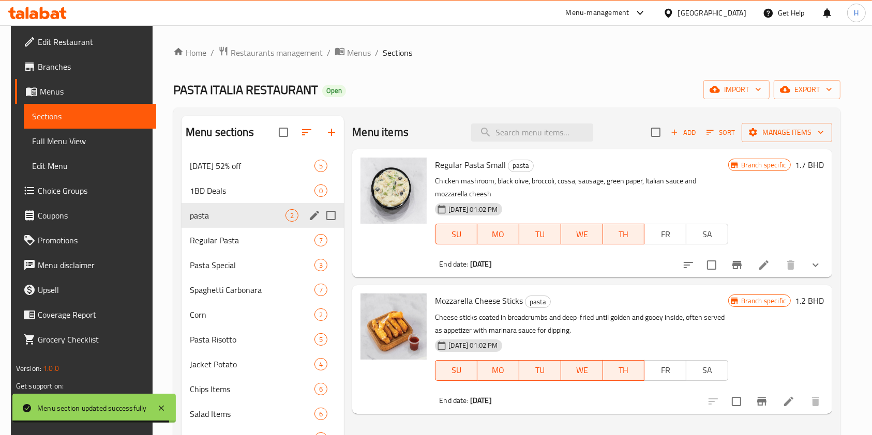
click at [34, 12] on icon at bounding box center [37, 13] width 58 height 12
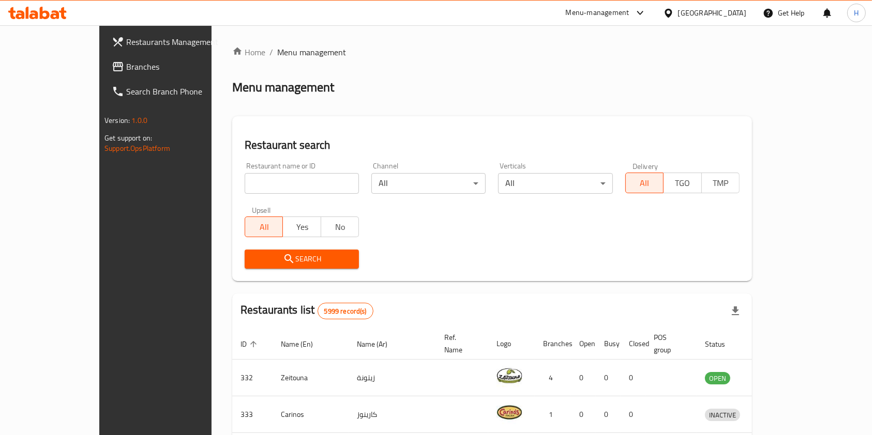
click at [294, 184] on input "search" at bounding box center [302, 183] width 114 height 21
type input "juice magic"
click button "Search" at bounding box center [302, 259] width 114 height 19
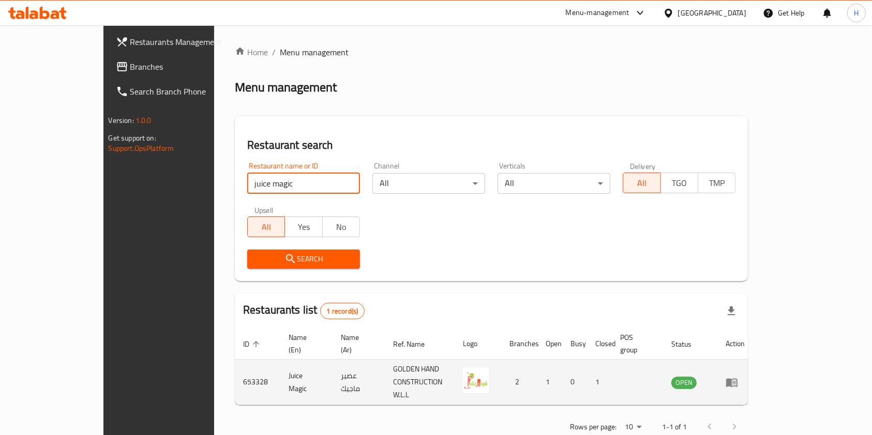
click at [753, 373] on td "enhanced table" at bounding box center [735, 382] width 36 height 45
click at [738, 376] on icon "enhanced table" at bounding box center [731, 382] width 12 height 12
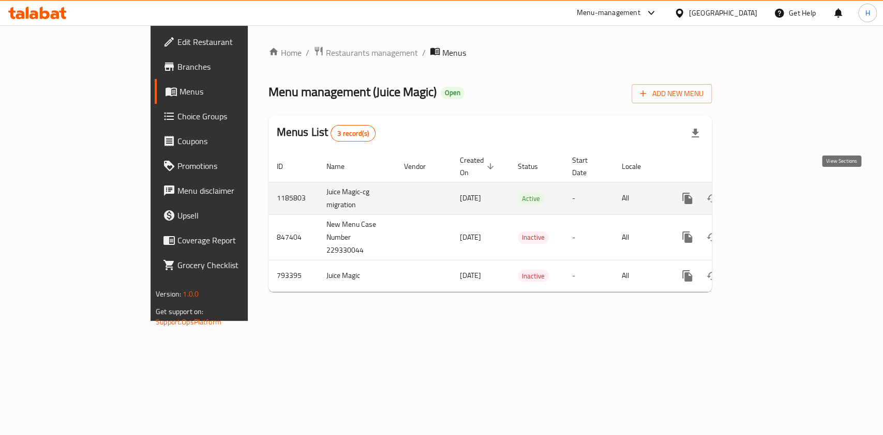
click at [768, 192] on icon "enhanced table" at bounding box center [761, 198] width 12 height 12
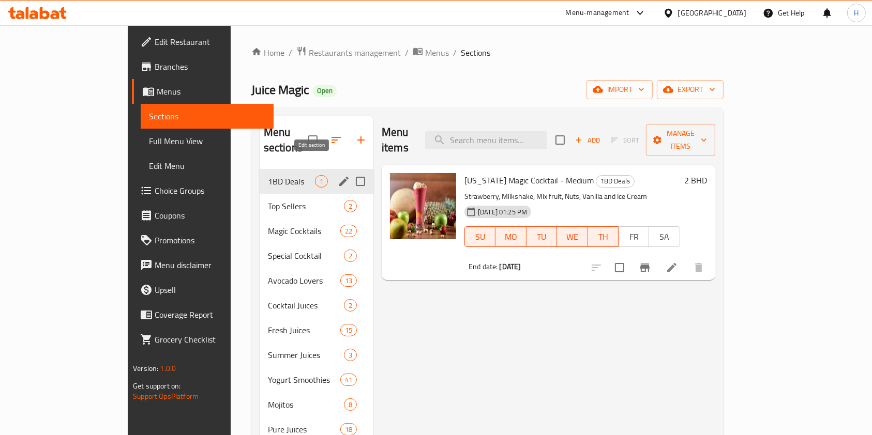
click at [338, 175] on icon "edit" at bounding box center [344, 181] width 12 height 12
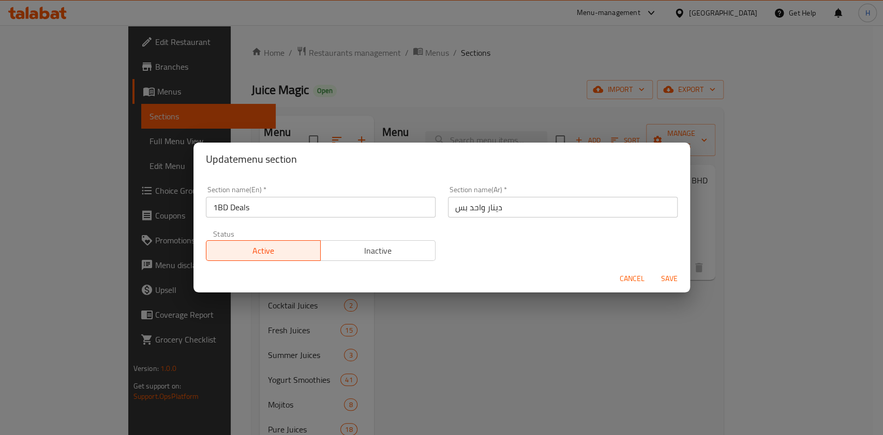
click at [387, 253] on span "Inactive" at bounding box center [378, 251] width 107 height 15
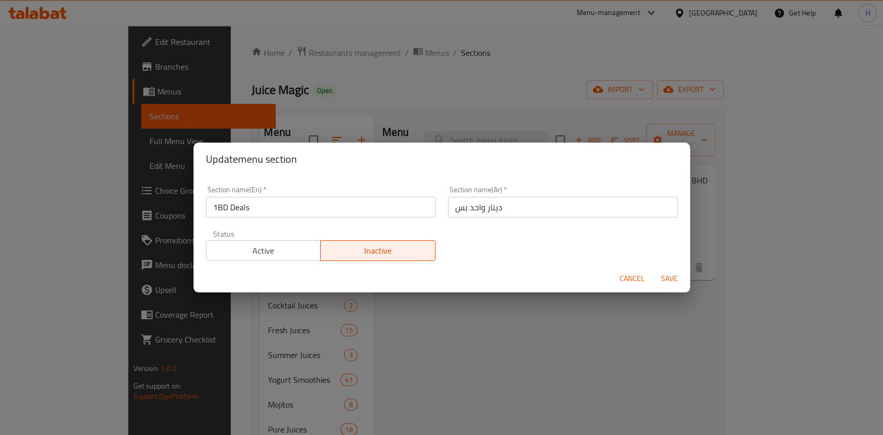
click at [670, 273] on span "Save" at bounding box center [669, 278] width 25 height 13
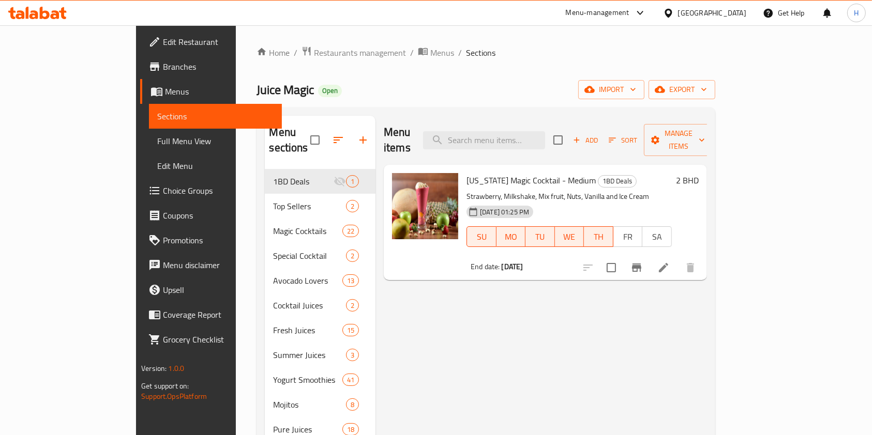
click at [49, 14] on icon at bounding box center [45, 13] width 10 height 12
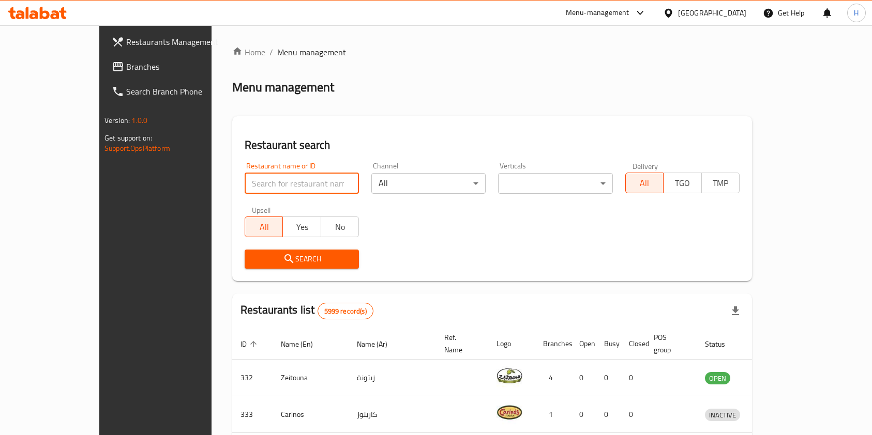
scroll to position [69, 0]
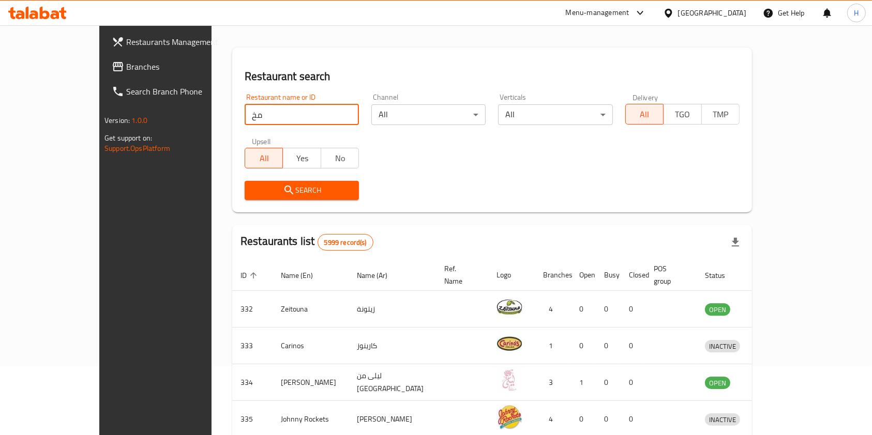
type input "م"
click button "Search" at bounding box center [302, 190] width 114 height 19
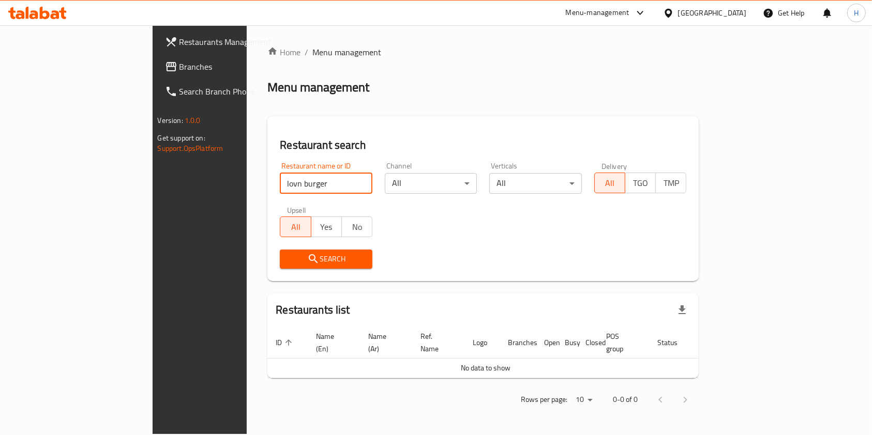
scroll to position [0, 0]
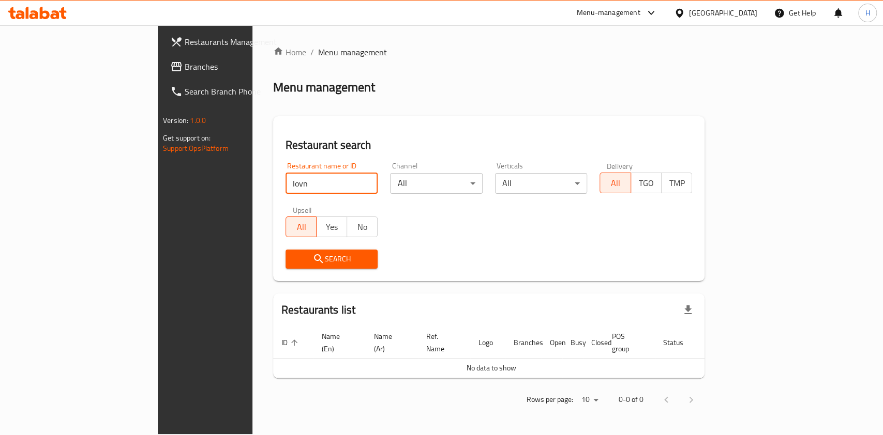
type input "lovn"
click button "Search" at bounding box center [331, 259] width 93 height 19
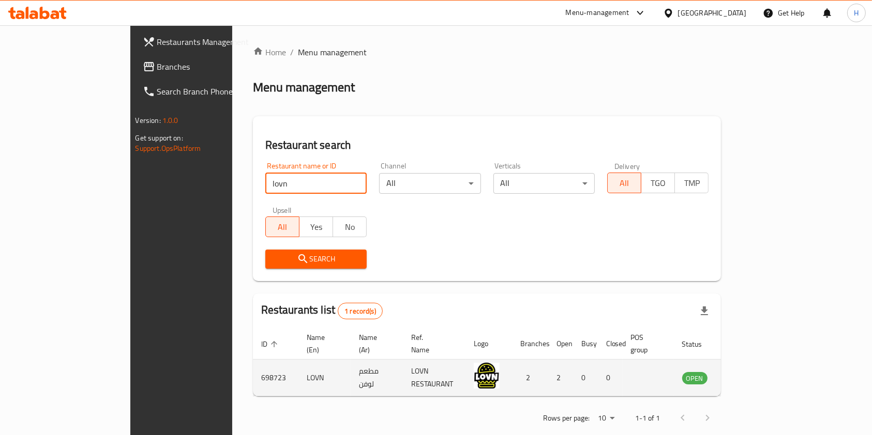
click at [748, 374] on icon "enhanced table" at bounding box center [742, 378] width 11 height 9
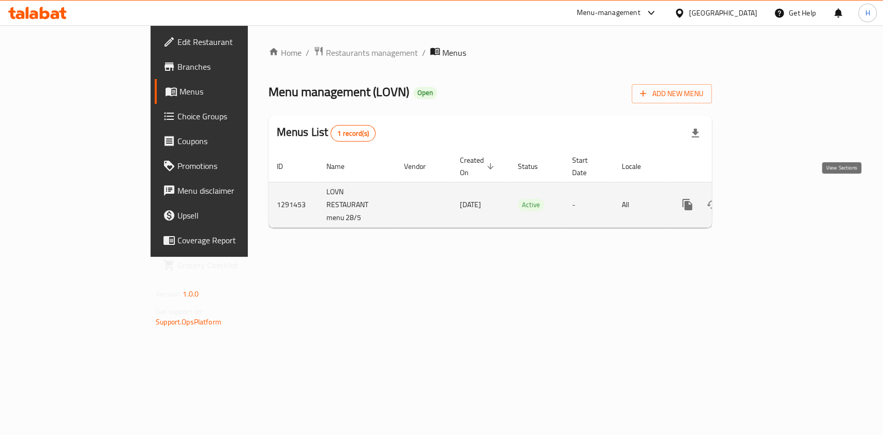
click at [768, 199] on icon "enhanced table" at bounding box center [761, 205] width 12 height 12
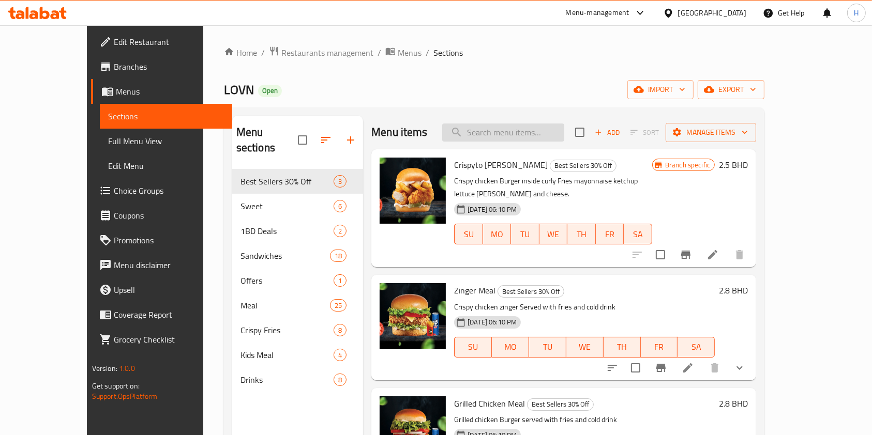
click at [505, 136] on input "search" at bounding box center [503, 133] width 122 height 18
type input "lovn"
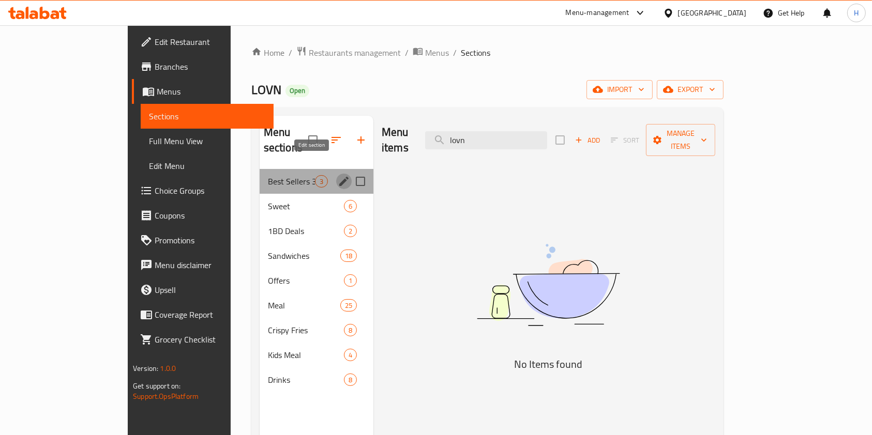
click at [338, 175] on icon "edit" at bounding box center [344, 181] width 12 height 12
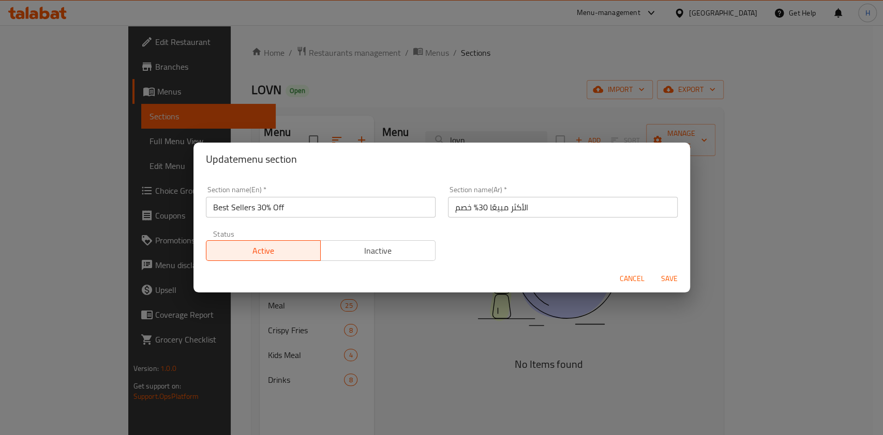
drag, startPoint x: 307, startPoint y: 195, endPoint x: 248, endPoint y: 206, distance: 60.0
click at [248, 206] on div "Section name(En)   * Best Sellers 30% Off Section name(En) *" at bounding box center [321, 202] width 230 height 32
drag, startPoint x: 310, startPoint y: 206, endPoint x: 160, endPoint y: 218, distance: 150.4
click at [160, 218] on div "Update menu section Section name(En)   * Best Sellers 30% Off Section name(En) …" at bounding box center [441, 217] width 883 height 435
type input "new items"
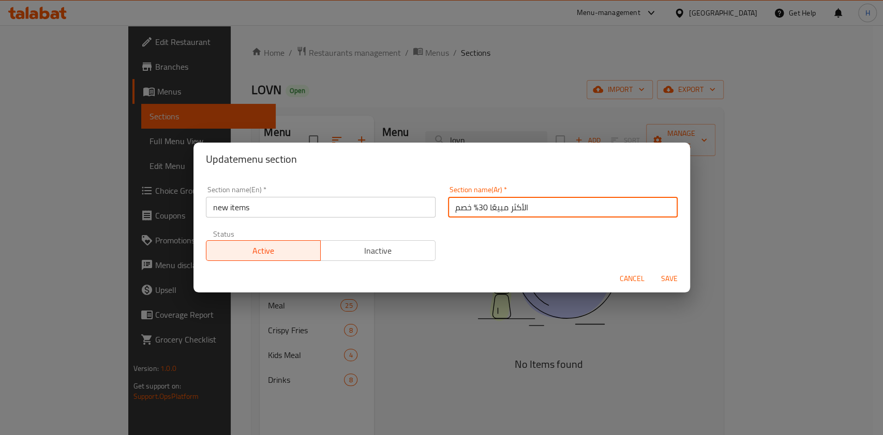
click at [471, 197] on input "الأكثر مبيعًا 30% خصم" at bounding box center [563, 207] width 230 height 21
click at [480, 207] on input "الأكثر مبيعًا 30% خصم" at bounding box center [563, 207] width 230 height 21
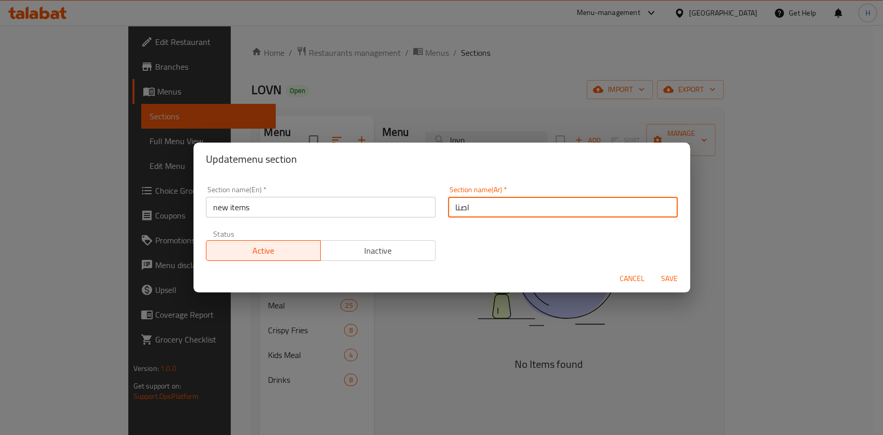
type input "اصناف"
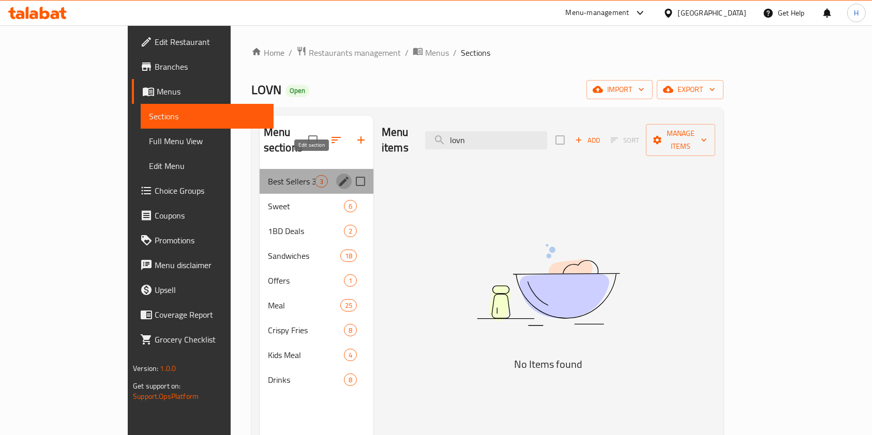
click at [338, 175] on icon "edit" at bounding box center [344, 181] width 12 height 12
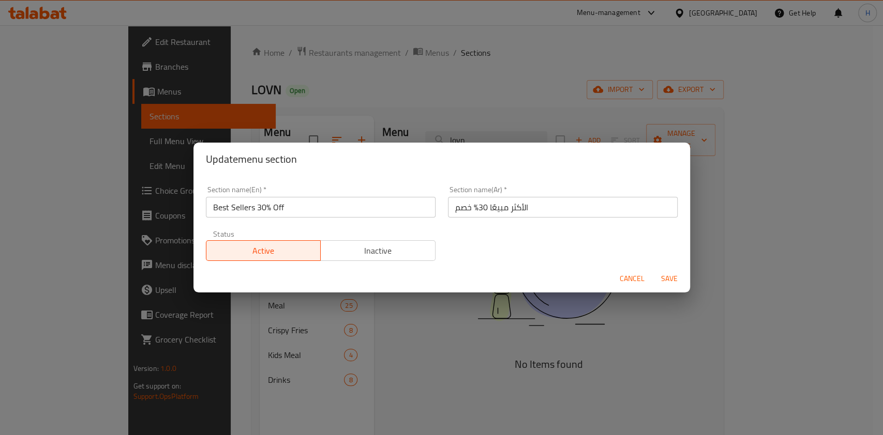
click at [308, 210] on input "Best Sellers 30% Off" at bounding box center [321, 207] width 230 height 21
drag, startPoint x: 308, startPoint y: 210, endPoint x: 103, endPoint y: 207, distance: 204.8
click at [103, 207] on div "Update menu section Section name(En)   * Best Sellers 30% Off Section name(En) …" at bounding box center [441, 217] width 883 height 435
type input "new items"
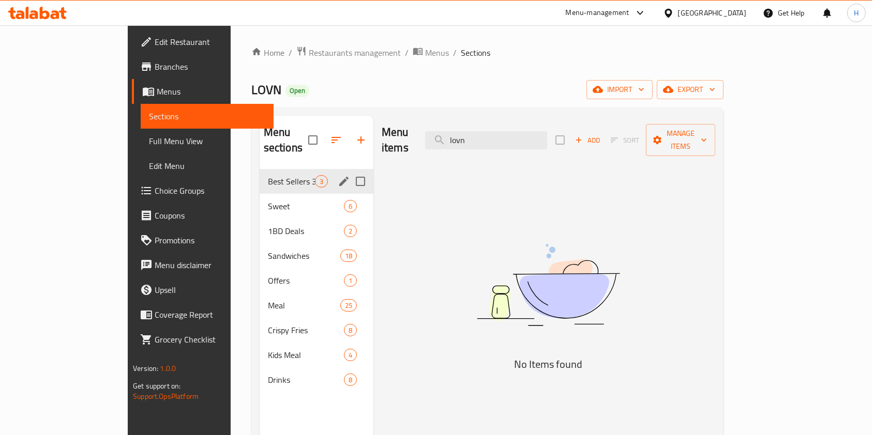
click at [338, 175] on icon "edit" at bounding box center [344, 181] width 12 height 12
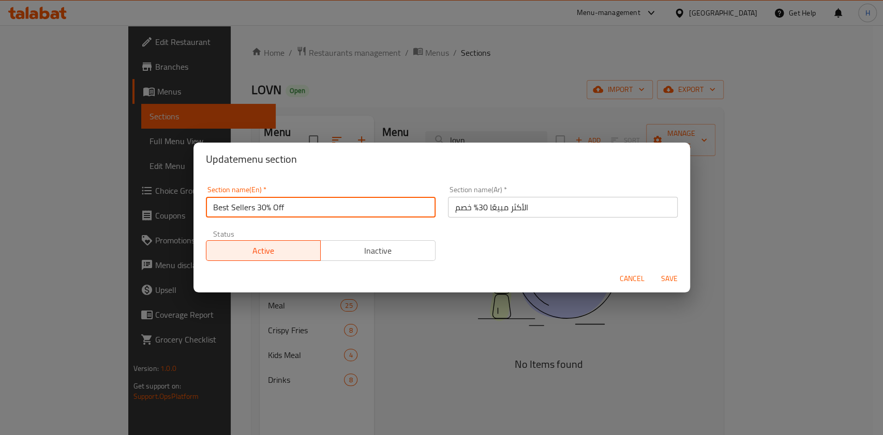
click at [332, 206] on input "Best Sellers 30% Off" at bounding box center [321, 207] width 230 height 21
type input "new"
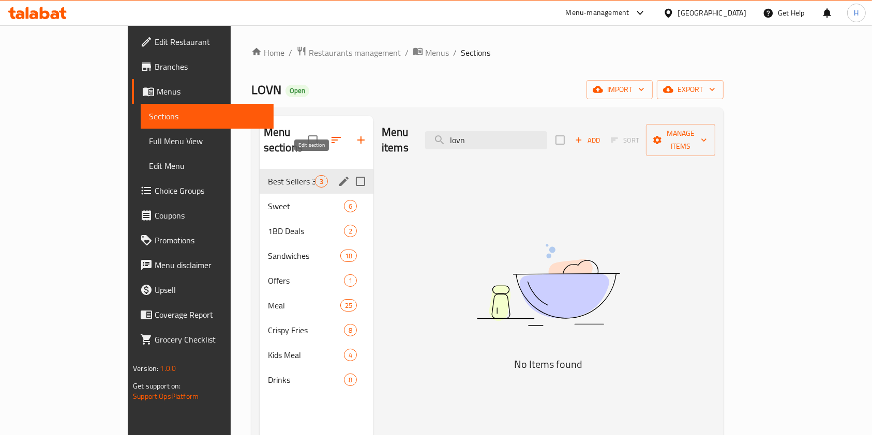
click at [338, 175] on icon "edit" at bounding box center [344, 181] width 12 height 12
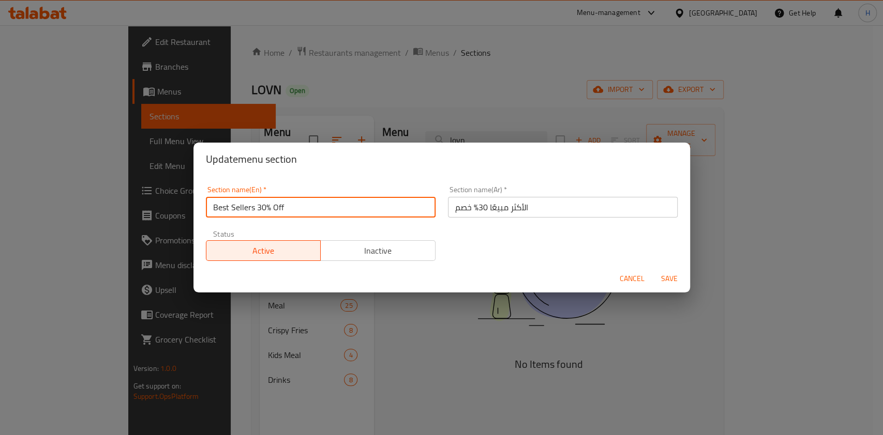
click at [334, 200] on input "Best Sellers 30% Off" at bounding box center [321, 207] width 230 height 21
click at [306, 208] on input "text" at bounding box center [321, 207] width 230 height 21
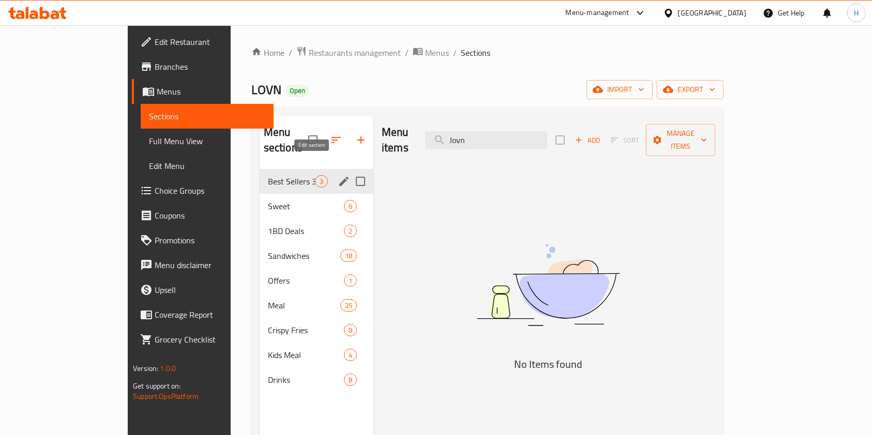
click at [339, 177] on icon "edit" at bounding box center [343, 181] width 9 height 9
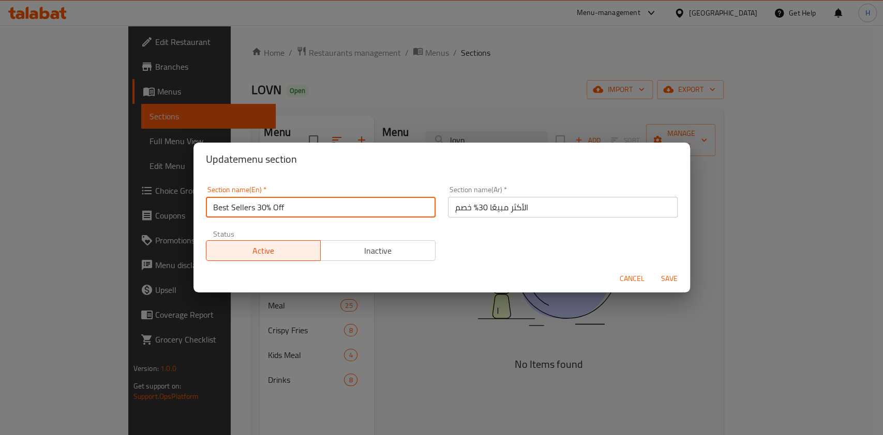
drag, startPoint x: 307, startPoint y: 205, endPoint x: 200, endPoint y: 203, distance: 107.0
click at [200, 203] on div "Section name(En)   * Best Sellers 30% Off Section name(En) *" at bounding box center [321, 202] width 242 height 44
type input "n"
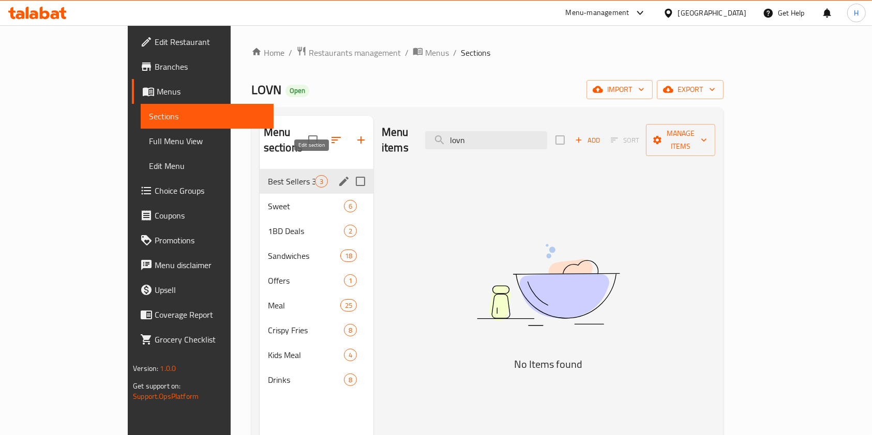
click at [338, 175] on icon "edit" at bounding box center [344, 181] width 12 height 12
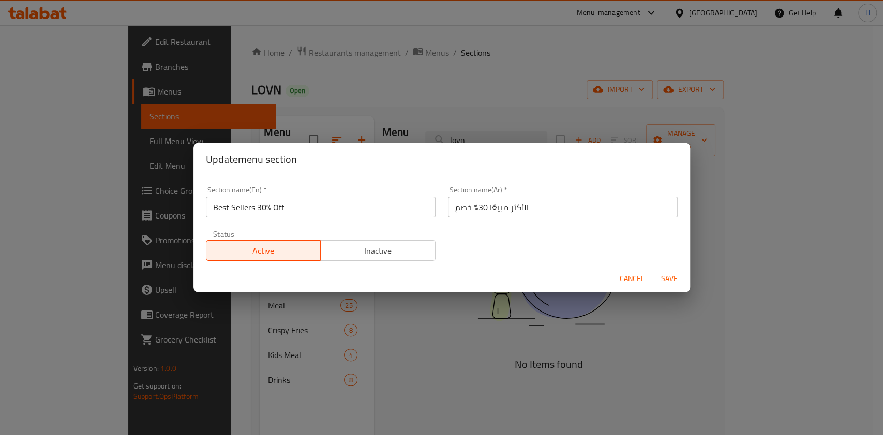
click at [317, 206] on input "Best Sellers 30% Off" at bounding box center [321, 207] width 230 height 21
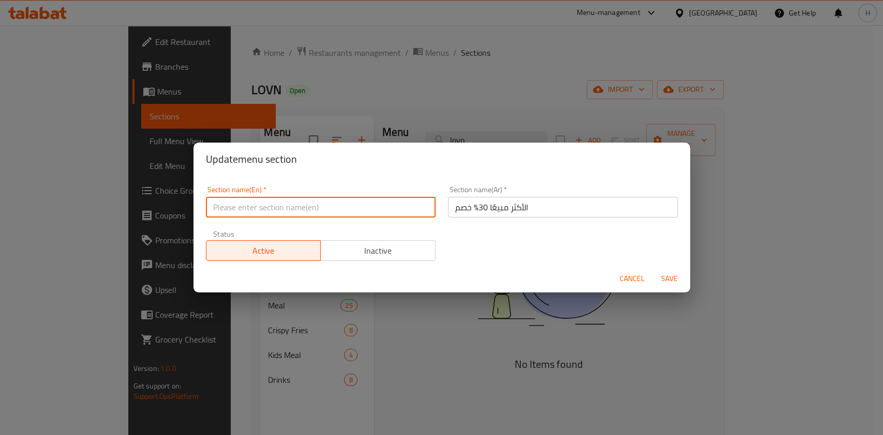
click at [317, 206] on input "text" at bounding box center [321, 207] width 230 height 21
type input "ne"
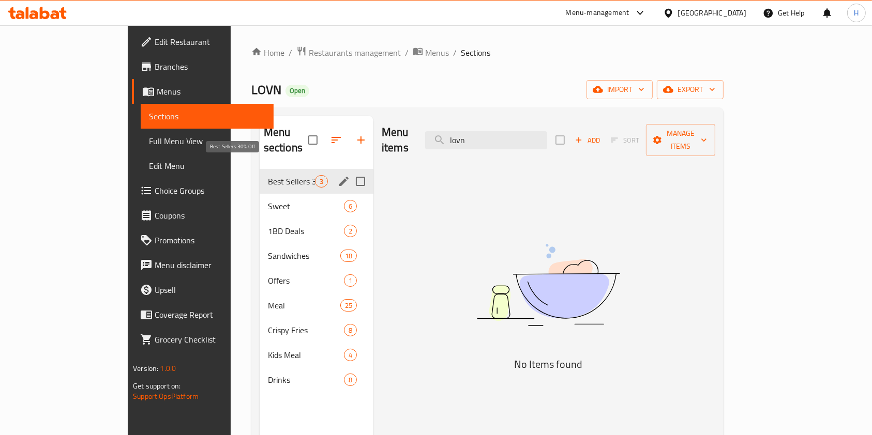
click at [268, 175] on span "Best Sellers 30% Off" at bounding box center [291, 181] width 47 height 12
click at [268, 225] on span "1BD Deals" at bounding box center [291, 231] width 47 height 12
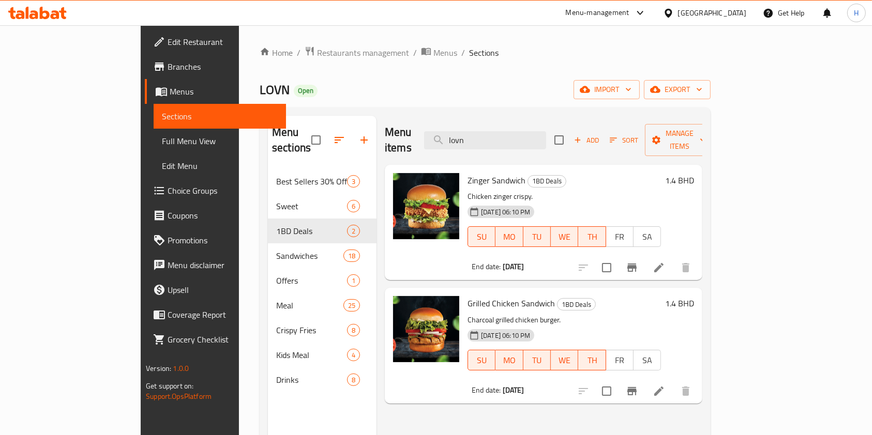
click at [272, 141] on h2 "Menu sections" at bounding box center [291, 140] width 39 height 31
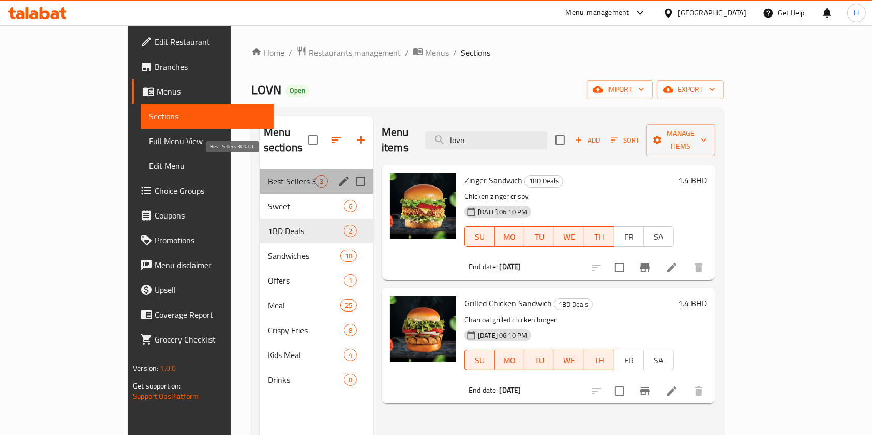
click at [268, 175] on span "Best Sellers 30% Off" at bounding box center [291, 181] width 47 height 12
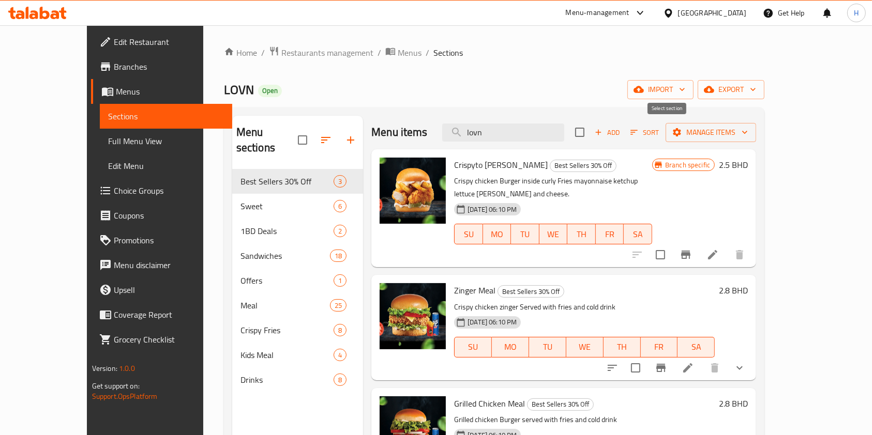
click at [590, 138] on input "checkbox" at bounding box center [580, 132] width 22 height 22
checkbox input "true"
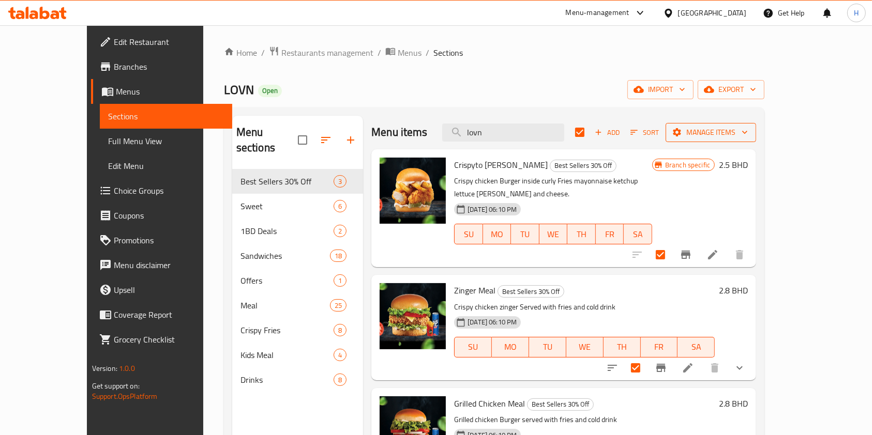
click at [748, 139] on span "Manage items" at bounding box center [711, 132] width 74 height 13
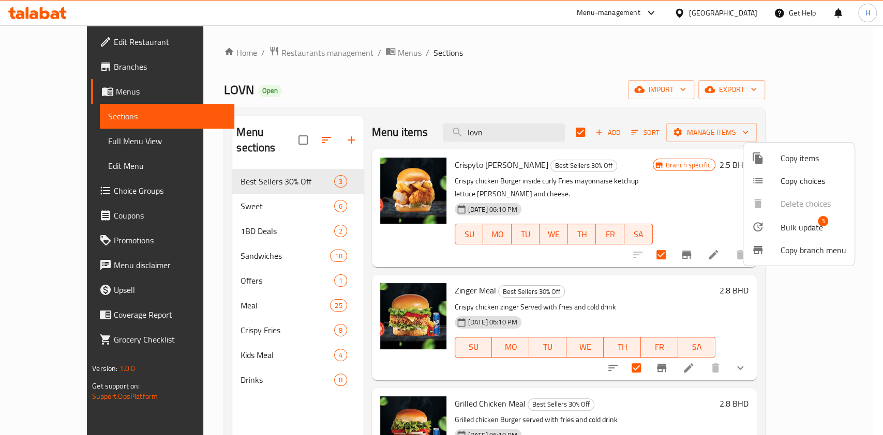
click at [794, 218] on li "Bulk update 3" at bounding box center [798, 227] width 111 height 24
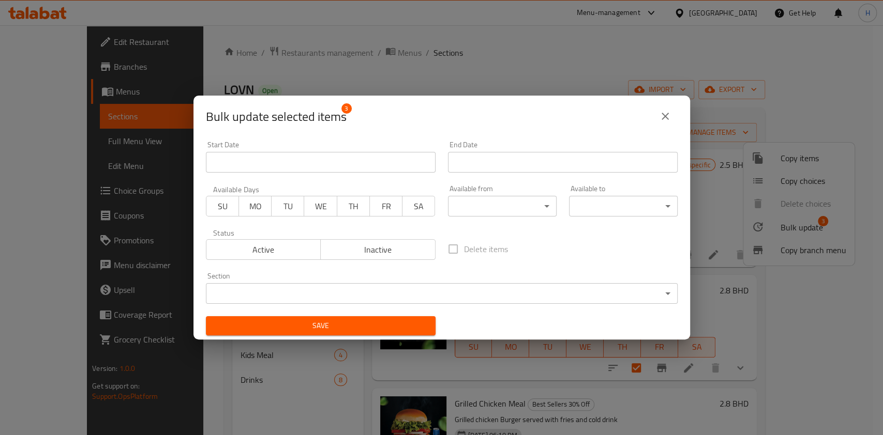
click at [322, 287] on body "​ Menu-management [GEOGRAPHIC_DATA] Get Help H Edit Restaurant Branches Menus S…" at bounding box center [441, 230] width 883 height 410
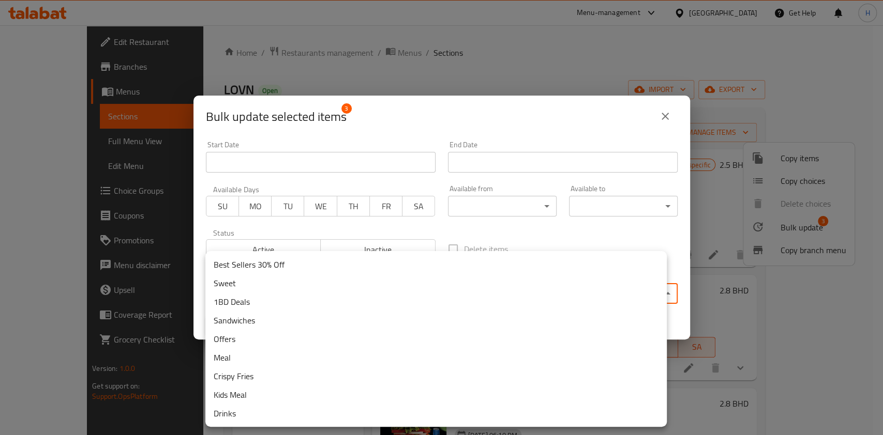
click at [242, 315] on li "Sandwiches" at bounding box center [435, 320] width 461 height 19
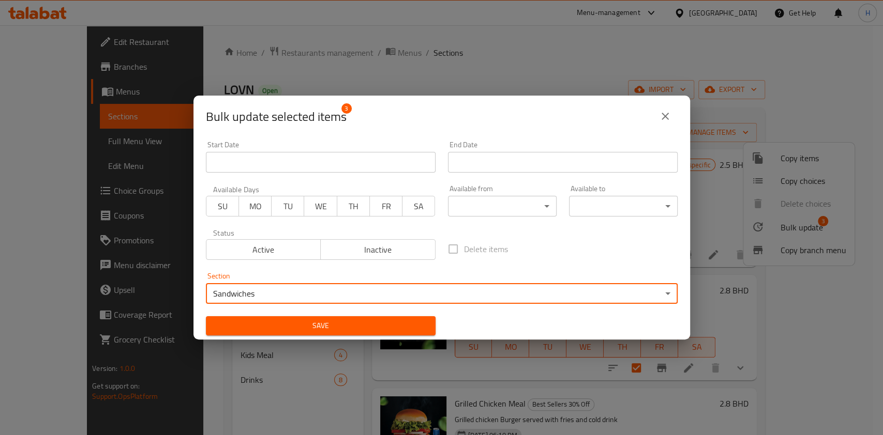
click at [294, 315] on div "Save" at bounding box center [321, 326] width 242 height 32
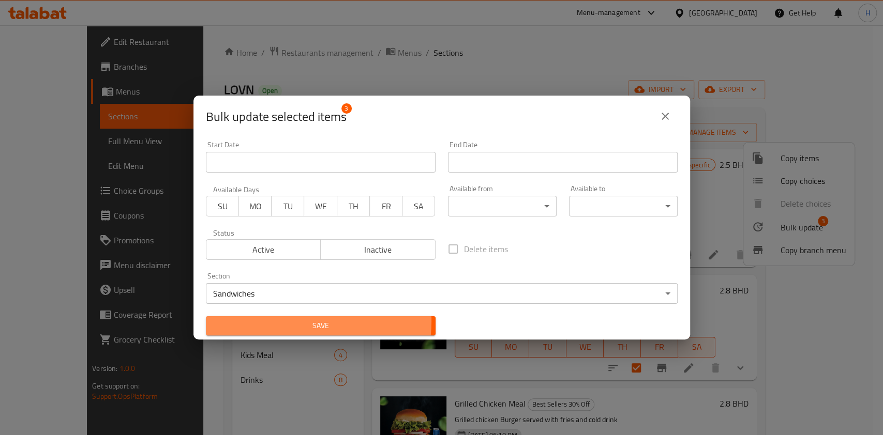
click at [298, 322] on span "Save" at bounding box center [320, 326] width 213 height 13
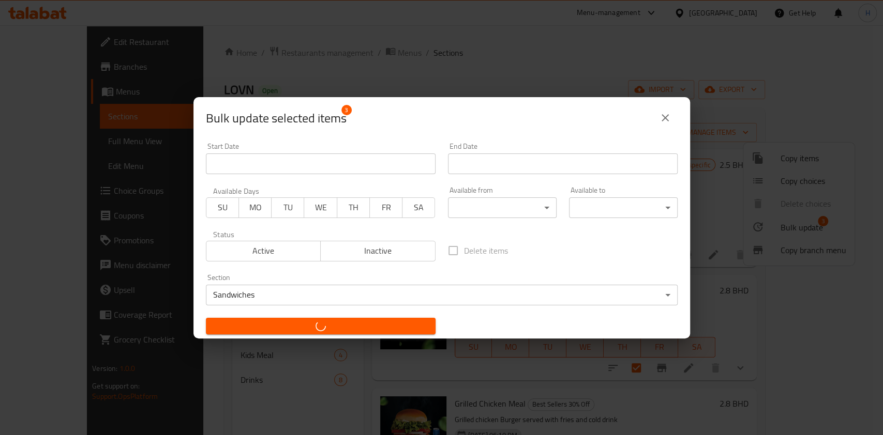
checkbox input "false"
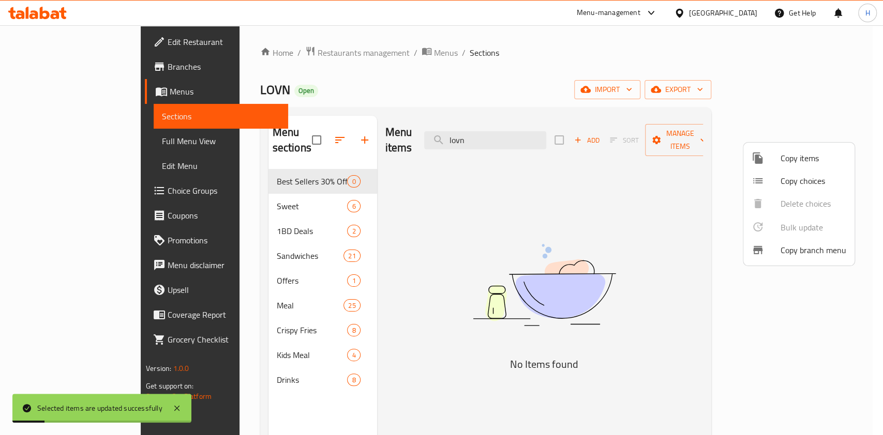
drag, startPoint x: 307, startPoint y: 50, endPoint x: 336, endPoint y: 137, distance: 91.4
click at [308, 50] on div at bounding box center [441, 217] width 883 height 435
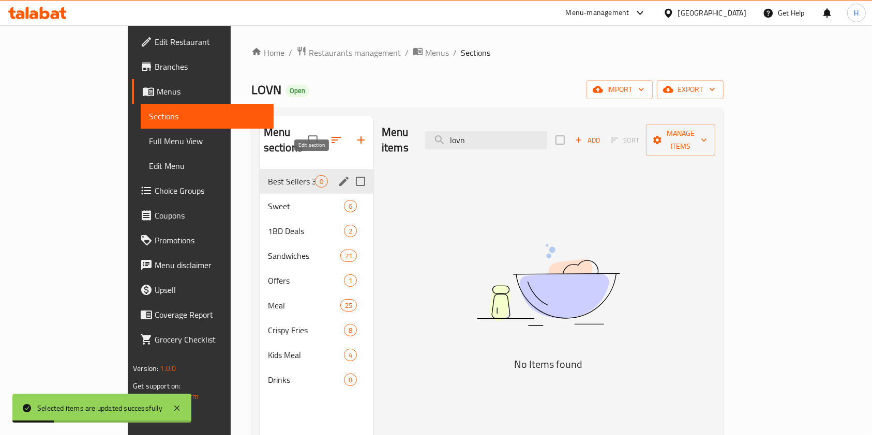
click at [339, 177] on icon "edit" at bounding box center [343, 181] width 9 height 9
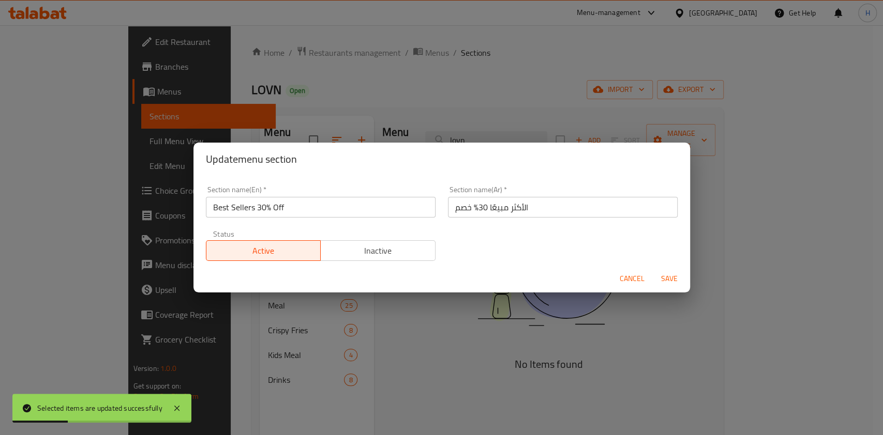
drag, startPoint x: 347, startPoint y: 262, endPoint x: 351, endPoint y: 254, distance: 8.4
click at [347, 261] on div "Status Active Inactive" at bounding box center [321, 245] width 242 height 43
click at [351, 254] on span "Inactive" at bounding box center [378, 251] width 107 height 15
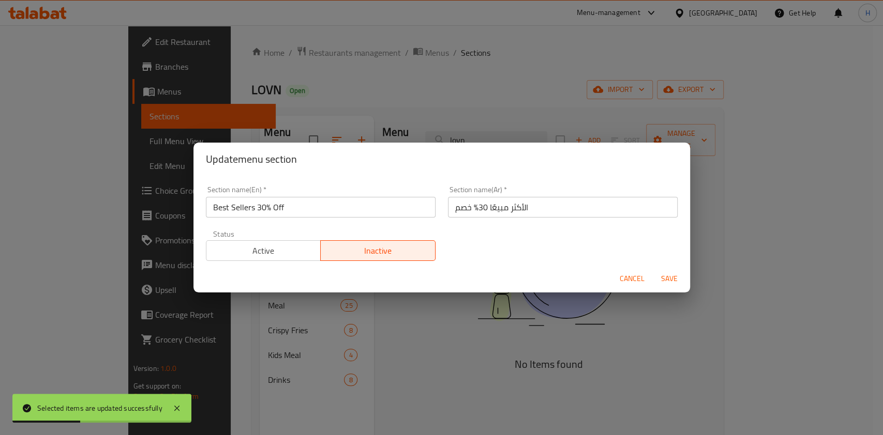
click at [670, 282] on span "Save" at bounding box center [669, 278] width 25 height 13
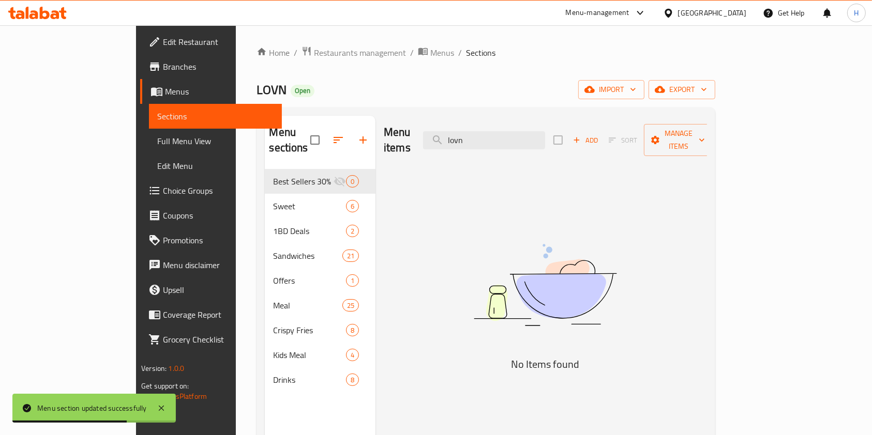
click at [57, 15] on icon at bounding box center [55, 14] width 9 height 9
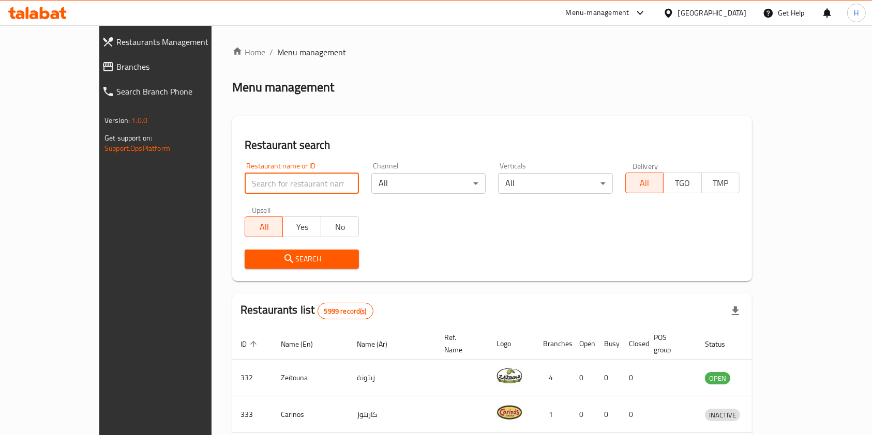
click at [265, 189] on input "search" at bounding box center [302, 183] width 114 height 21
type input "c"
click button "Search" at bounding box center [302, 259] width 114 height 19
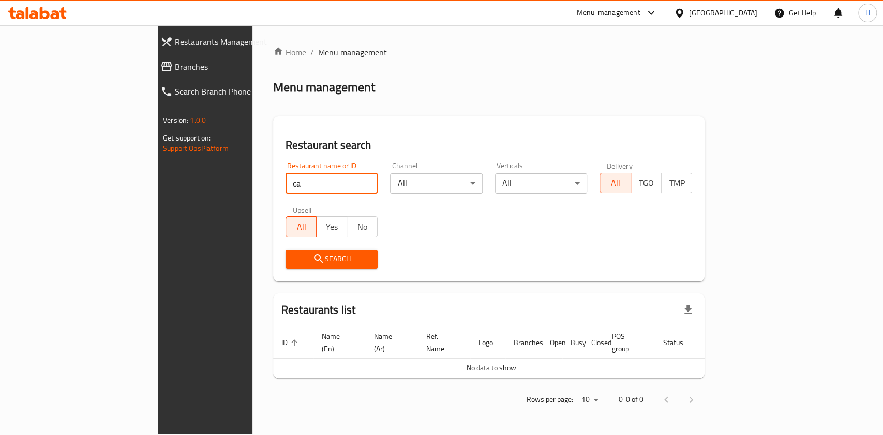
type input "c"
type input "vala cafe"
click button "Search" at bounding box center [331, 259] width 93 height 19
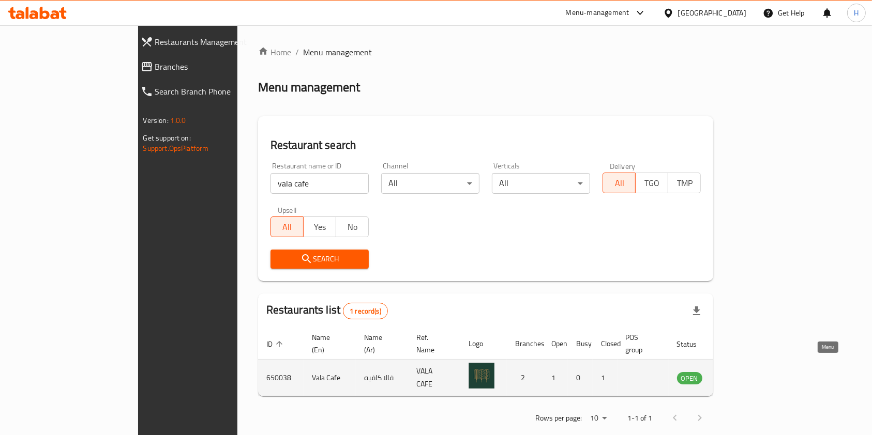
click at [743, 374] on icon "enhanced table" at bounding box center [737, 378] width 11 height 9
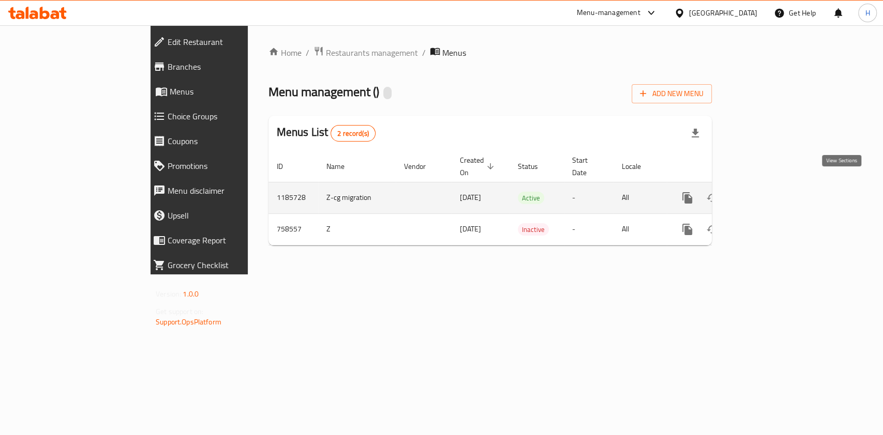
click at [768, 192] on icon "enhanced table" at bounding box center [761, 198] width 12 height 12
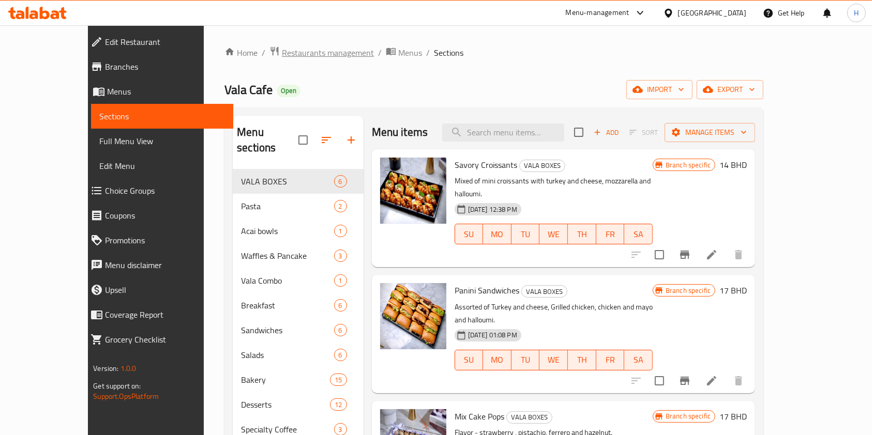
click at [296, 52] on span "Restaurants management" at bounding box center [328, 53] width 92 height 12
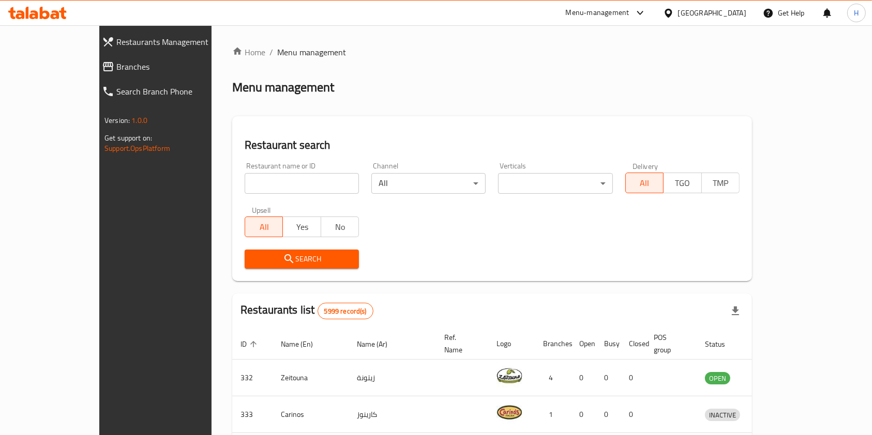
click at [292, 181] on input "search" at bounding box center [302, 183] width 114 height 21
paste input "Wok tok"
type input "Wok tok"
click button "Search" at bounding box center [302, 259] width 114 height 19
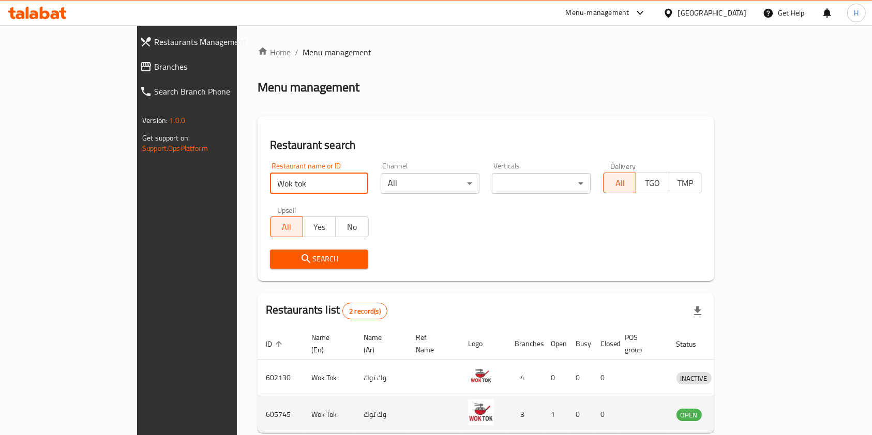
click at [759, 397] on td "enhanced table" at bounding box center [742, 415] width 36 height 37
click at [744, 408] on icon "enhanced table" at bounding box center [738, 414] width 12 height 12
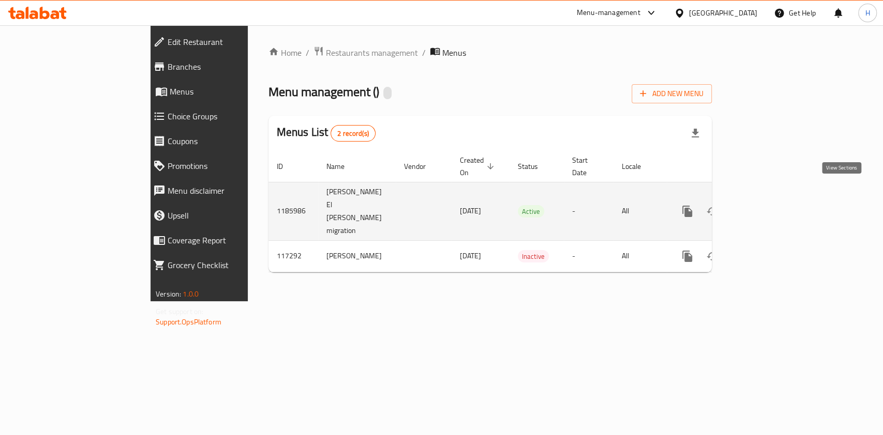
click at [768, 205] on icon "enhanced table" at bounding box center [761, 211] width 12 height 12
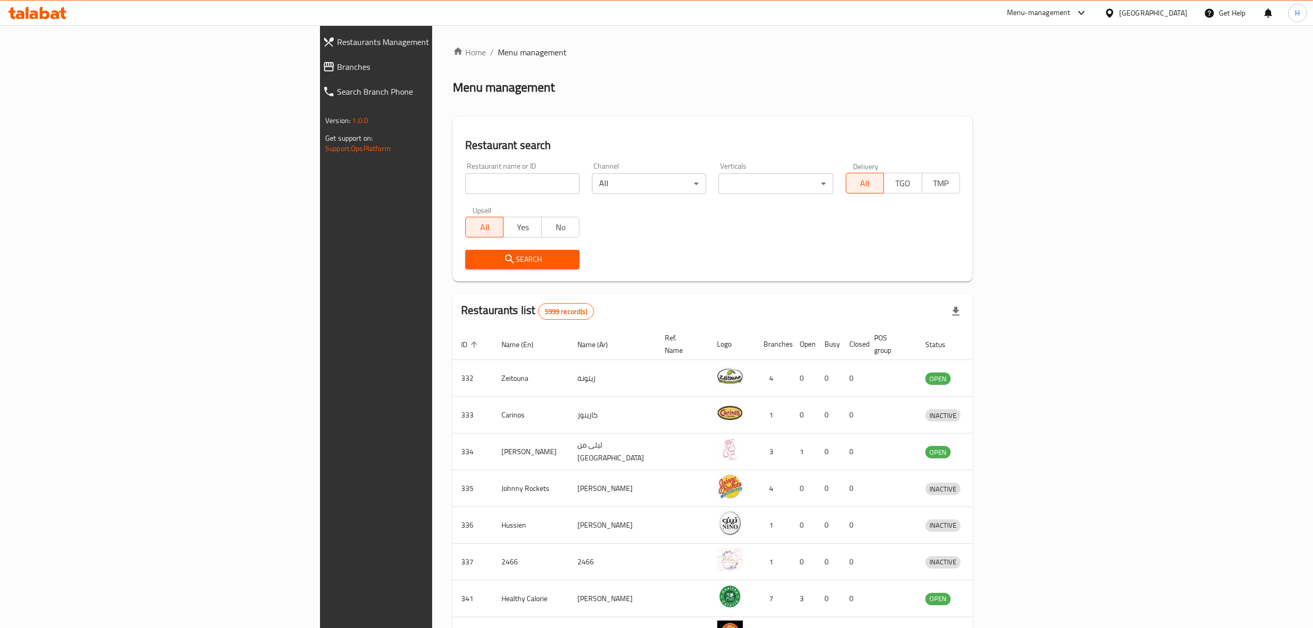
click at [465, 190] on input "search" at bounding box center [522, 183] width 114 height 21
paste input "Wok tok"
type input "Wok tok"
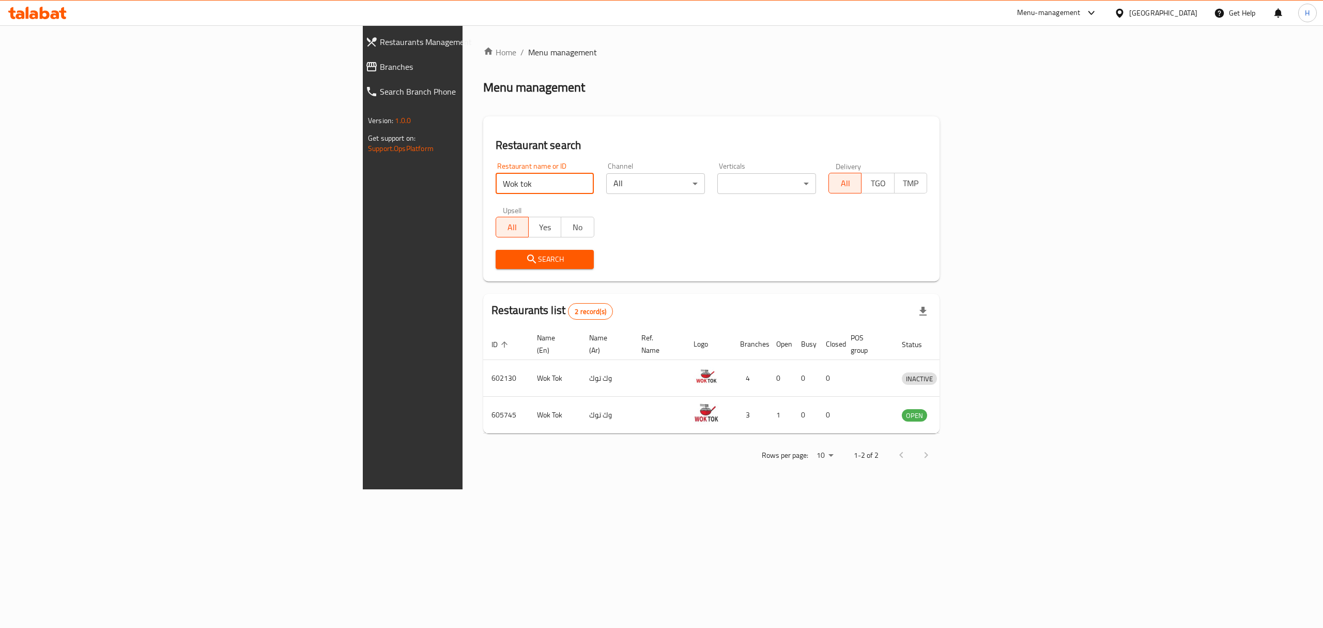
click at [496, 185] on input "Wok tok" at bounding box center [545, 183] width 99 height 21
click at [970, 408] on icon "enhanced table" at bounding box center [964, 414] width 12 height 12
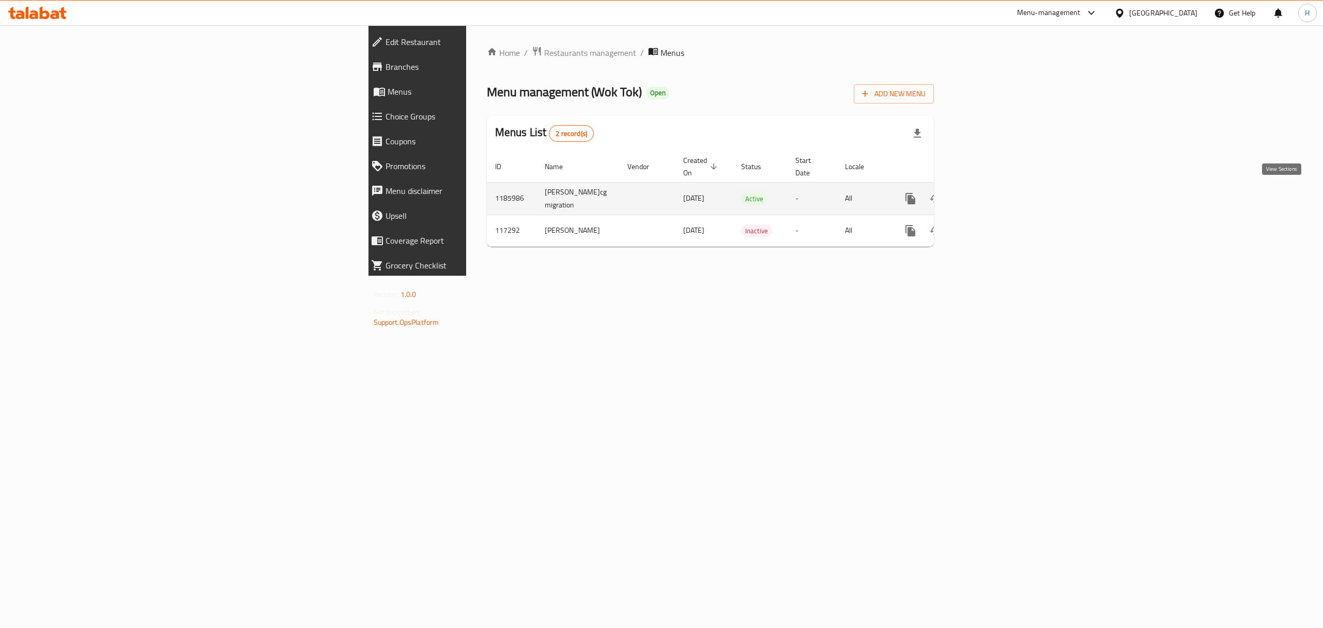
click at [992, 197] on icon "enhanced table" at bounding box center [985, 198] width 12 height 12
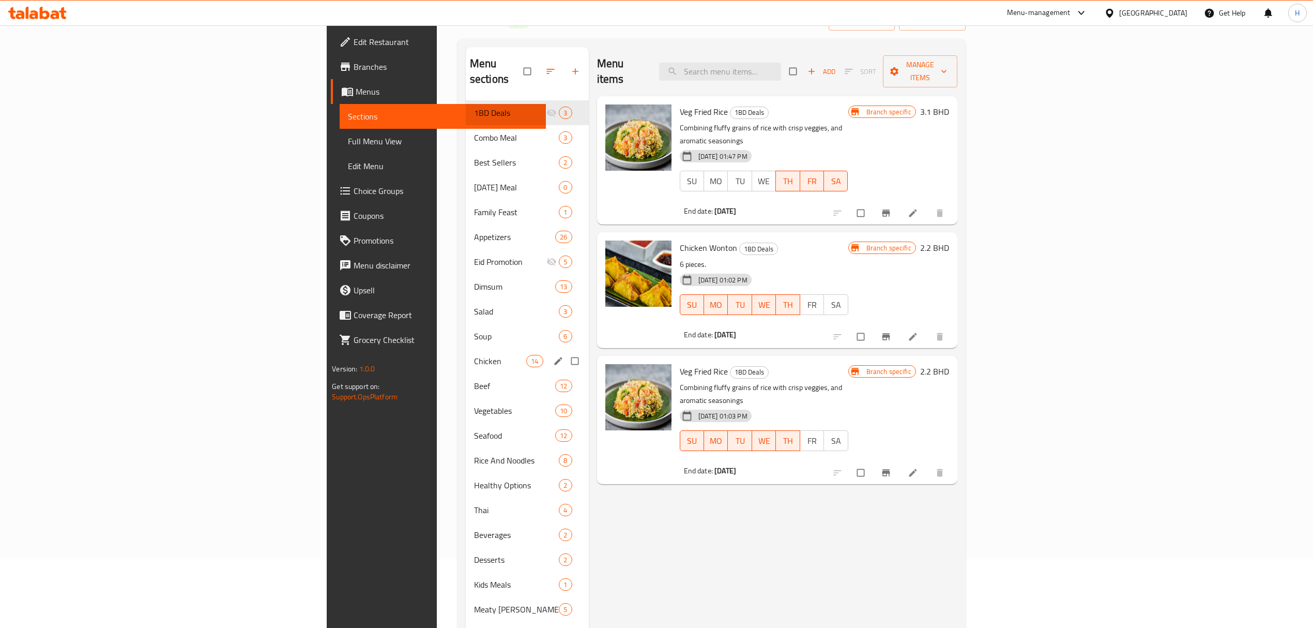
scroll to position [138, 0]
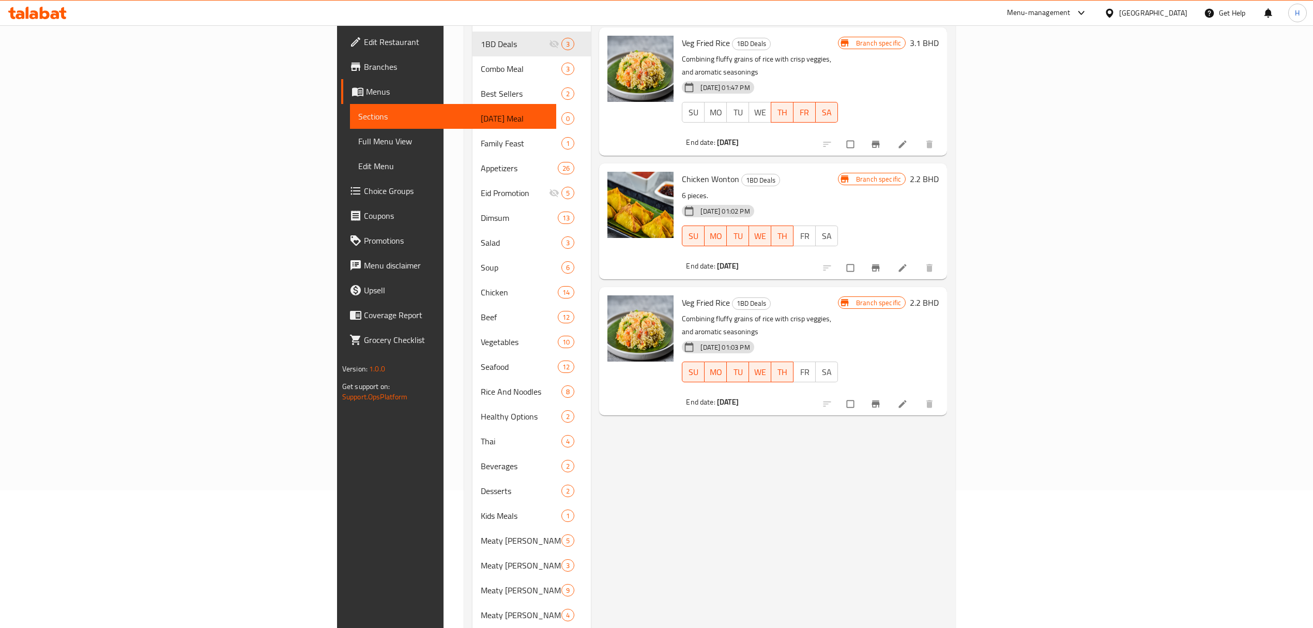
click at [32, 10] on icon at bounding box center [37, 13] width 58 height 12
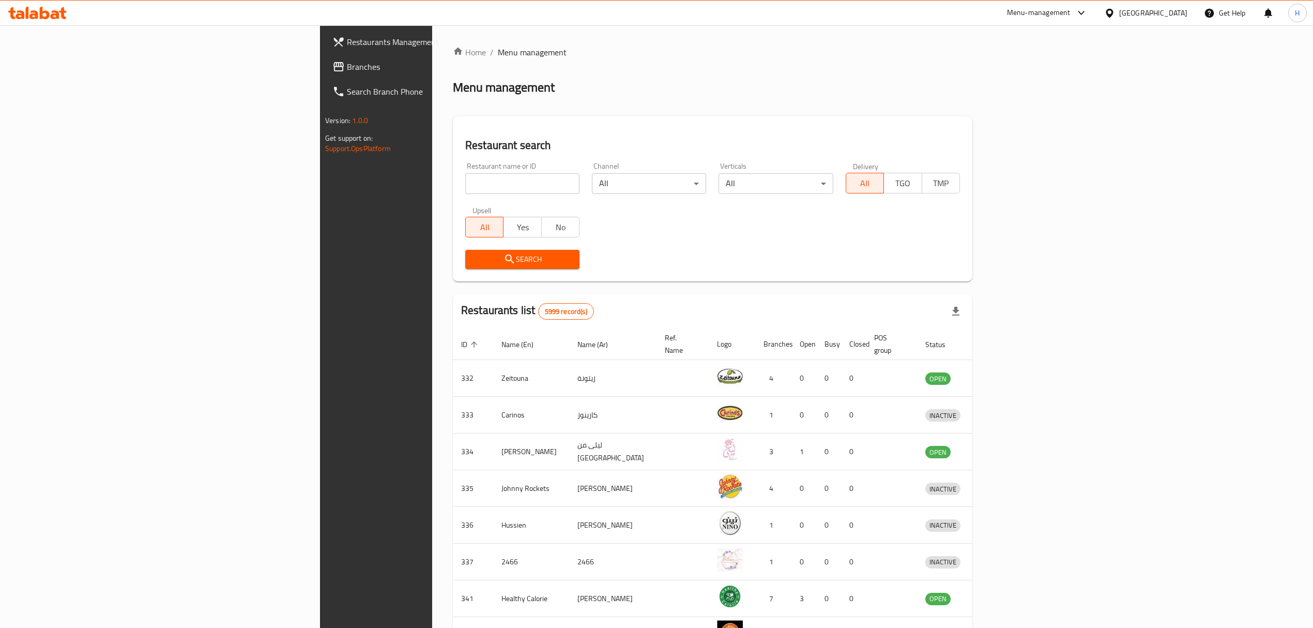
click at [465, 180] on input "search" at bounding box center [522, 183] width 114 height 21
paste input "[PERSON_NAME] Khaw, [GEOGRAPHIC_DATA]"
click button "Search" at bounding box center [522, 259] width 114 height 19
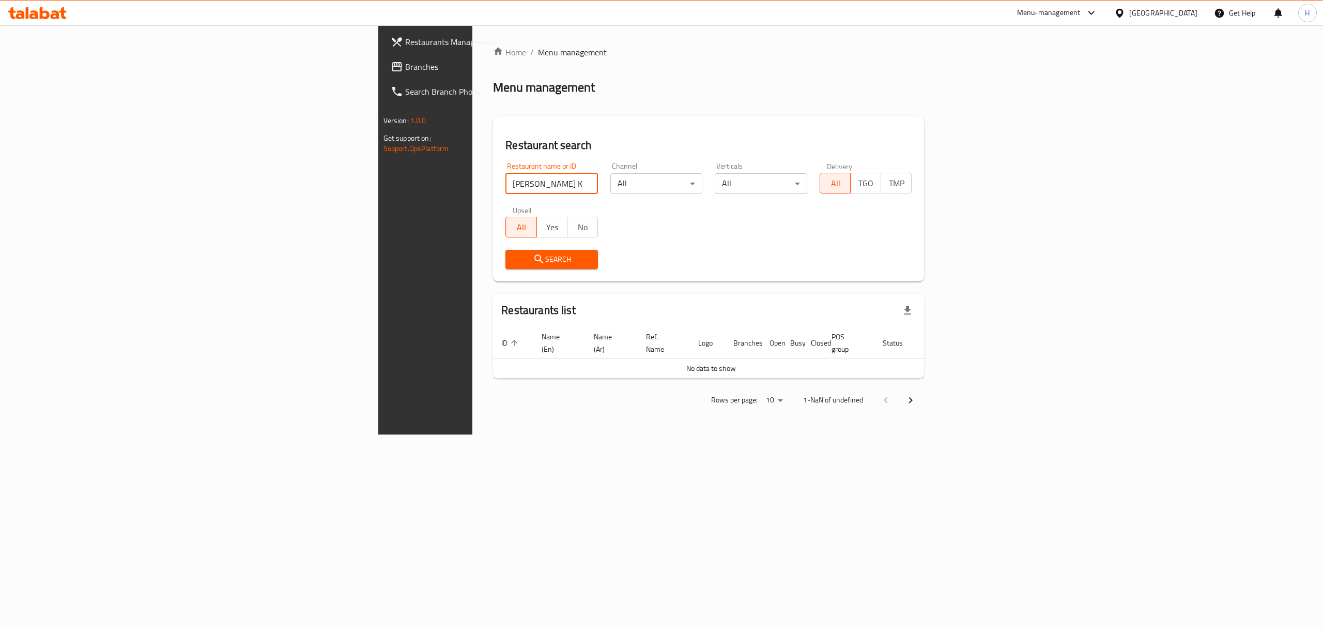
drag, startPoint x: 324, startPoint y: 186, endPoint x: 648, endPoint y: 178, distance: 324.8
click at [646, 172] on div "Restaurant name or ID Desi Dastar Khaw, Manama Center Restaurant name or ID Cha…" at bounding box center [708, 215] width 419 height 119
type input "[PERSON_NAME] Khaw"
click button "Search" at bounding box center [552, 259] width 93 height 19
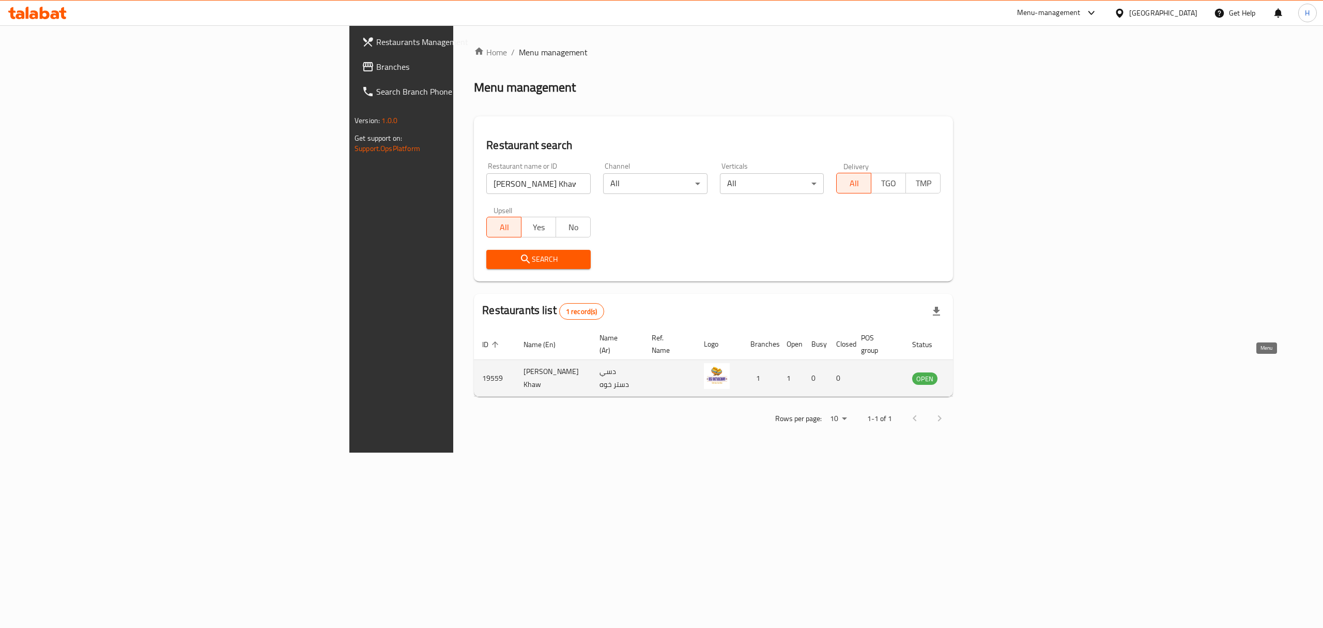
click at [979, 372] on icon "enhanced table" at bounding box center [973, 378] width 12 height 12
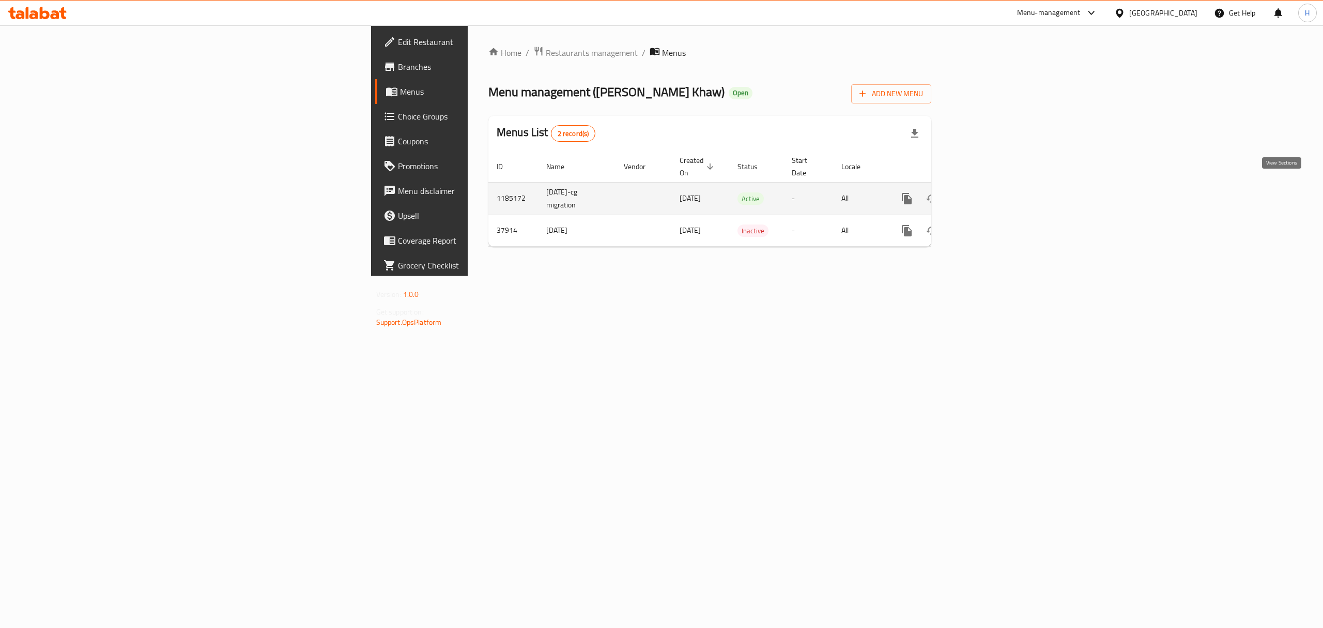
click at [994, 195] on link "enhanced table" at bounding box center [981, 198] width 25 height 25
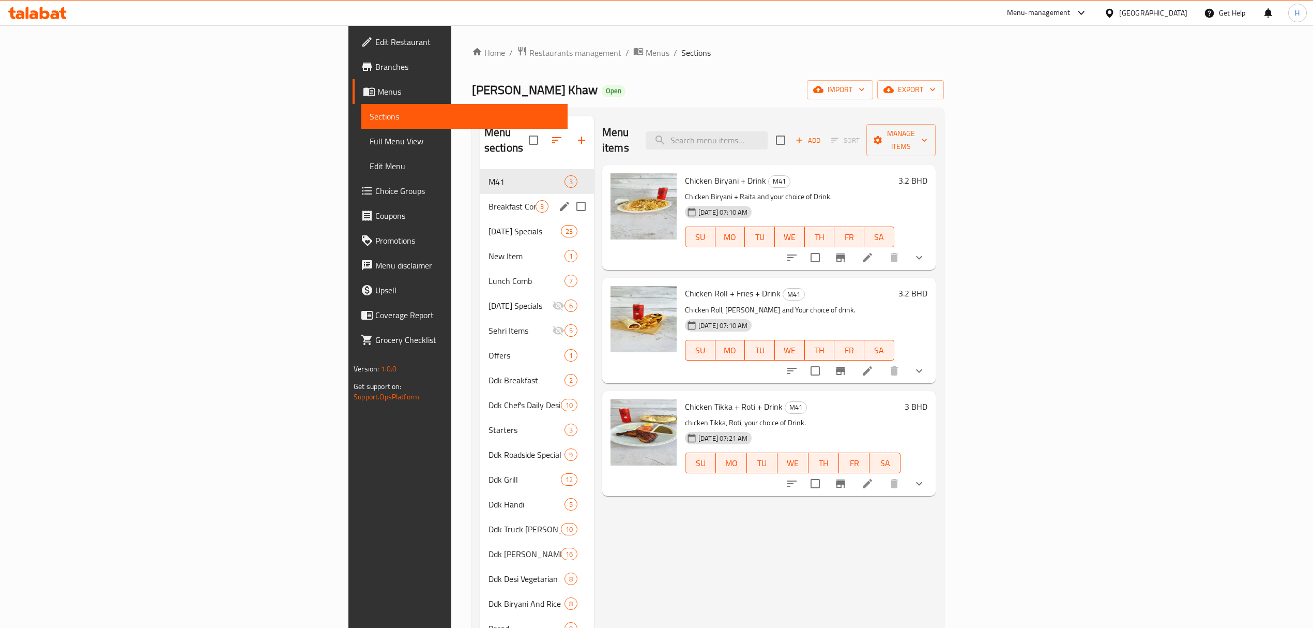
drag, startPoint x: 389, startPoint y: 189, endPoint x: 420, endPoint y: 229, distance: 50.1
click at [489, 200] on span "Breakfast Combo" at bounding box center [512, 206] width 47 height 12
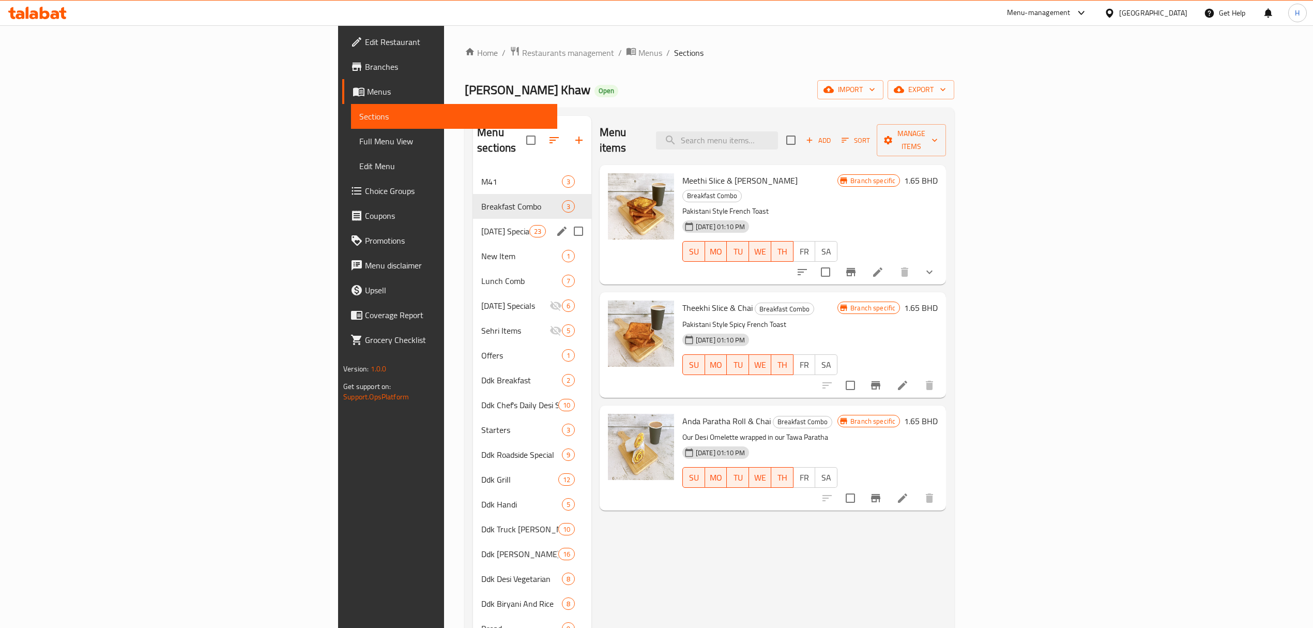
click at [473, 226] on div "[DATE] Specials 23" at bounding box center [532, 231] width 118 height 25
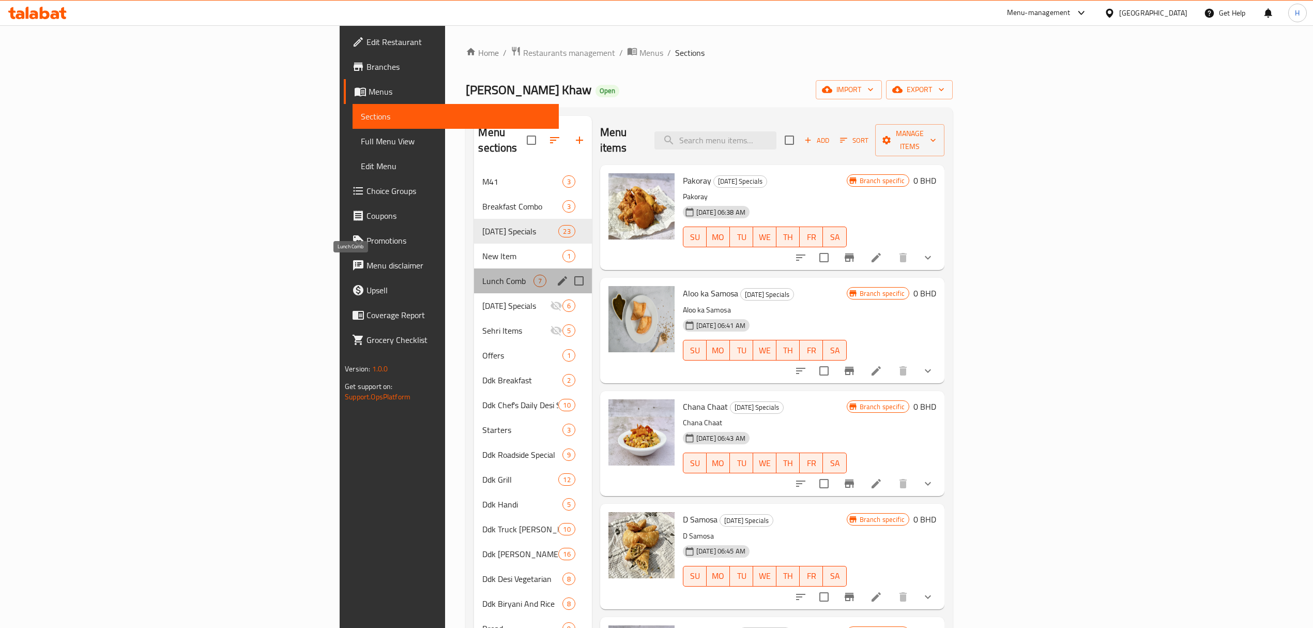
click at [482, 275] on span "Lunch Comb" at bounding box center [507, 281] width 51 height 12
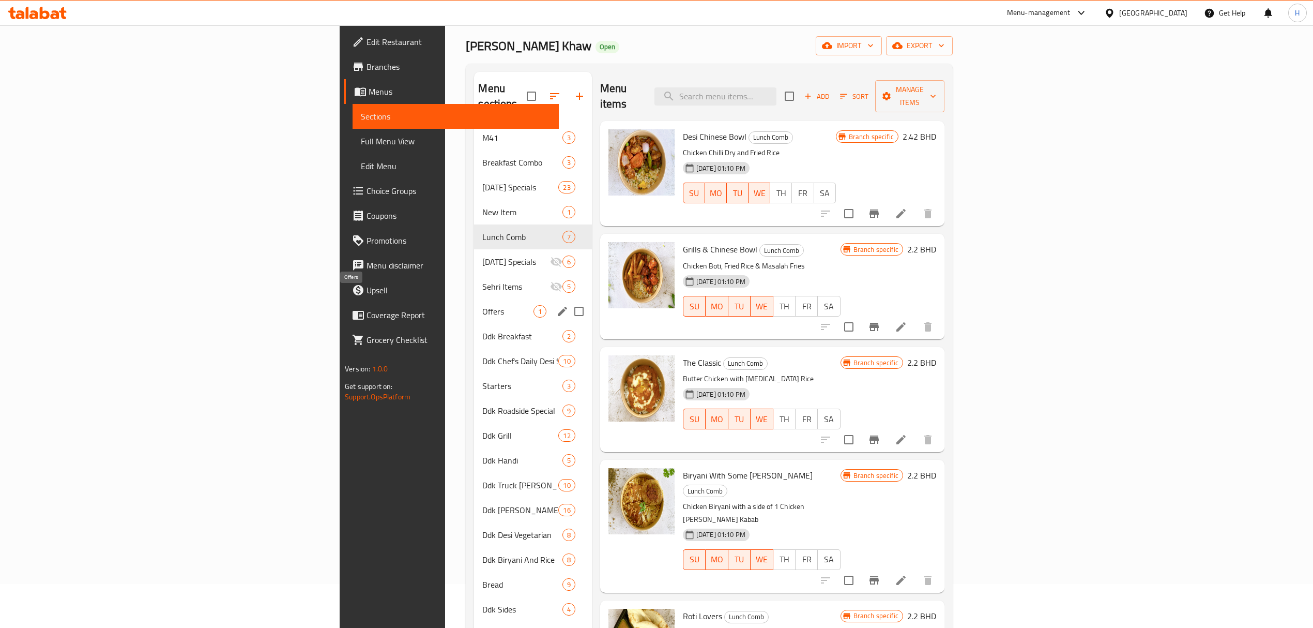
scroll to position [69, 0]
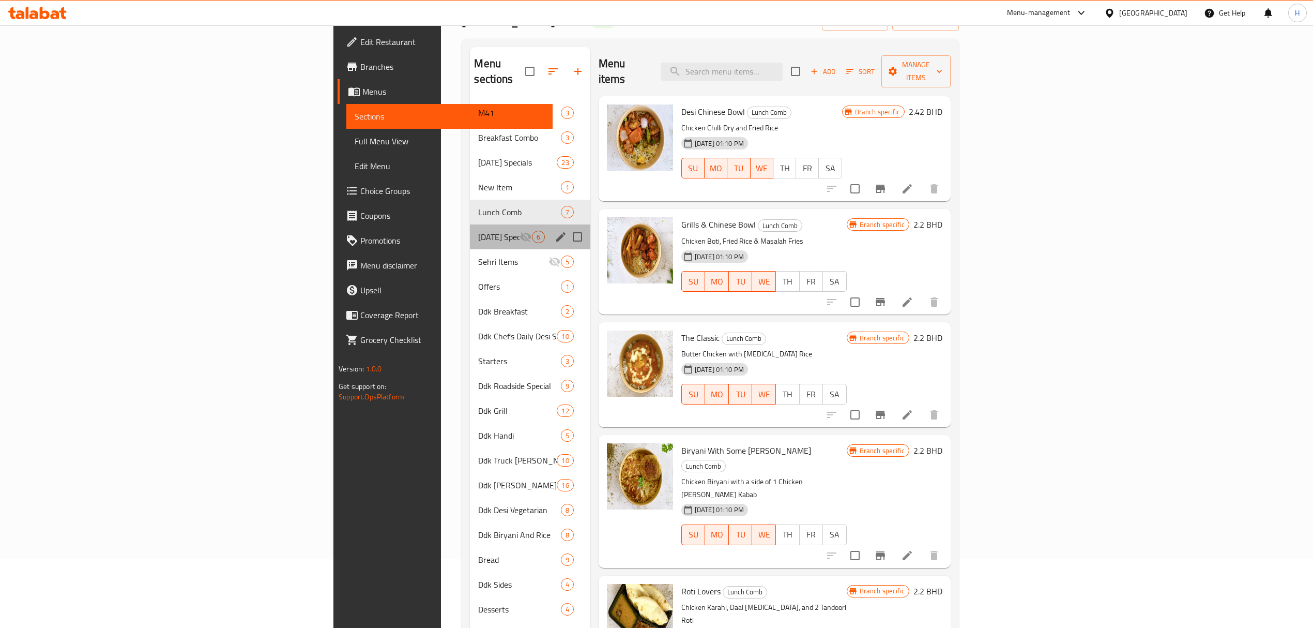
click at [470, 230] on div "[DATE] Specials 6" at bounding box center [530, 236] width 120 height 25
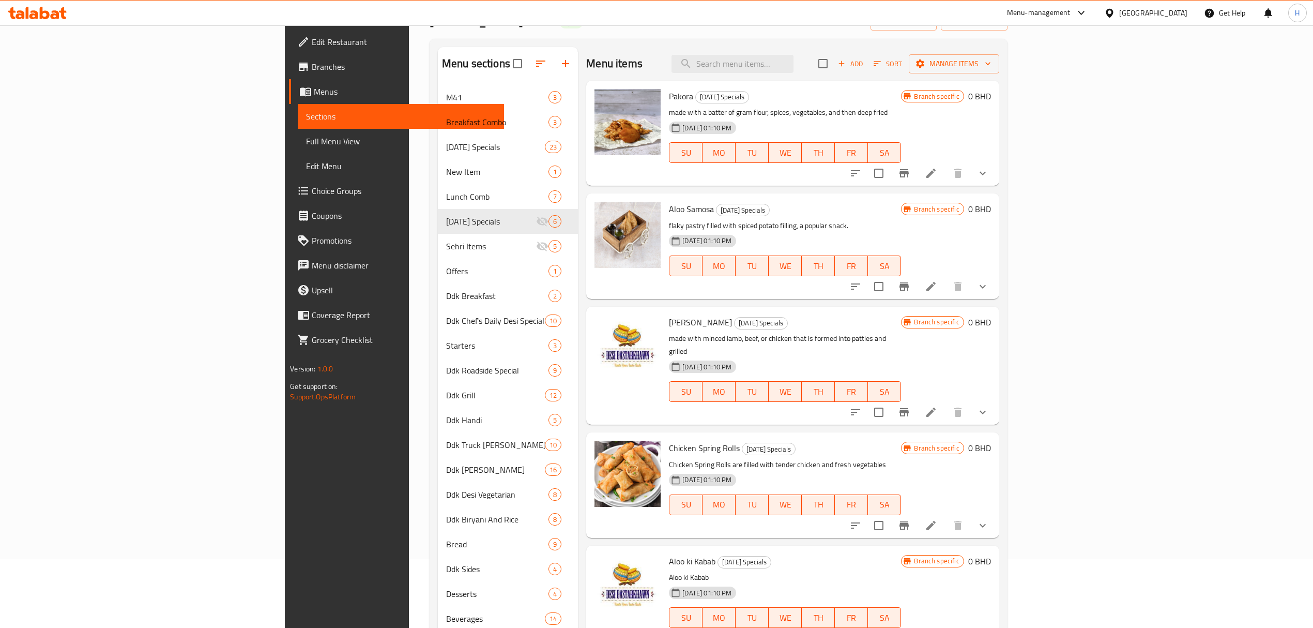
click at [52, 15] on icon at bounding box center [55, 14] width 9 height 9
